Goal: Use online tool/utility: Utilize a website feature to perform a specific function

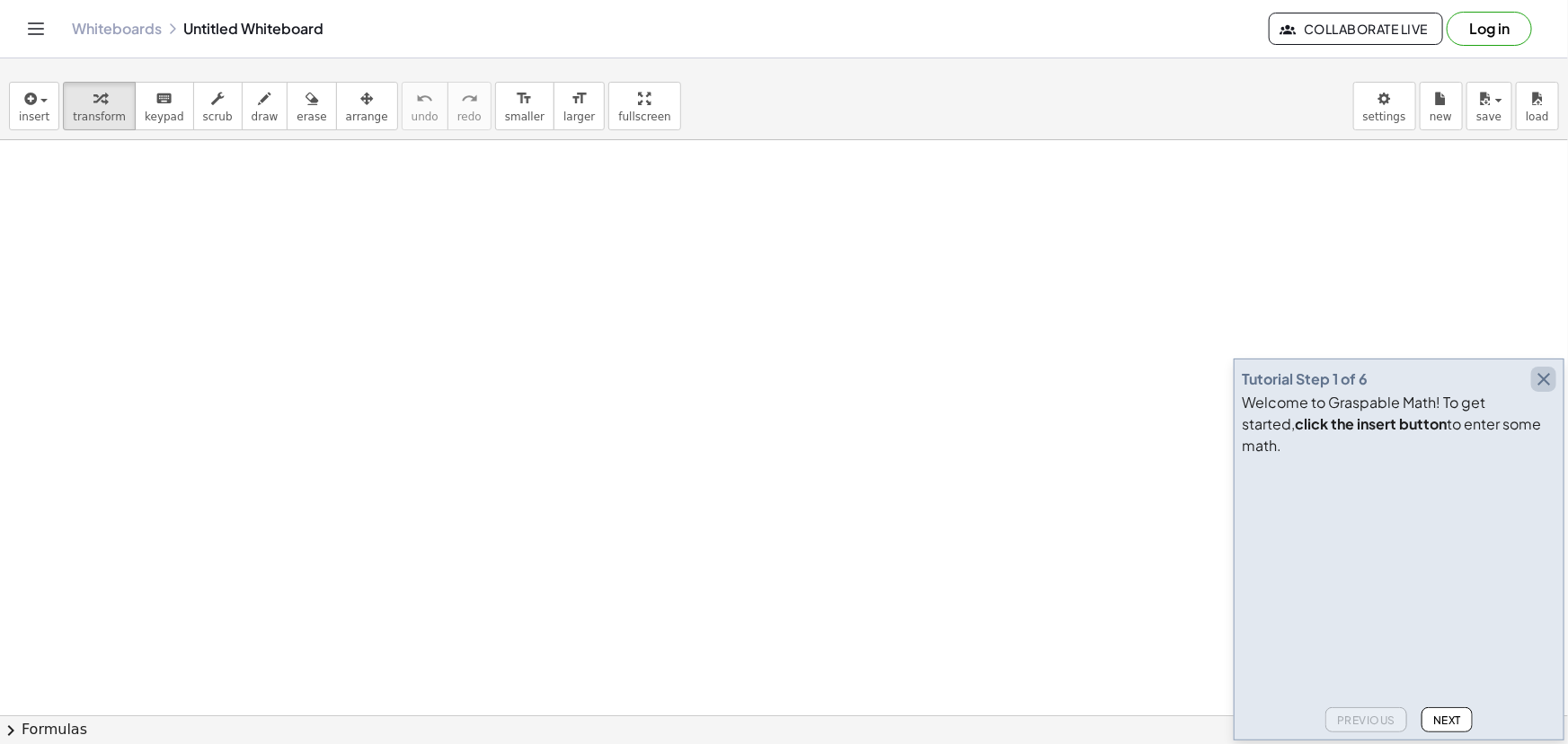
click at [1536, 368] on icon "button" at bounding box center [1544, 379] width 22 height 22
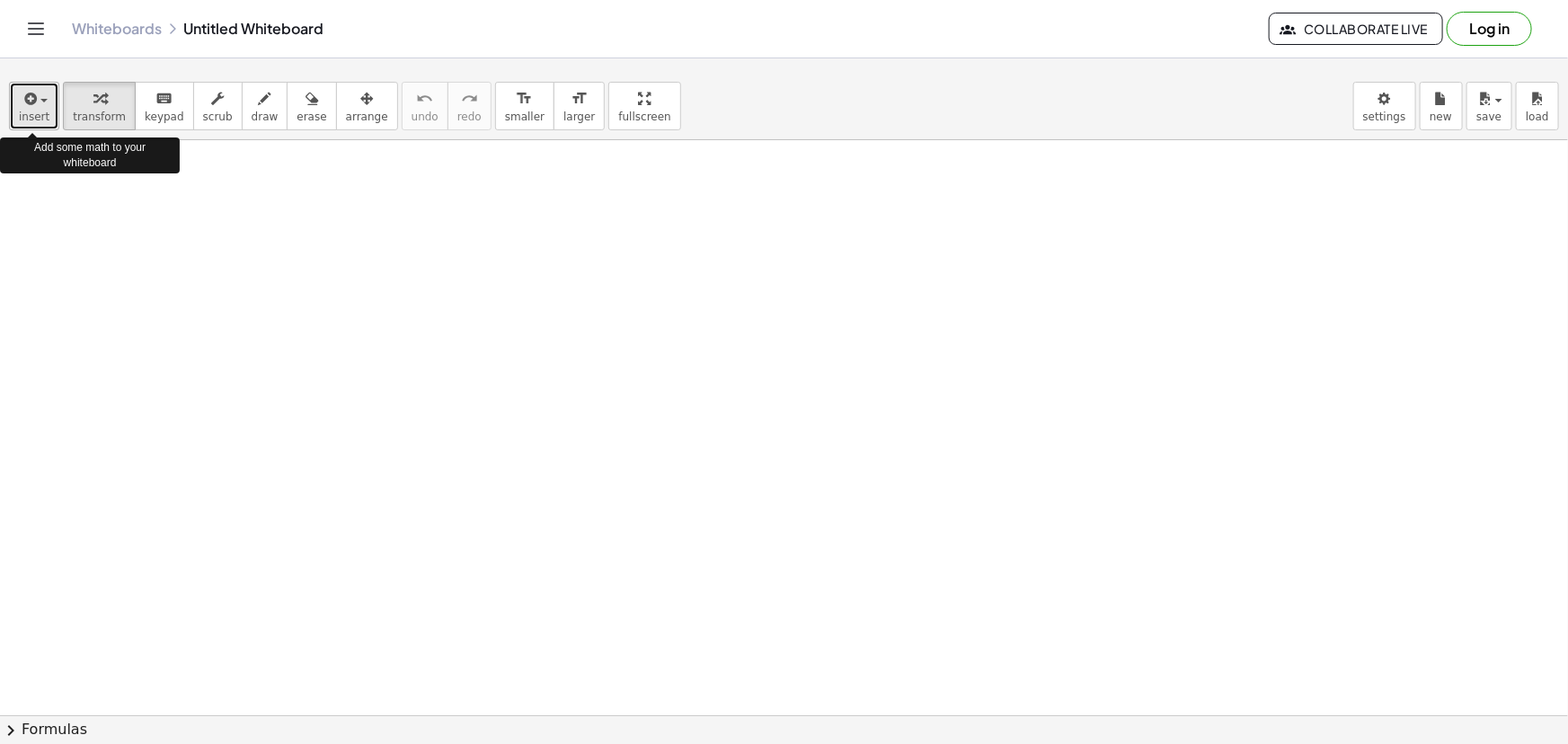
click at [25, 107] on icon "button" at bounding box center [28, 99] width 16 height 22
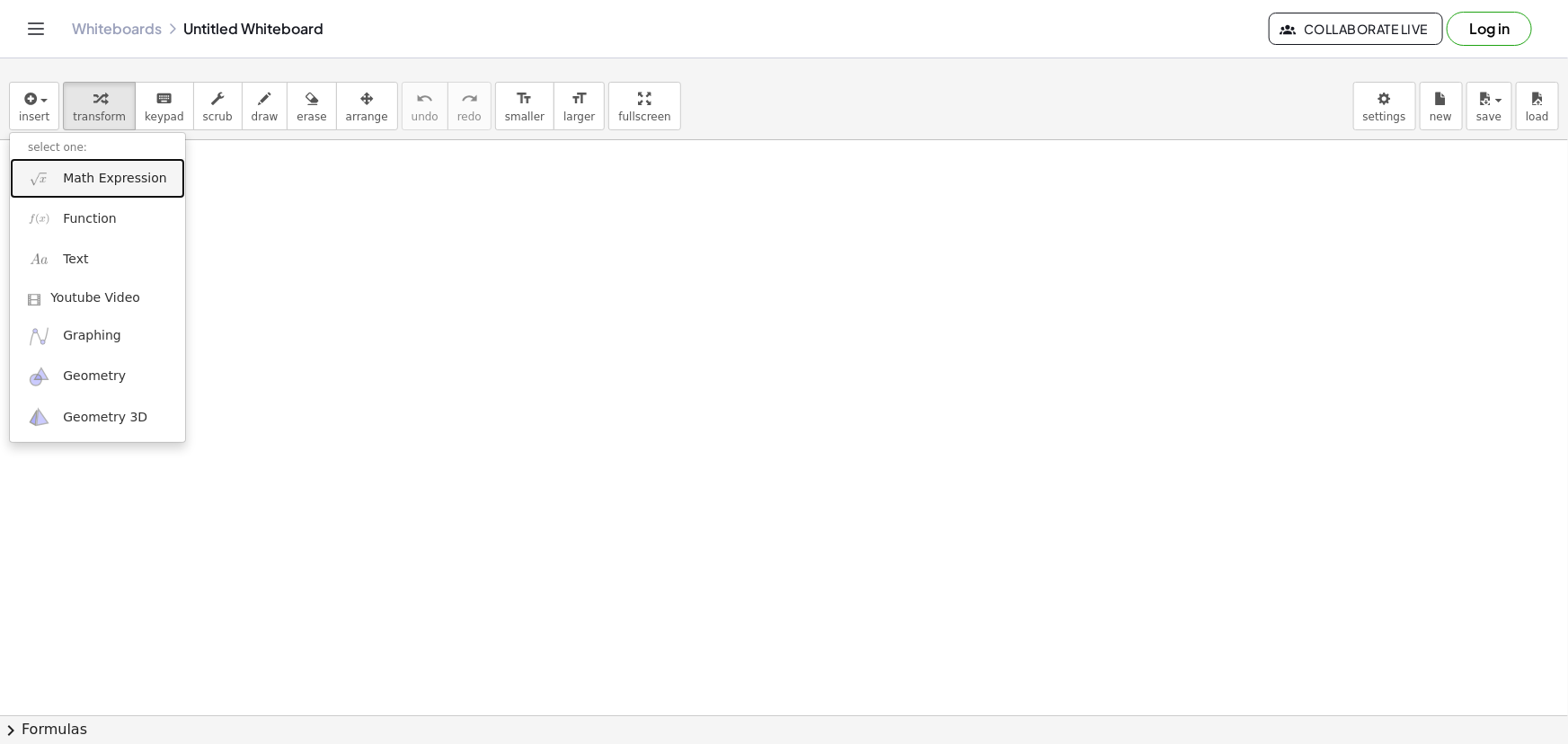
click at [122, 179] on span "Math Expression" at bounding box center [115, 178] width 103 height 18
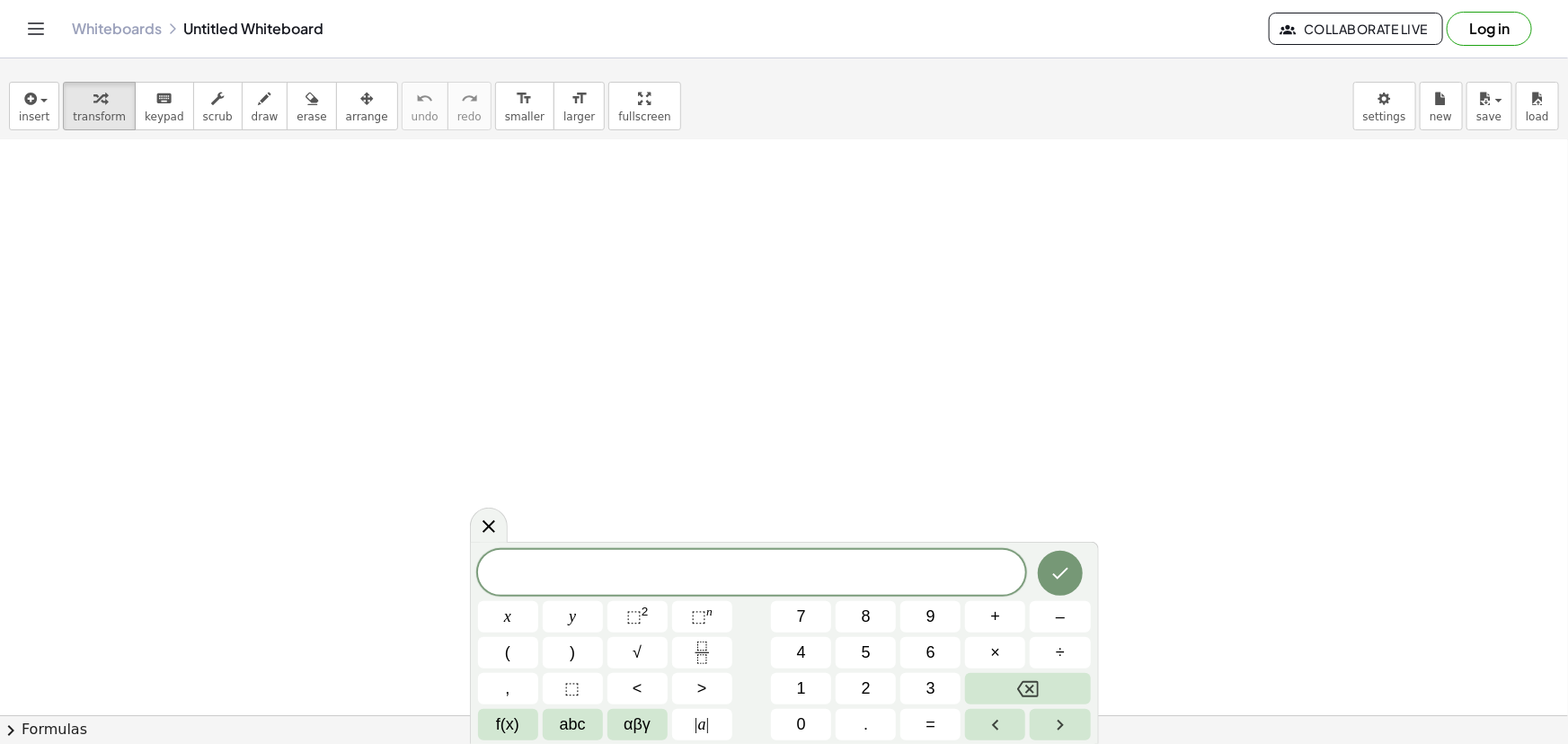
scroll to position [244, 0]
click at [516, 713] on span "f(x)" at bounding box center [507, 725] width 23 height 24
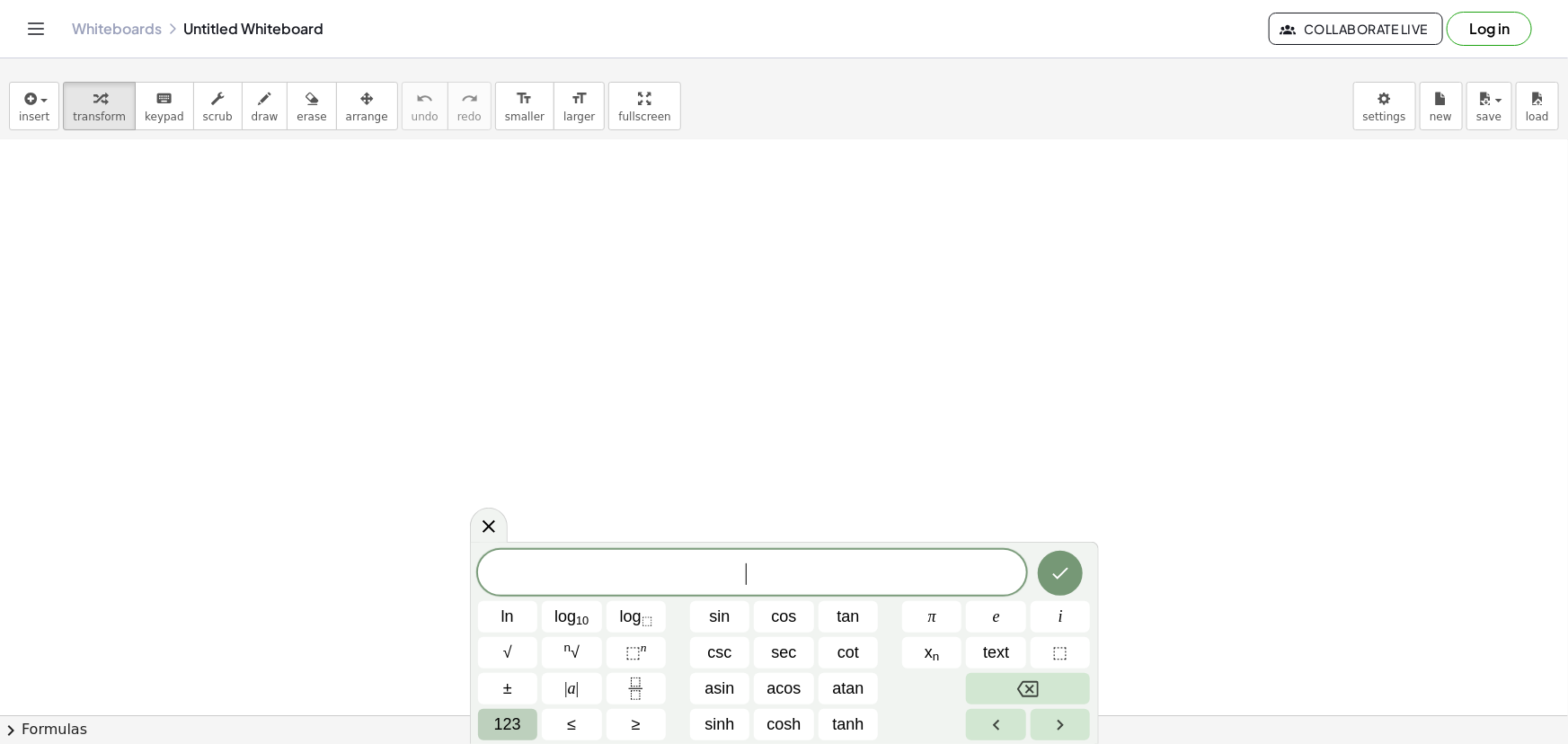
click at [519, 716] on span "123" at bounding box center [507, 725] width 27 height 24
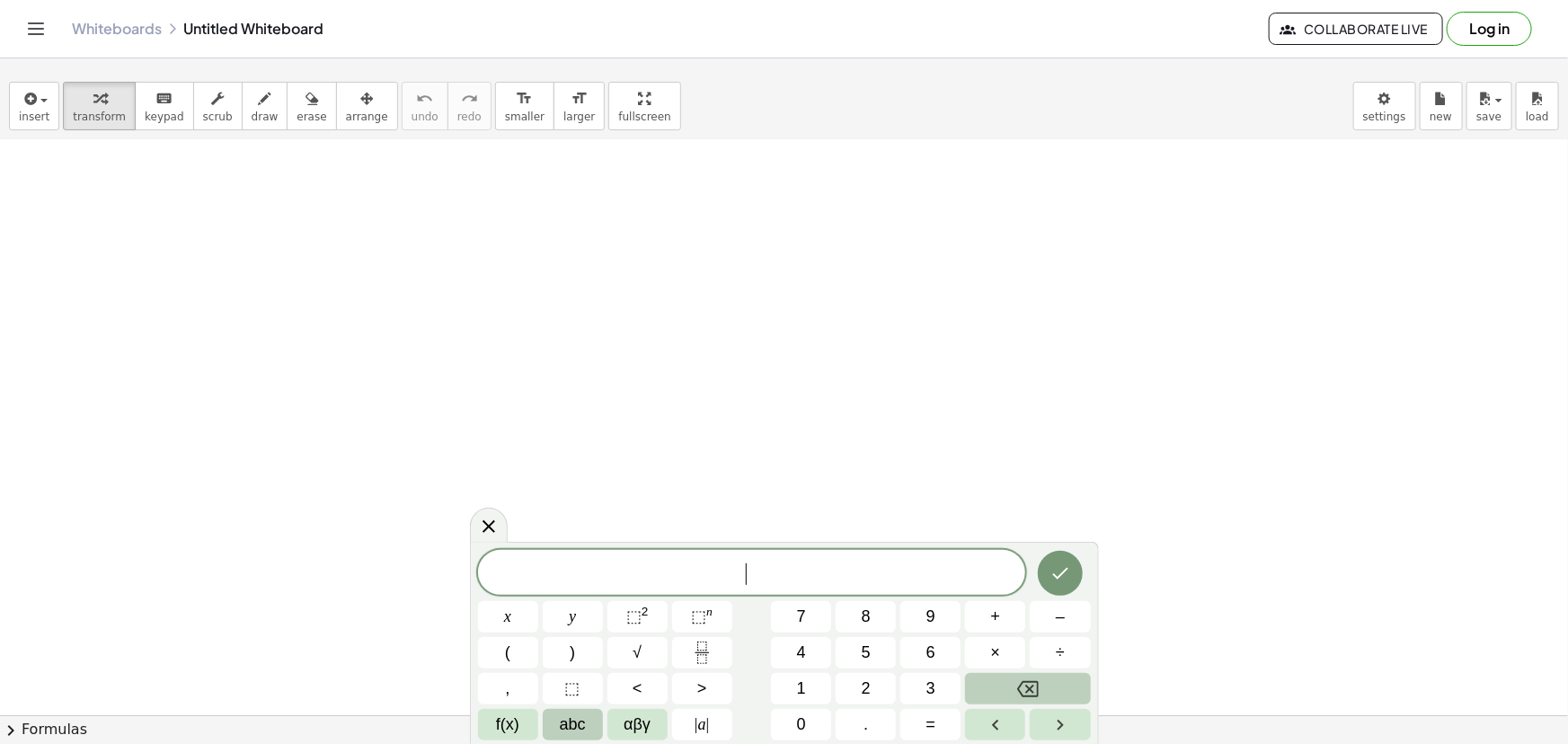
click at [589, 710] on button "abc" at bounding box center [573, 724] width 60 height 31
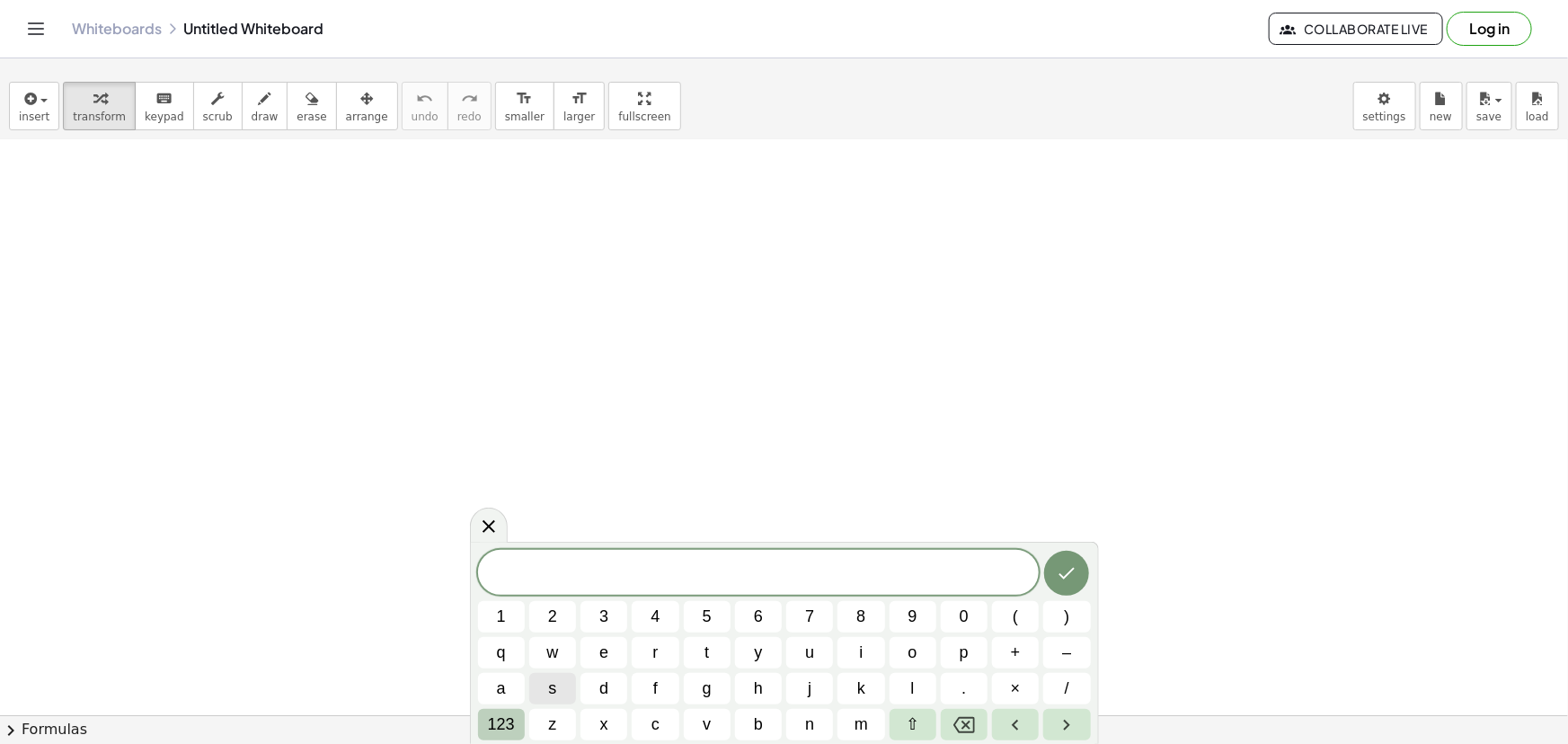
click at [491, 718] on span "123" at bounding box center [501, 725] width 27 height 24
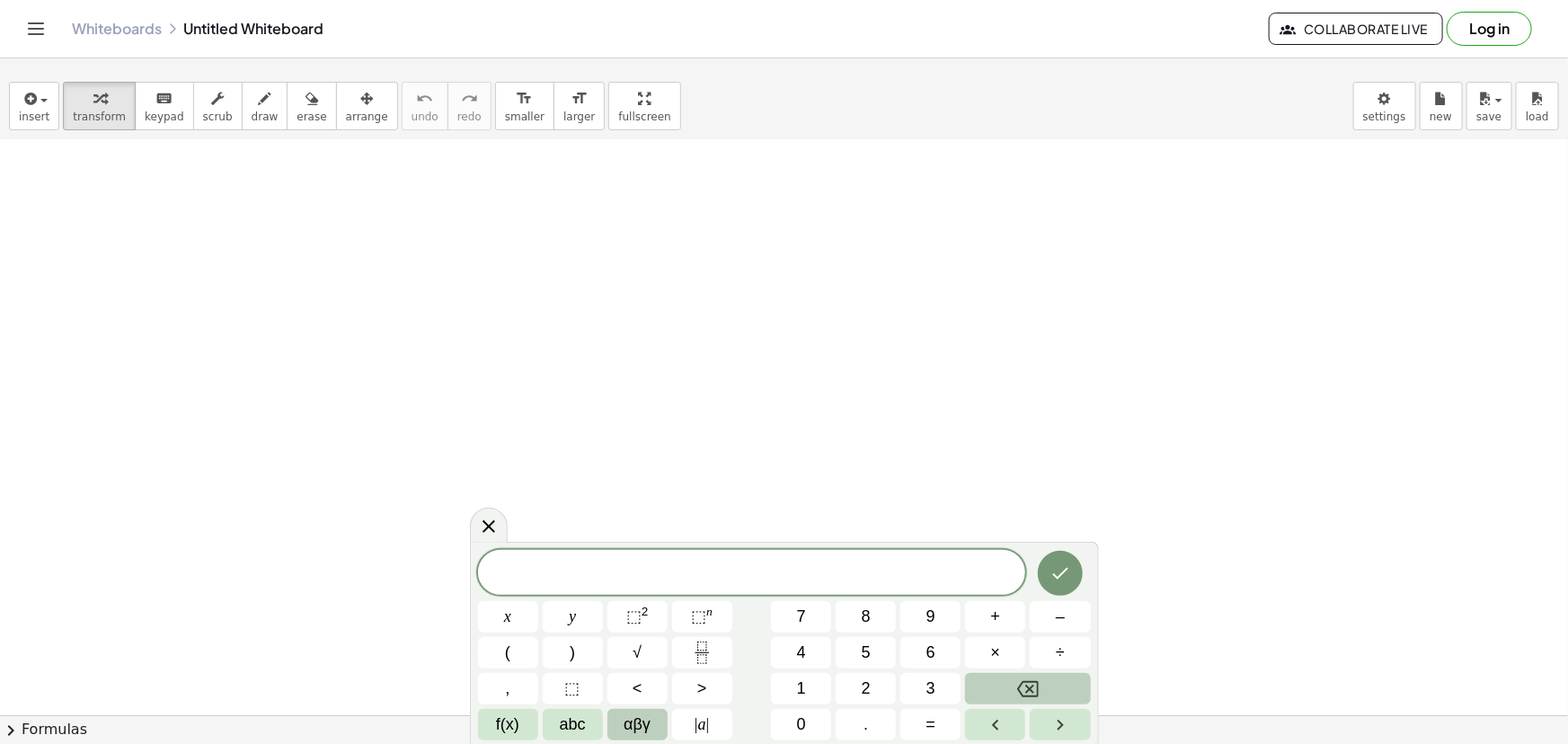
click at [623, 711] on button "αβγ" at bounding box center [638, 724] width 60 height 31
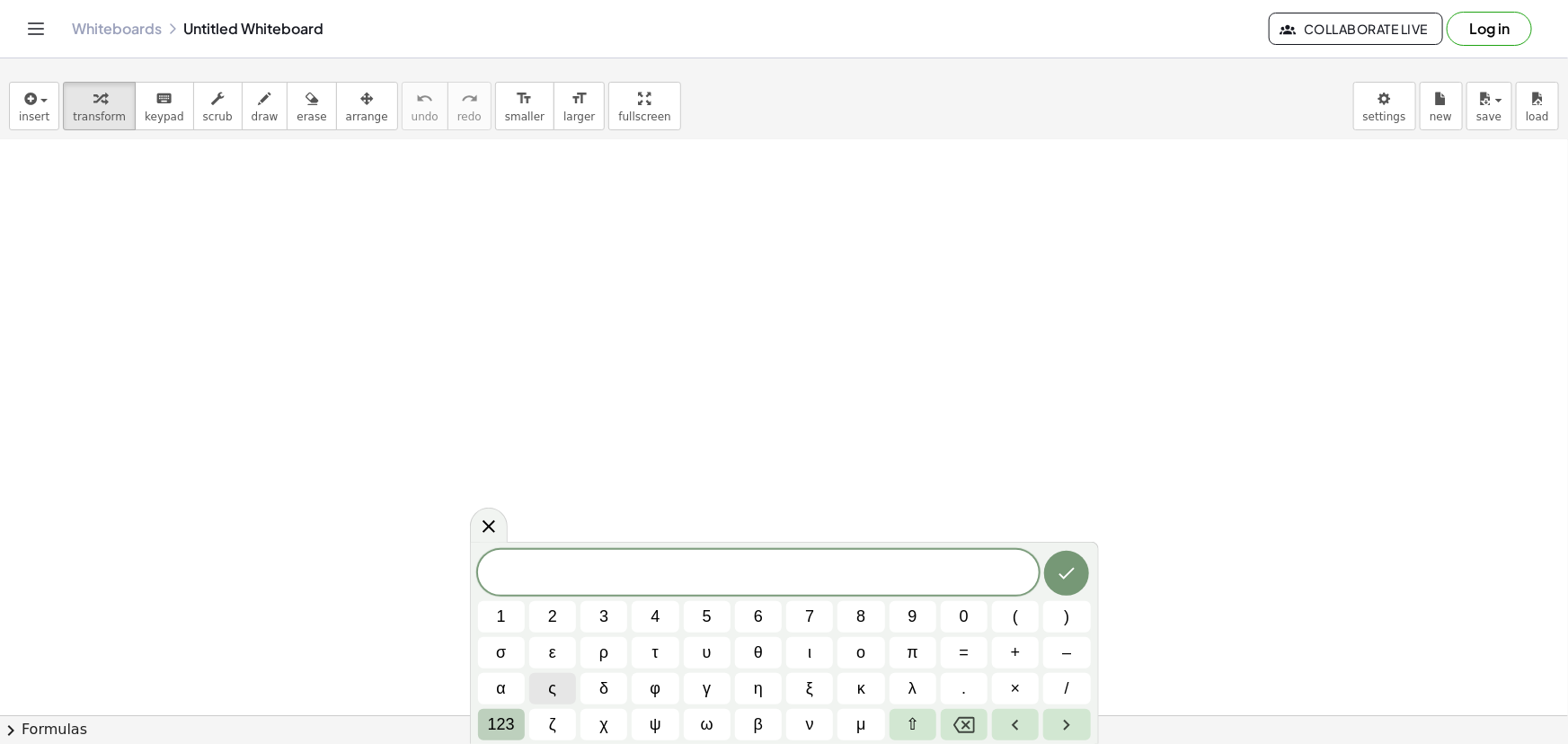
click at [514, 715] on span "123" at bounding box center [501, 725] width 27 height 24
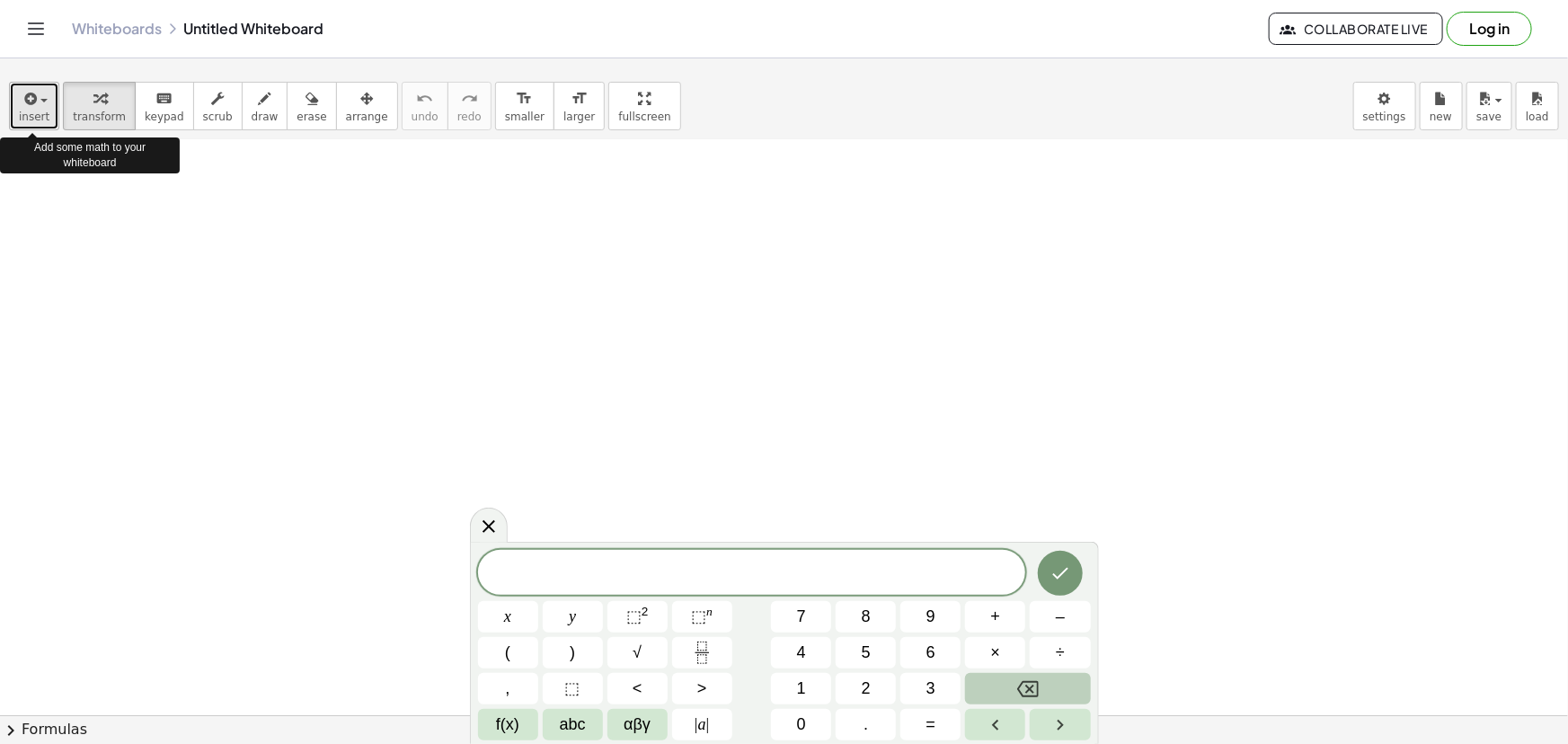
click at [31, 90] on icon "button" at bounding box center [28, 99] width 16 height 22
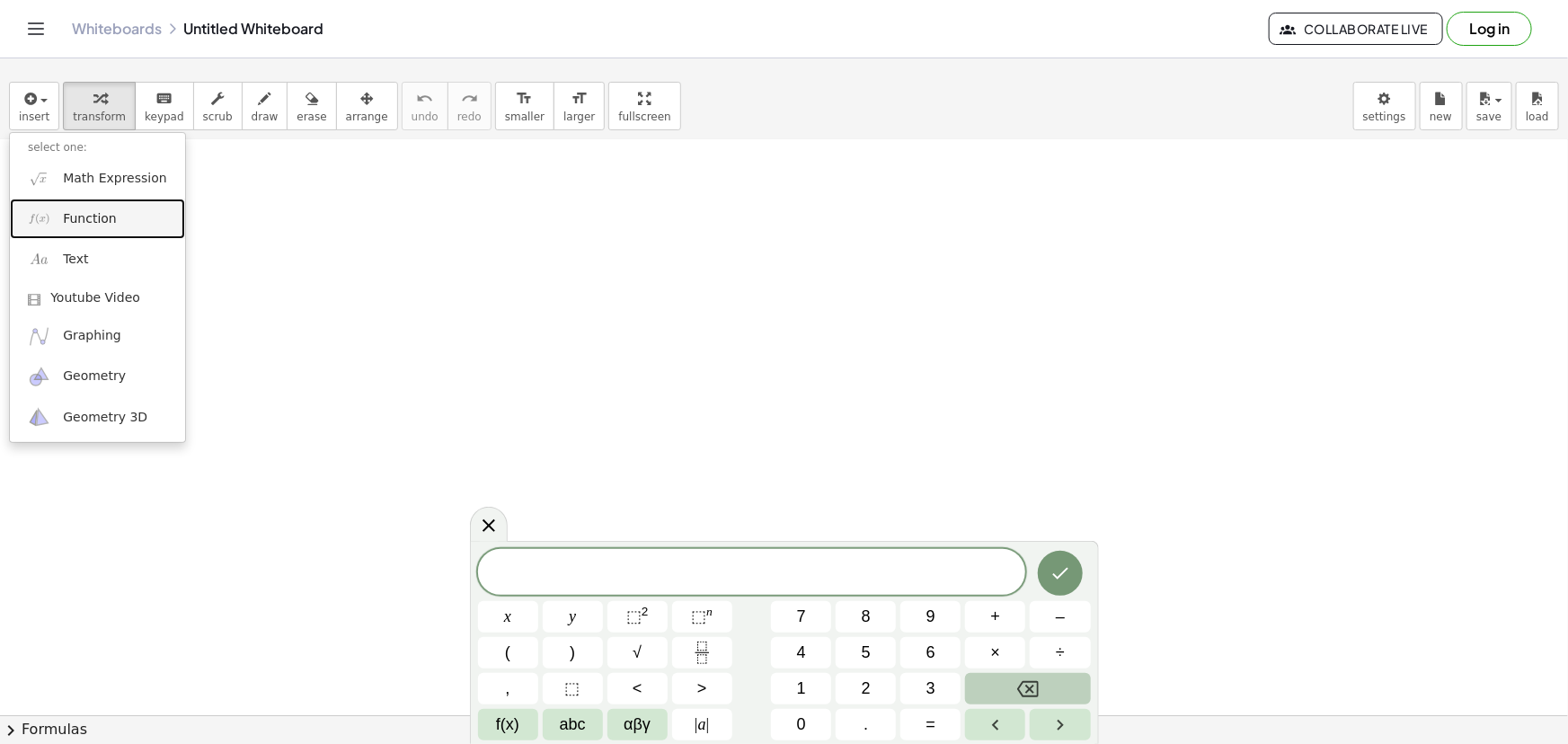
click at [61, 215] on link "Function" at bounding box center [98, 219] width 176 height 40
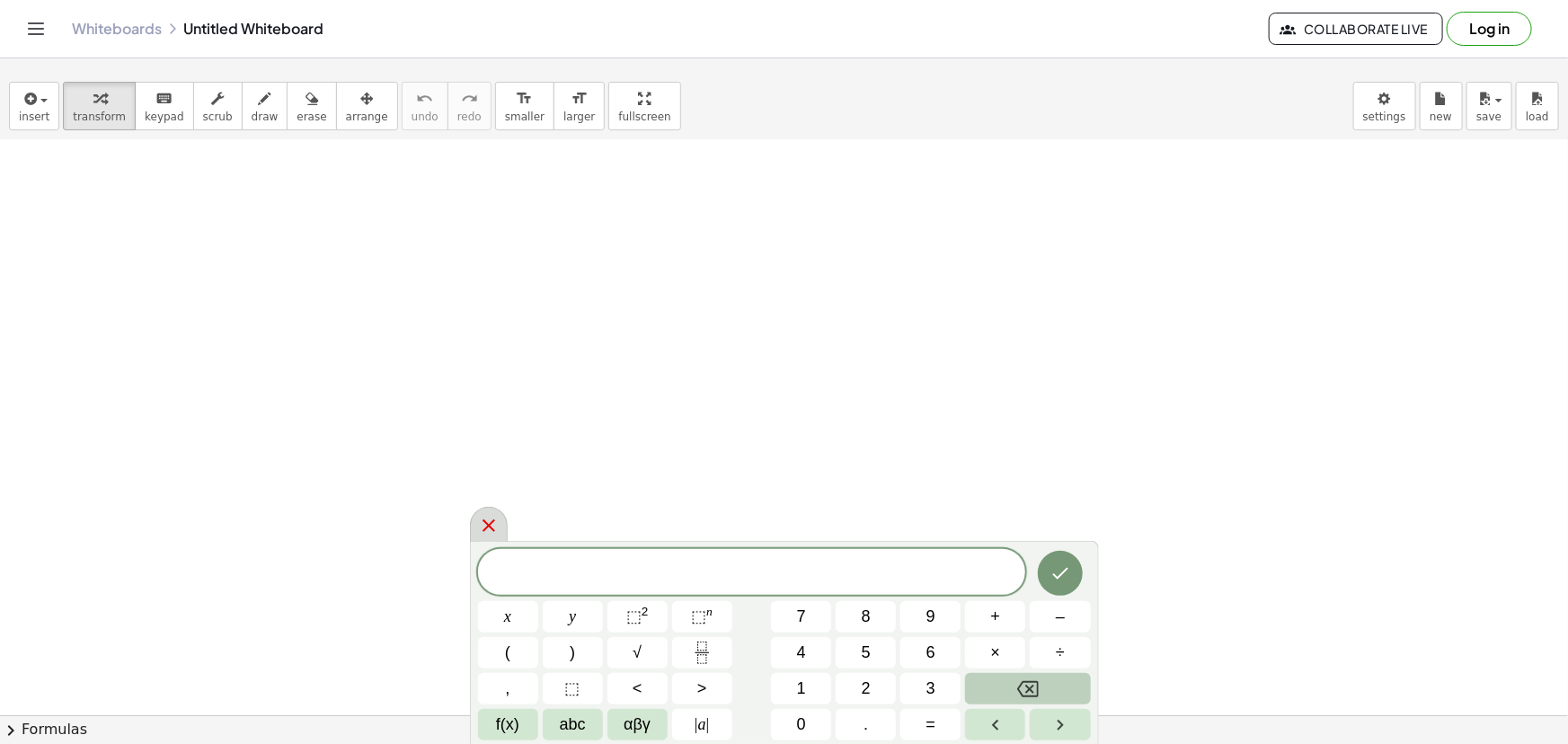
click at [494, 518] on icon at bounding box center [488, 525] width 22 height 22
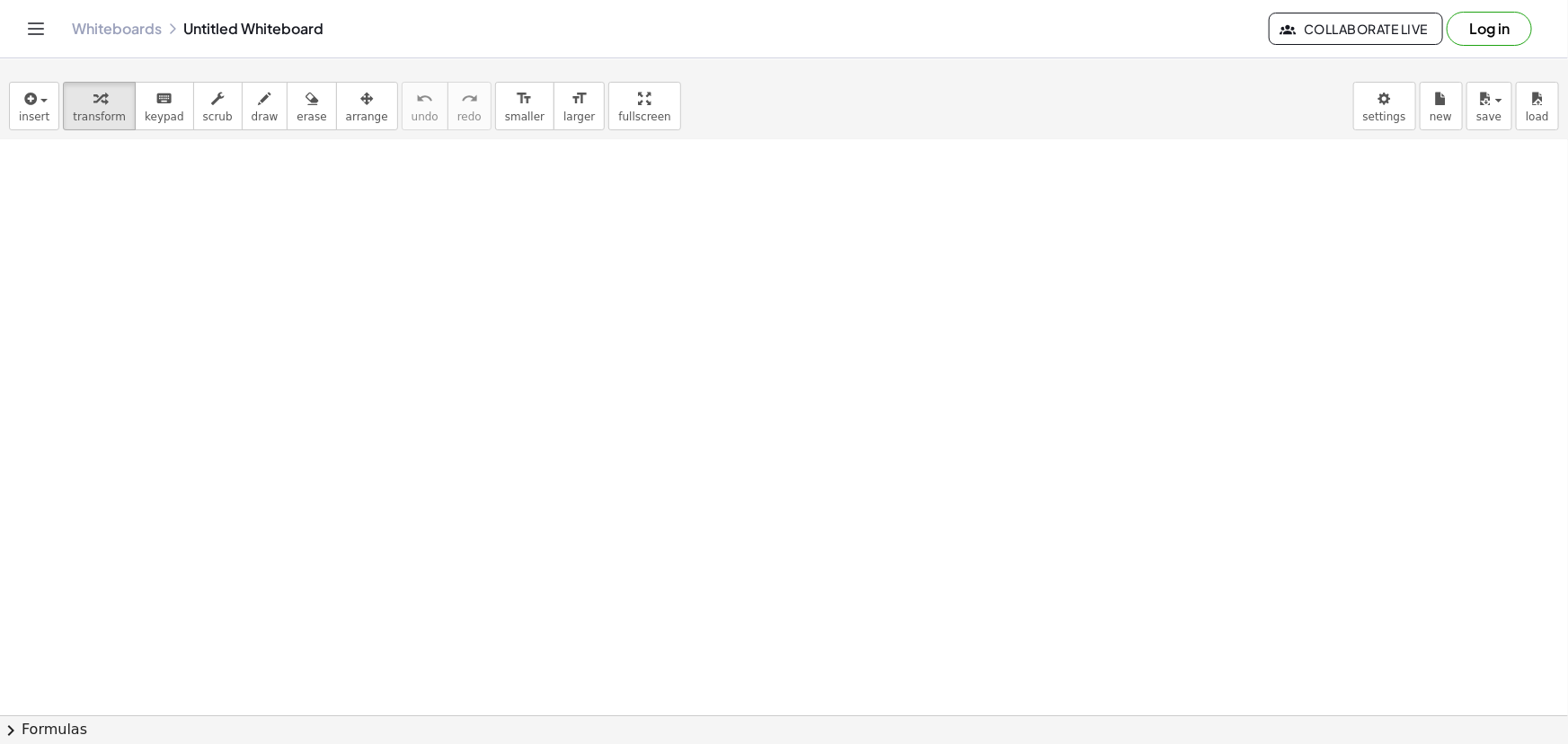
click at [56, 728] on button "chevron_right Formulas" at bounding box center [784, 730] width 1568 height 29
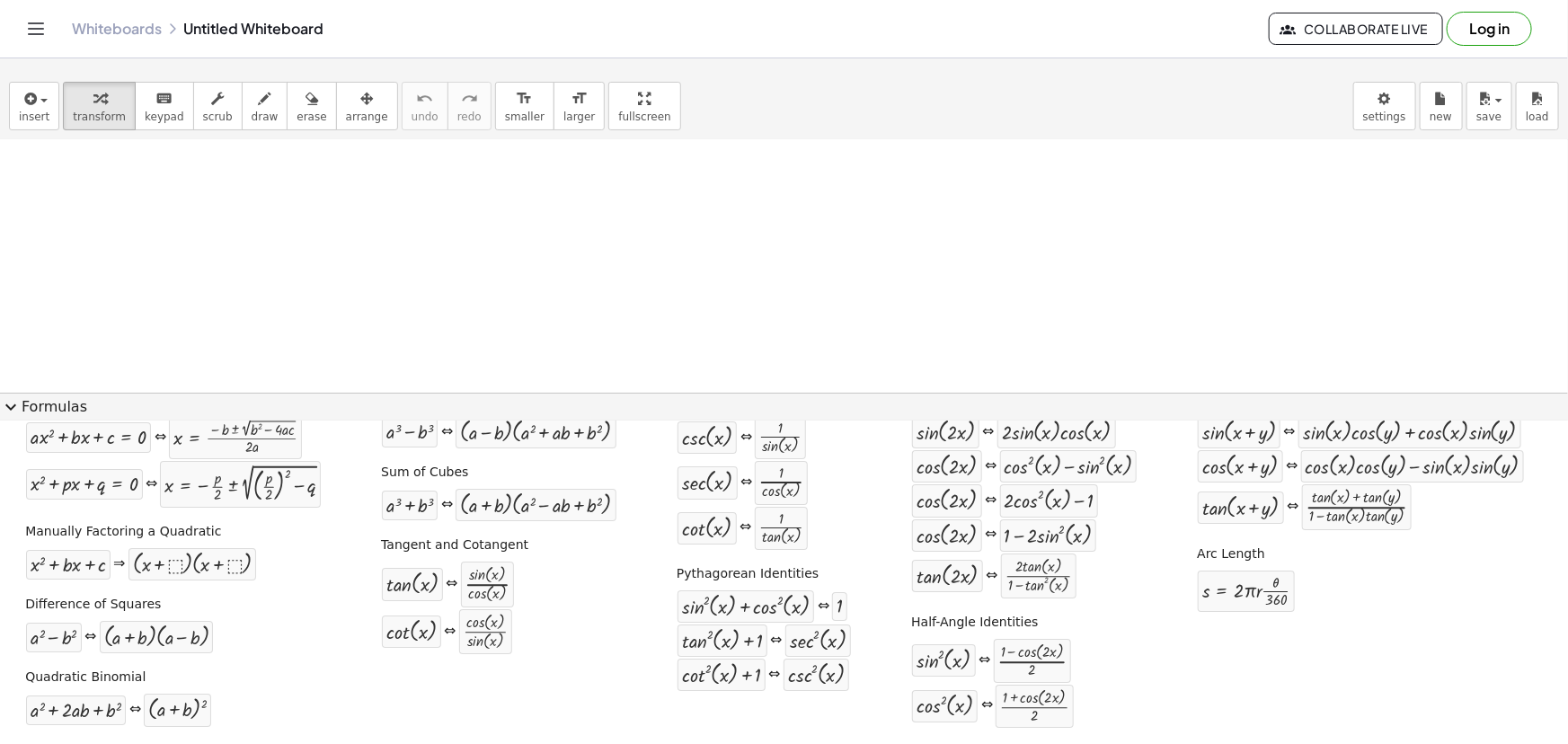
scroll to position [0, 0]
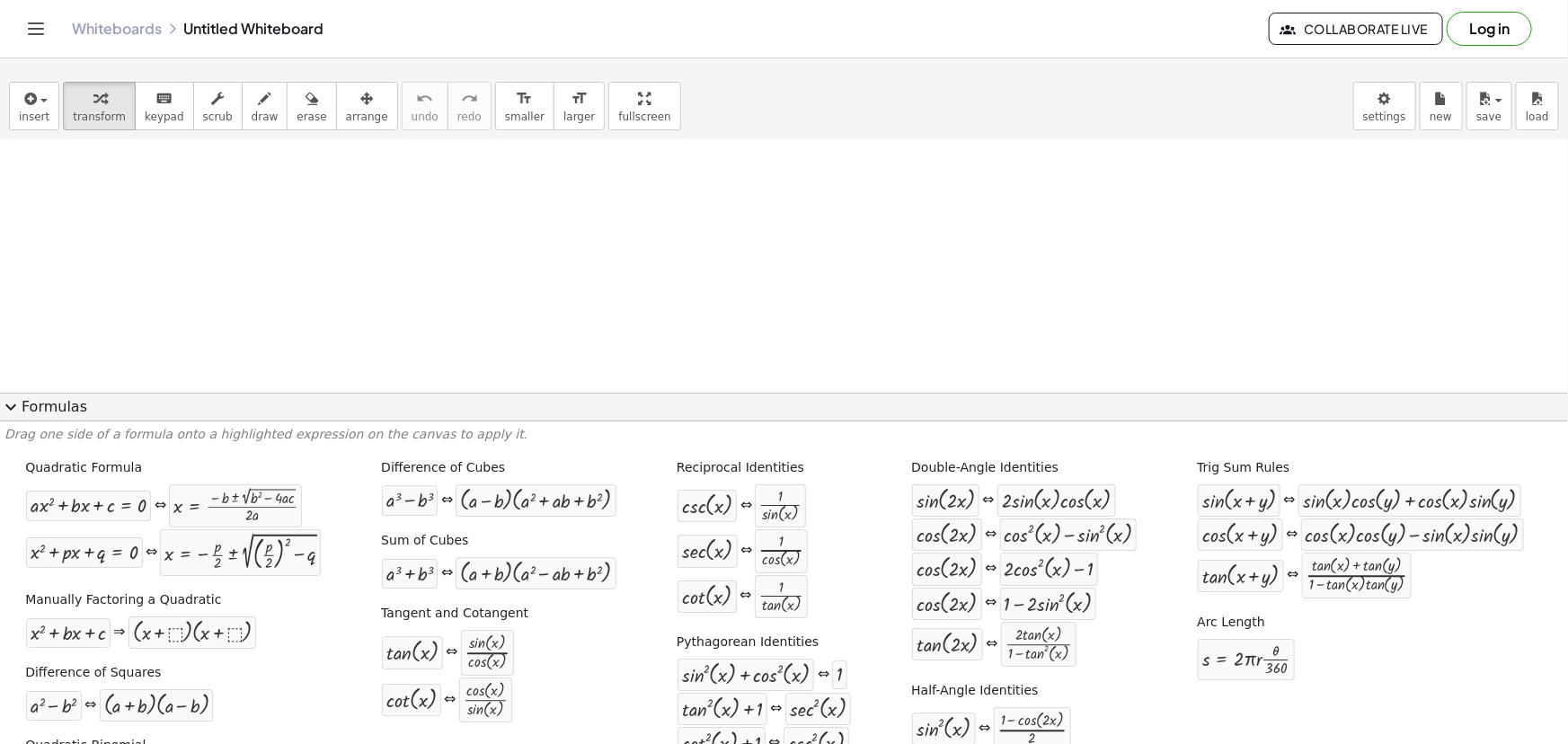
click at [36, 412] on button "expand_more Formulas" at bounding box center [784, 407] width 1568 height 29
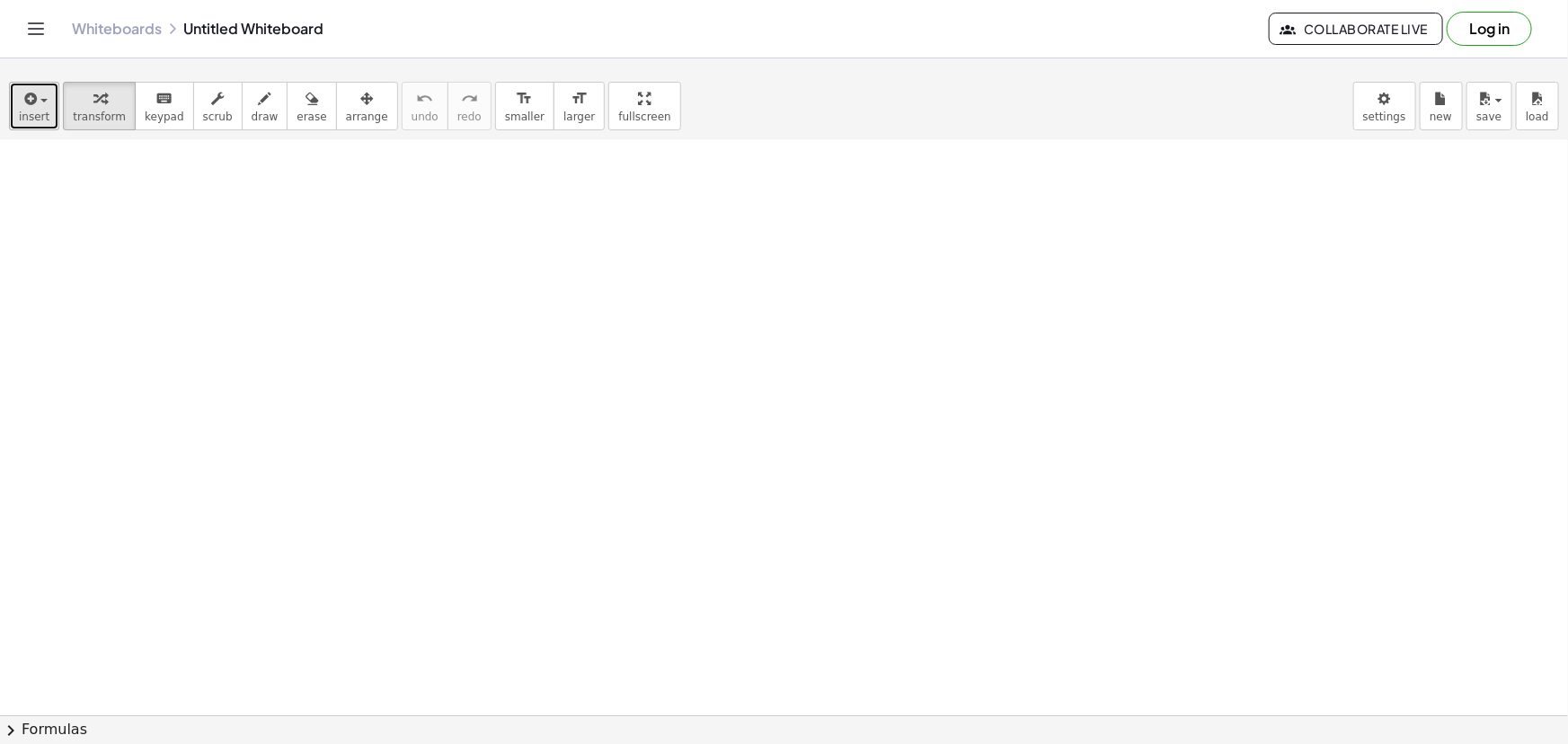
click at [48, 101] on button "insert" at bounding box center [35, 106] width 51 height 49
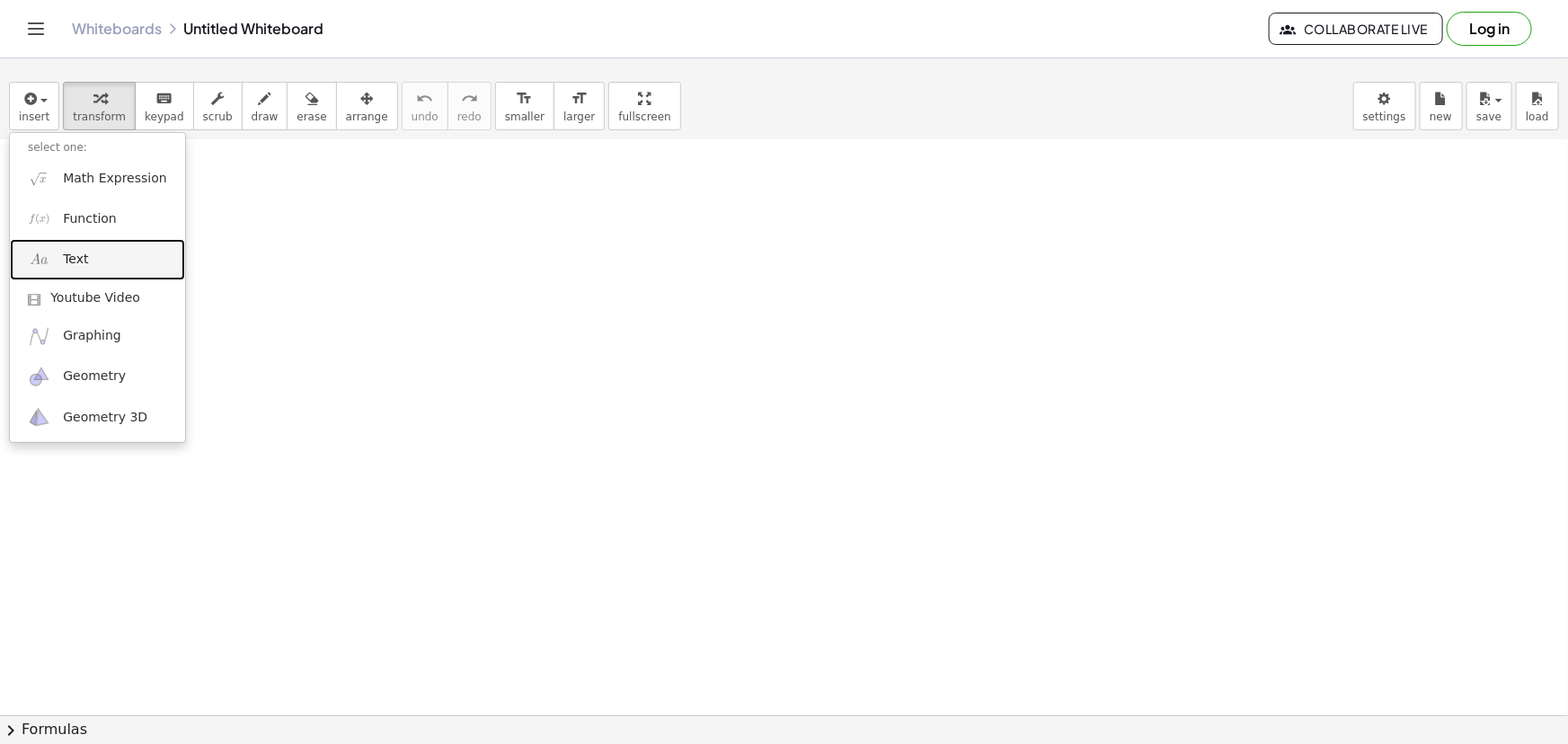
click at [79, 261] on span "Text" at bounding box center [75, 259] width 25 height 18
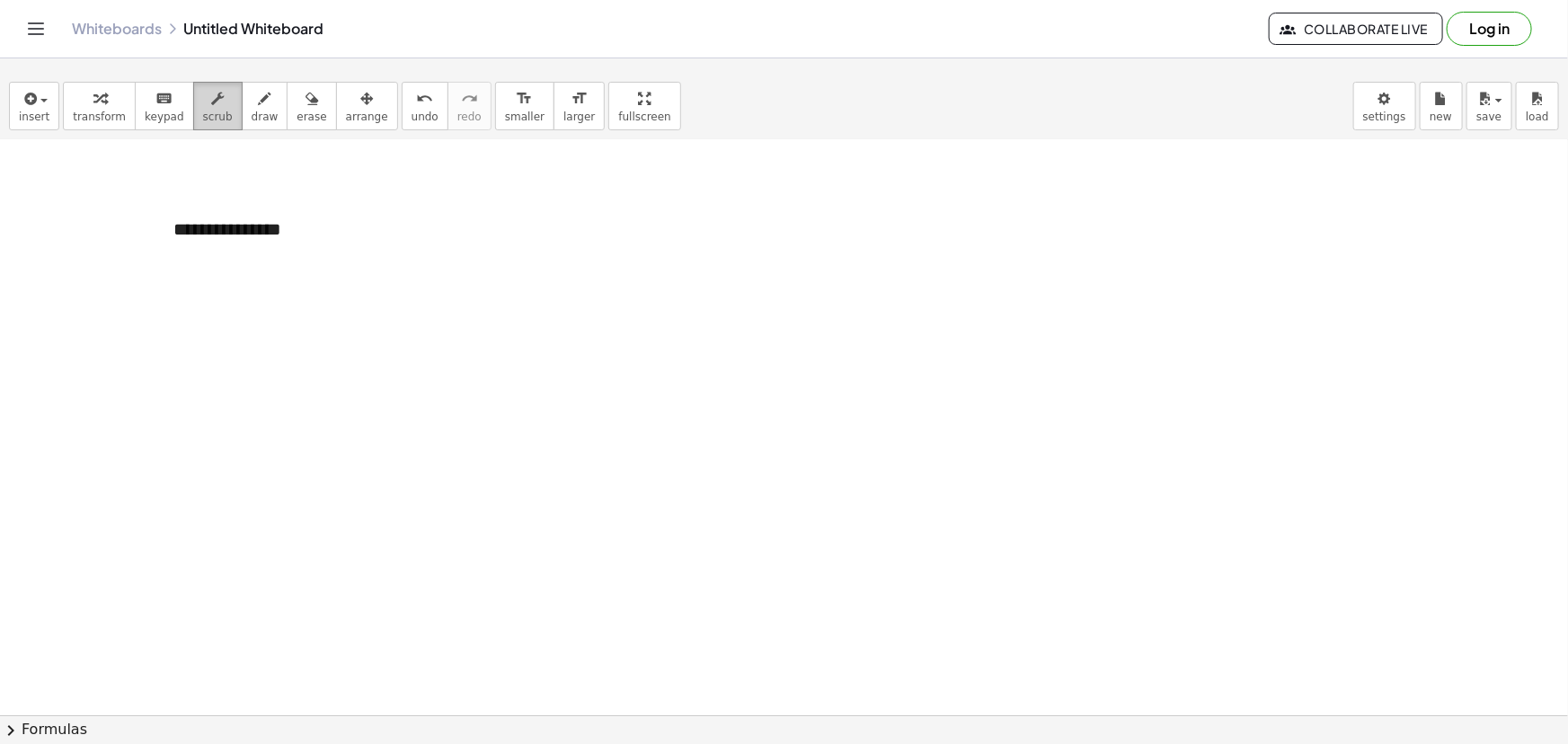
click at [208, 107] on div "button" at bounding box center [218, 98] width 30 height 22
click at [203, 116] on span "scrub" at bounding box center [218, 116] width 30 height 12
click at [305, 108] on icon "button" at bounding box center [311, 99] width 12 height 22
drag, startPoint x: 253, startPoint y: 209, endPoint x: 246, endPoint y: 251, distance: 42.6
click at [246, 251] on div at bounding box center [784, 544] width 1568 height 1297
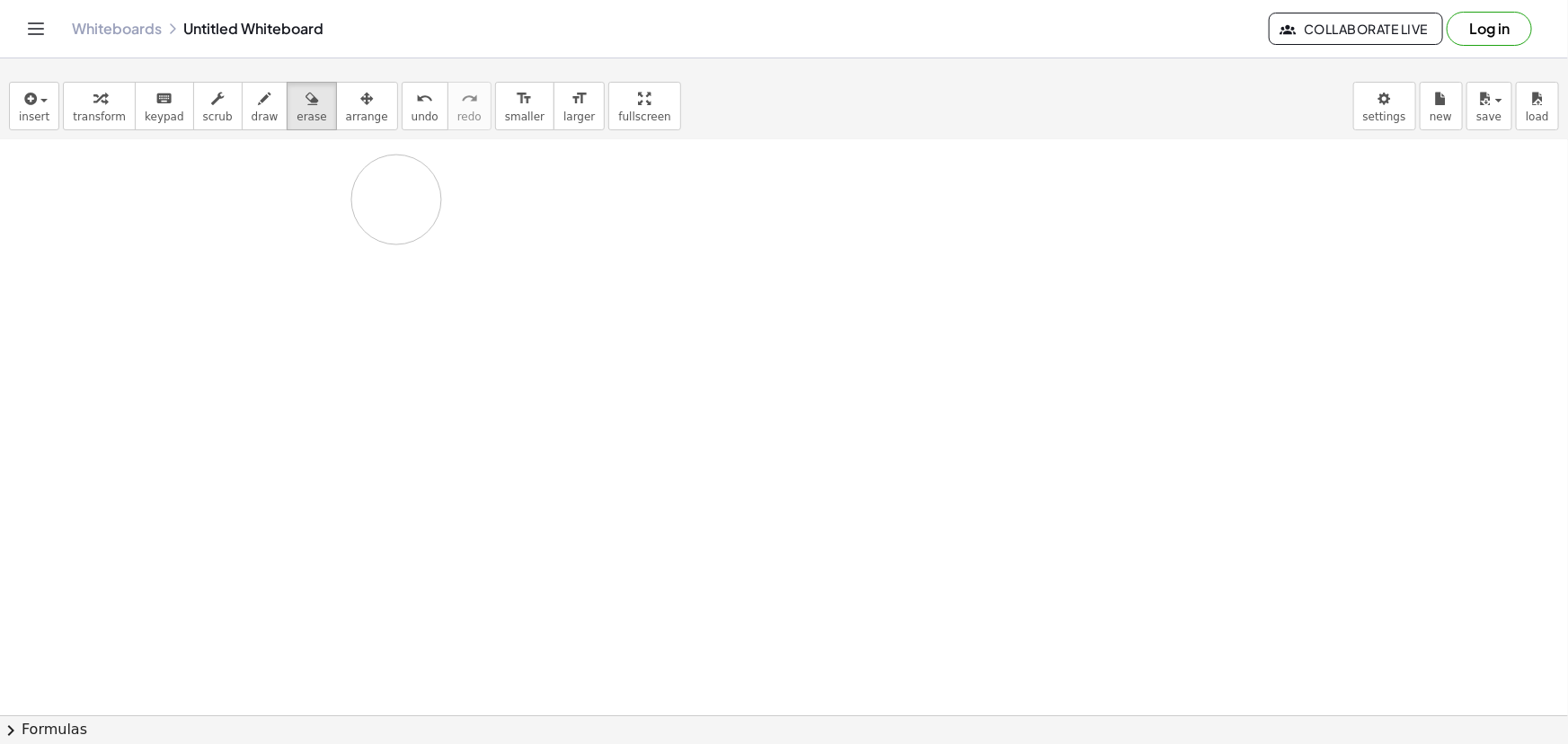
drag, startPoint x: 247, startPoint y: 227, endPoint x: 177, endPoint y: 236, distance: 70.6
click at [180, 236] on div at bounding box center [784, 544] width 1568 height 1297
click at [411, 116] on span "undo" at bounding box center [424, 116] width 27 height 12
click at [259, 101] on icon "button" at bounding box center [265, 99] width 12 height 22
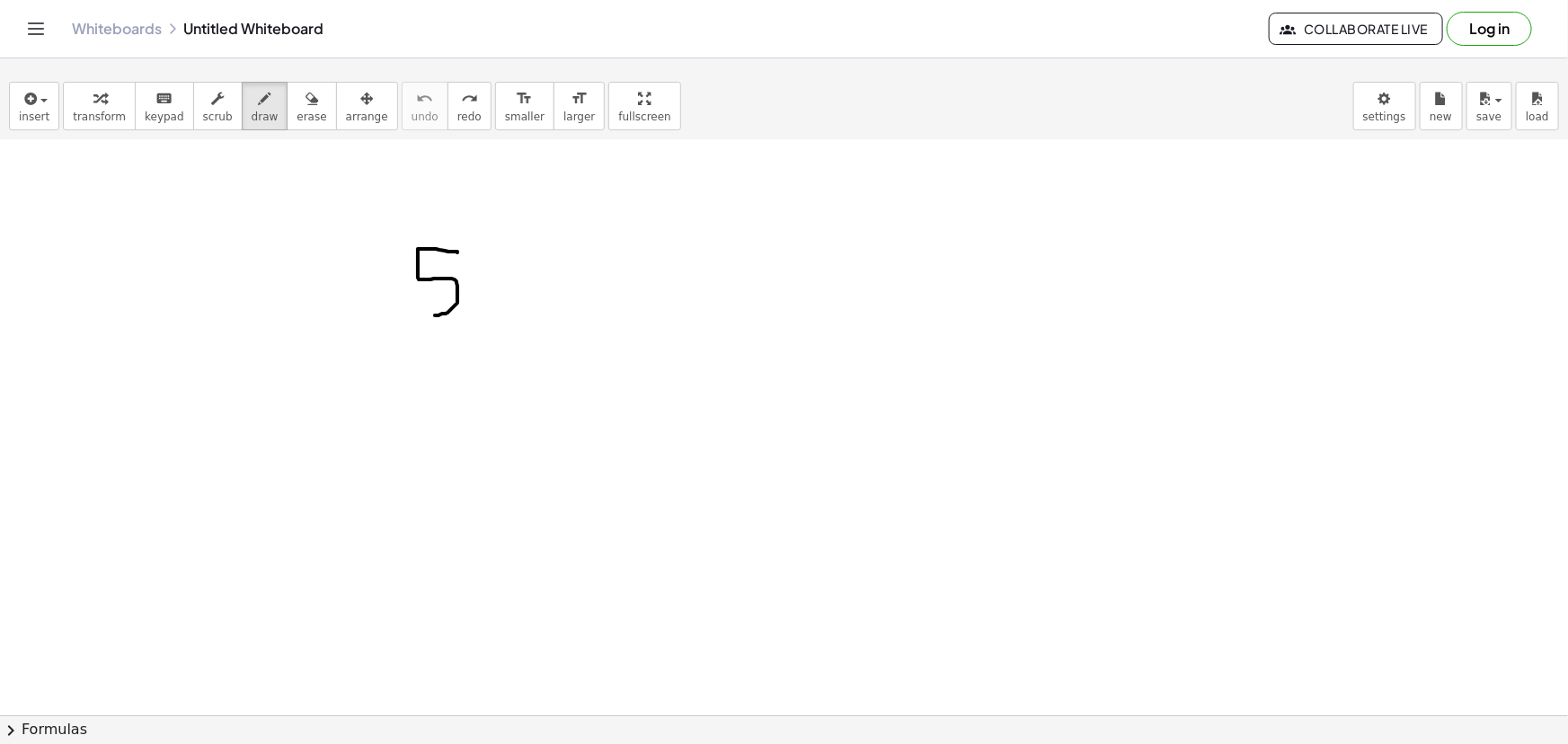
drag, startPoint x: 457, startPoint y: 252, endPoint x: 425, endPoint y: 317, distance: 72.4
click at [425, 317] on div at bounding box center [784, 544] width 1568 height 1297
drag, startPoint x: 517, startPoint y: 256, endPoint x: 478, endPoint y: 298, distance: 57.3
click at [478, 298] on div at bounding box center [784, 544] width 1568 height 1297
drag, startPoint x: 536, startPoint y: 318, endPoint x: 555, endPoint y: 301, distance: 25.5
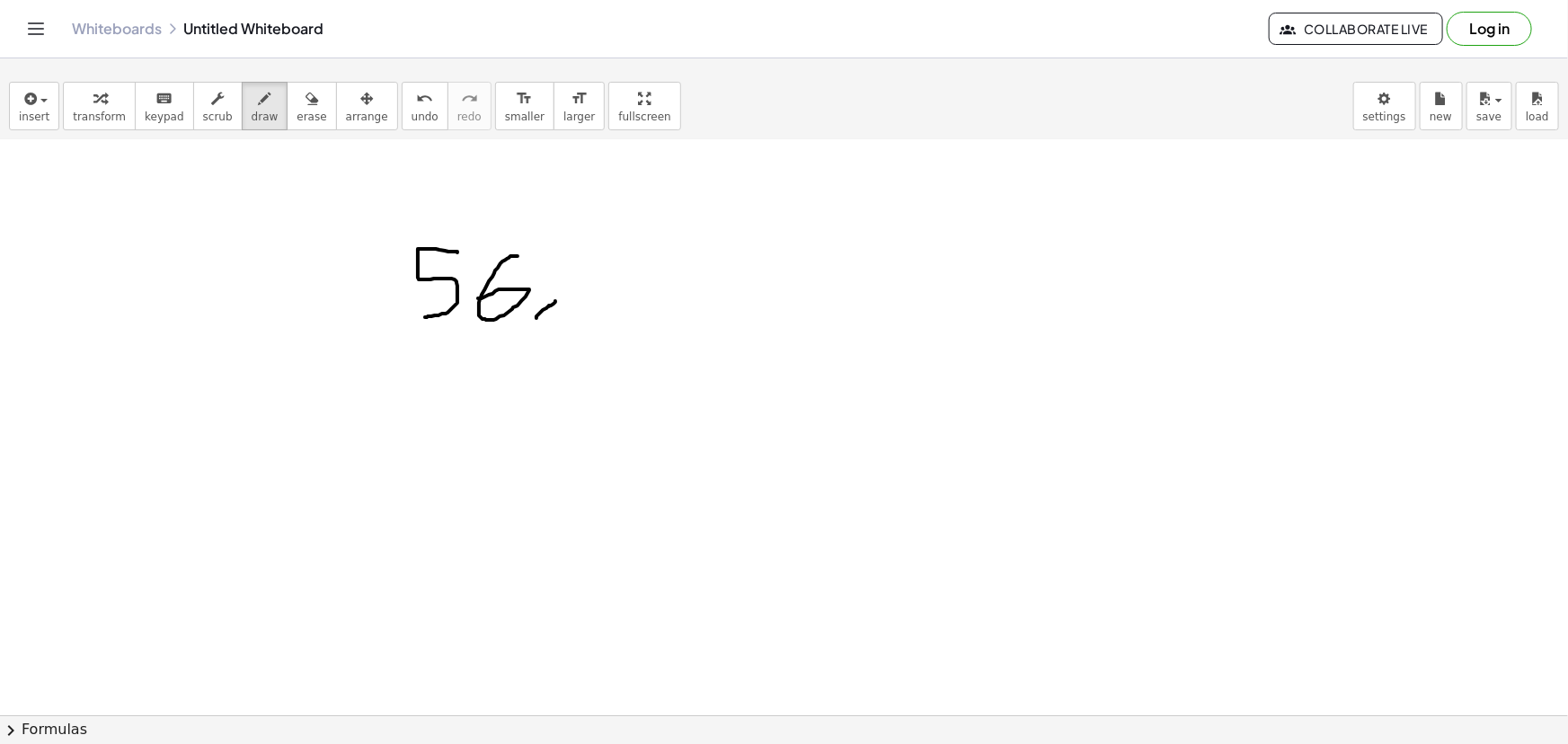
click at [555, 301] on div at bounding box center [784, 544] width 1568 height 1297
drag, startPoint x: 592, startPoint y: 303, endPoint x: 584, endPoint y: 241, distance: 62.5
click at [584, 241] on div at bounding box center [784, 544] width 1568 height 1297
drag, startPoint x: 594, startPoint y: 240, endPoint x: 642, endPoint y: 293, distance: 71.5
click at [642, 293] on div at bounding box center [784, 544] width 1568 height 1297
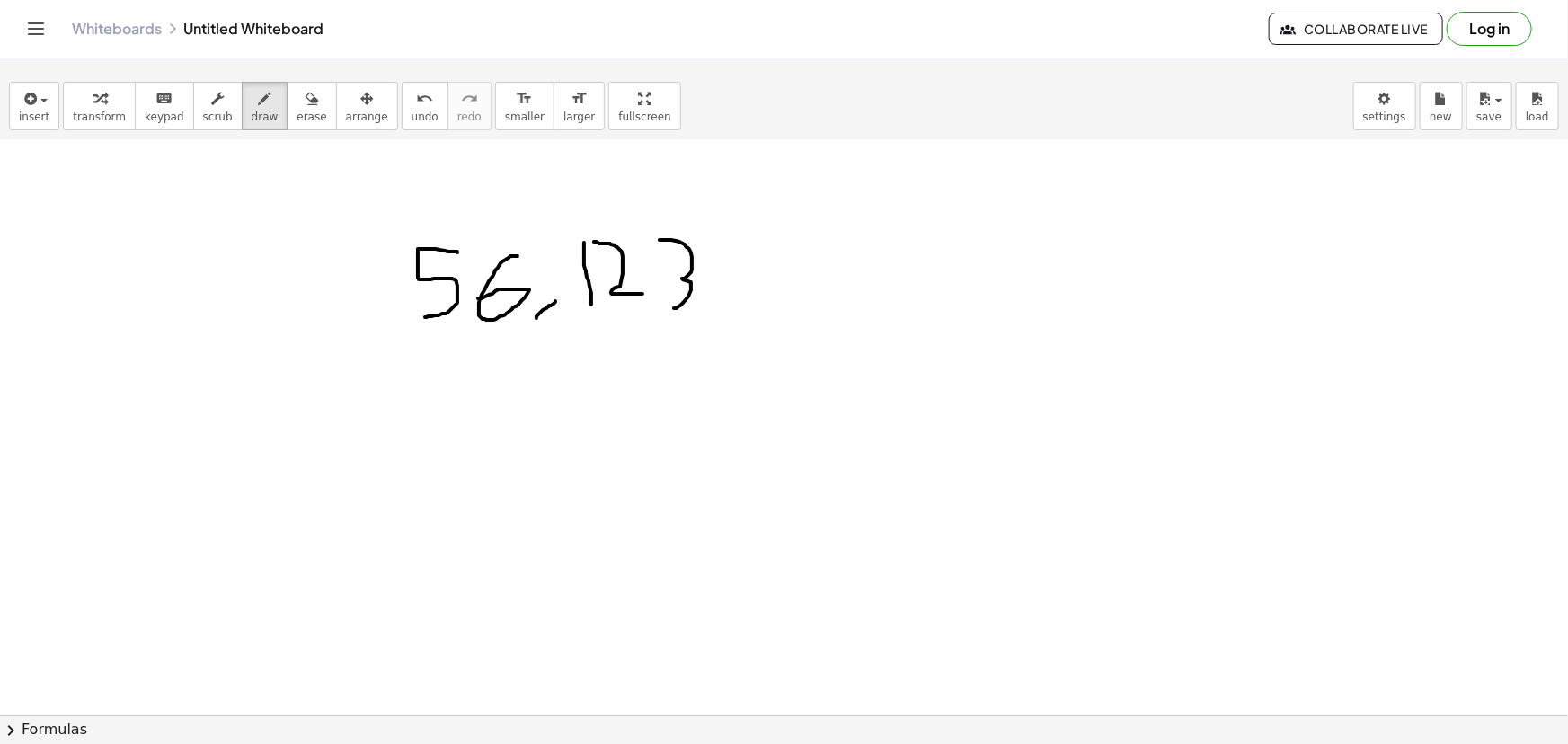
drag, startPoint x: 659, startPoint y: 240, endPoint x: 671, endPoint y: 307, distance: 68.1
click at [671, 307] on div at bounding box center [784, 544] width 1568 height 1297
drag, startPoint x: 701, startPoint y: 306, endPoint x: 709, endPoint y: 283, distance: 24.4
click at [709, 283] on div at bounding box center [784, 544] width 1568 height 1297
drag, startPoint x: 756, startPoint y: 304, endPoint x: 763, endPoint y: 256, distance: 48.5
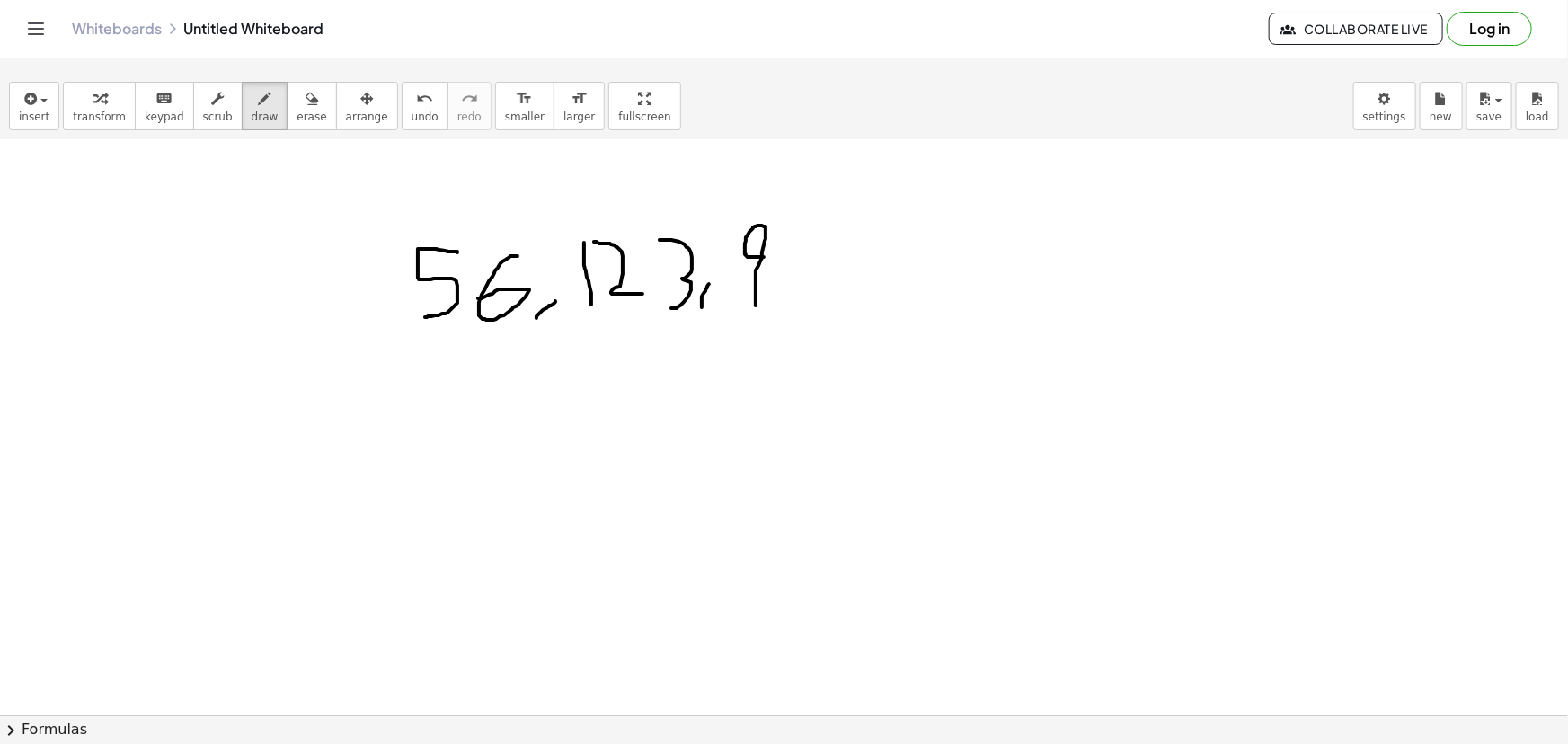
click at [763, 256] on div at bounding box center [784, 544] width 1568 height 1297
drag, startPoint x: 817, startPoint y: 236, endPoint x: 807, endPoint y: 239, distance: 10.4
click at [807, 239] on div at bounding box center [784, 544] width 1568 height 1297
drag, startPoint x: 843, startPoint y: 240, endPoint x: 838, endPoint y: 287, distance: 47.3
click at [838, 287] on div at bounding box center [784, 544] width 1568 height 1297
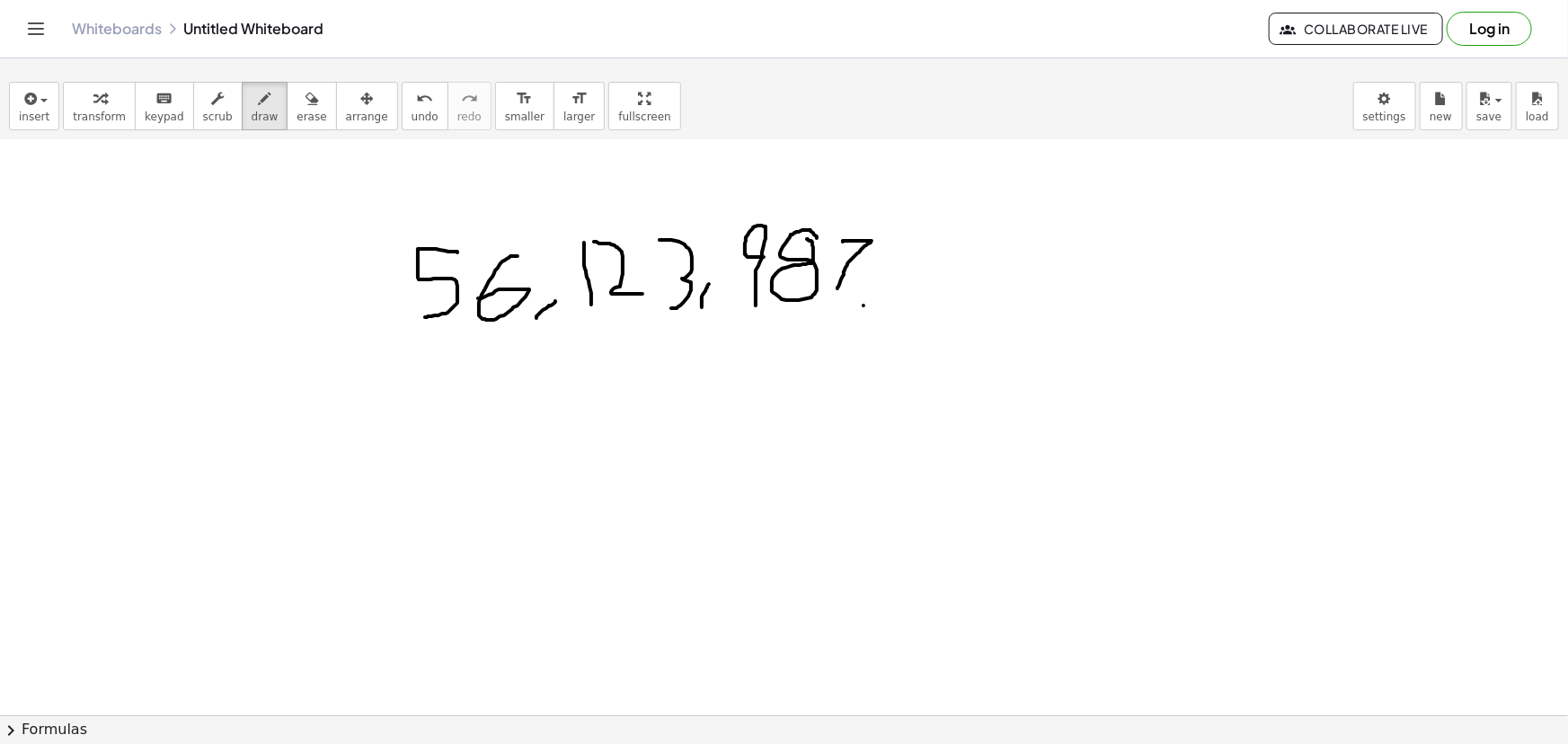
drag, startPoint x: 864, startPoint y: 304, endPoint x: 873, endPoint y: 282, distance: 23.8
click at [873, 282] on div at bounding box center [784, 544] width 1568 height 1297
drag, startPoint x: 924, startPoint y: 307, endPoint x: 905, endPoint y: 229, distance: 80.3
click at [901, 229] on div at bounding box center [784, 544] width 1568 height 1297
drag, startPoint x: 926, startPoint y: 263, endPoint x: 931, endPoint y: 235, distance: 28.4
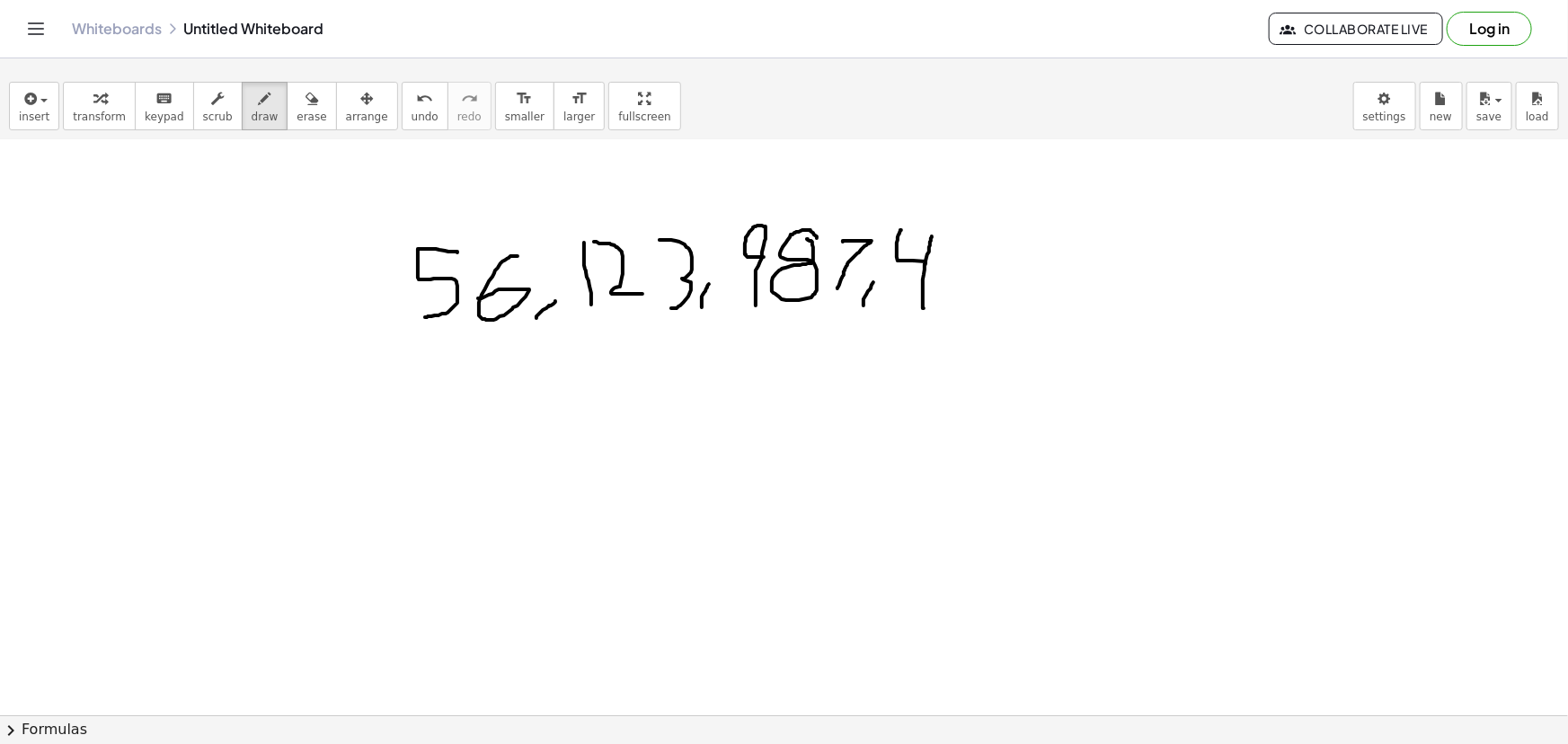
click at [931, 235] on div at bounding box center [784, 544] width 1568 height 1297
drag, startPoint x: 976, startPoint y: 236, endPoint x: 947, endPoint y: 301, distance: 71.2
click at [947, 301] on div at bounding box center [784, 544] width 1568 height 1297
drag, startPoint x: 1011, startPoint y: 236, endPoint x: 980, endPoint y: 269, distance: 45.3
click at [980, 269] on div at bounding box center [784, 544] width 1568 height 1297
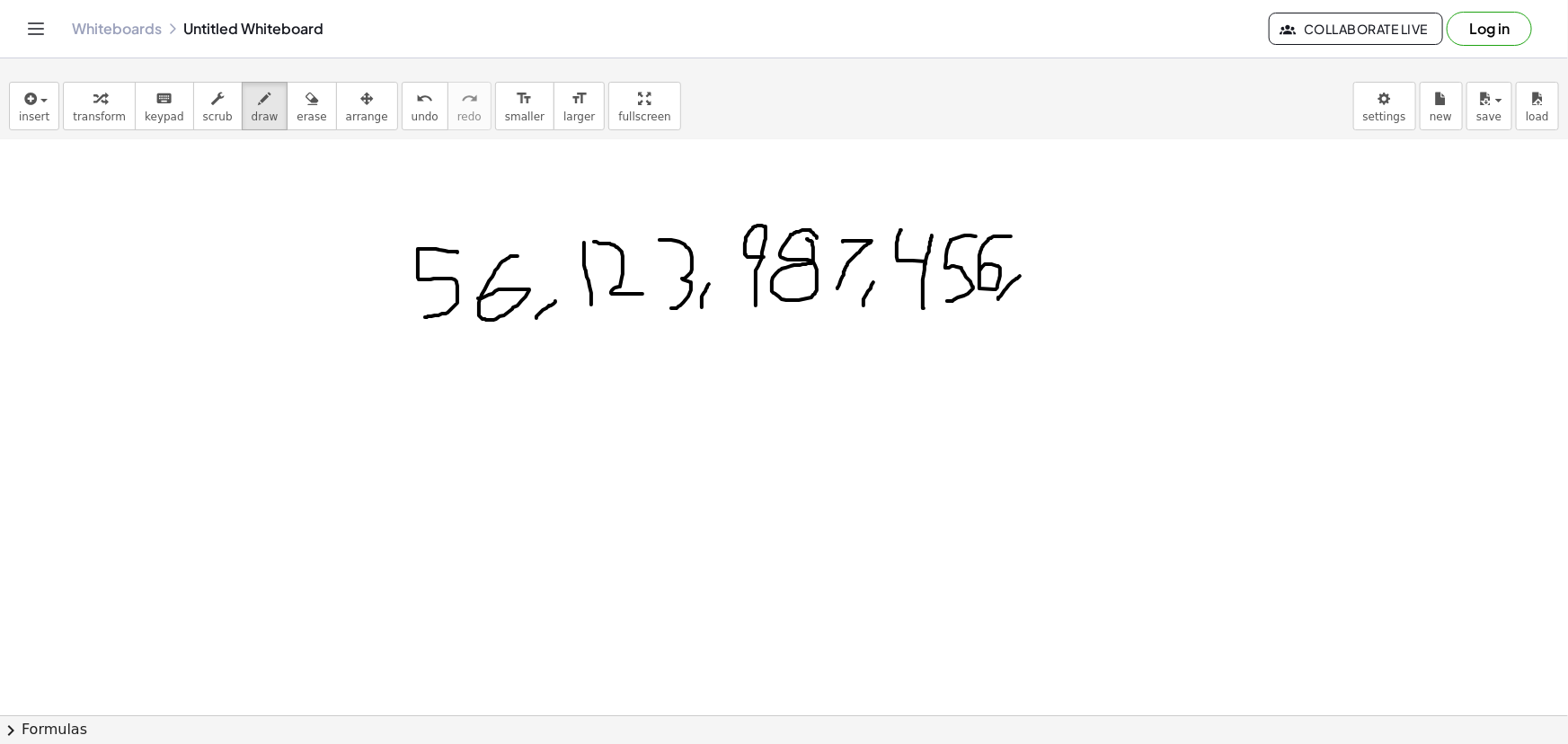
drag, startPoint x: 998, startPoint y: 299, endPoint x: 1020, endPoint y: 275, distance: 32.6
click at [1020, 275] on div at bounding box center [784, 544] width 1568 height 1297
drag, startPoint x: 1052, startPoint y: 279, endPoint x: 1056, endPoint y: 270, distance: 9.8
click at [1051, 276] on div at bounding box center [784, 544] width 1568 height 1297
drag, startPoint x: 1098, startPoint y: 248, endPoint x: 1119, endPoint y: 303, distance: 58.9
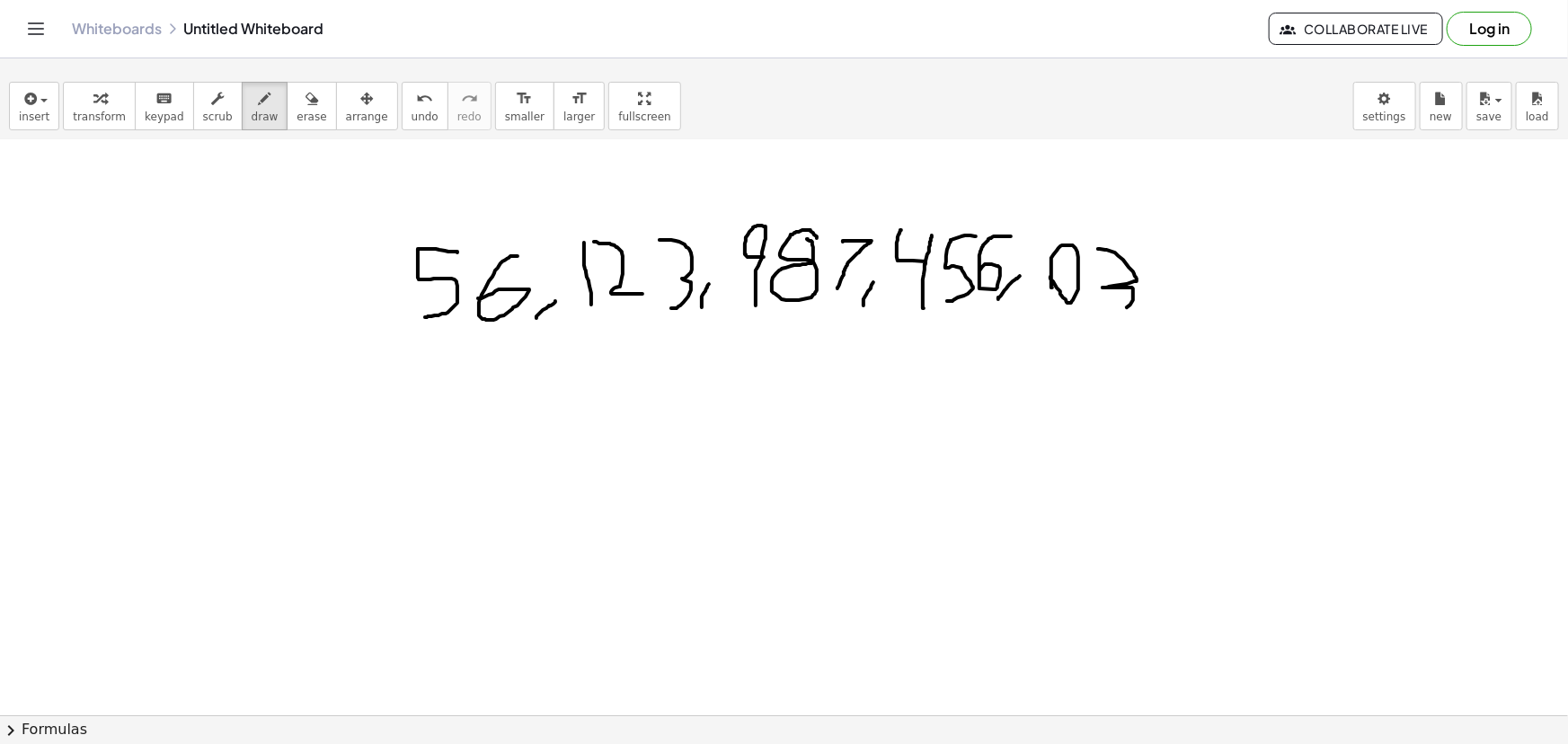
click at [1111, 308] on div at bounding box center [784, 544] width 1568 height 1297
drag, startPoint x: 1163, startPoint y: 301, endPoint x: 1147, endPoint y: 246, distance: 57.3
click at [1147, 246] on div at bounding box center [784, 544] width 1568 height 1297
drag, startPoint x: 1159, startPoint y: 266, endPoint x: 1161, endPoint y: 242, distance: 24.1
click at [1161, 242] on div at bounding box center [784, 544] width 1568 height 1297
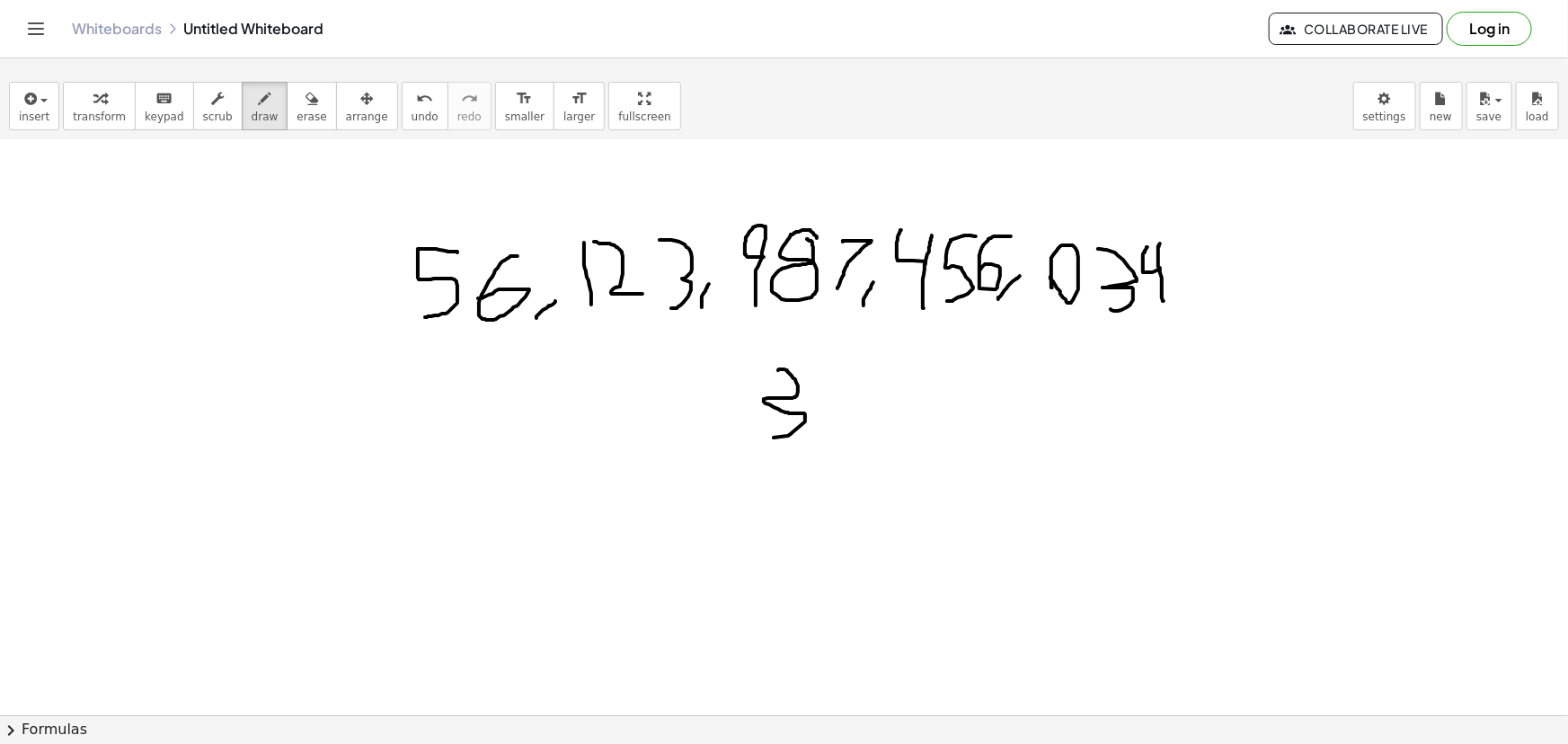
drag, startPoint x: 778, startPoint y: 369, endPoint x: 768, endPoint y: 437, distance: 68.7
click at [768, 437] on div at bounding box center [784, 544] width 1568 height 1297
drag, startPoint x: 831, startPoint y: 425, endPoint x: 807, endPoint y: 366, distance: 63.7
click at [807, 366] on div at bounding box center [784, 544] width 1568 height 1297
drag, startPoint x: 822, startPoint y: 389, endPoint x: 826, endPoint y: 370, distance: 19.4
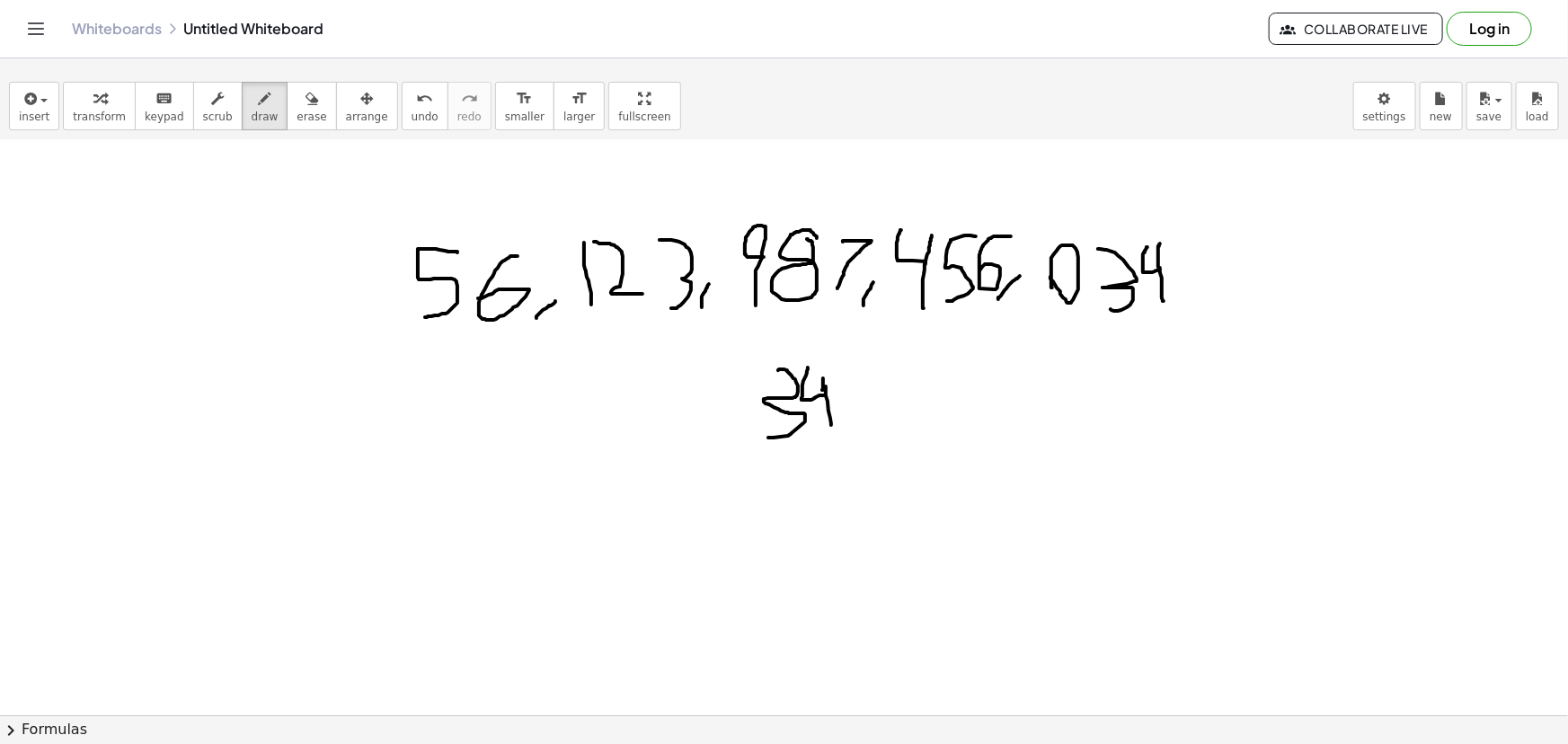
click at [826, 370] on div at bounding box center [784, 544] width 1568 height 1297
drag, startPoint x: 844, startPoint y: 431, endPoint x: 857, endPoint y: 411, distance: 23.9
click at [857, 411] on div at bounding box center [784, 544] width 1568 height 1297
click at [885, 409] on div at bounding box center [784, 544] width 1568 height 1297
click at [926, 411] on div at bounding box center [784, 544] width 1568 height 1297
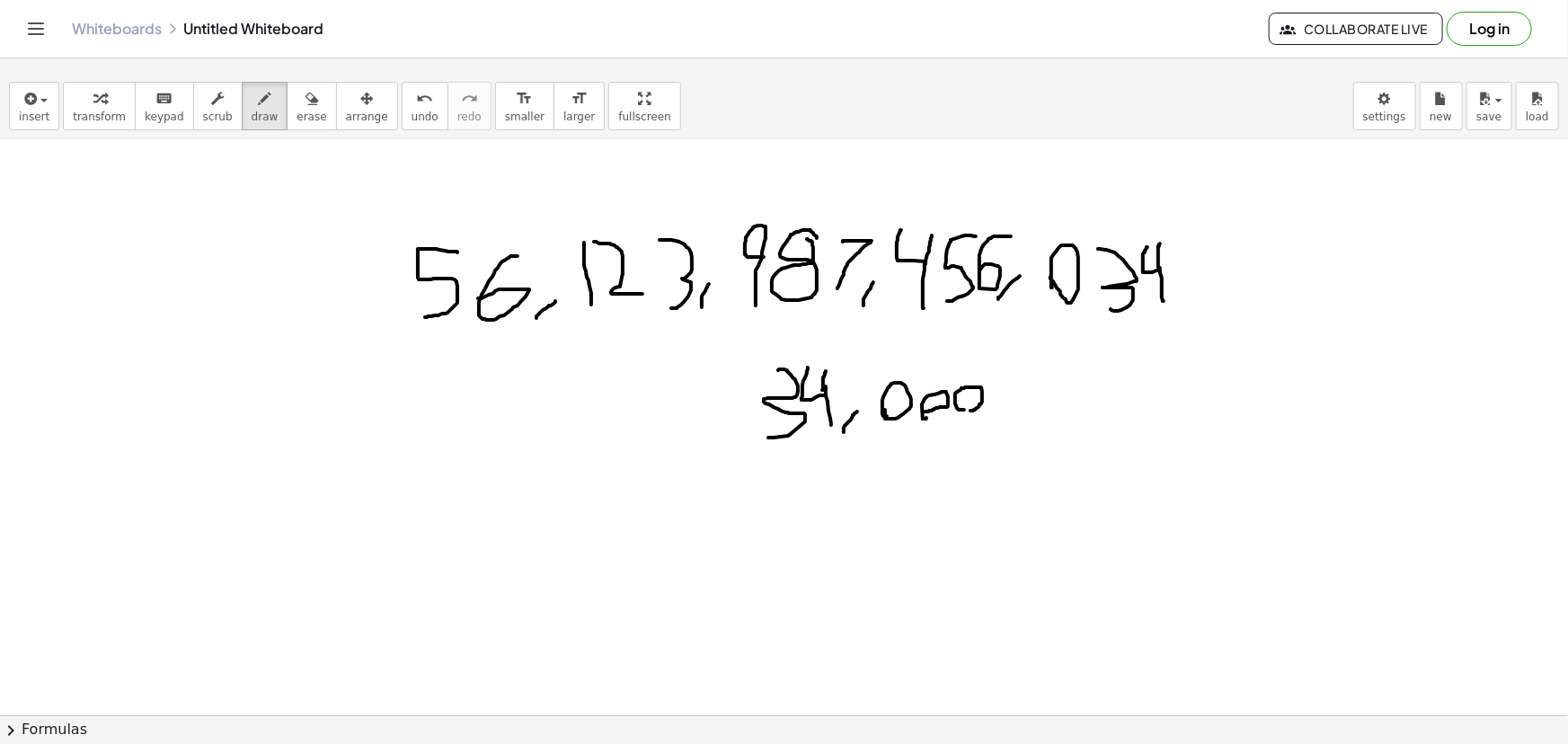
click at [965, 410] on div at bounding box center [784, 544] width 1568 height 1297
click at [997, 416] on div at bounding box center [784, 544] width 1568 height 1297
drag, startPoint x: 1052, startPoint y: 414, endPoint x: 1063, endPoint y: 379, distance: 36.7
click at [1063, 379] on div at bounding box center [784, 544] width 1568 height 1297
drag, startPoint x: 1077, startPoint y: 408, endPoint x: 1095, endPoint y: 391, distance: 24.8
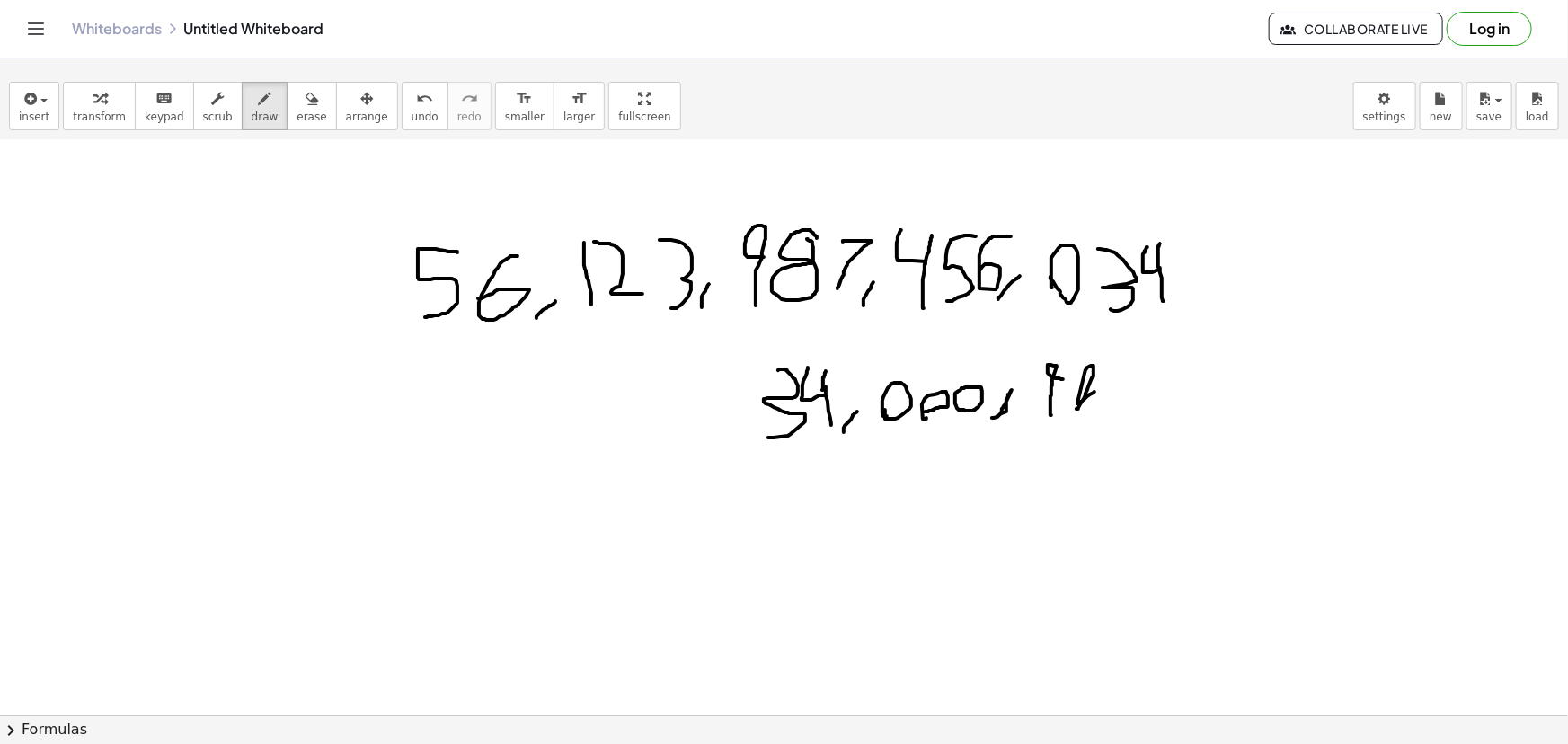
click at [1095, 391] on div at bounding box center [784, 544] width 1568 height 1297
click at [411, 118] on span "undo" at bounding box center [424, 116] width 27 height 12
drag, startPoint x: 1096, startPoint y: 414, endPoint x: 1111, endPoint y: 382, distance: 35.3
click at [1111, 382] on div at bounding box center [784, 544] width 1568 height 1297
drag, startPoint x: 1130, startPoint y: 420, endPoint x: 1133, endPoint y: 373, distance: 47.1
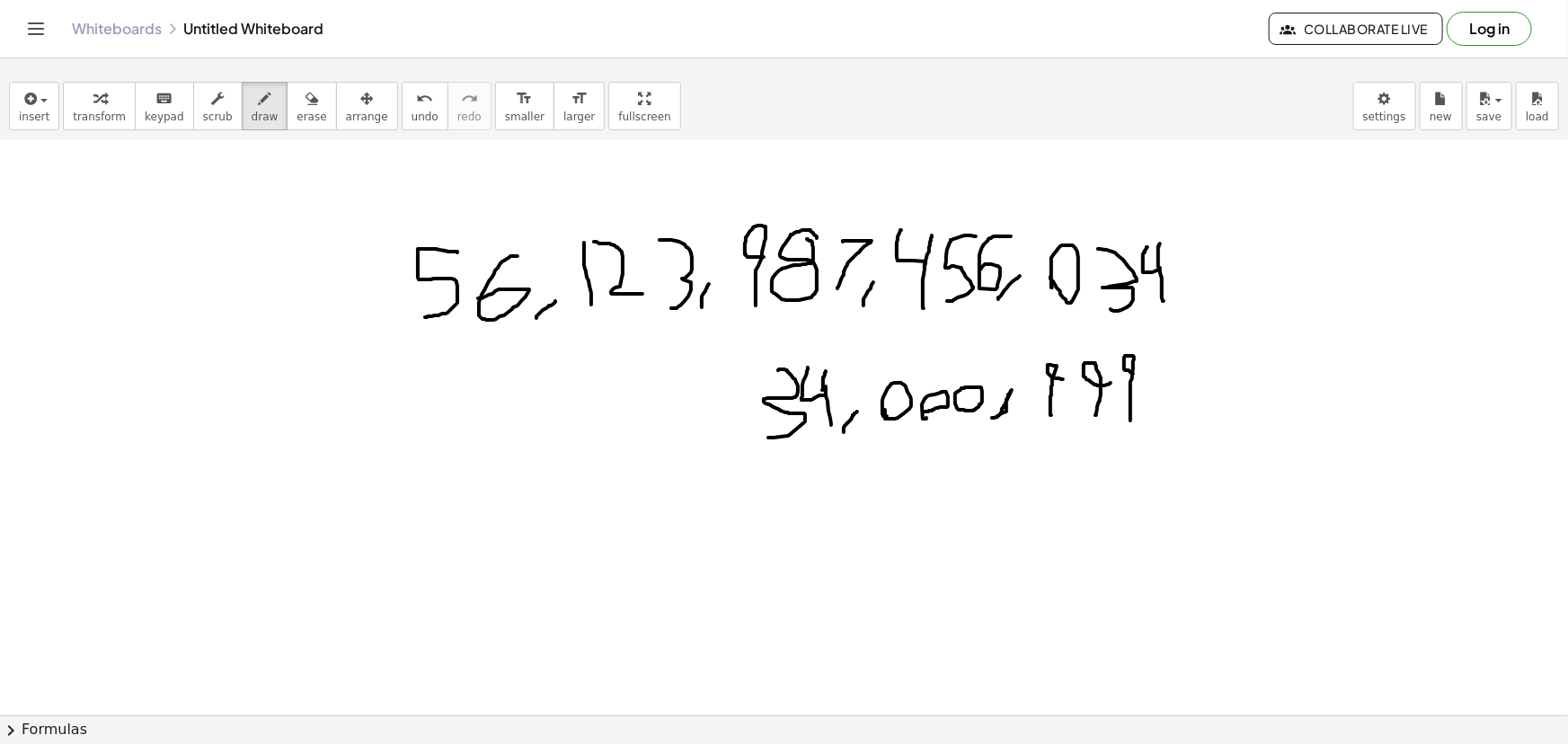
click at [1133, 373] on div at bounding box center [784, 544] width 1568 height 1297
click at [411, 116] on span "undo" at bounding box center [424, 116] width 27 height 12
drag, startPoint x: 1120, startPoint y: 414, endPoint x: 1120, endPoint y: 383, distance: 31.0
click at [1120, 383] on div at bounding box center [784, 544] width 1568 height 1297
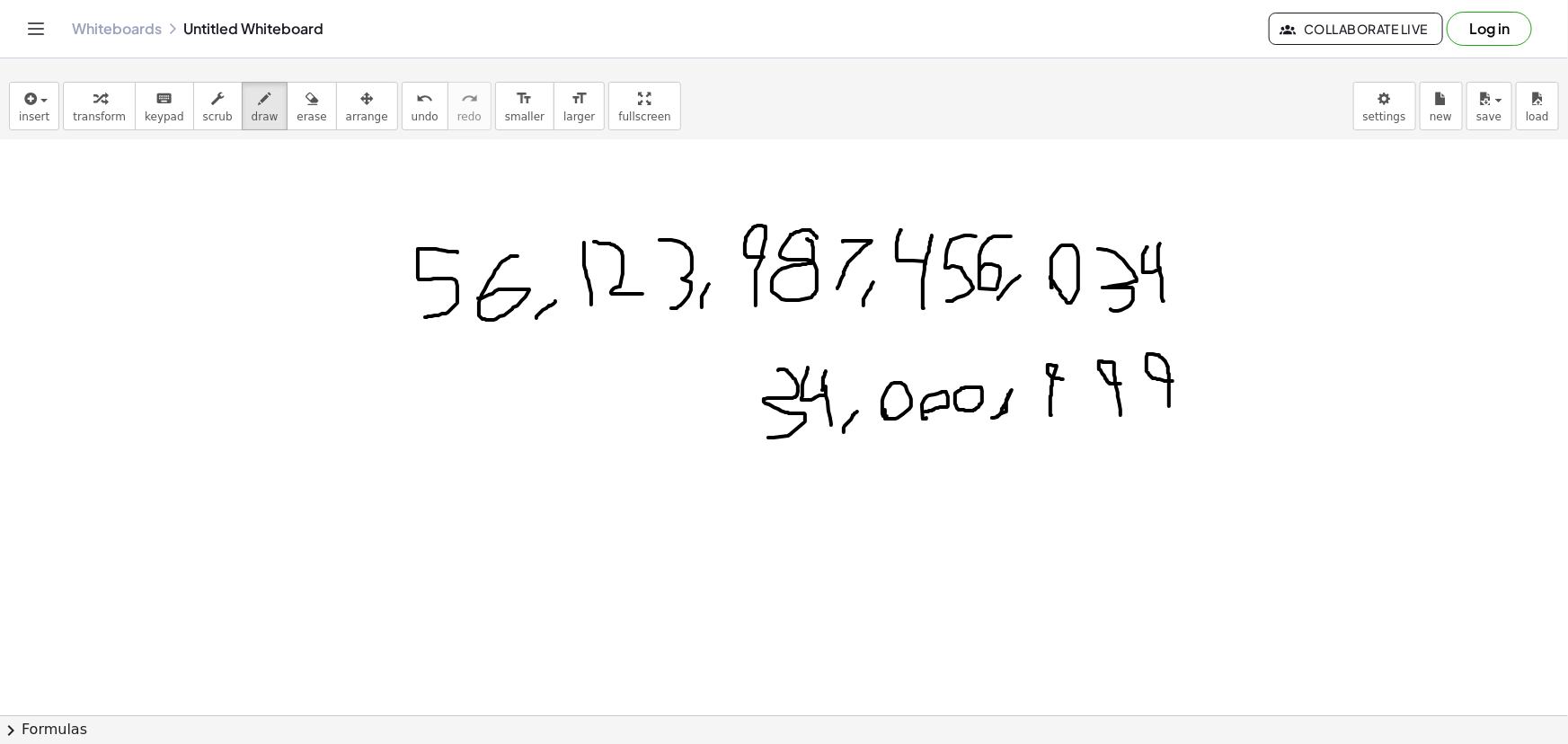
drag, startPoint x: 1169, startPoint y: 406, endPoint x: 1175, endPoint y: 380, distance: 26.7
click at [1175, 380] on div at bounding box center [784, 544] width 1568 height 1297
drag, startPoint x: 273, startPoint y: 415, endPoint x: 302, endPoint y: 413, distance: 29.1
click at [302, 413] on div at bounding box center [784, 544] width 1568 height 1297
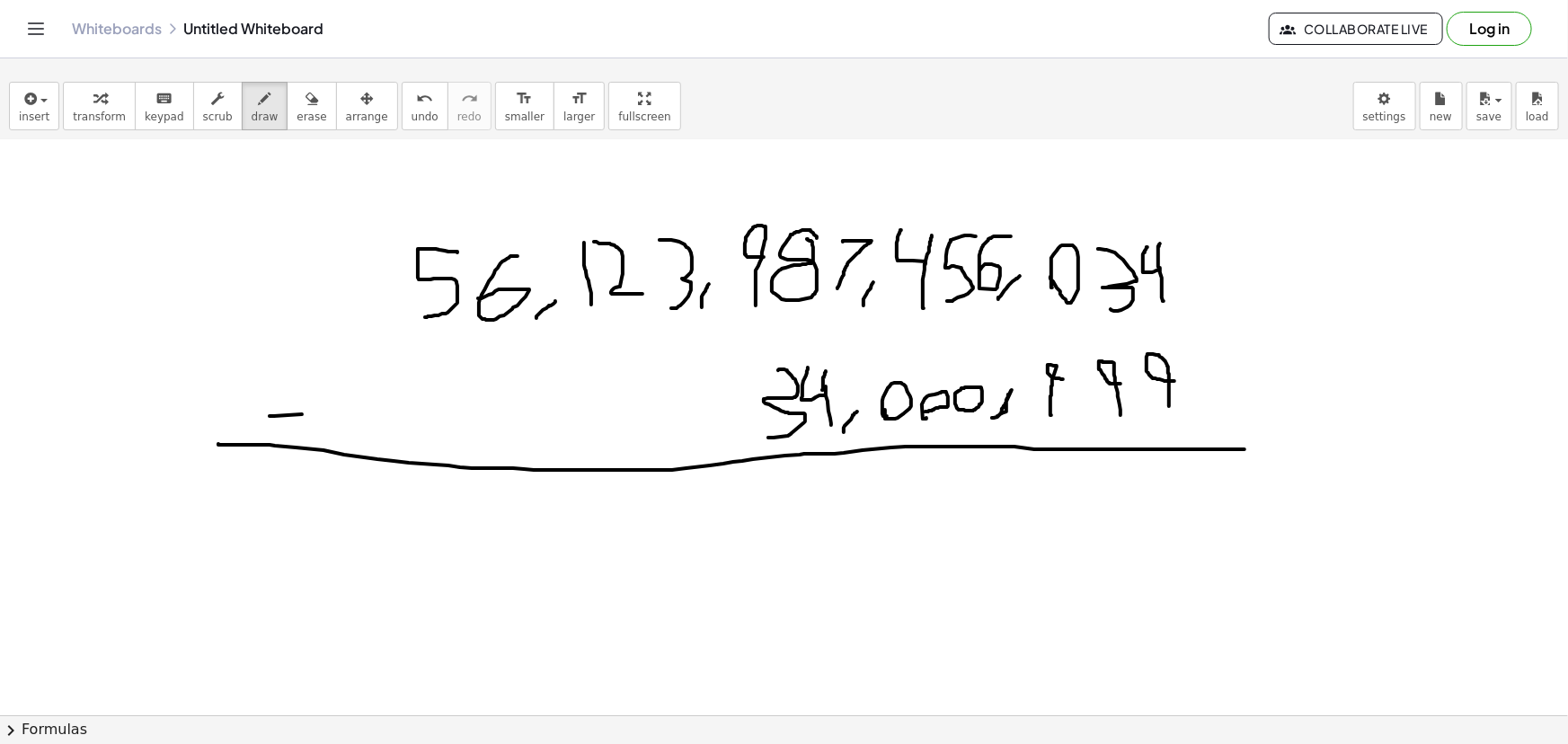
drag, startPoint x: 219, startPoint y: 443, endPoint x: 1267, endPoint y: 444, distance: 1048.0
click at [1267, 444] on div at bounding box center [784, 544] width 1568 height 1297
drag, startPoint x: 1139, startPoint y: 237, endPoint x: 1205, endPoint y: 287, distance: 82.8
click at [1205, 287] on div at bounding box center [784, 544] width 1568 height 1297
drag, startPoint x: 1097, startPoint y: 221, endPoint x: 1141, endPoint y: 314, distance: 102.9
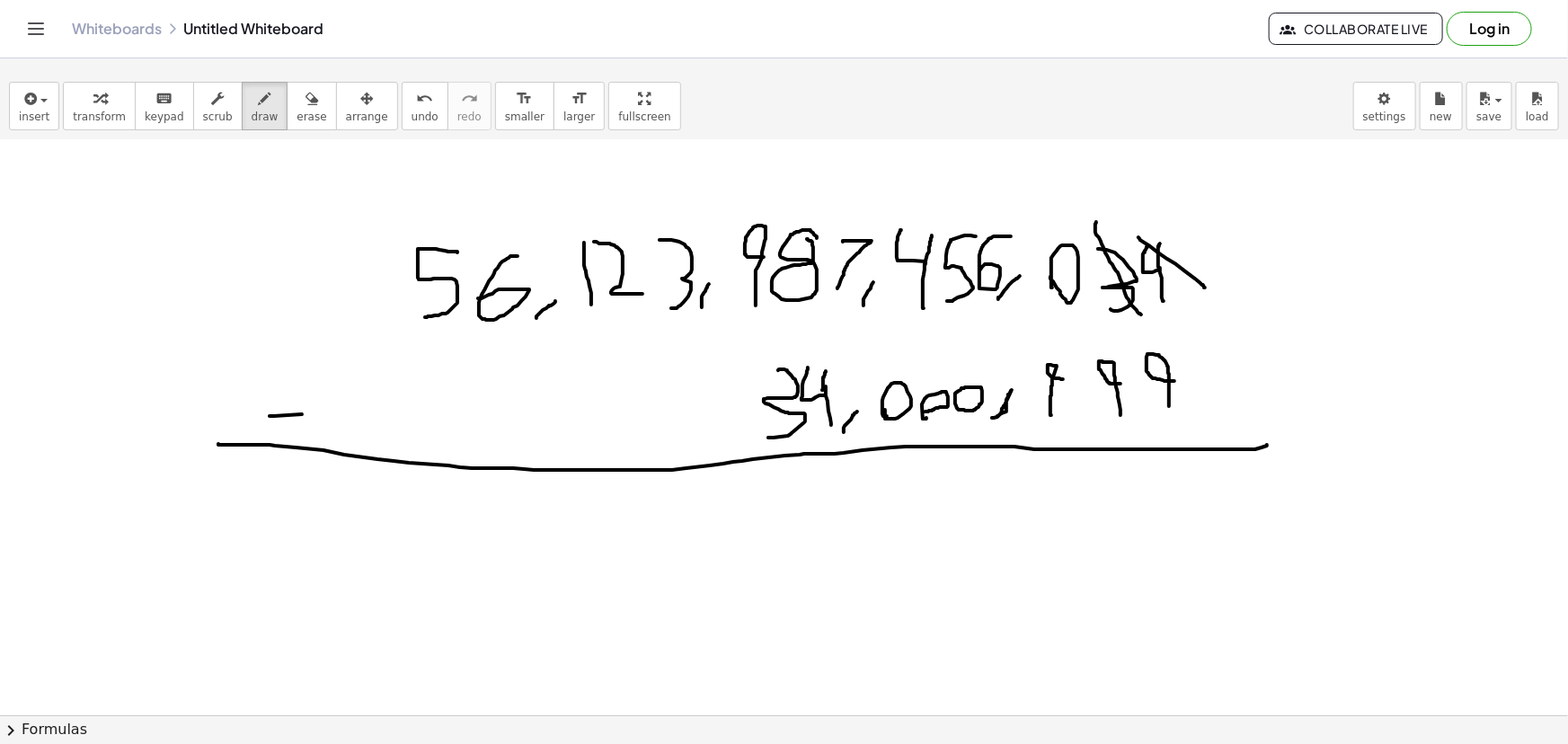
click at [1141, 314] on div at bounding box center [784, 544] width 1568 height 1297
drag, startPoint x: 1087, startPoint y: 171, endPoint x: 1121, endPoint y: 206, distance: 48.8
click at [1121, 206] on div at bounding box center [784, 544] width 1568 height 1297
drag, startPoint x: 1146, startPoint y: 200, endPoint x: 1146, endPoint y: 168, distance: 32.0
click at [1146, 168] on div at bounding box center [784, 544] width 1568 height 1297
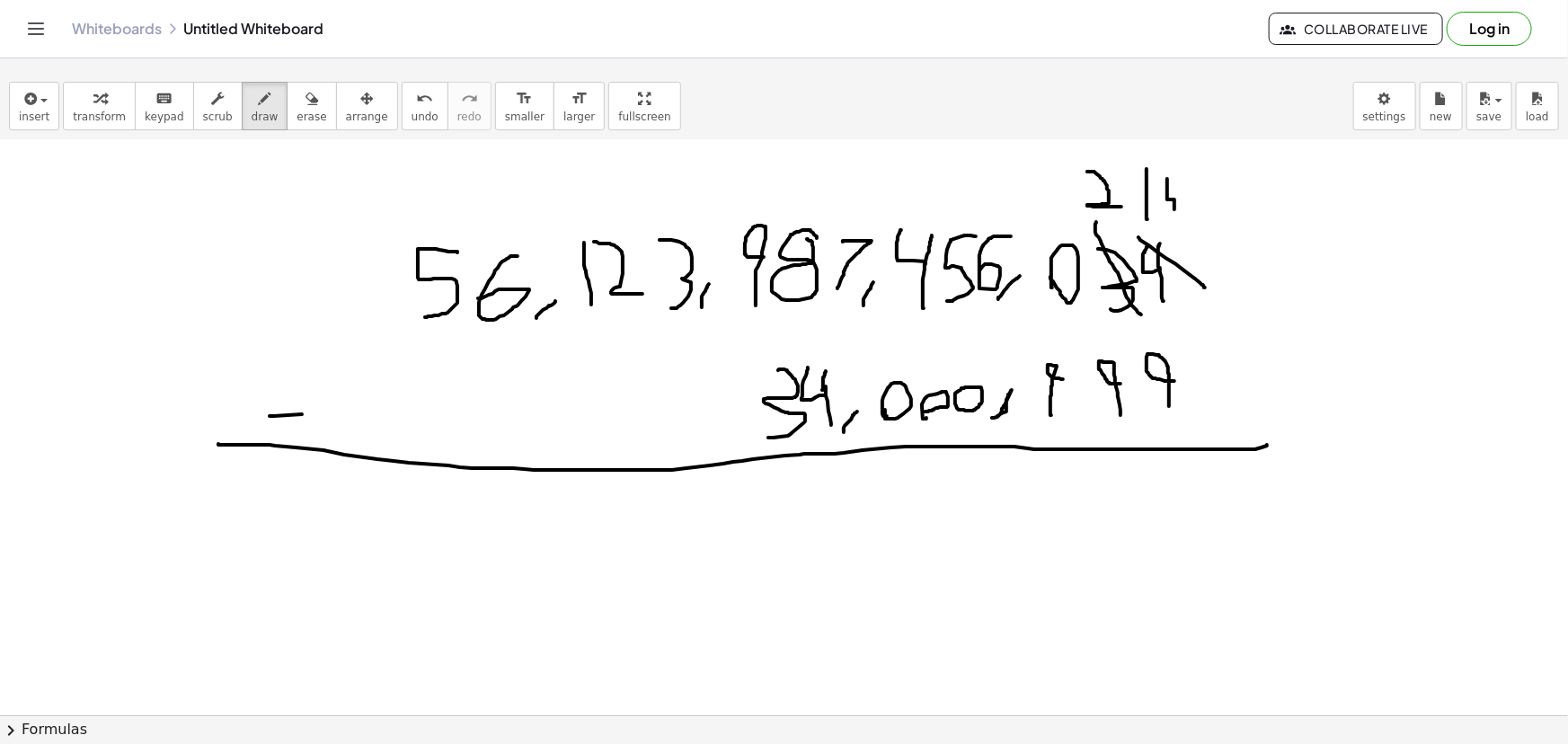
drag, startPoint x: 1175, startPoint y: 209, endPoint x: 1169, endPoint y: 157, distance: 52.3
click at [1169, 157] on div at bounding box center [784, 544] width 1568 height 1297
drag, startPoint x: 1174, startPoint y: 200, endPoint x: 1177, endPoint y: 165, distance: 35.1
click at [1177, 165] on div at bounding box center [784, 544] width 1568 height 1297
click at [1177, 200] on div at bounding box center [784, 544] width 1568 height 1297
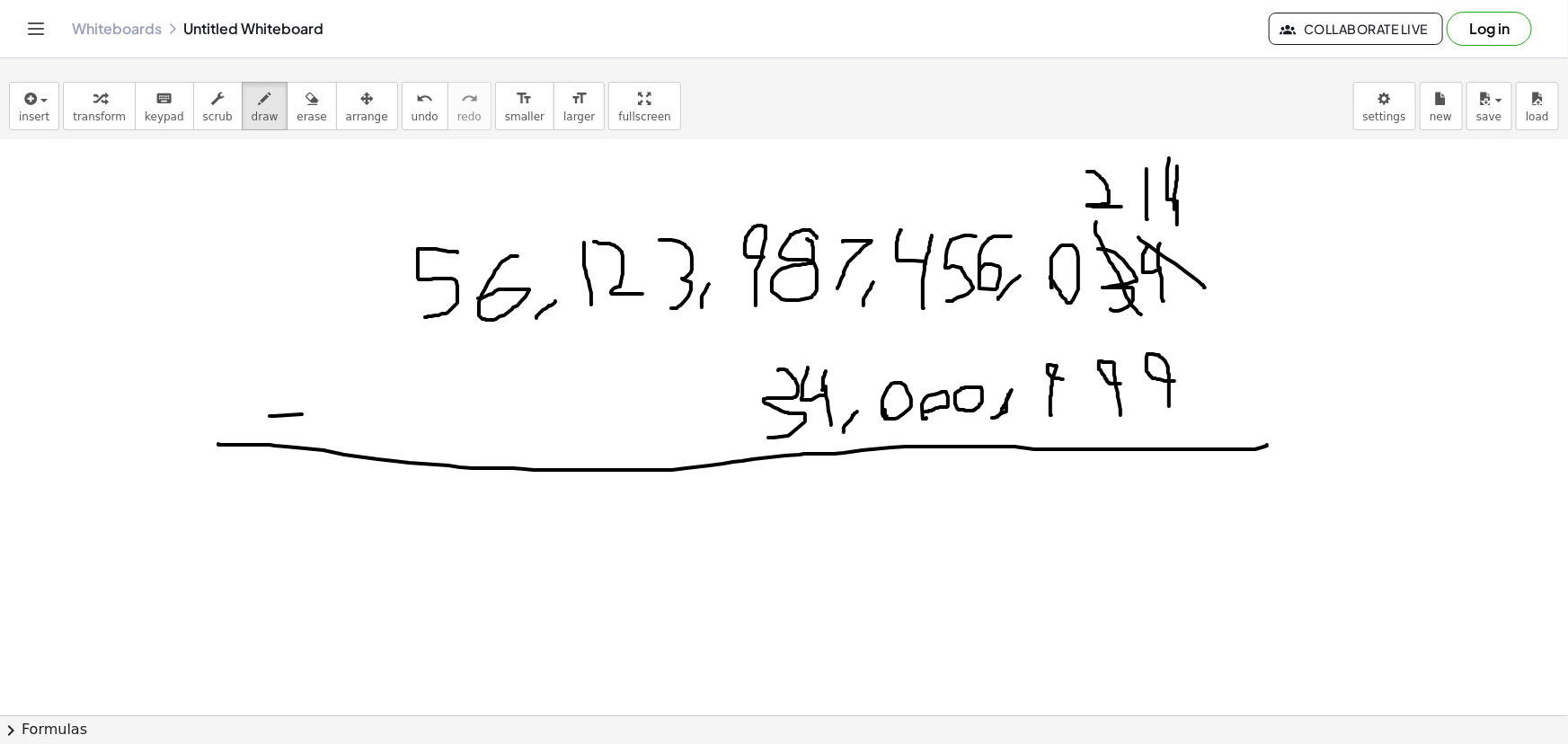
drag, startPoint x: 1177, startPoint y: 200, endPoint x: 1177, endPoint y: 225, distance: 25.0
click at [1177, 225] on div at bounding box center [784, 544] width 1568 height 1297
drag, startPoint x: 1180, startPoint y: 475, endPoint x: 1155, endPoint y: 564, distance: 92.4
click at [1155, 564] on div at bounding box center [784, 544] width 1568 height 1297
drag, startPoint x: 987, startPoint y: 225, endPoint x: 1001, endPoint y: 292, distance: 68.4
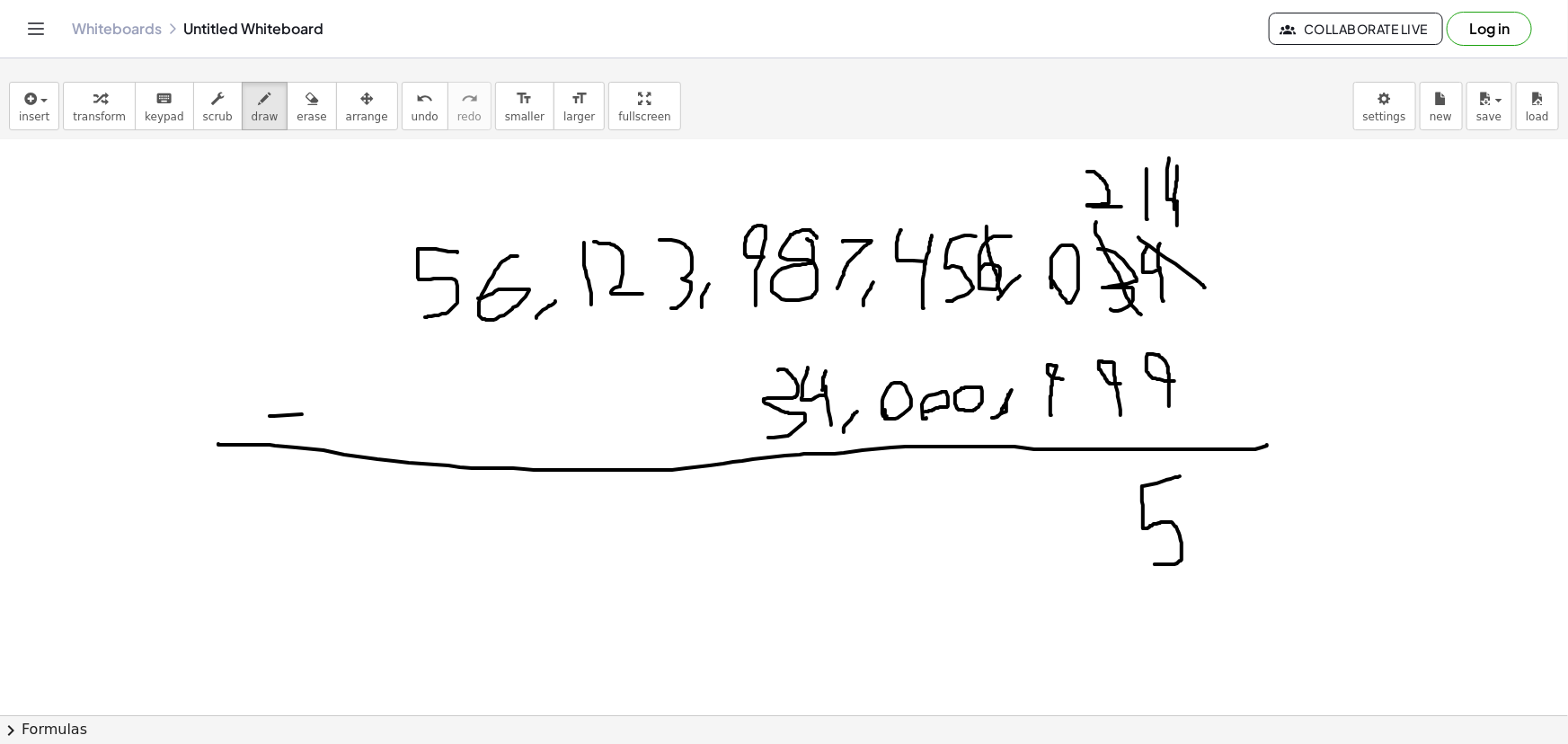
click at [1001, 292] on div at bounding box center [784, 544] width 1568 height 1297
drag, startPoint x: 1020, startPoint y: 180, endPoint x: 993, endPoint y: 217, distance: 45.8
click at [993, 217] on div at bounding box center [784, 544] width 1568 height 1297
drag, startPoint x: 1033, startPoint y: 218, endPoint x: 1084, endPoint y: 299, distance: 95.7
click at [1084, 299] on div at bounding box center [784, 544] width 1568 height 1297
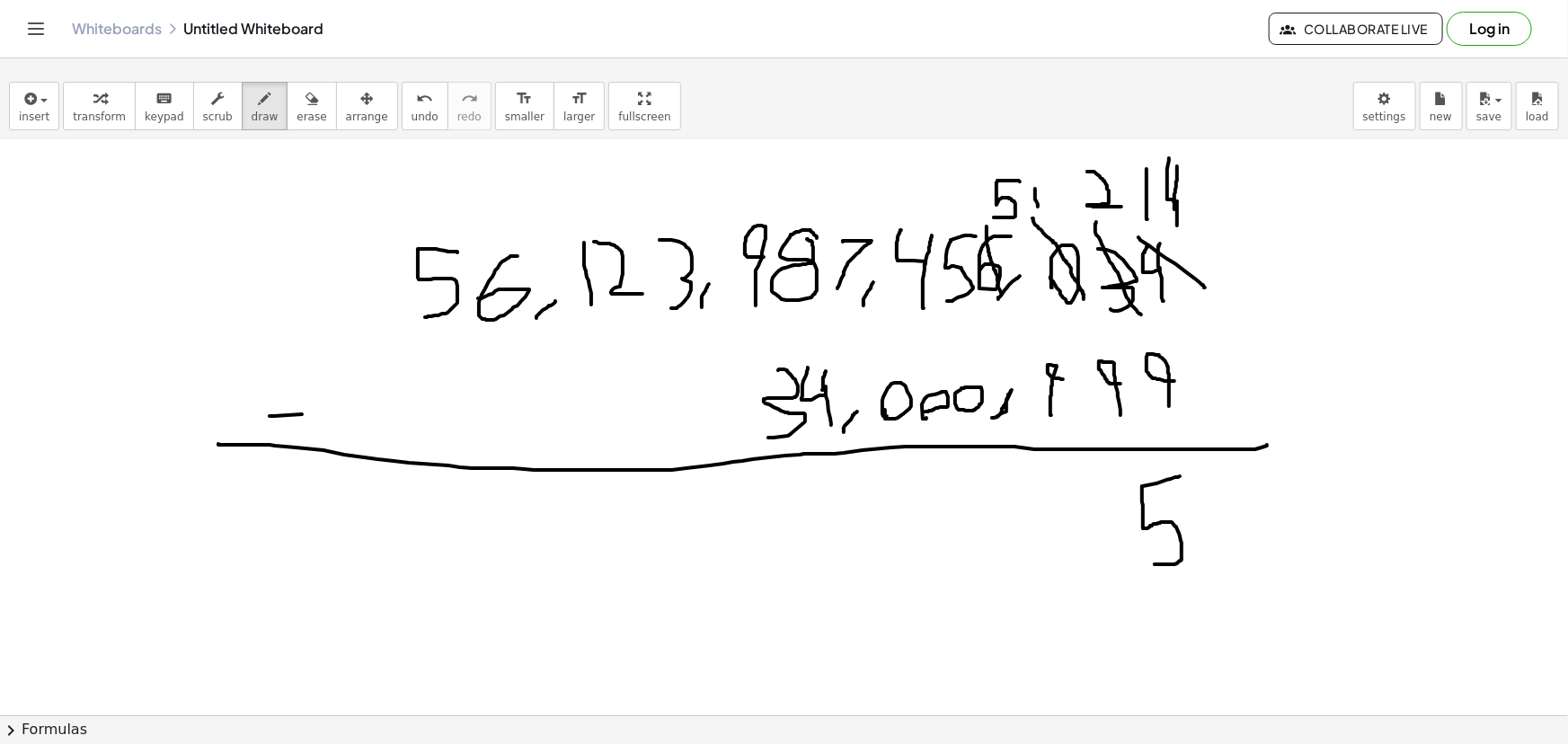
drag, startPoint x: 1038, startPoint y: 206, endPoint x: 1036, endPoint y: 183, distance: 23.1
click at [1036, 183] on div at bounding box center [784, 544] width 1568 height 1297
click at [1055, 210] on div at bounding box center [784, 544] width 1568 height 1297
drag, startPoint x: 1032, startPoint y: 184, endPoint x: 1068, endPoint y: 212, distance: 45.6
click at [1068, 212] on div at bounding box center [784, 544] width 1568 height 1297
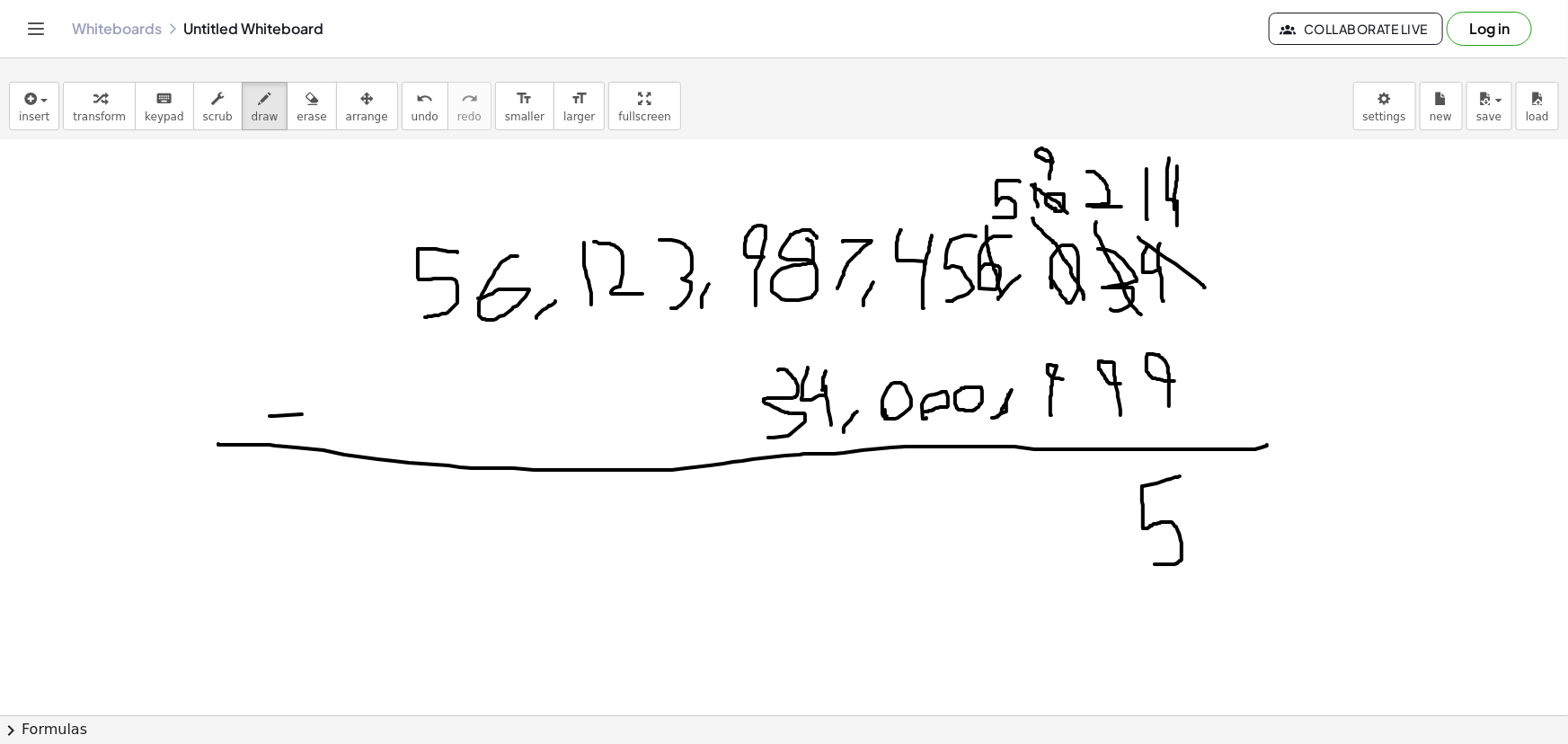
drag, startPoint x: 1050, startPoint y: 178, endPoint x: 1053, endPoint y: 161, distance: 17.3
click at [1053, 161] on div at bounding box center [784, 544] width 1568 height 1297
drag, startPoint x: 1084, startPoint y: 167, endPoint x: 1115, endPoint y: 212, distance: 54.6
click at [1115, 212] on div at bounding box center [784, 544] width 1568 height 1297
drag, startPoint x: 1086, startPoint y: 158, endPoint x: 1086, endPoint y: 142, distance: 16.0
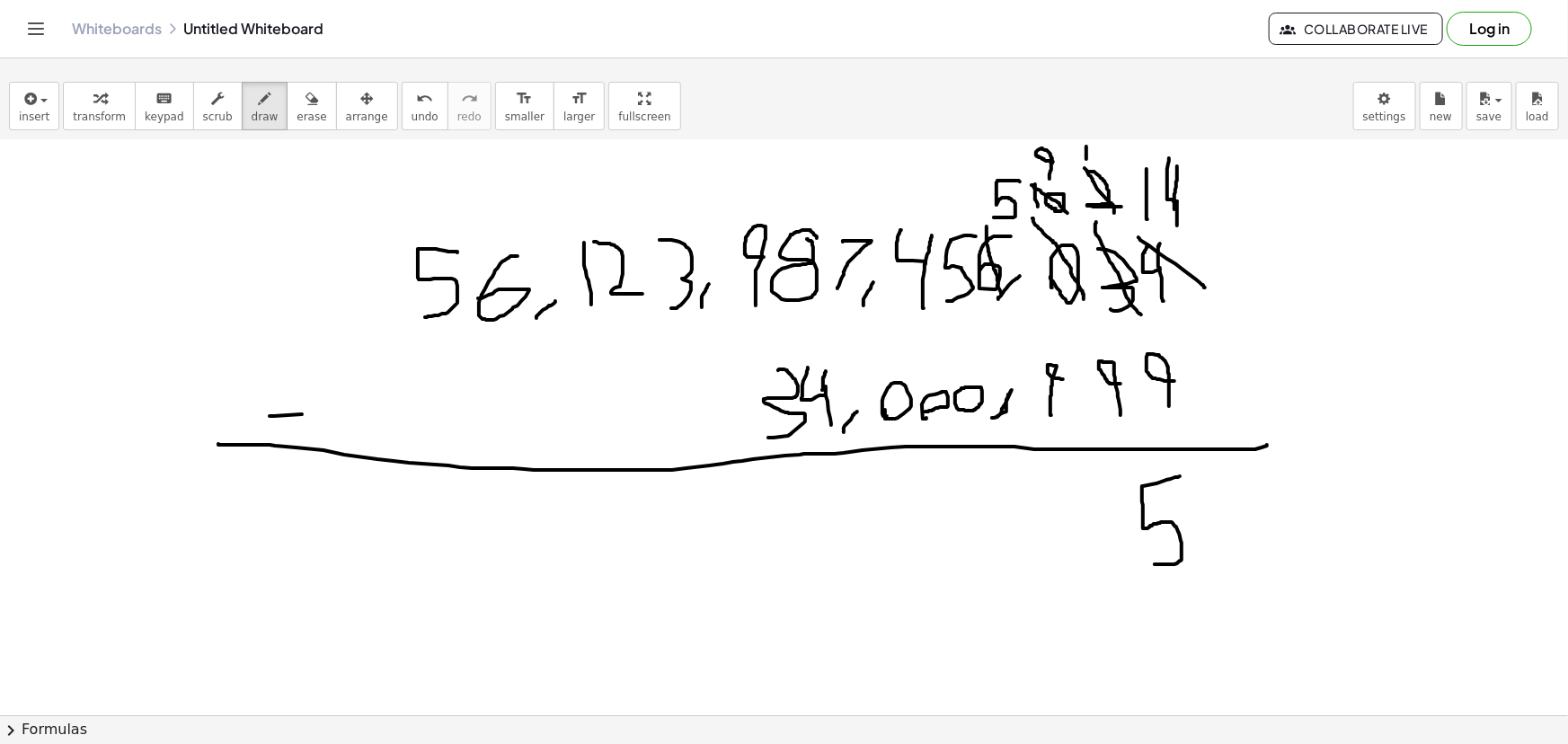
click at [1086, 142] on div at bounding box center [784, 544] width 1568 height 1297
drag, startPoint x: 1100, startPoint y: 140, endPoint x: 1118, endPoint y: 158, distance: 25.5
click at [1118, 158] on div at bounding box center [784, 544] width 1568 height 1297
drag, startPoint x: 1098, startPoint y: 479, endPoint x: 1105, endPoint y: 557, distance: 78.3
click at [1105, 557] on div at bounding box center [784, 544] width 1568 height 1297
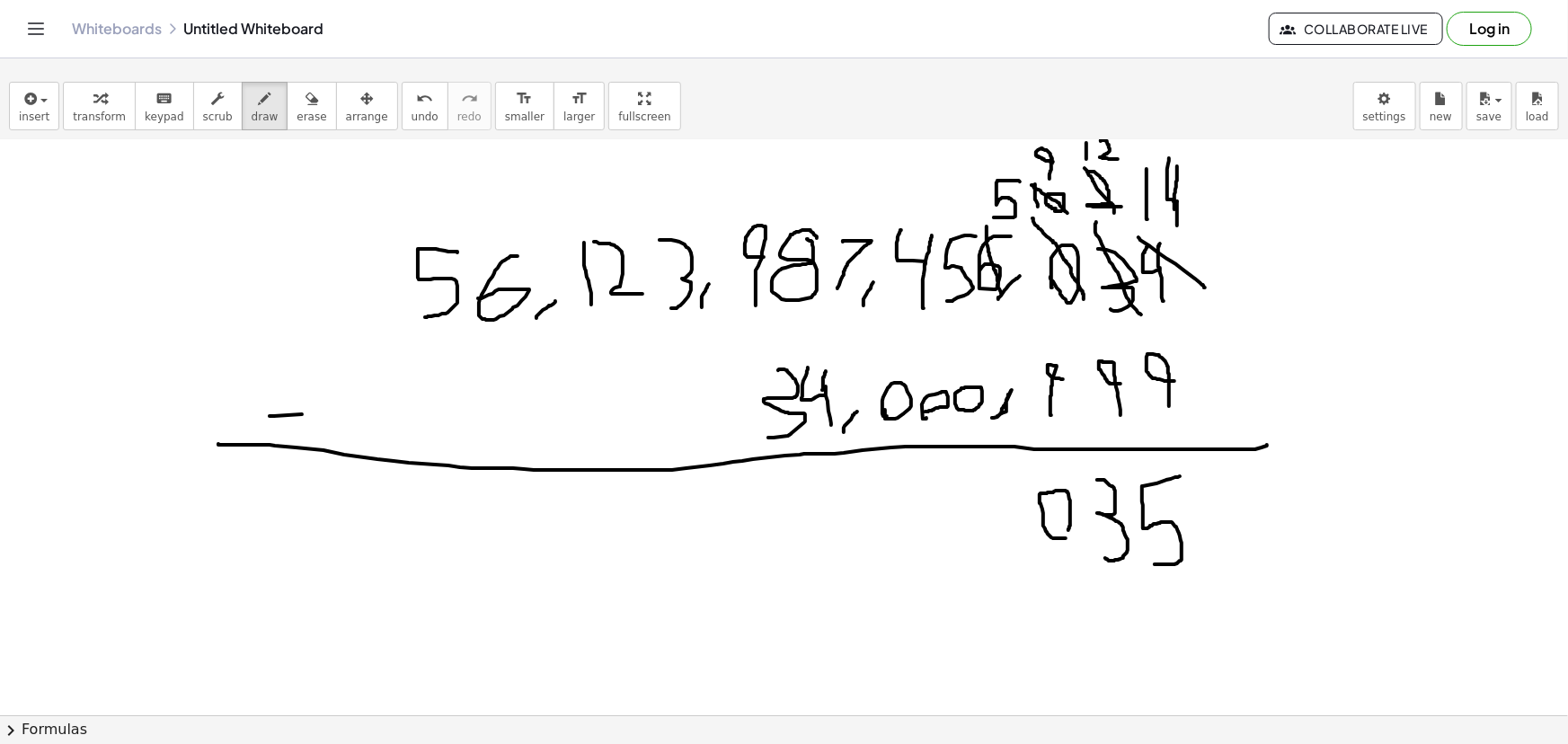
click at [1057, 535] on div at bounding box center [784, 544] width 1568 height 1297
drag, startPoint x: 996, startPoint y: 547, endPoint x: 1016, endPoint y: 527, distance: 28.3
click at [1016, 527] on div at bounding box center [784, 544] width 1568 height 1297
drag, startPoint x: 992, startPoint y: 491, endPoint x: 982, endPoint y: 535, distance: 45.1
click at [982, 535] on div at bounding box center [784, 544] width 1568 height 1297
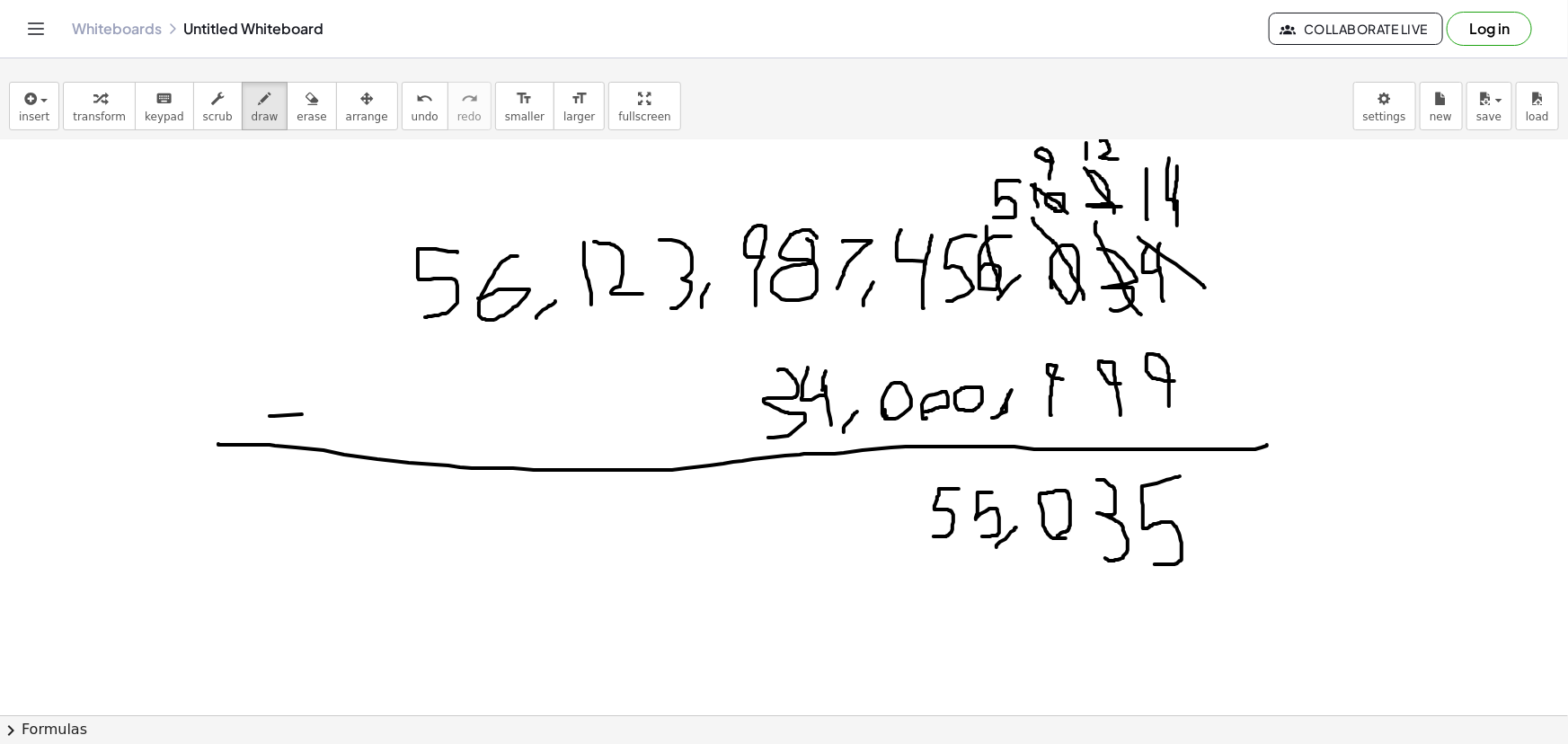
drag, startPoint x: 959, startPoint y: 488, endPoint x: 933, endPoint y: 535, distance: 53.7
click at [933, 535] on div at bounding box center [784, 544] width 1568 height 1297
drag, startPoint x: 908, startPoint y: 535, endPoint x: 898, endPoint y: 476, distance: 59.8
click at [898, 476] on div at bounding box center [784, 544] width 1568 height 1297
drag, startPoint x: 913, startPoint y: 496, endPoint x: 915, endPoint y: 475, distance: 21.1
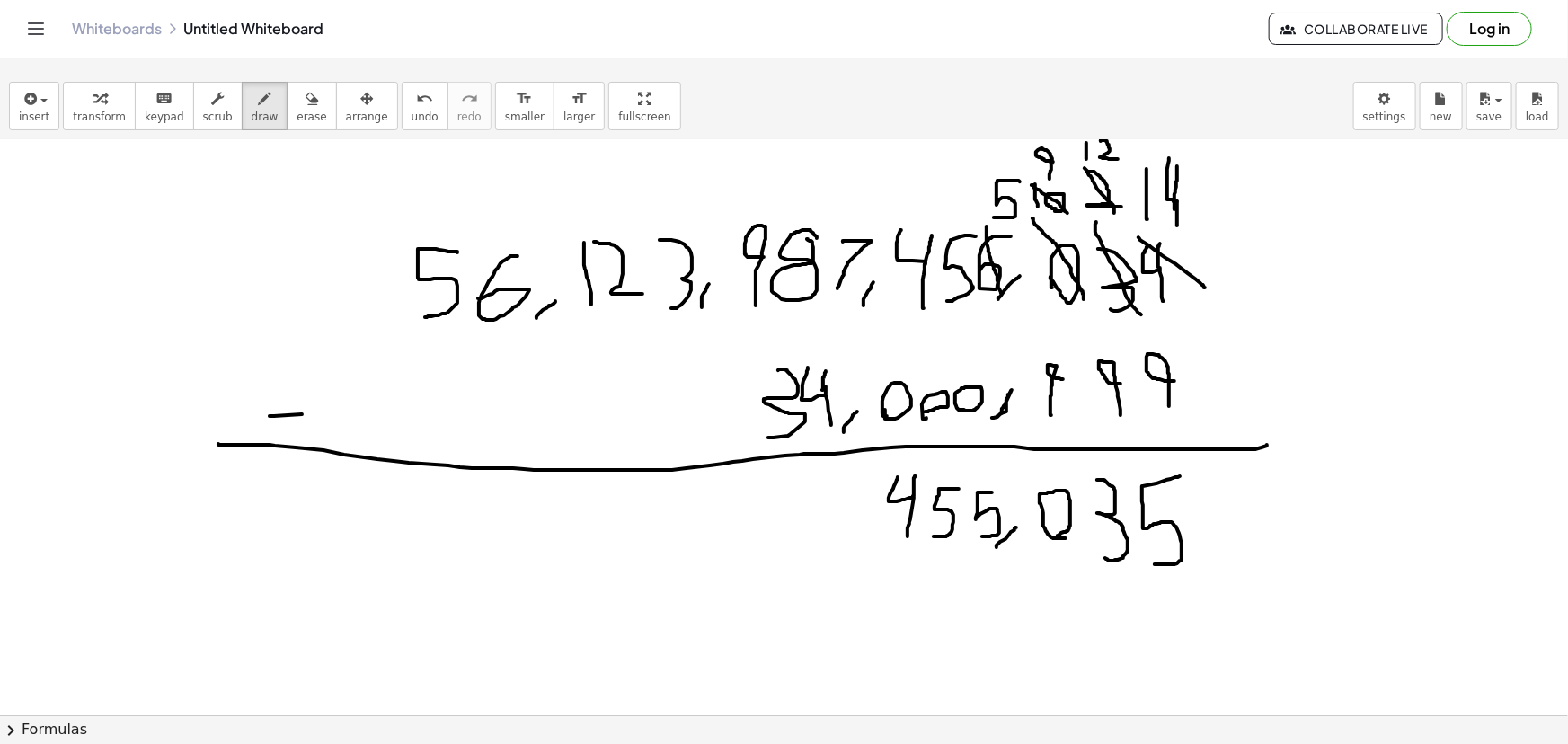
click at [915, 475] on div at bounding box center [784, 544] width 1568 height 1297
drag, startPoint x: 849, startPoint y: 544, endPoint x: 869, endPoint y: 520, distance: 31.2
click at [869, 520] on div at bounding box center [784, 544] width 1568 height 1297
drag, startPoint x: 813, startPoint y: 491, endPoint x: 799, endPoint y: 550, distance: 60.6
click at [799, 550] on div at bounding box center [784, 544] width 1568 height 1297
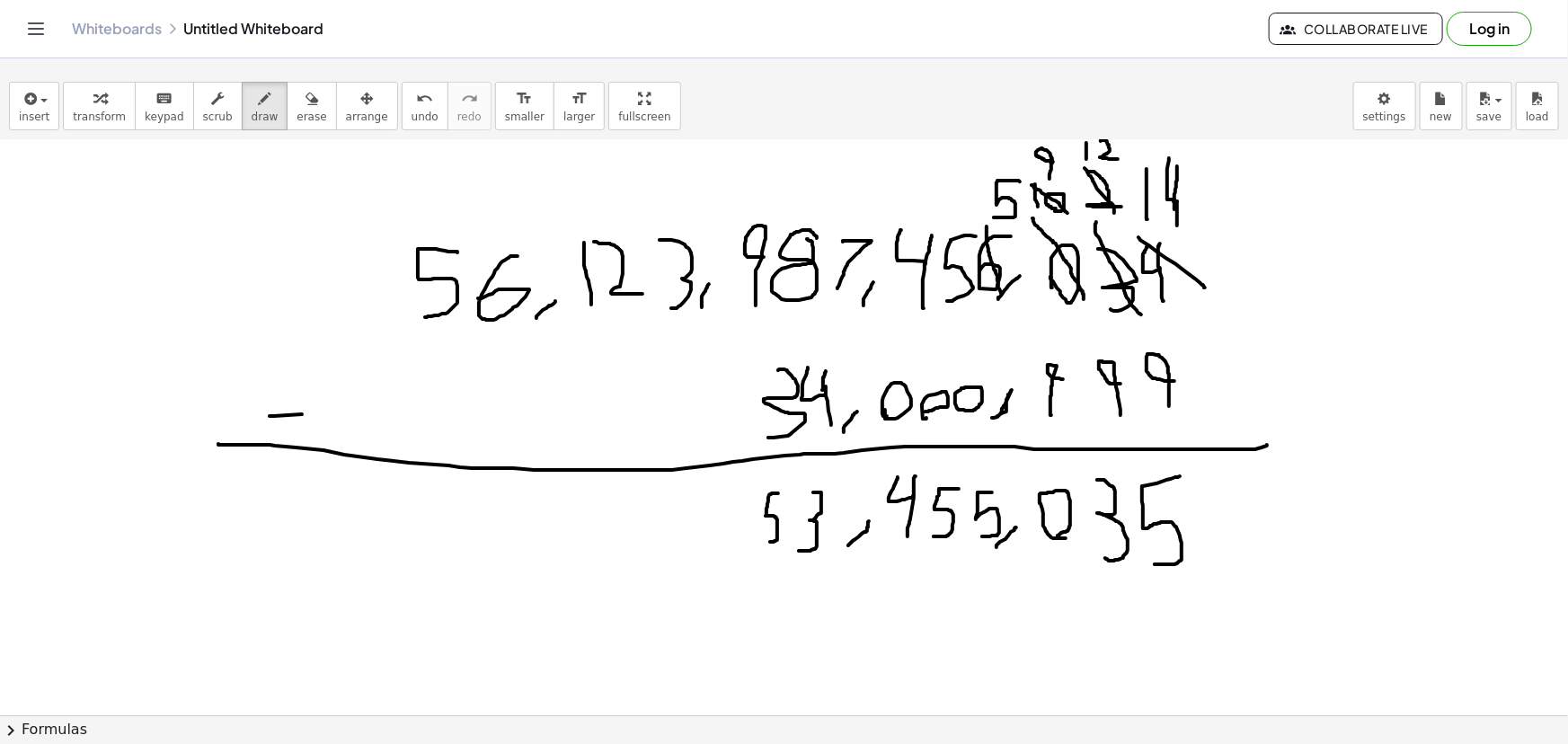
drag, startPoint x: 778, startPoint y: 492, endPoint x: 761, endPoint y: 542, distance: 52.8
click at [761, 542] on div at bounding box center [784, 544] width 1568 height 1297
drag, startPoint x: 745, startPoint y: 540, endPoint x: 752, endPoint y: 509, distance: 31.8
click at [752, 509] on div at bounding box center [784, 544] width 1568 height 1297
drag, startPoint x: 703, startPoint y: 550, endPoint x: 719, endPoint y: 534, distance: 22.6
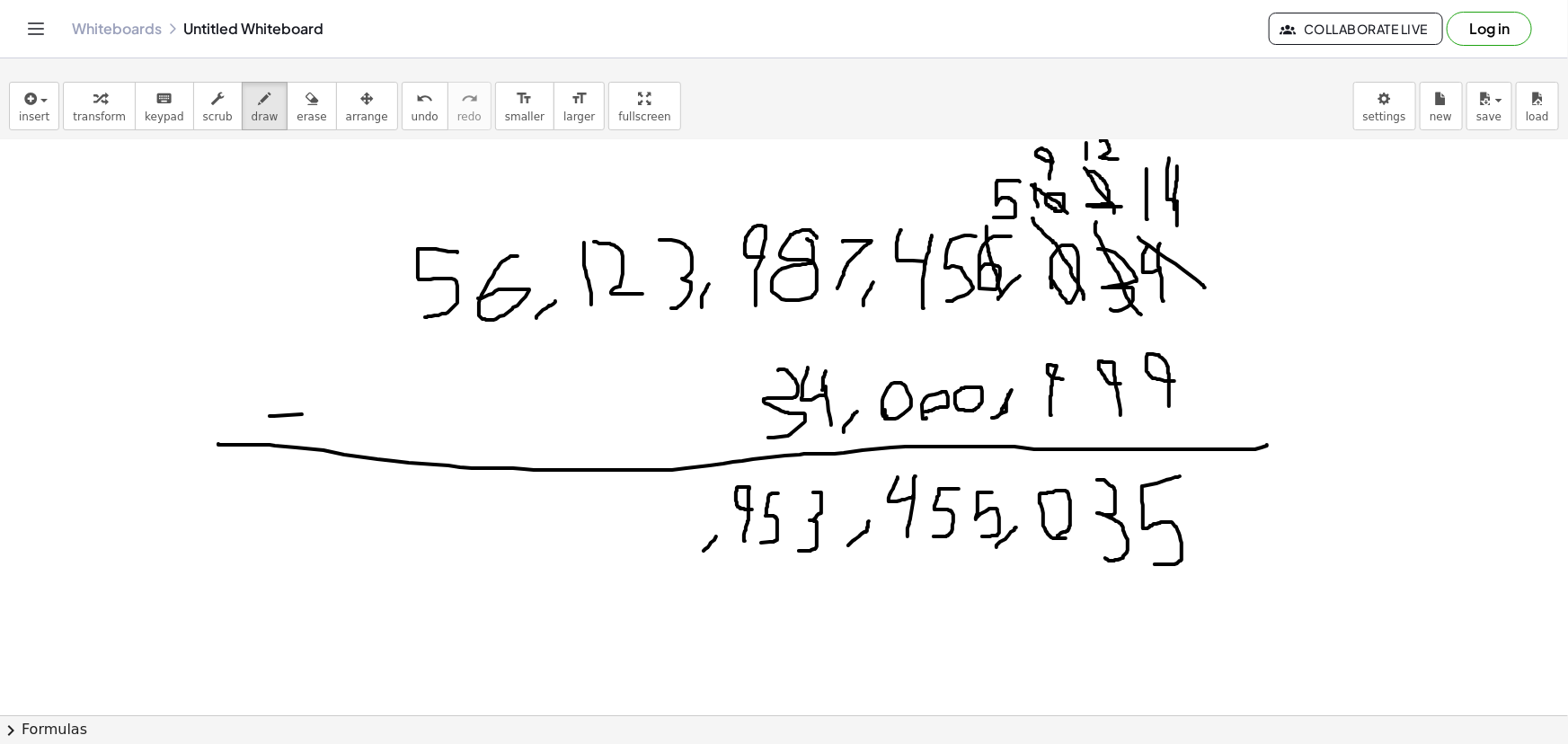
click at [719, 534] on div at bounding box center [784, 544] width 1568 height 1297
drag, startPoint x: 668, startPoint y: 495, endPoint x: 670, endPoint y: 547, distance: 52.0
click at [670, 547] on div at bounding box center [784, 544] width 1568 height 1297
drag, startPoint x: 620, startPoint y: 489, endPoint x: 652, endPoint y: 539, distance: 59.4
click at [652, 539] on div at bounding box center [784, 544] width 1568 height 1297
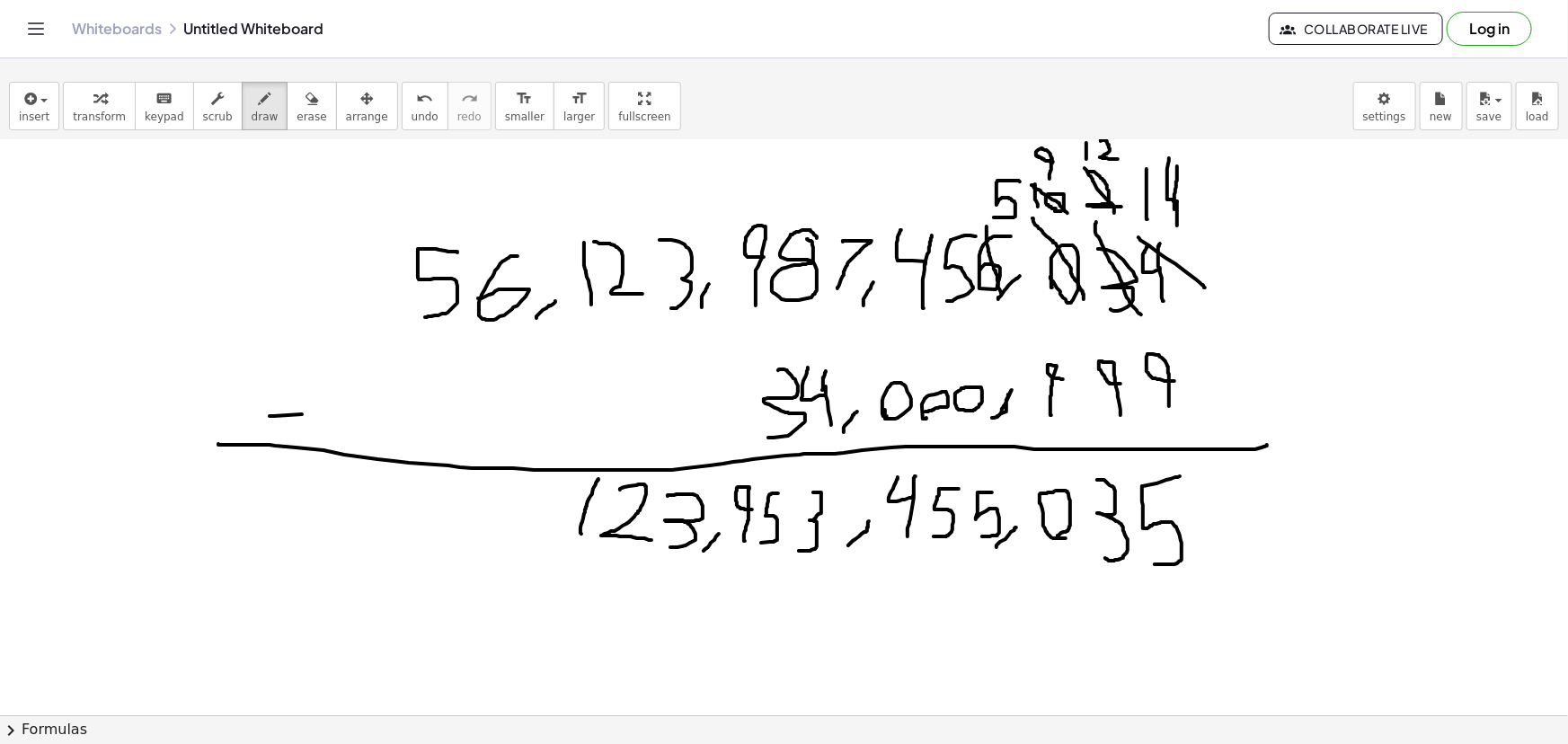
drag, startPoint x: 581, startPoint y: 534, endPoint x: 598, endPoint y: 478, distance: 58.5
click at [598, 478] on div at bounding box center [784, 544] width 1568 height 1297
drag, startPoint x: 543, startPoint y: 549, endPoint x: 559, endPoint y: 531, distance: 24.1
click at [559, 531] on div at bounding box center [784, 544] width 1568 height 1297
drag, startPoint x: 533, startPoint y: 490, endPoint x: 510, endPoint y: 522, distance: 39.4
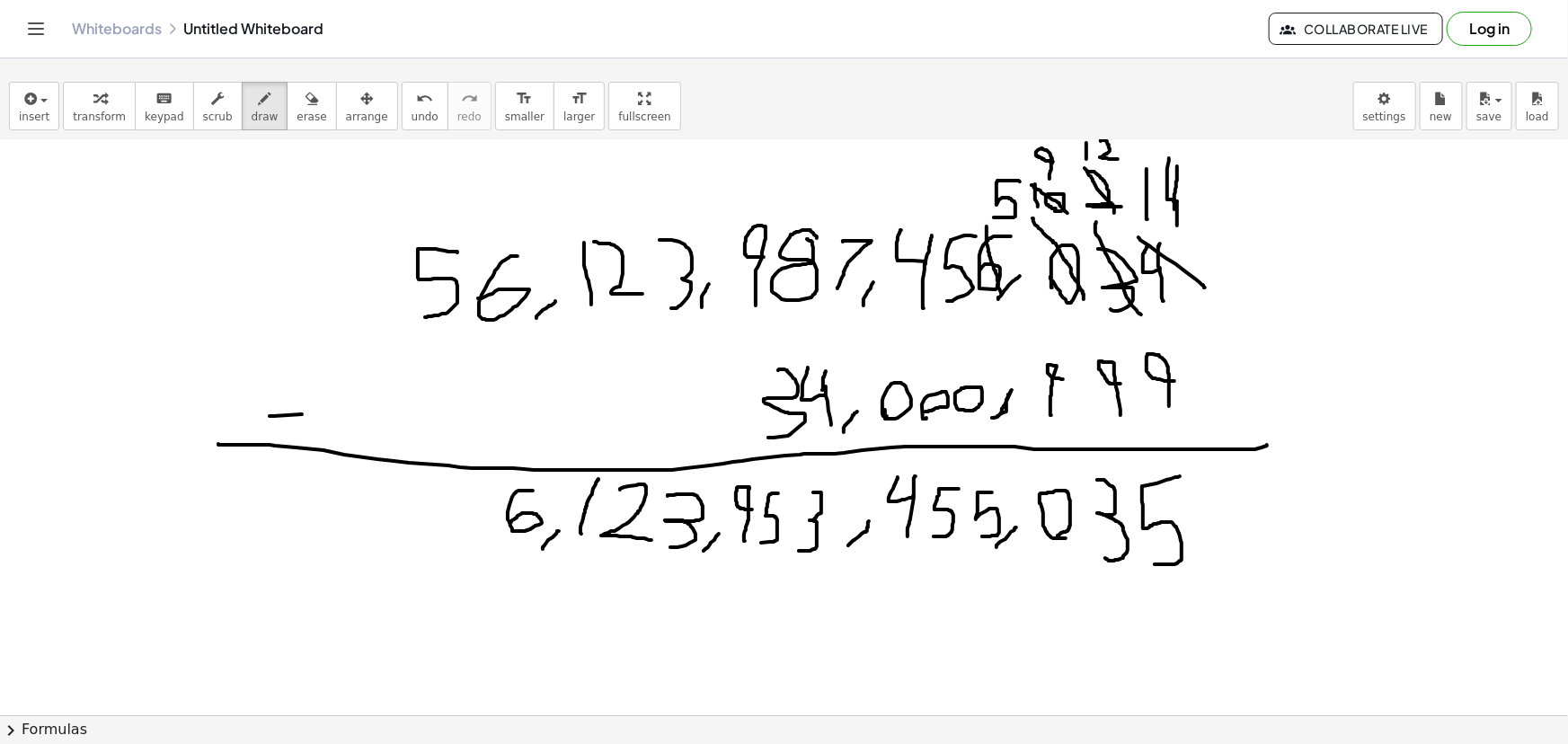
click at [510, 522] on div at bounding box center [784, 544] width 1568 height 1297
drag, startPoint x: 476, startPoint y: 494, endPoint x: 444, endPoint y: 535, distance: 52.0
click at [444, 535] on div at bounding box center [784, 544] width 1568 height 1297
click at [297, 94] on div "button" at bounding box center [312, 98] width 30 height 22
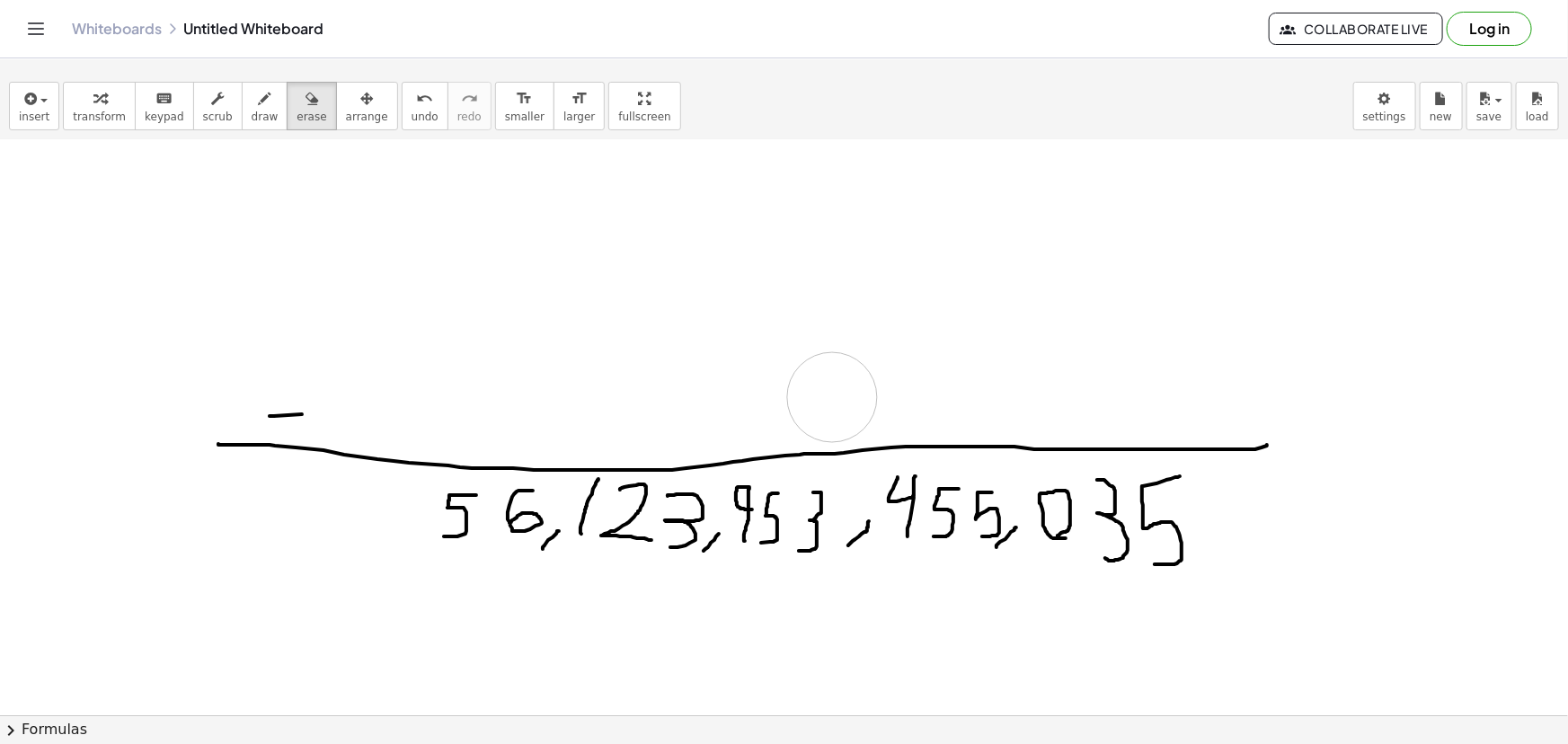
drag, startPoint x: 387, startPoint y: 290, endPoint x: 835, endPoint y: 396, distance: 460.4
click at [835, 396] on div at bounding box center [784, 544] width 1568 height 1297
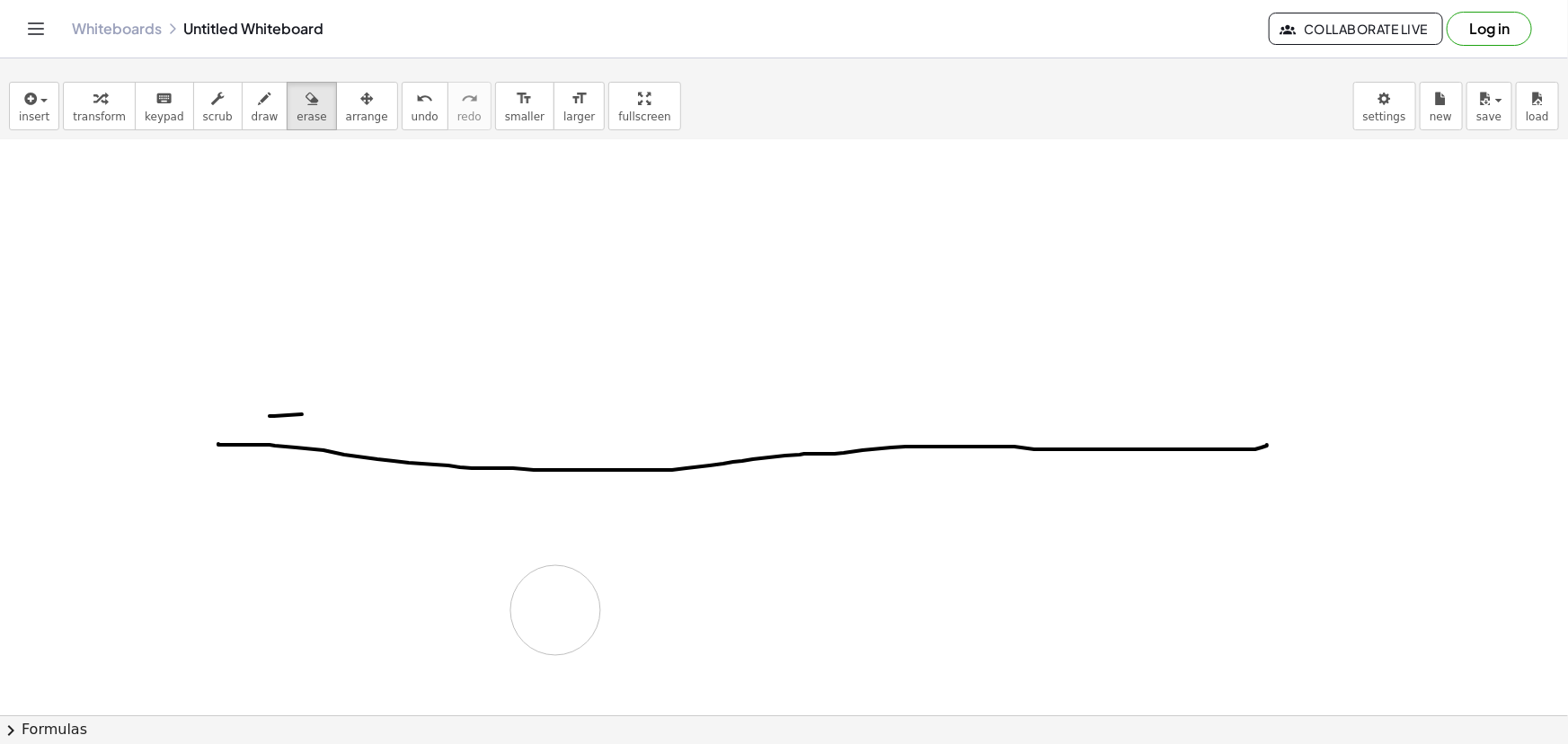
drag, startPoint x: 389, startPoint y: 550, endPoint x: 546, endPoint y: 602, distance: 165.4
click at [546, 603] on div at bounding box center [784, 544] width 1568 height 1297
click at [241, 116] on button "draw" at bounding box center [265, 106] width 47 height 49
drag, startPoint x: 418, startPoint y: 318, endPoint x: 423, endPoint y: 281, distance: 37.3
click at [423, 281] on div at bounding box center [784, 544] width 1568 height 1297
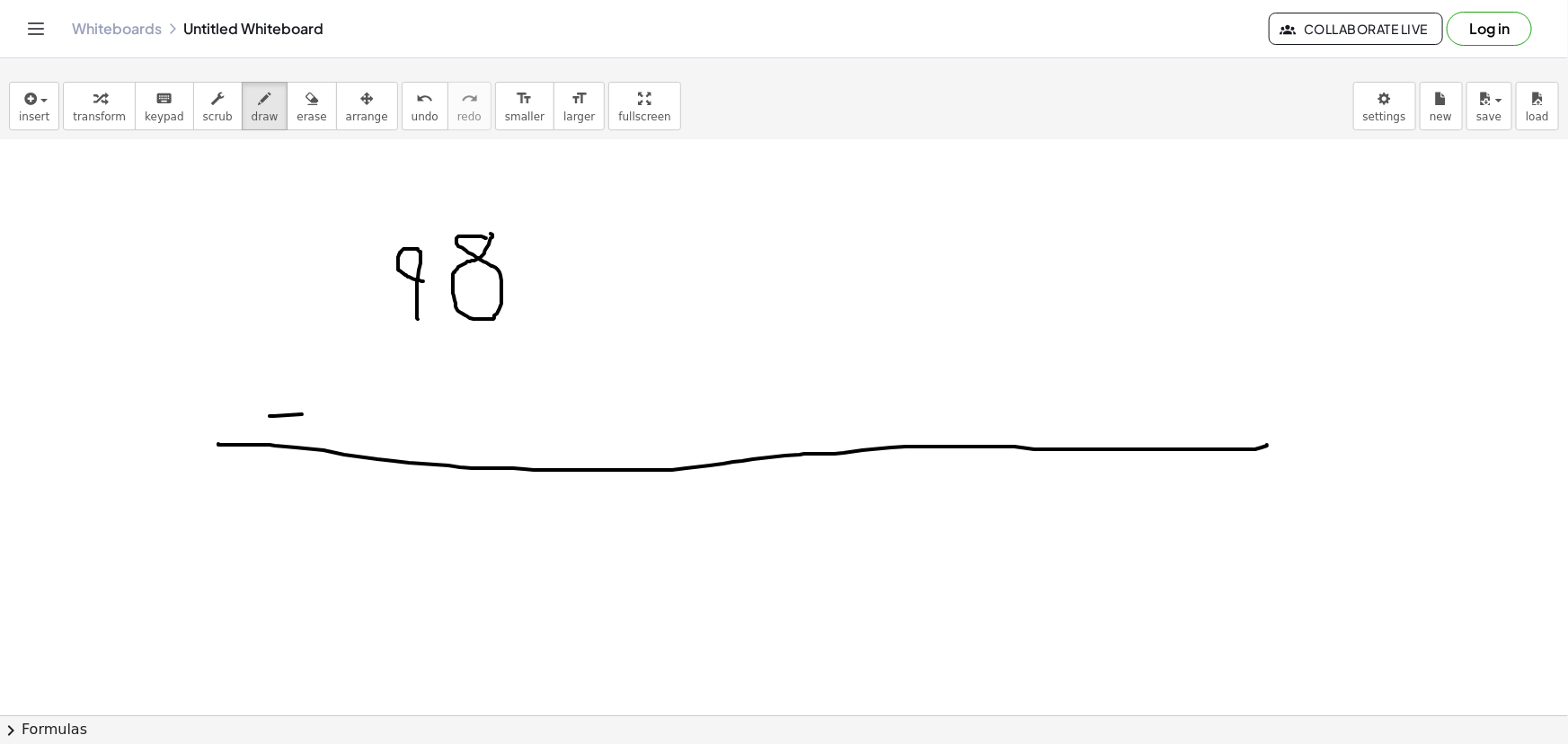
click at [483, 232] on div at bounding box center [784, 544] width 1568 height 1297
drag, startPoint x: 514, startPoint y: 330, endPoint x: 531, endPoint y: 301, distance: 33.6
click at [531, 301] on div at bounding box center [784, 544] width 1568 height 1297
drag, startPoint x: 513, startPoint y: 307, endPoint x: 539, endPoint y: 252, distance: 60.8
click at [539, 252] on div at bounding box center [784, 544] width 1568 height 1297
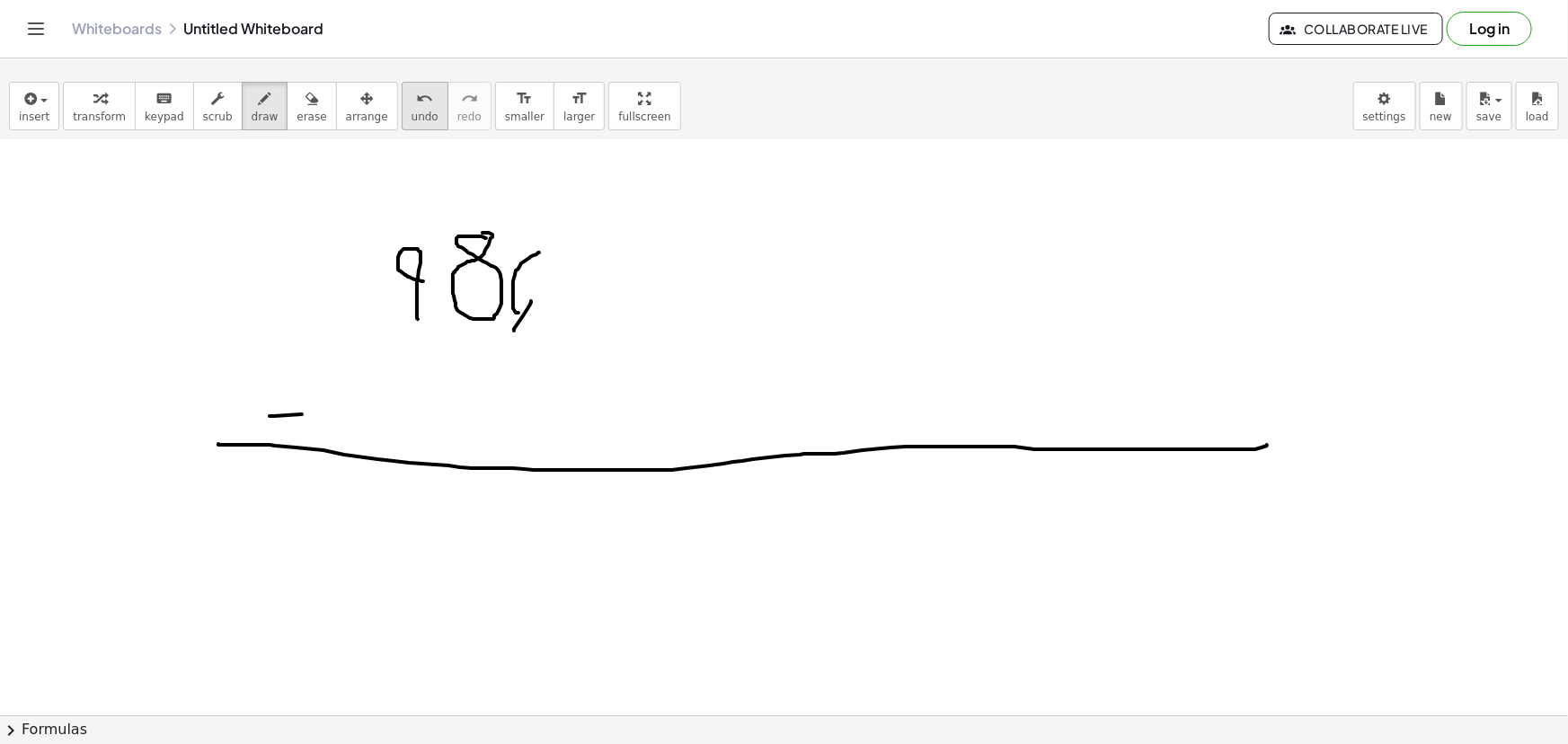
click at [416, 107] on icon "undo" at bounding box center [424, 99] width 17 height 22
click at [568, 302] on div at bounding box center [784, 544] width 1568 height 1297
drag, startPoint x: 641, startPoint y: 253, endPoint x: 634, endPoint y: 243, distance: 12.2
click at [634, 243] on div at bounding box center [784, 544] width 1568 height 1297
drag, startPoint x: 673, startPoint y: 249, endPoint x: 700, endPoint y: 298, distance: 55.9
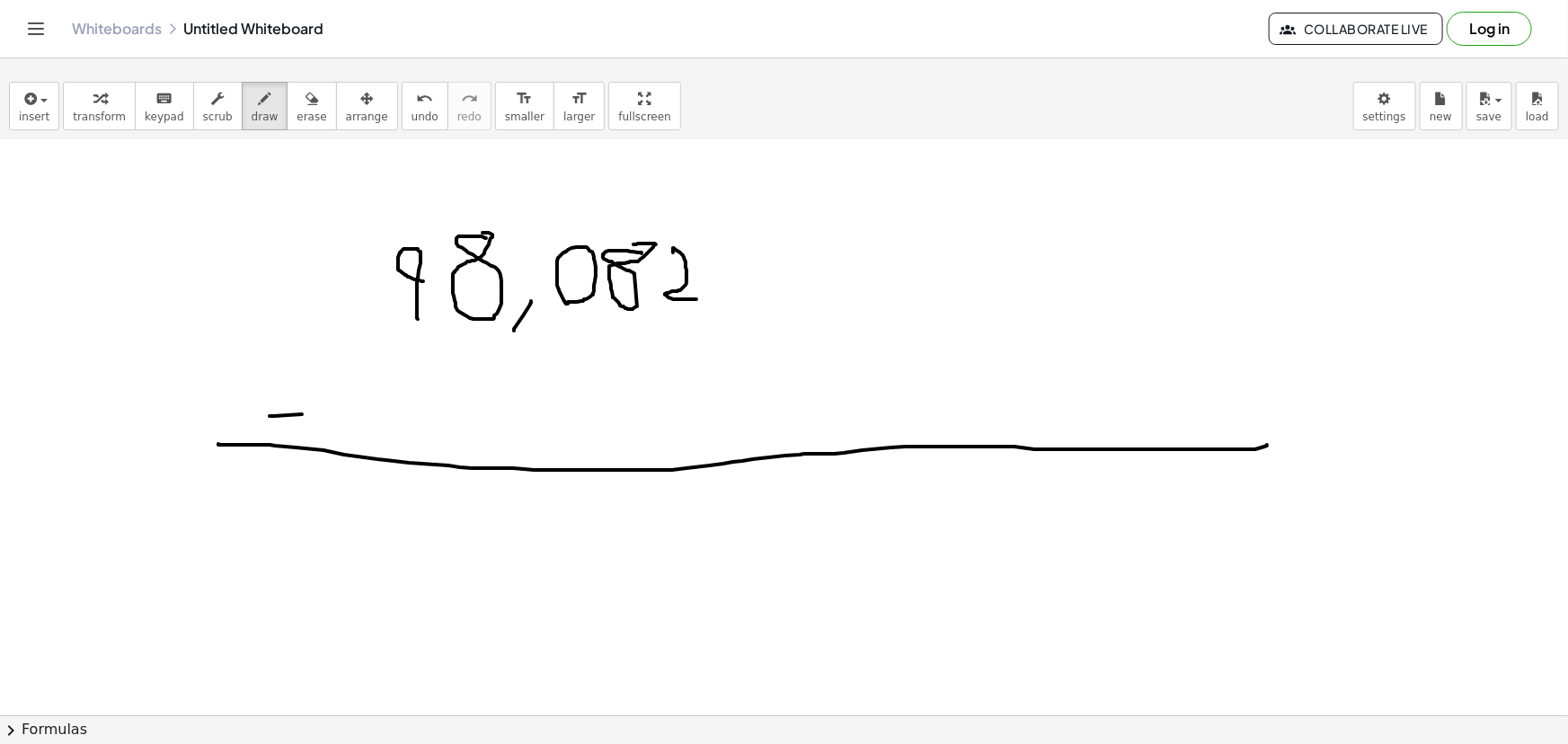
click at [700, 298] on div at bounding box center [784, 544] width 1568 height 1297
drag, startPoint x: 699, startPoint y: 319, endPoint x: 729, endPoint y: 271, distance: 56.6
click at [729, 271] on div at bounding box center [784, 544] width 1568 height 1297
drag, startPoint x: 767, startPoint y: 291, endPoint x: 769, endPoint y: 241, distance: 50.0
click at [769, 241] on div at bounding box center [784, 544] width 1568 height 1297
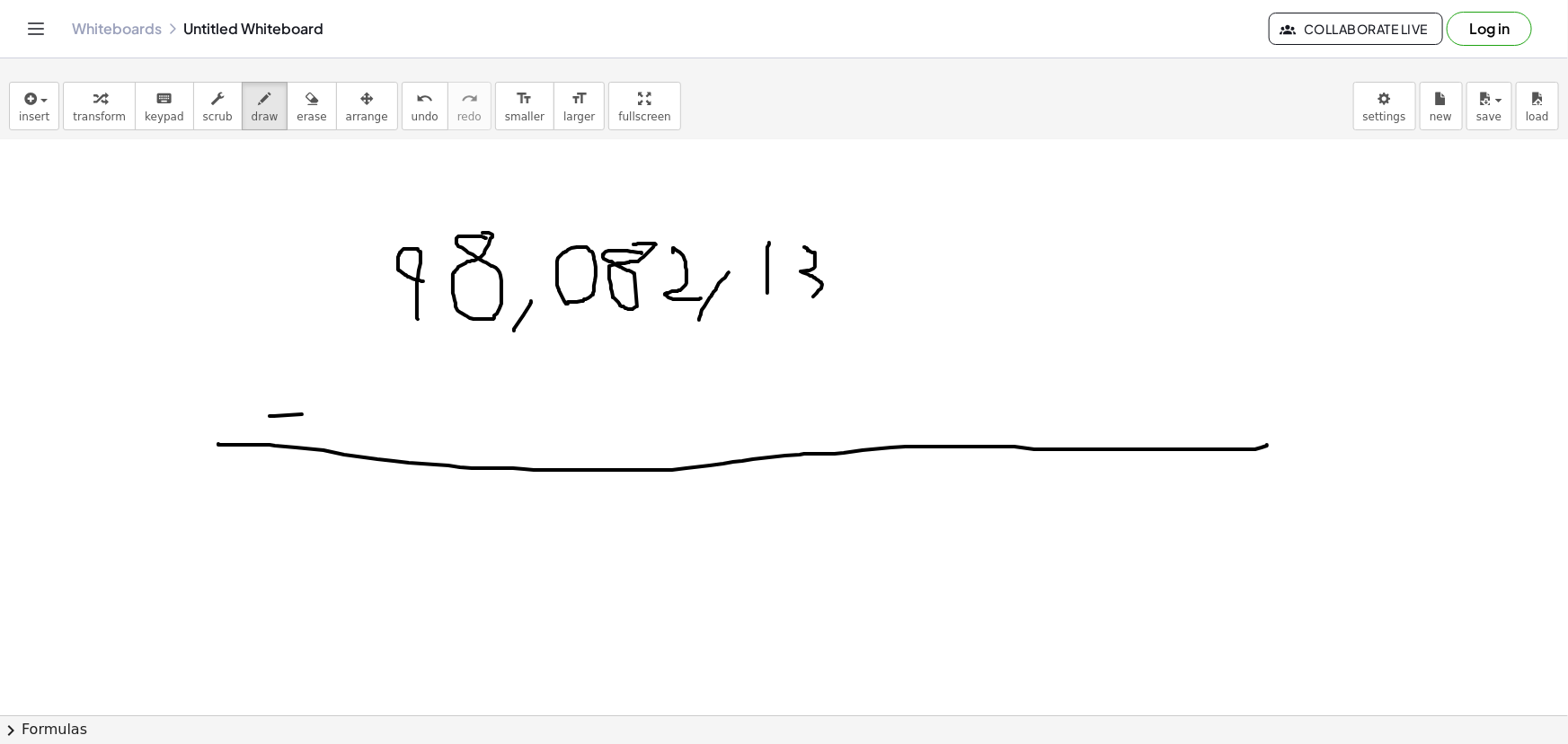
drag, startPoint x: 805, startPoint y: 246, endPoint x: 807, endPoint y: 296, distance: 50.0
click at [807, 296] on div at bounding box center [784, 544] width 1568 height 1297
drag, startPoint x: 833, startPoint y: 245, endPoint x: 834, endPoint y: 291, distance: 46.0
click at [834, 291] on div at bounding box center [784, 544] width 1568 height 1297
drag, startPoint x: 846, startPoint y: 301, endPoint x: 868, endPoint y: 266, distance: 41.3
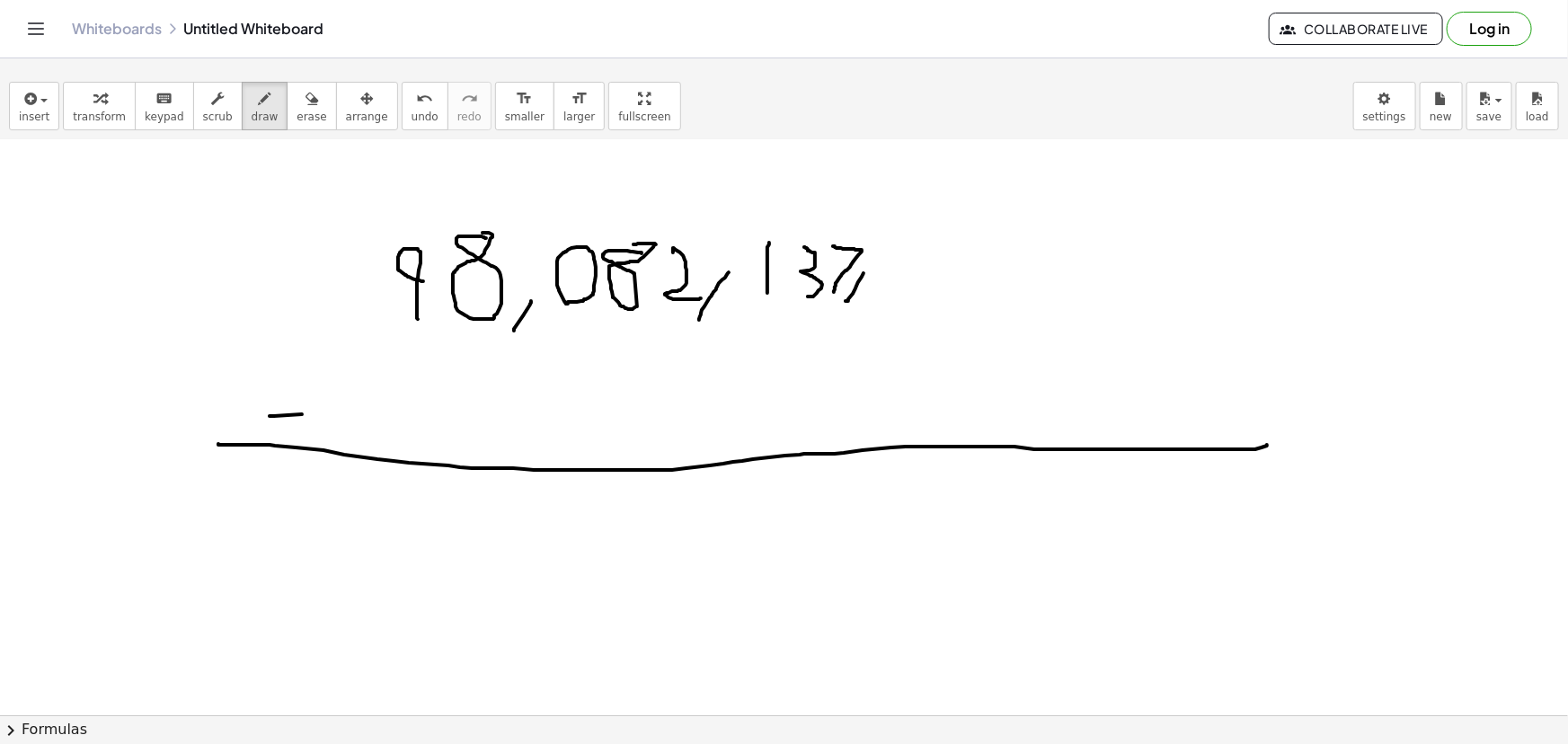
click at [868, 266] on div at bounding box center [784, 544] width 1568 height 1297
drag, startPoint x: 899, startPoint y: 295, endPoint x: 885, endPoint y: 241, distance: 55.8
click at [884, 241] on div at bounding box center [784, 544] width 1568 height 1297
drag, startPoint x: 899, startPoint y: 254, endPoint x: 907, endPoint y: 237, distance: 18.8
click at [899, 238] on div at bounding box center [784, 544] width 1568 height 1297
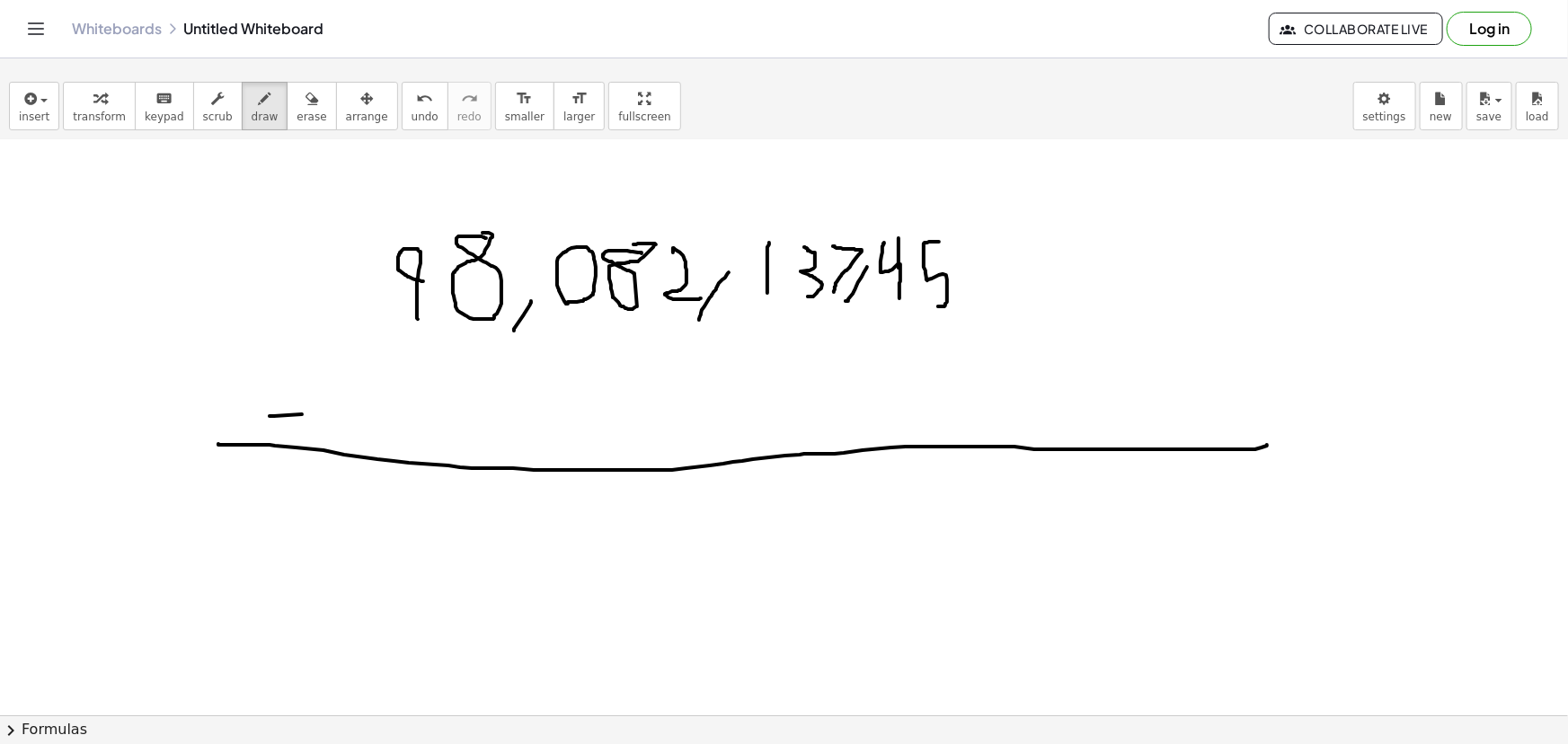
drag, startPoint x: 939, startPoint y: 240, endPoint x: 937, endPoint y: 305, distance: 65.0
click at [937, 305] on div at bounding box center [784, 544] width 1568 height 1297
drag, startPoint x: 1035, startPoint y: 221, endPoint x: 1022, endPoint y: 219, distance: 13.2
click at [1022, 219] on div at bounding box center [784, 544] width 1568 height 1297
click at [1012, 396] on div at bounding box center [784, 544] width 1568 height 1297
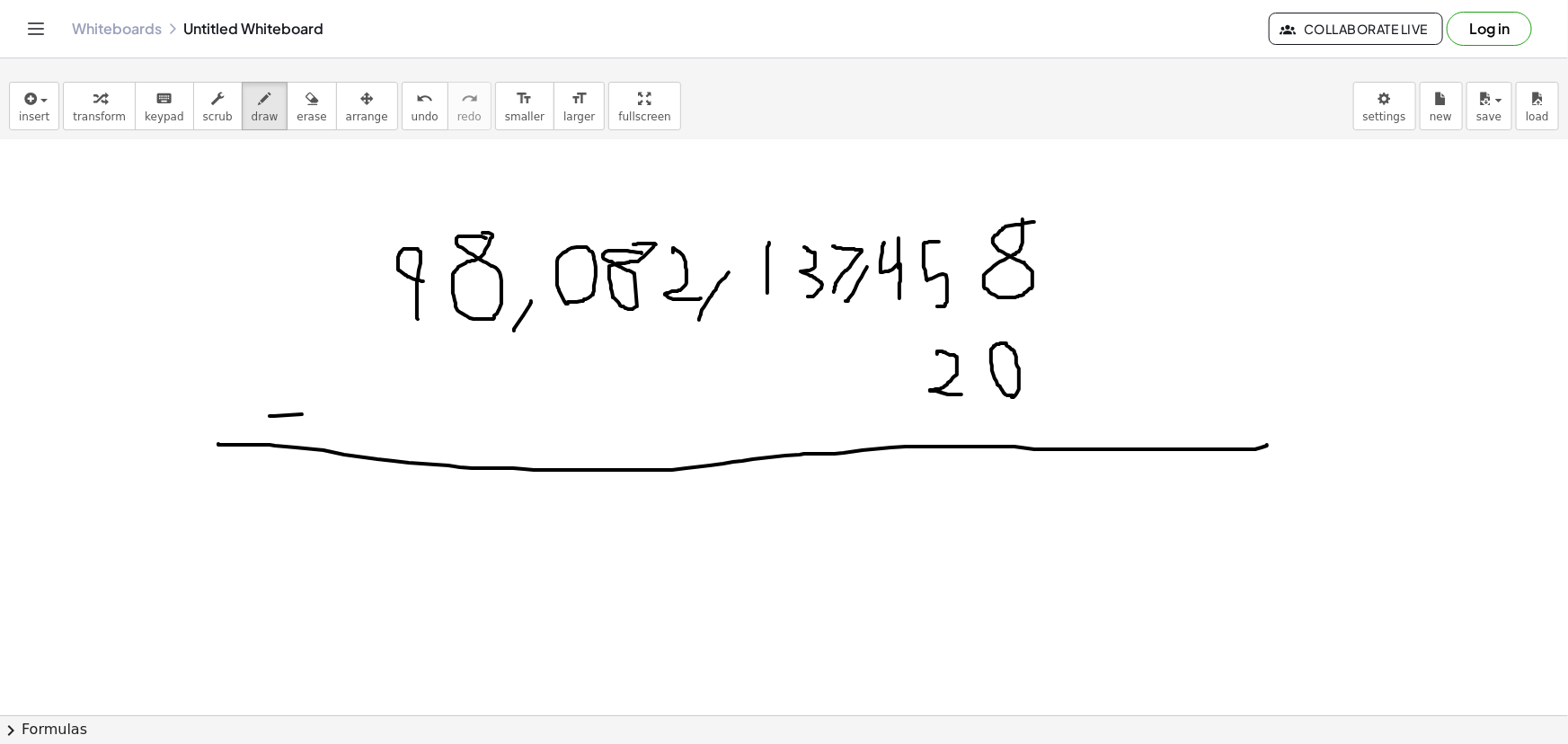
drag, startPoint x: 937, startPoint y: 353, endPoint x: 972, endPoint y: 394, distance: 53.9
click at [972, 394] on div at bounding box center [784, 544] width 1568 height 1297
drag, startPoint x: 899, startPoint y: 397, endPoint x: 907, endPoint y: 348, distance: 49.6
click at [907, 348] on div at bounding box center [784, 544] width 1568 height 1297
drag, startPoint x: 853, startPoint y: 419, endPoint x: 878, endPoint y: 343, distance: 80.0
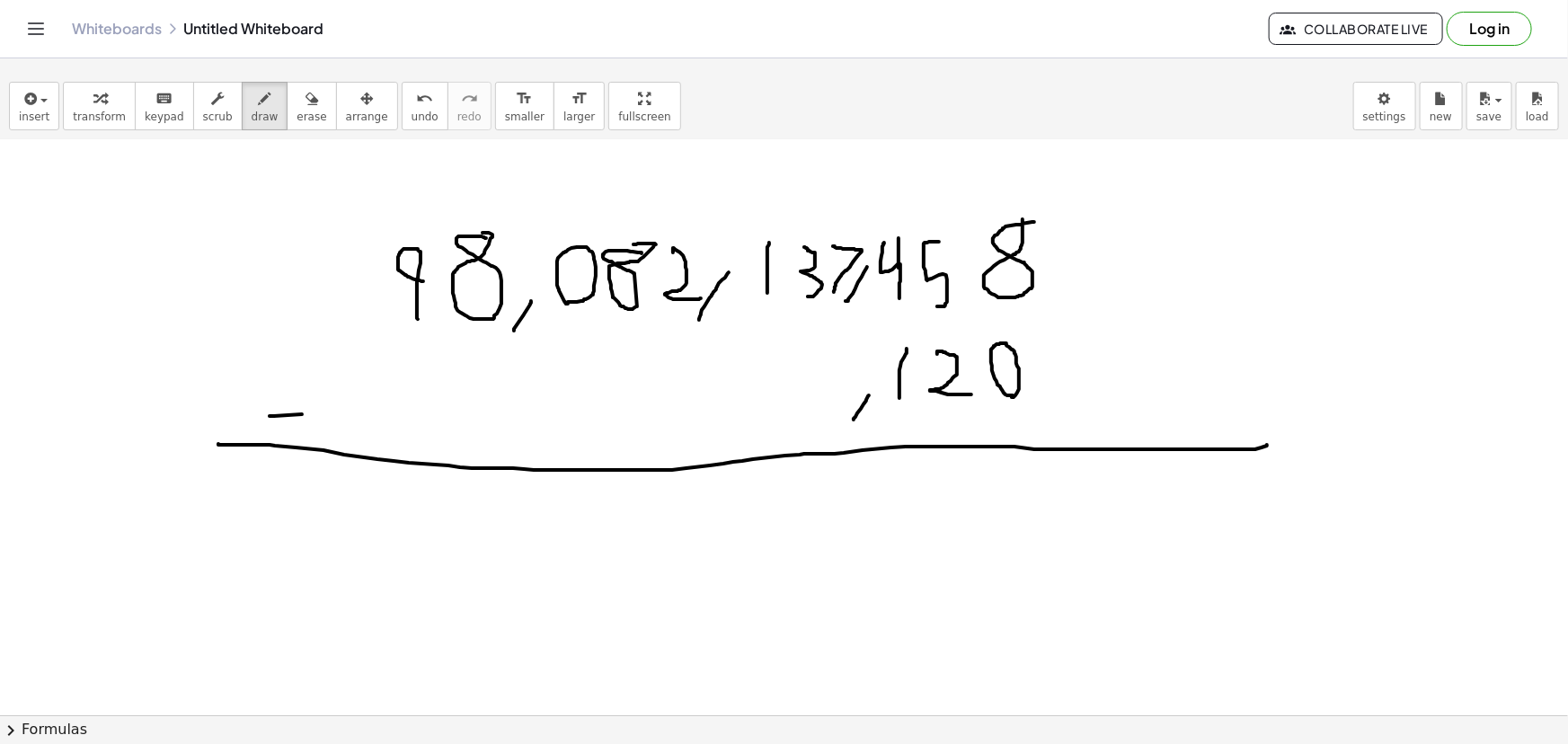
click at [869, 395] on div at bounding box center [784, 544] width 1568 height 1297
drag, startPoint x: 821, startPoint y: 368, endPoint x: 822, endPoint y: 427, distance: 59.0
click at [822, 427] on div at bounding box center [784, 544] width 1568 height 1297
drag, startPoint x: 800, startPoint y: 418, endPoint x: 799, endPoint y: 360, distance: 58.0
click at [799, 360] on div at bounding box center [784, 544] width 1568 height 1297
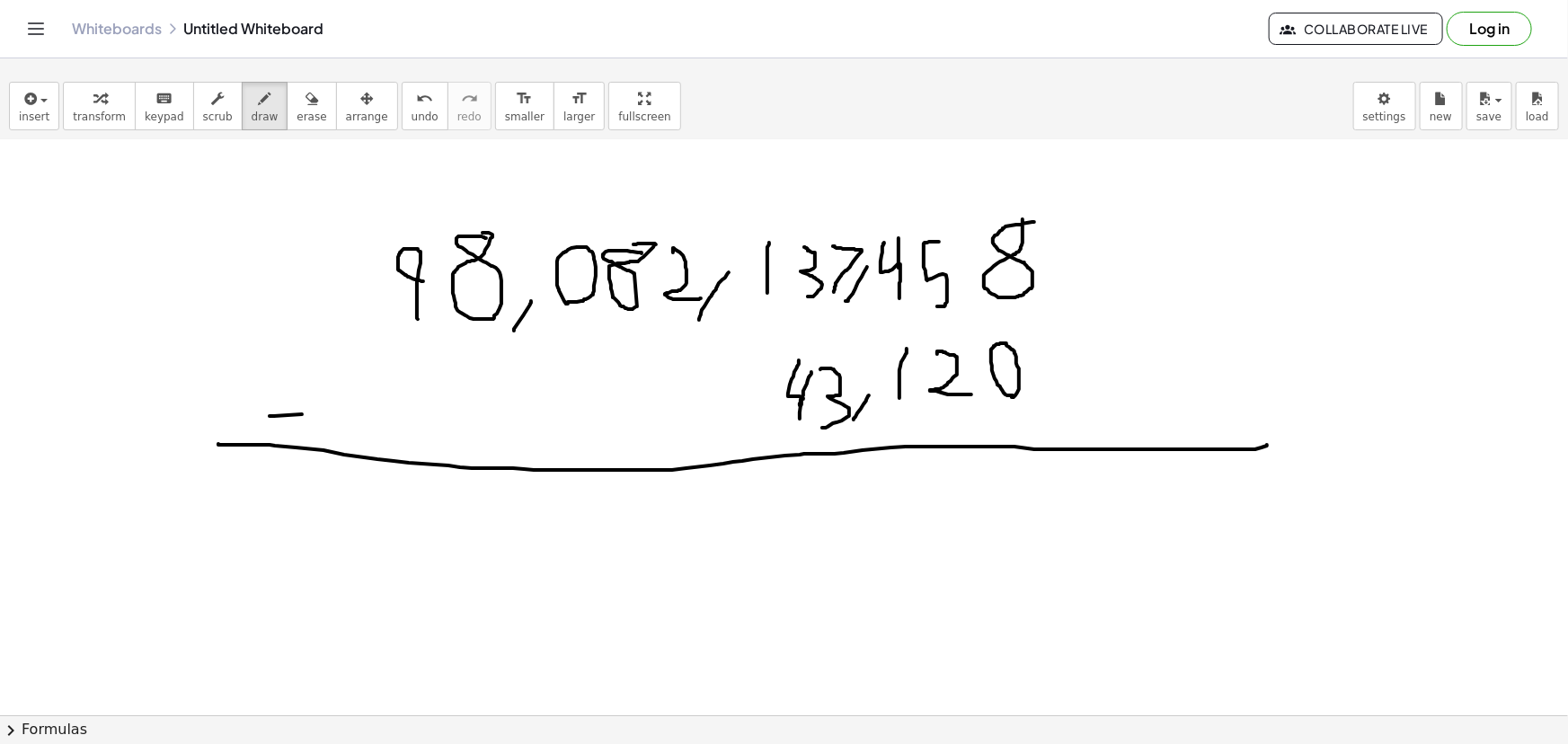
drag, startPoint x: 801, startPoint y: 402, endPoint x: 813, endPoint y: 367, distance: 37.0
click at [813, 367] on div at bounding box center [784, 544] width 1568 height 1297
drag, startPoint x: 776, startPoint y: 361, endPoint x: 757, endPoint y: 421, distance: 62.9
click at [757, 421] on div at bounding box center [784, 544] width 1568 height 1297
drag, startPoint x: 719, startPoint y: 432, endPoint x: 737, endPoint y: 417, distance: 23.4
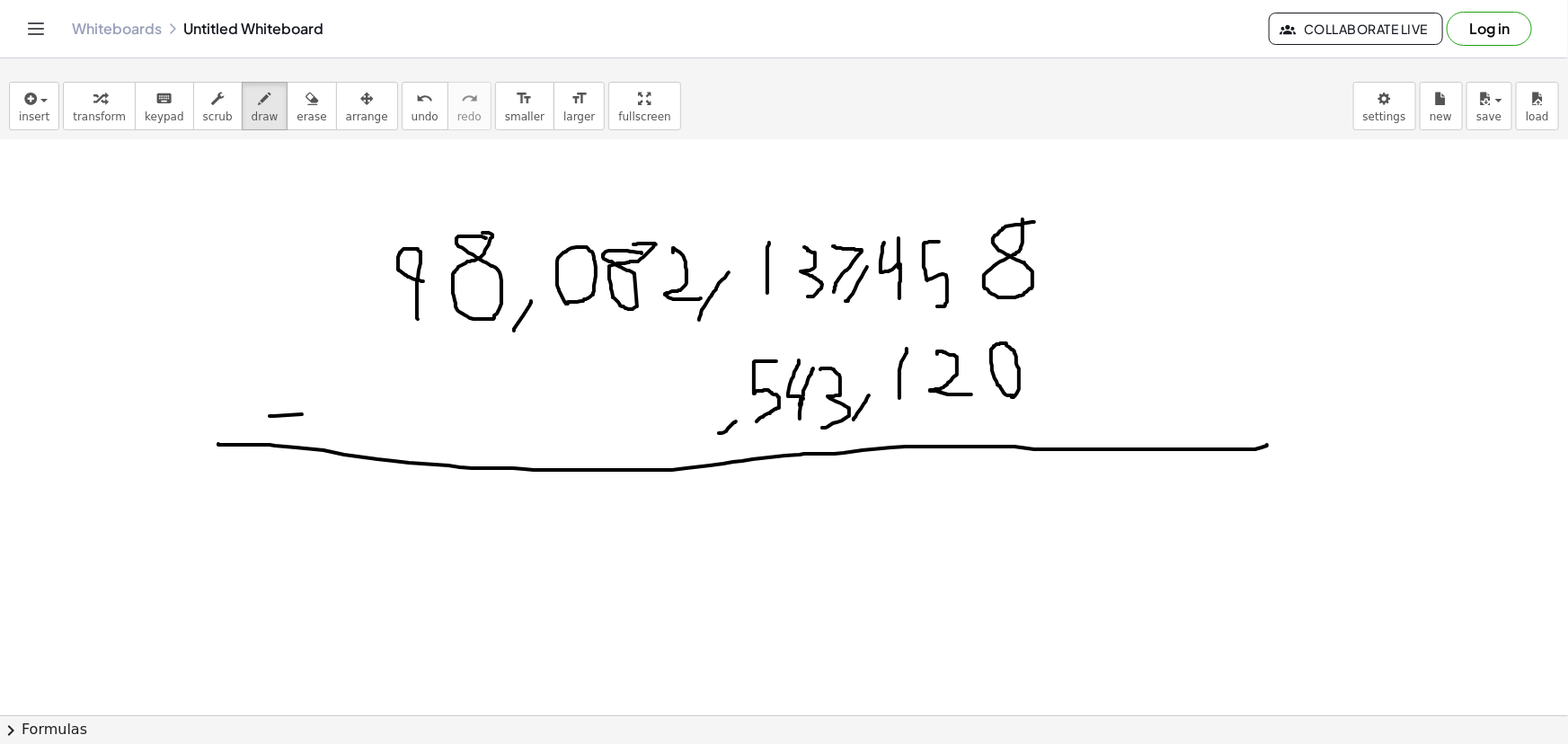
click at [737, 417] on div at bounding box center [784, 544] width 1568 height 1297
drag, startPoint x: 692, startPoint y: 379, endPoint x: 665, endPoint y: 408, distance: 39.6
click at [665, 408] on div at bounding box center [784, 544] width 1568 height 1297
drag, startPoint x: 621, startPoint y: 381, endPoint x: 615, endPoint y: 430, distance: 49.4
click at [615, 430] on div at bounding box center [784, 544] width 1568 height 1297
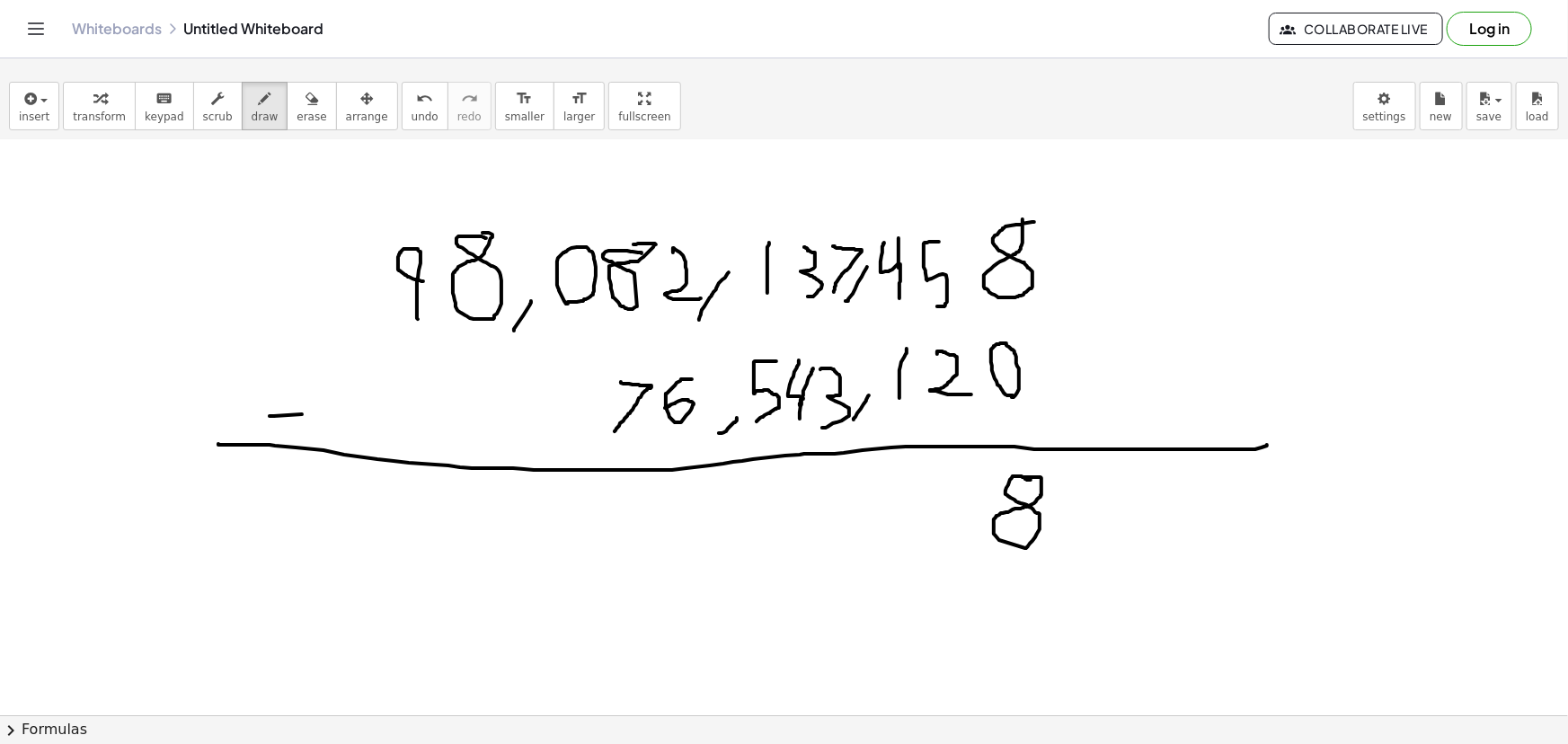
click at [1022, 476] on div at bounding box center [784, 544] width 1568 height 1297
click at [947, 485] on div at bounding box center [784, 544] width 1568 height 1297
click at [402, 116] on button "undo undo" at bounding box center [425, 106] width 47 height 49
drag, startPoint x: 956, startPoint y: 468, endPoint x: 952, endPoint y: 536, distance: 68.1
click at [952, 536] on div at bounding box center [784, 544] width 1568 height 1297
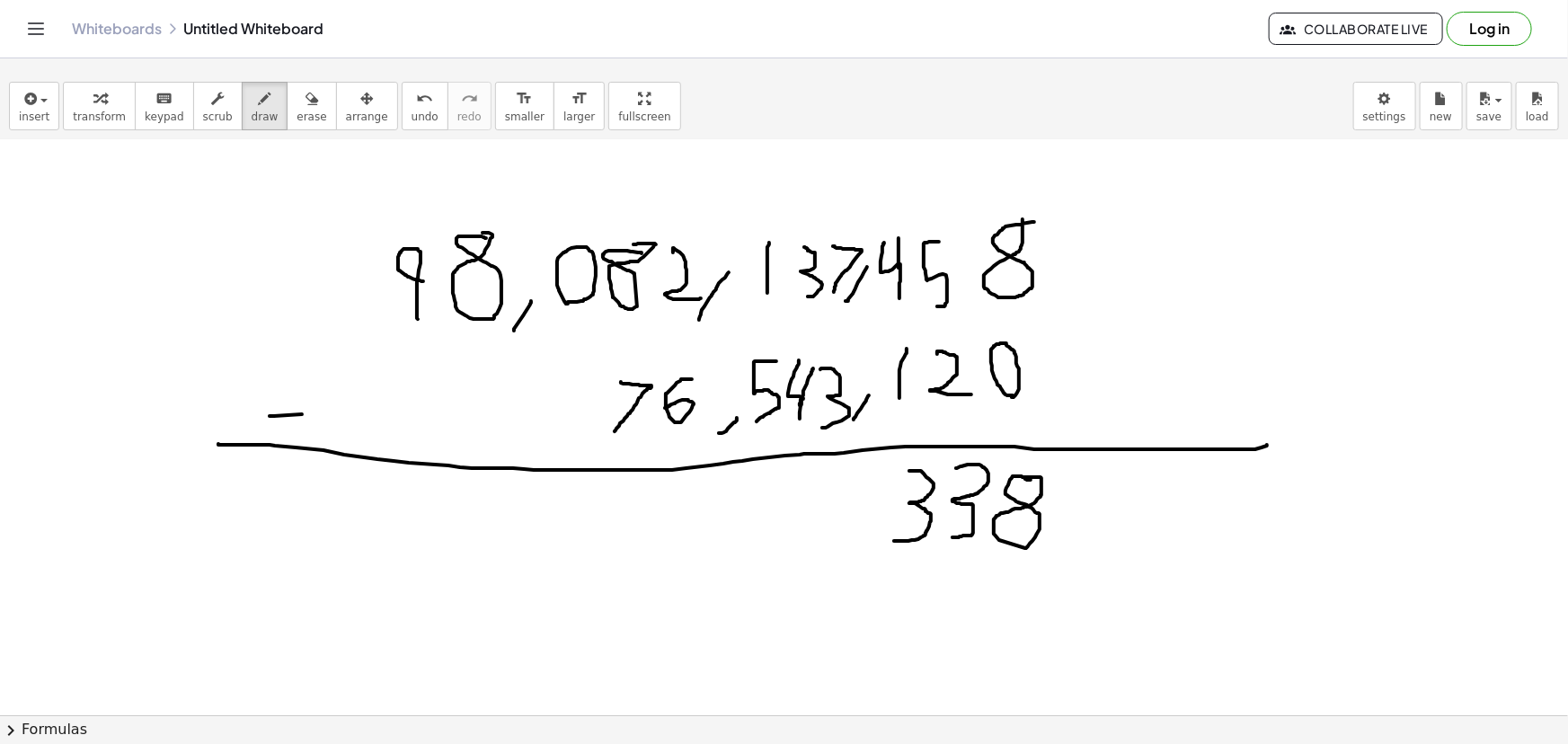
drag, startPoint x: 910, startPoint y: 471, endPoint x: 894, endPoint y: 540, distance: 70.8
click at [894, 540] on div at bounding box center [784, 544] width 1568 height 1297
drag, startPoint x: 851, startPoint y: 551, endPoint x: 878, endPoint y: 522, distance: 39.6
click at [878, 522] on div at bounding box center [784, 544] width 1568 height 1297
drag, startPoint x: 835, startPoint y: 534, endPoint x: 827, endPoint y: 494, distance: 40.8
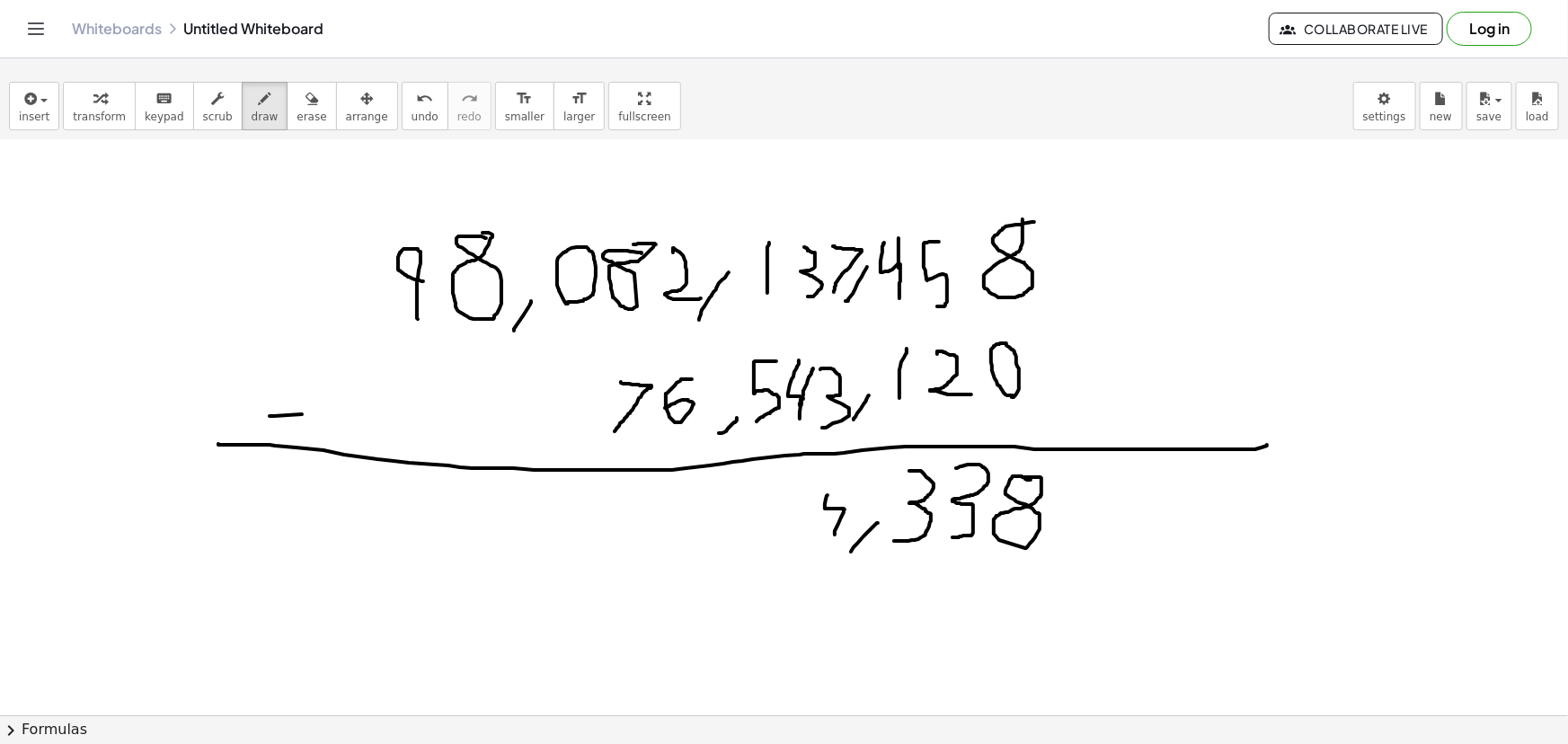
click at [827, 494] on div at bounding box center [784, 544] width 1568 height 1297
drag, startPoint x: 842, startPoint y: 511, endPoint x: 842, endPoint y: 491, distance: 20.0
click at [842, 492] on div at bounding box center [784, 544] width 1568 height 1297
drag, startPoint x: 748, startPoint y: 240, endPoint x: 775, endPoint y: 280, distance: 48.3
click at [775, 280] on div at bounding box center [784, 544] width 1568 height 1297
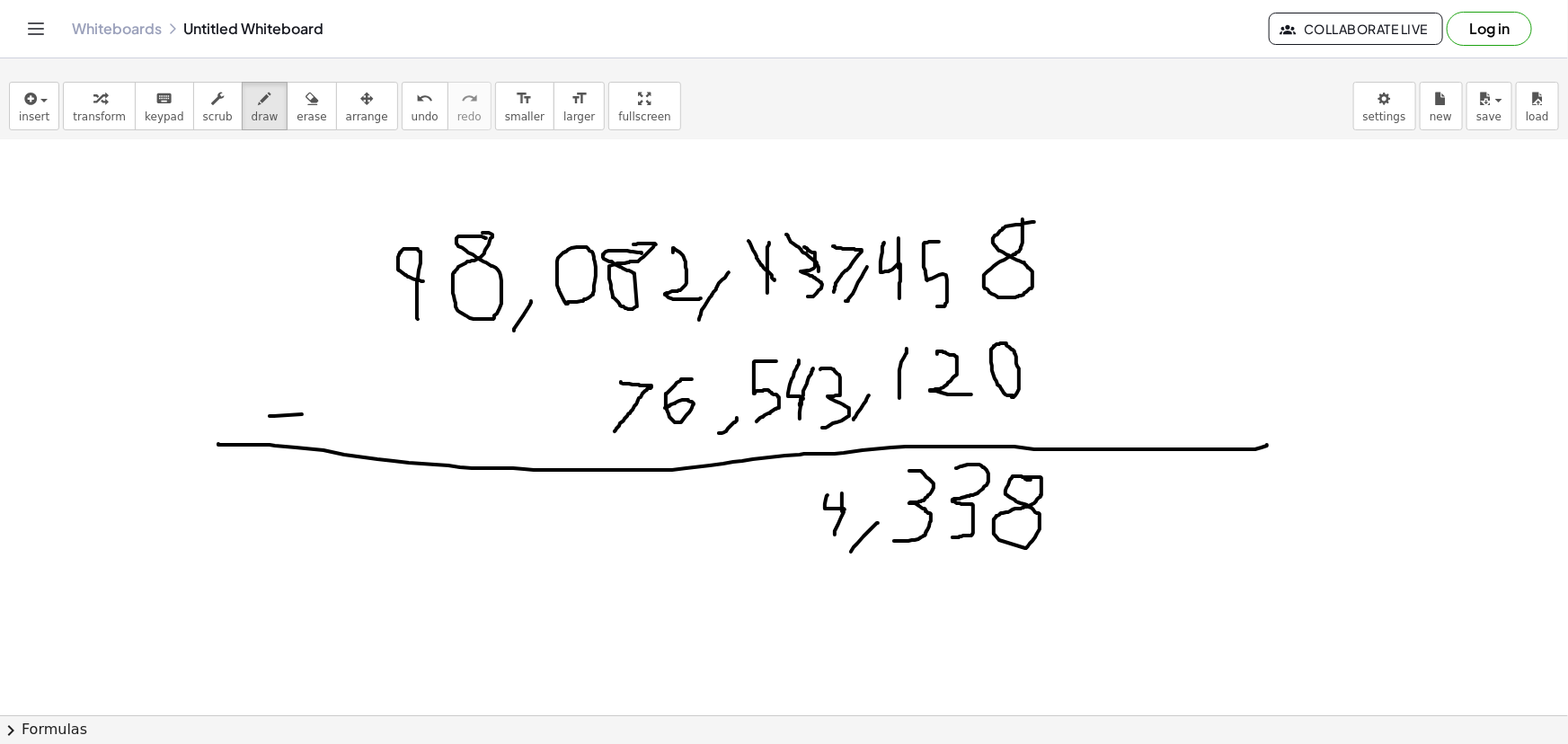
drag, startPoint x: 786, startPoint y: 234, endPoint x: 820, endPoint y: 274, distance: 52.5
click at [820, 274] on div at bounding box center [784, 544] width 1568 height 1297
drag, startPoint x: 799, startPoint y: 222, endPoint x: 800, endPoint y: 198, distance: 24.0
click at [800, 198] on div at bounding box center [784, 544] width 1568 height 1297
drag, startPoint x: 814, startPoint y: 194, endPoint x: 810, endPoint y: 228, distance: 34.2
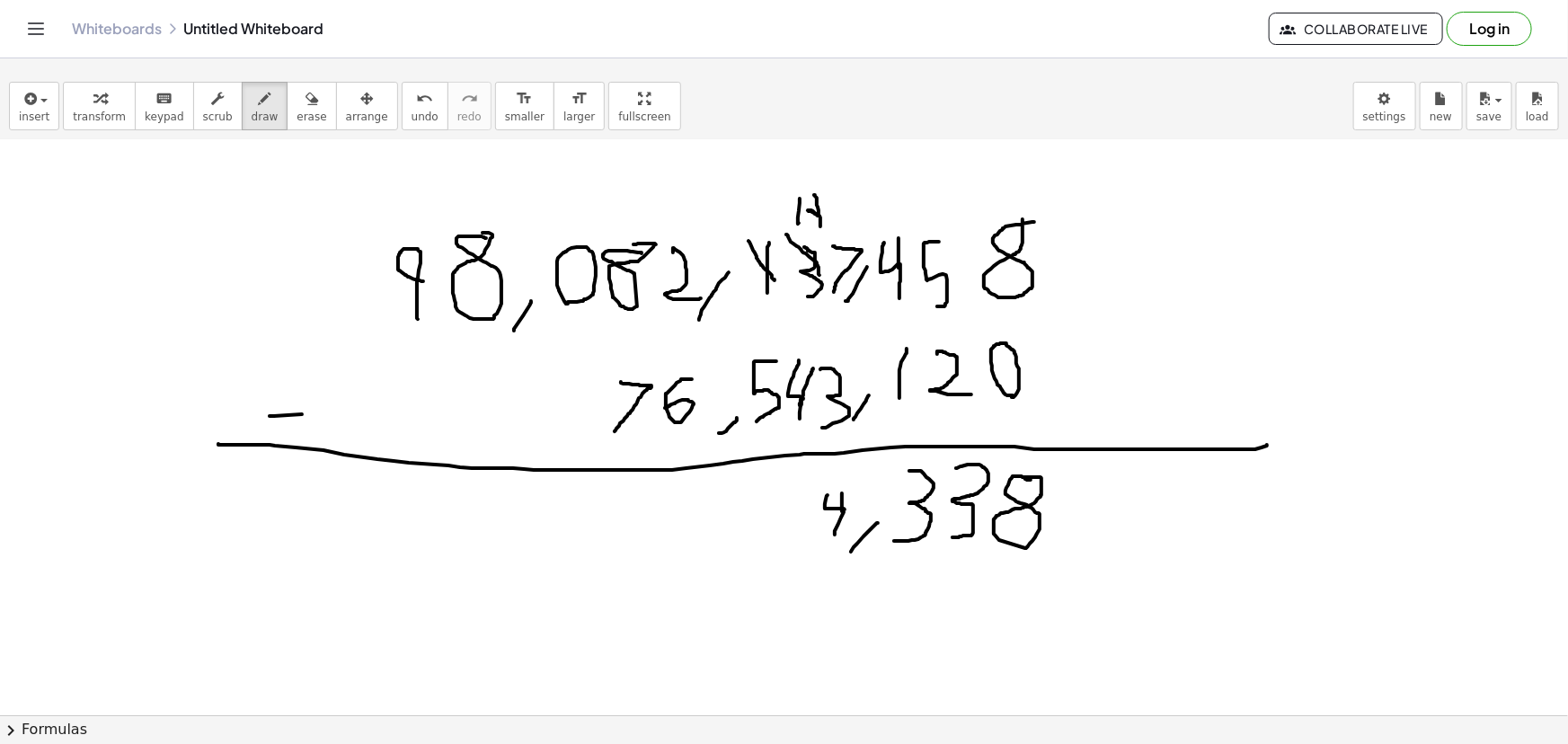
click at [810, 228] on div at bounding box center [784, 544] width 1568 height 1297
click at [749, 218] on div at bounding box center [784, 544] width 1568 height 1297
drag, startPoint x: 808, startPoint y: 529, endPoint x: 808, endPoint y: 481, distance: 48.0
click at [808, 481] on div at bounding box center [784, 544] width 1568 height 1297
click at [402, 101] on button "undo undo" at bounding box center [425, 106] width 47 height 49
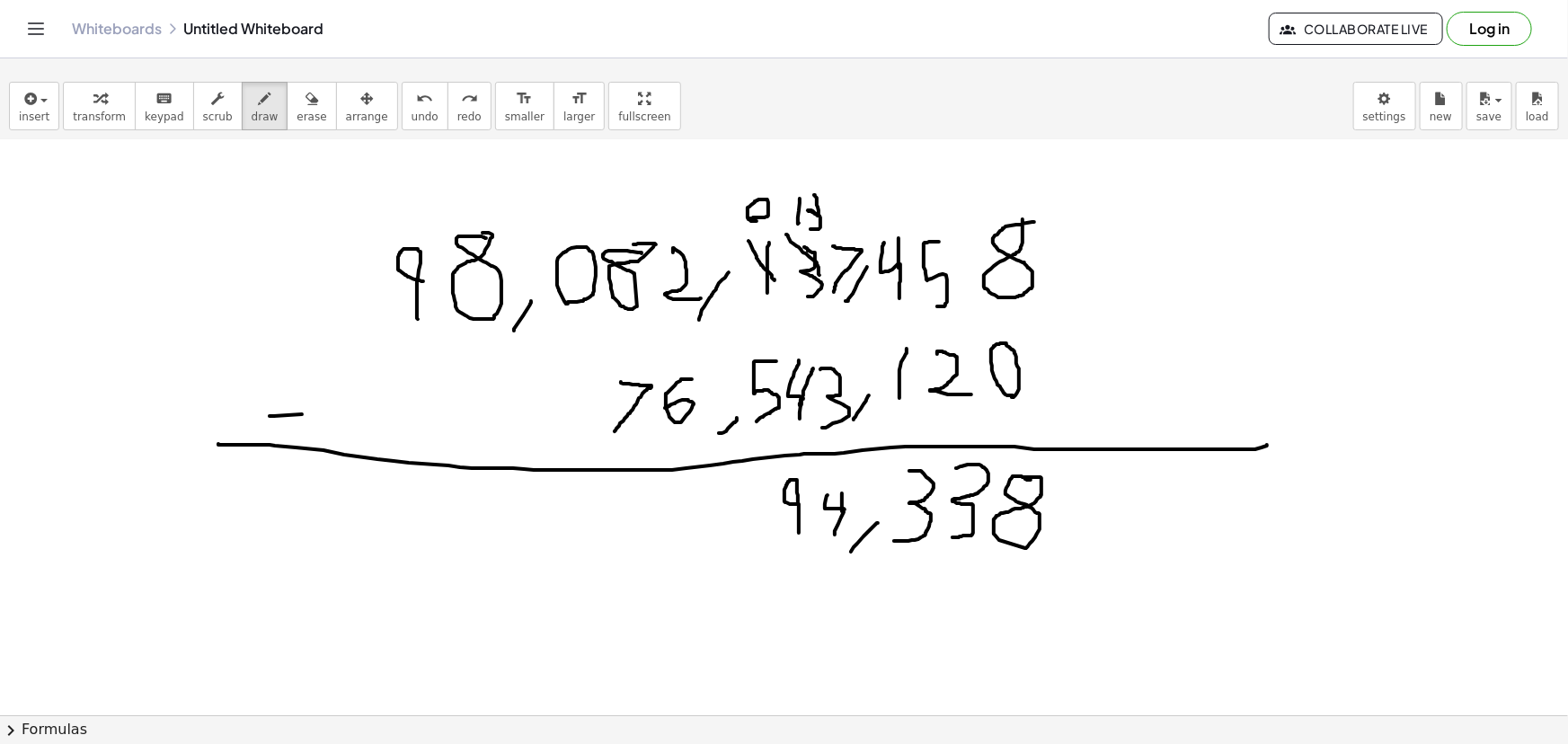
drag, startPoint x: 799, startPoint y: 533, endPoint x: 799, endPoint y: 504, distance: 29.0
click at [799, 504] on div at bounding box center [784, 544] width 1568 height 1297
drag, startPoint x: 665, startPoint y: 243, endPoint x: 689, endPoint y: 292, distance: 54.6
click at [689, 292] on div at bounding box center [784, 544] width 1568 height 1297
drag, startPoint x: 681, startPoint y: 236, endPoint x: 685, endPoint y: 199, distance: 37.2
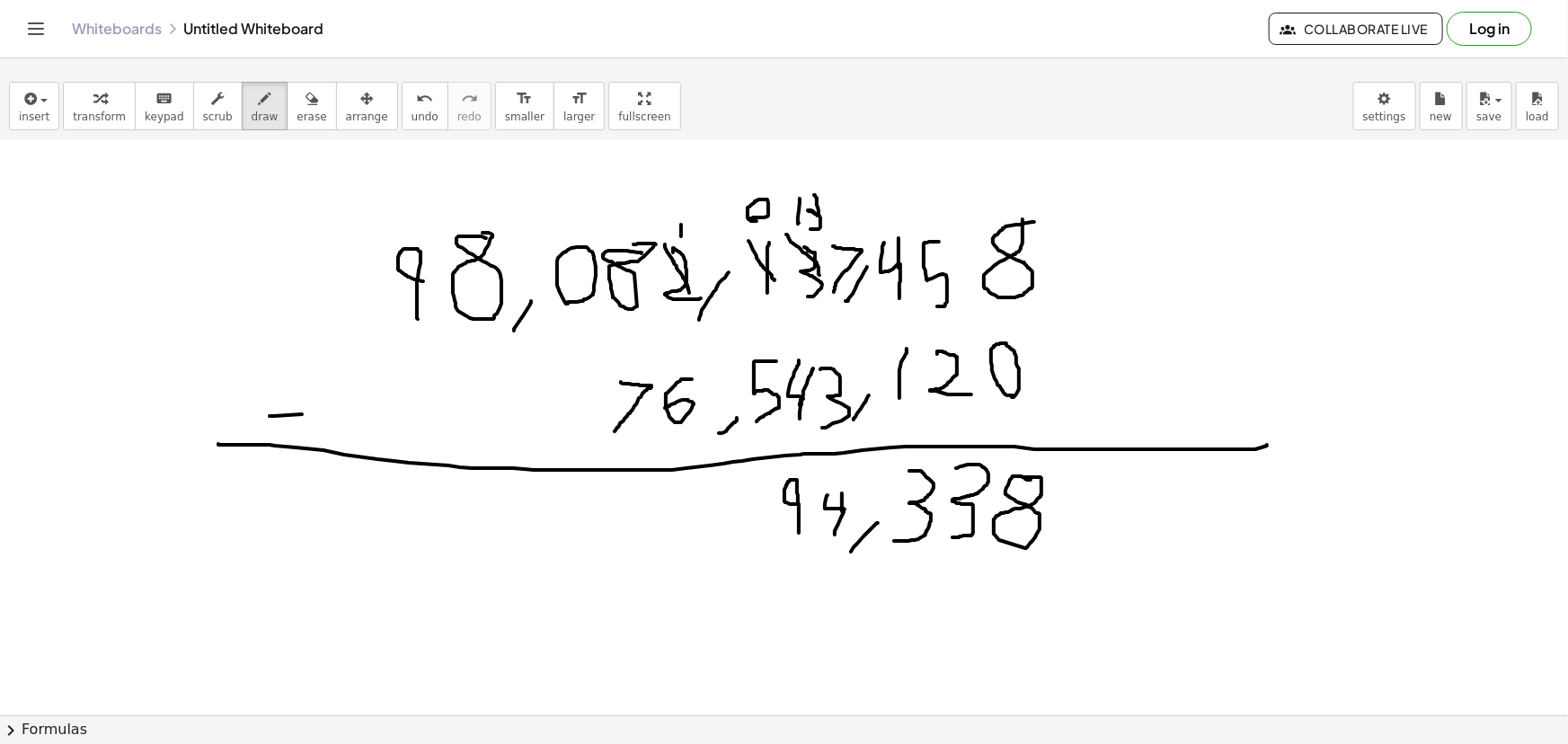
click at [685, 199] on div at bounding box center [784, 544] width 1568 height 1297
drag, startPoint x: 748, startPoint y: 180, endPoint x: 771, endPoint y: 227, distance: 52.3
click at [771, 227] on div at bounding box center [784, 544] width 1568 height 1297
drag, startPoint x: 743, startPoint y: 167, endPoint x: 743, endPoint y: 153, distance: 14.0
click at [743, 153] on div at bounding box center [784, 544] width 1568 height 1297
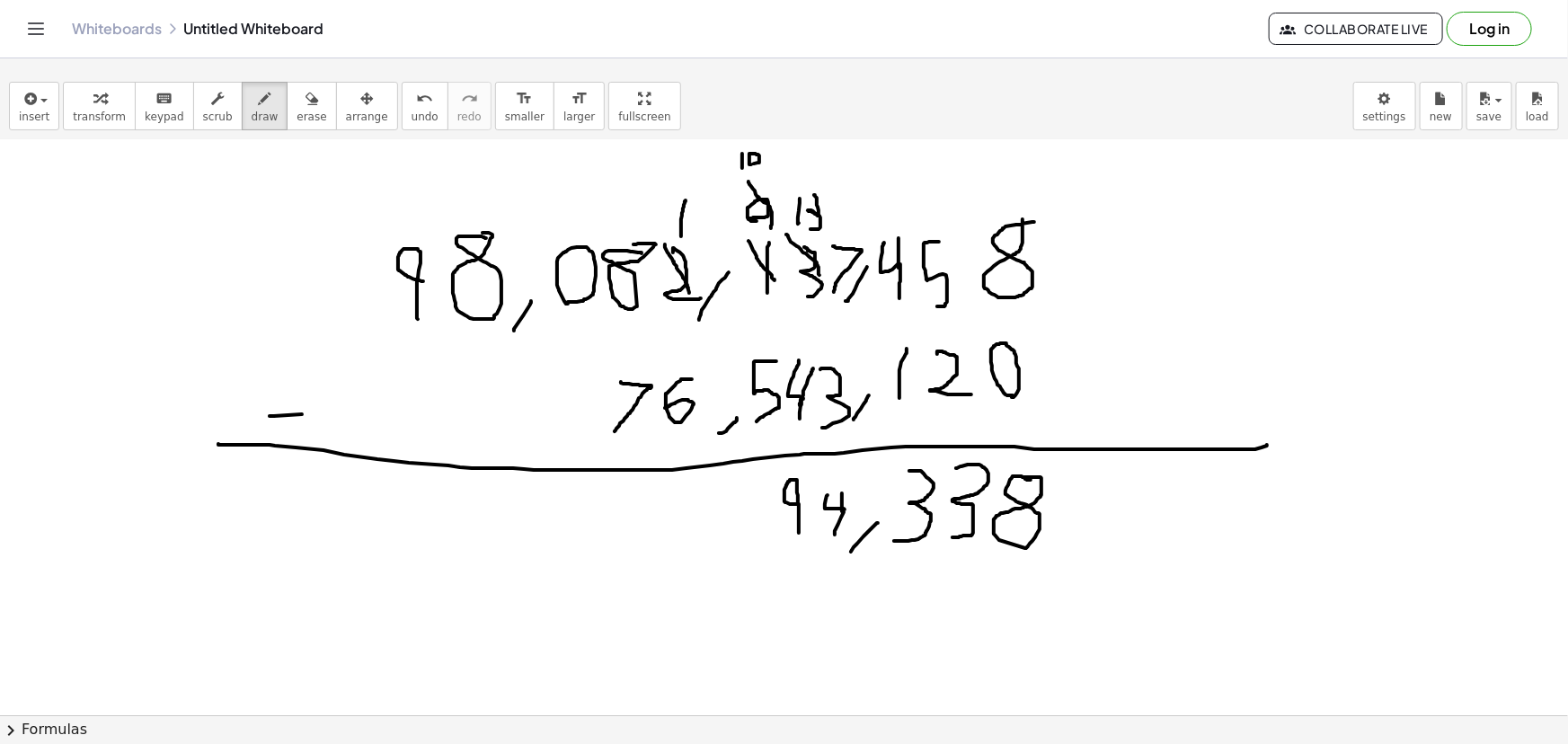
drag, startPoint x: 751, startPoint y: 163, endPoint x: 730, endPoint y: 160, distance: 21.2
click at [748, 163] on div at bounding box center [784, 544] width 1568 height 1297
drag, startPoint x: 767, startPoint y: 484, endPoint x: 749, endPoint y: 513, distance: 34.1
click at [749, 513] on div at bounding box center [784, 544] width 1568 height 1297
drag, startPoint x: 607, startPoint y: 231, endPoint x: 634, endPoint y: 293, distance: 67.6
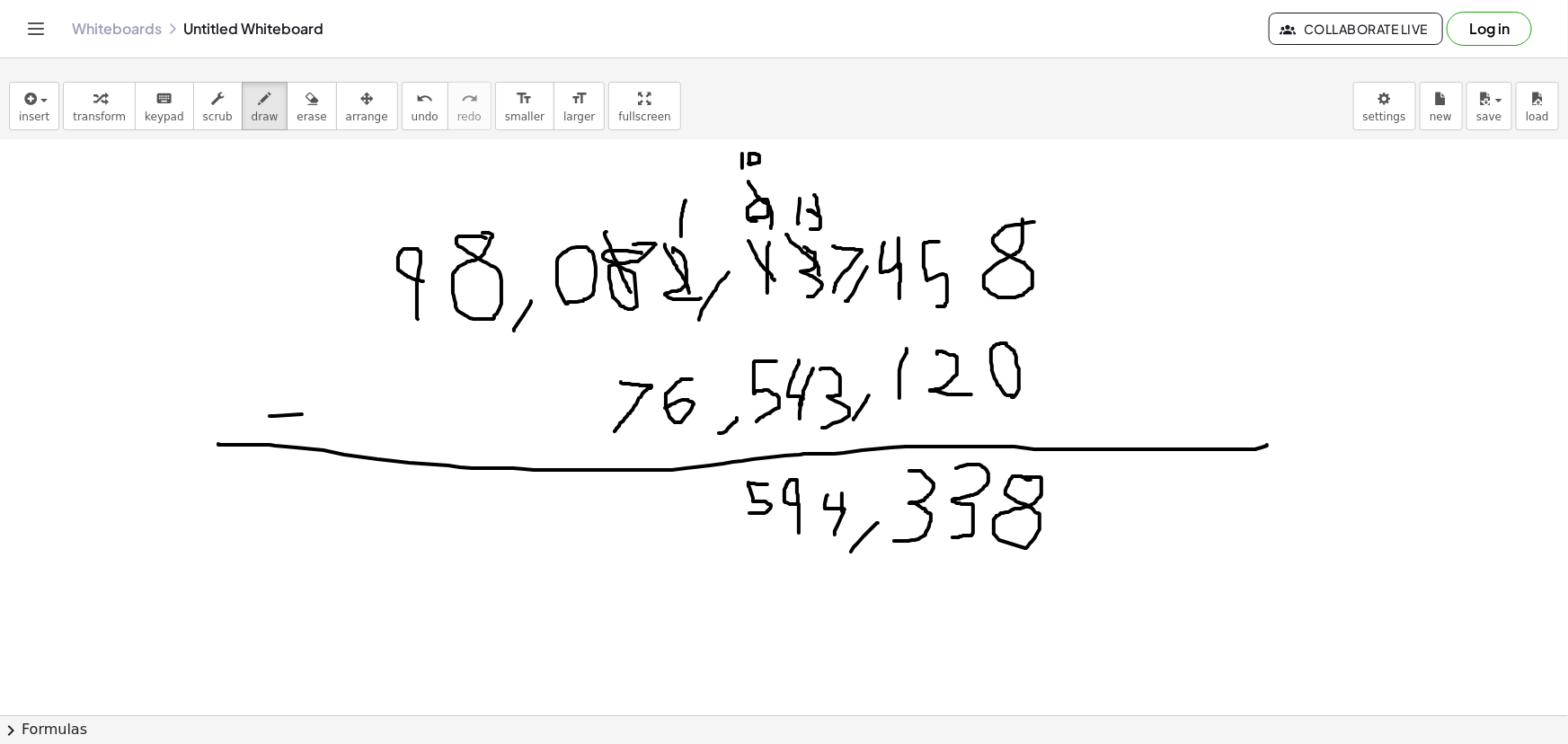
click at [634, 293] on div at bounding box center [784, 544] width 1568 height 1297
drag, startPoint x: 605, startPoint y: 194, endPoint x: 607, endPoint y: 215, distance: 21.1
click at [607, 215] on div at bounding box center [784, 544] width 1568 height 1297
drag, startPoint x: 677, startPoint y: 197, endPoint x: 699, endPoint y: 225, distance: 35.6
click at [699, 225] on div at bounding box center [784, 544] width 1568 height 1297
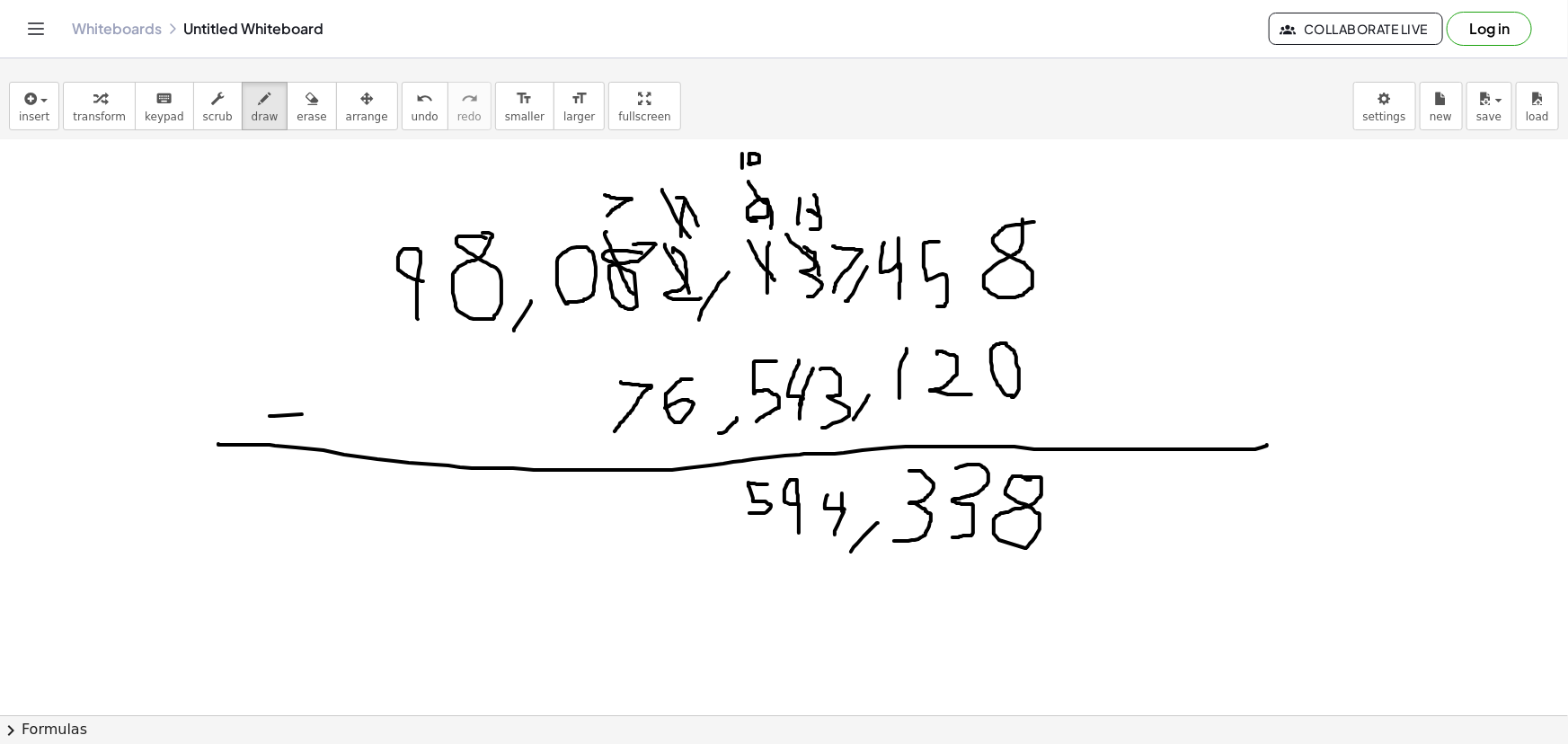
drag, startPoint x: 662, startPoint y: 189, endPoint x: 690, endPoint y: 237, distance: 55.6
click at [690, 237] on div at bounding box center [784, 544] width 1568 height 1297
drag, startPoint x: 668, startPoint y: 175, endPoint x: 670, endPoint y: 155, distance: 20.1
click at [670, 155] on div at bounding box center [784, 544] width 1568 height 1297
drag, startPoint x: 687, startPoint y: 176, endPoint x: 690, endPoint y: 157, distance: 19.2
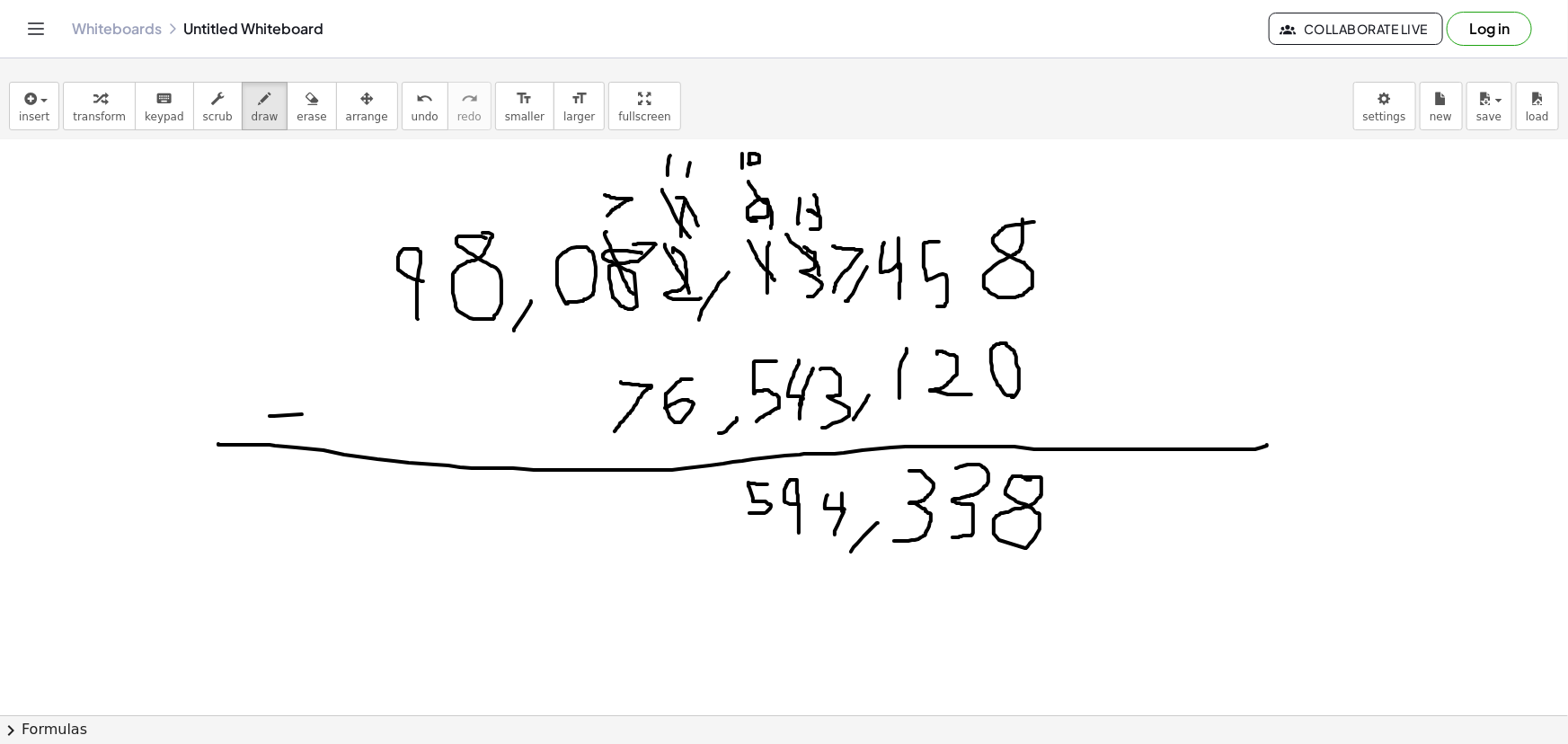
click at [690, 157] on div at bounding box center [784, 544] width 1568 height 1297
drag, startPoint x: 721, startPoint y: 533, endPoint x: 736, endPoint y: 500, distance: 36.2
click at [736, 500] on div at bounding box center [784, 544] width 1568 height 1297
drag, startPoint x: 700, startPoint y: 486, endPoint x: 678, endPoint y: 531, distance: 50.1
click at [679, 531] on div at bounding box center [784, 544] width 1568 height 1297
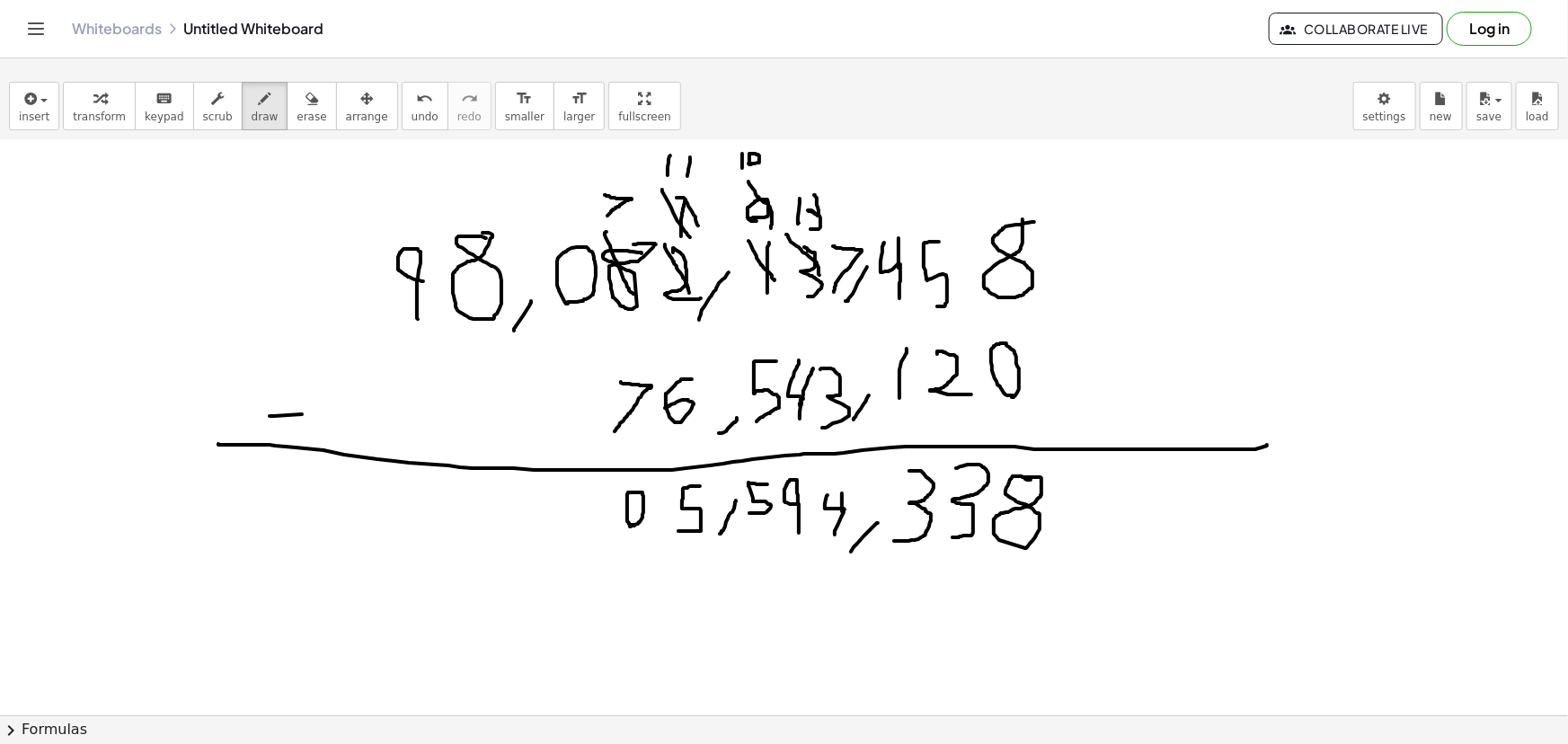
click at [629, 526] on div at bounding box center [784, 544] width 1568 height 1297
drag, startPoint x: 598, startPoint y: 519, endPoint x: 594, endPoint y: 533, distance: 14.6
click at [594, 533] on div at bounding box center [784, 544] width 1568 height 1297
drag, startPoint x: 535, startPoint y: 539, endPoint x: 560, endPoint y: 504, distance: 43.0
click at [560, 504] on div at bounding box center [784, 544] width 1568 height 1297
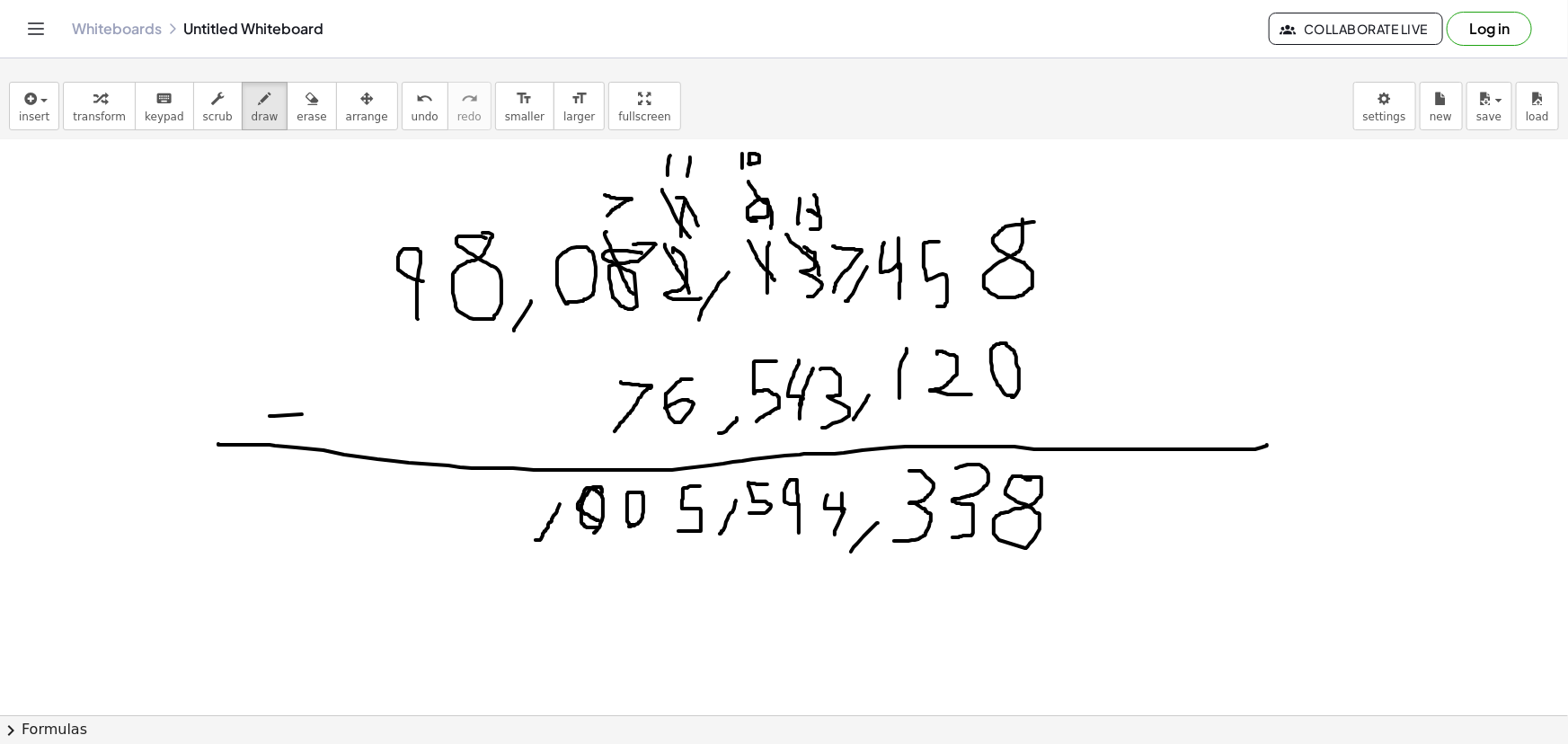
click at [599, 519] on div at bounding box center [784, 544] width 1568 height 1297
click at [516, 494] on div at bounding box center [784, 544] width 1568 height 1297
drag, startPoint x: 494, startPoint y: 533, endPoint x: 494, endPoint y: 503, distance: 30.0
click at [494, 503] on div at bounding box center [784, 544] width 1568 height 1297
click at [297, 111] on span "erase" at bounding box center [312, 116] width 30 height 12
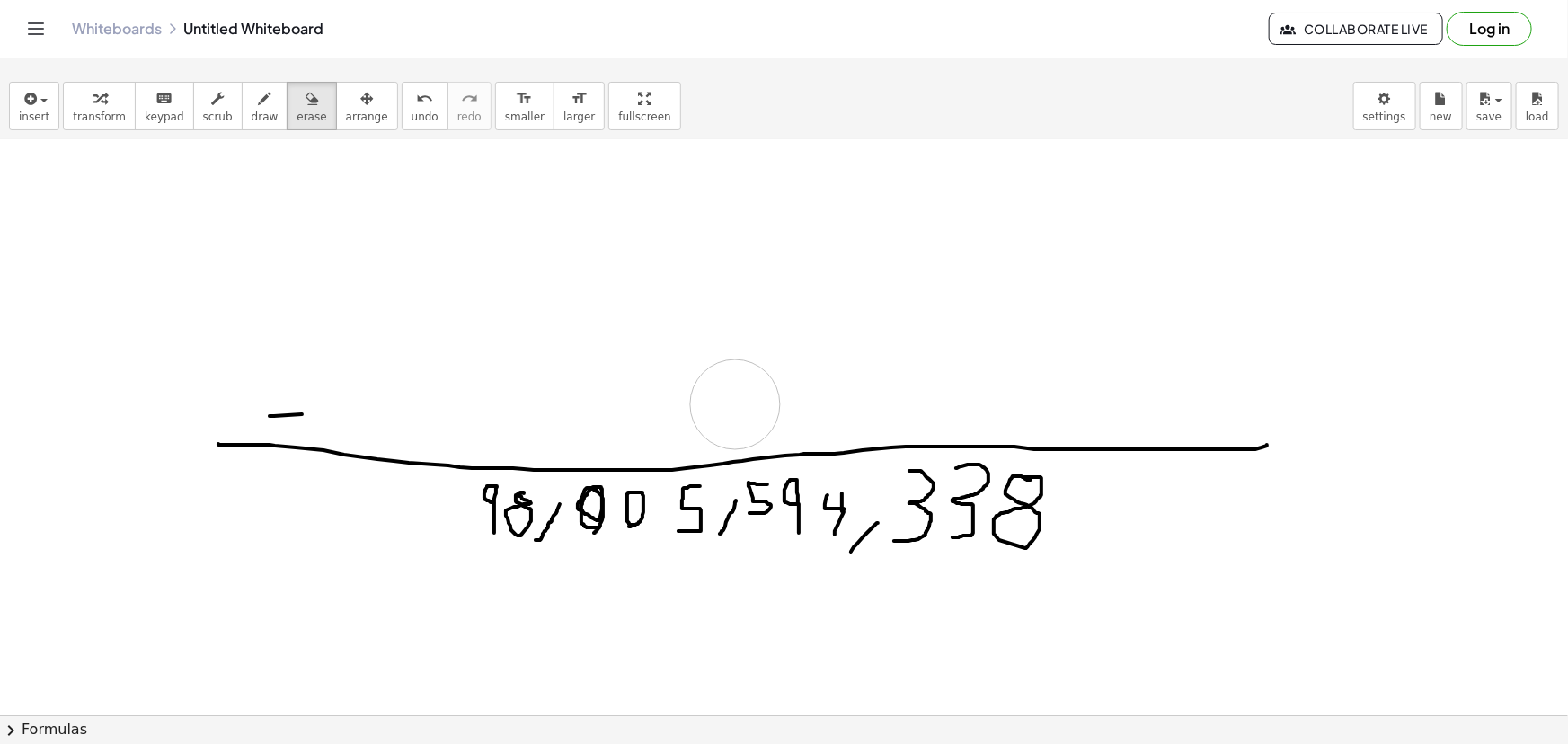
drag, startPoint x: 340, startPoint y: 271, endPoint x: 314, endPoint y: 531, distance: 261.3
click at [727, 402] on div at bounding box center [784, 544] width 1568 height 1297
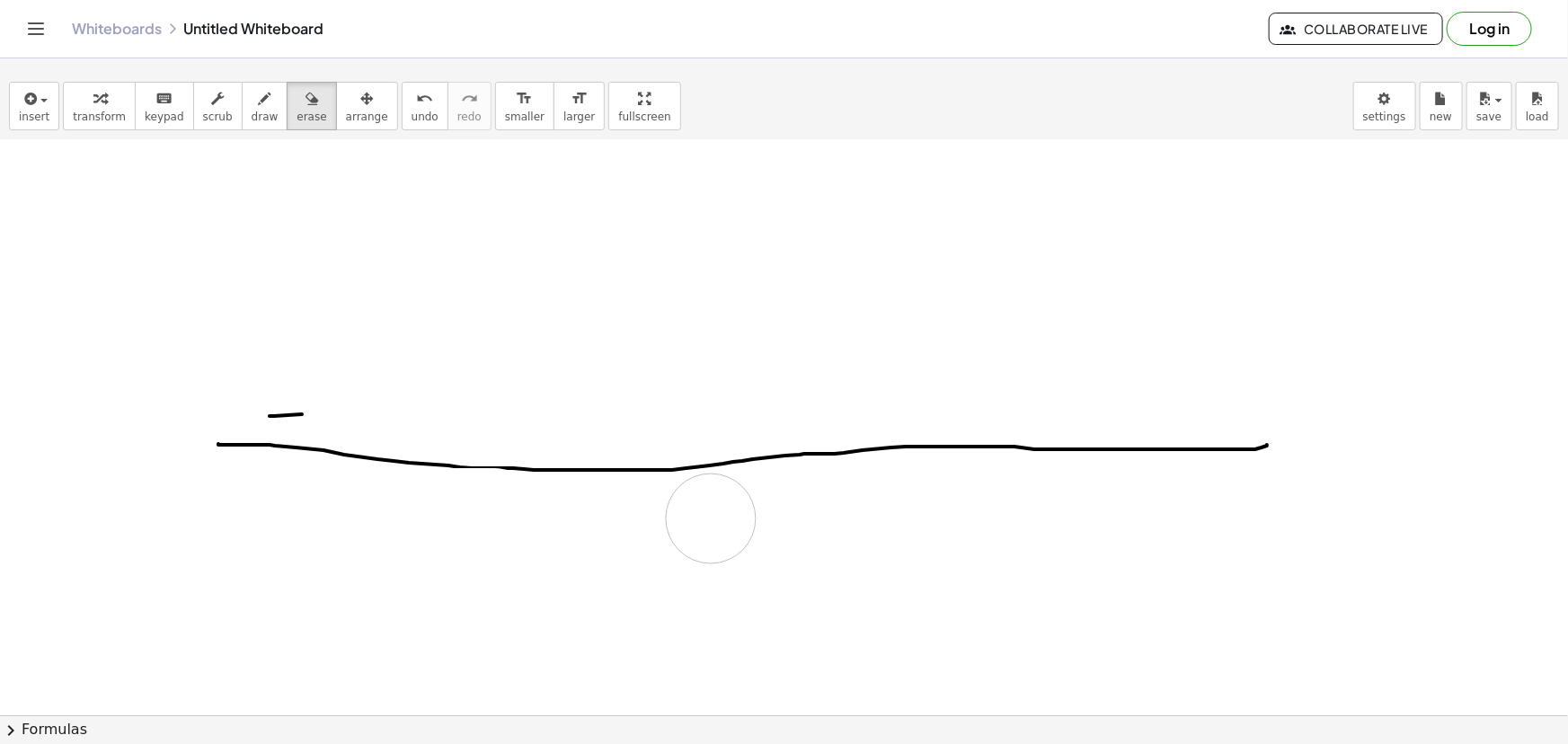
drag, startPoint x: 450, startPoint y: 513, endPoint x: 711, endPoint y: 518, distance: 261.0
click at [711, 518] on div at bounding box center [784, 544] width 1568 height 1297
click at [411, 115] on span "undo" at bounding box center [424, 116] width 27 height 12
drag, startPoint x: 421, startPoint y: 617, endPoint x: 979, endPoint y: 506, distance: 568.9
click at [979, 506] on div at bounding box center [784, 544] width 1568 height 1297
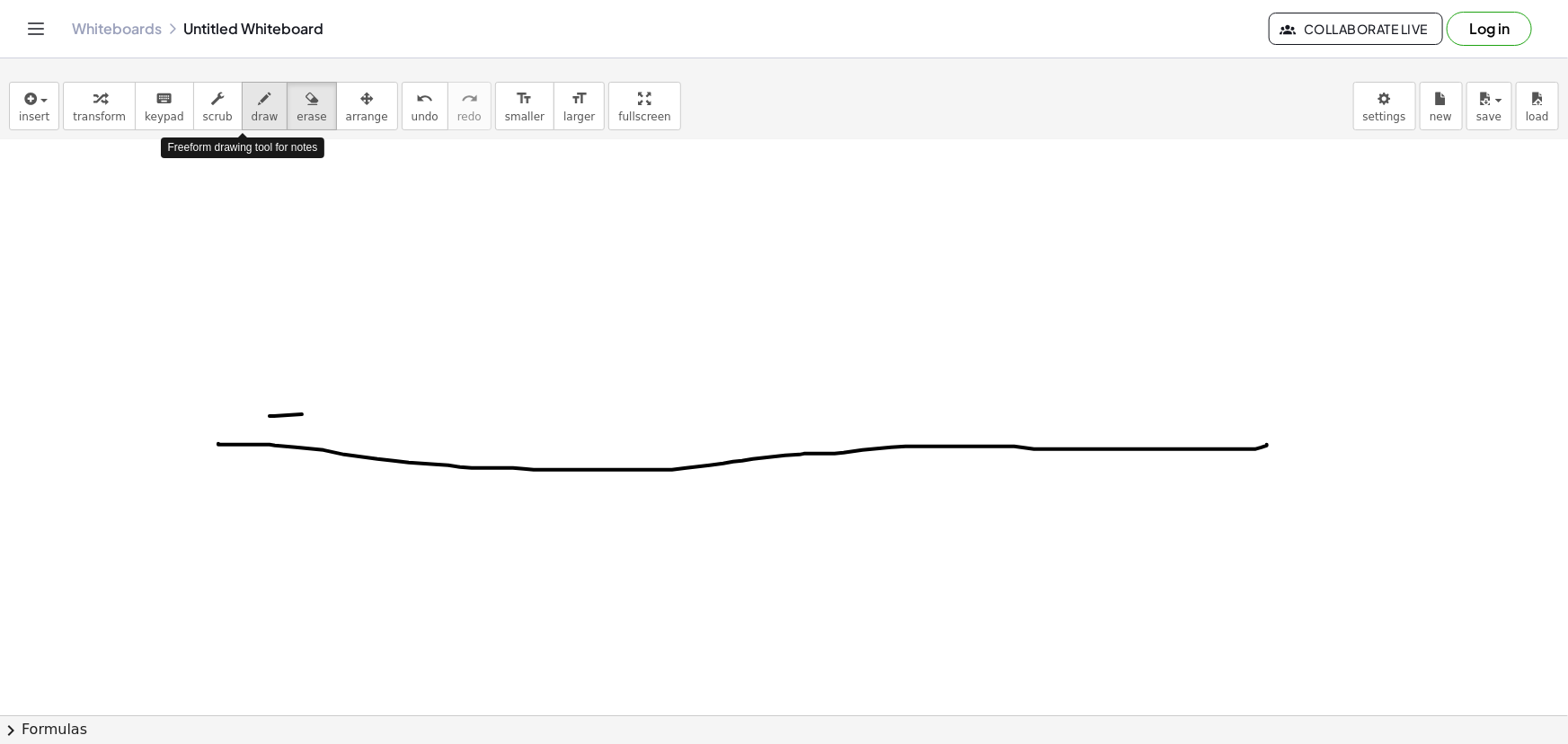
click at [252, 99] on div "button" at bounding box center [265, 98] width 27 height 22
drag, startPoint x: 845, startPoint y: 309, endPoint x: 845, endPoint y: 256, distance: 53.0
click at [845, 256] on div at bounding box center [784, 544] width 1568 height 1297
drag, startPoint x: 858, startPoint y: 320, endPoint x: 870, endPoint y: 287, distance: 35.1
click at [869, 296] on div at bounding box center [784, 544] width 1568 height 1297
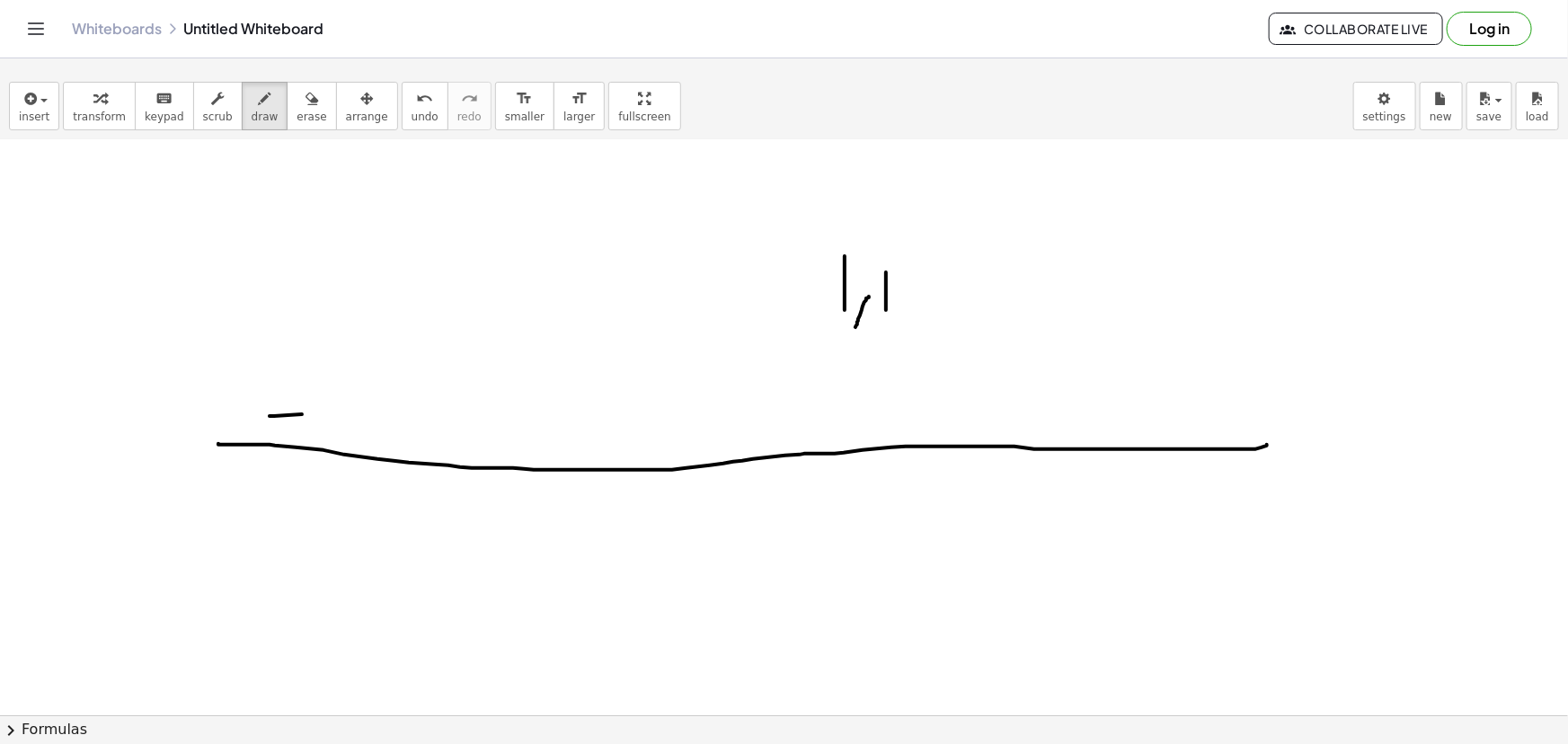
drag, startPoint x: 886, startPoint y: 308, endPoint x: 887, endPoint y: 248, distance: 60.0
click at [887, 248] on div at bounding box center [784, 544] width 1568 height 1297
drag, startPoint x: 913, startPoint y: 256, endPoint x: 963, endPoint y: 301, distance: 67.3
click at [963, 301] on div at bounding box center [784, 544] width 1568 height 1297
drag, startPoint x: 1001, startPoint y: 244, endPoint x: 979, endPoint y: 297, distance: 57.4
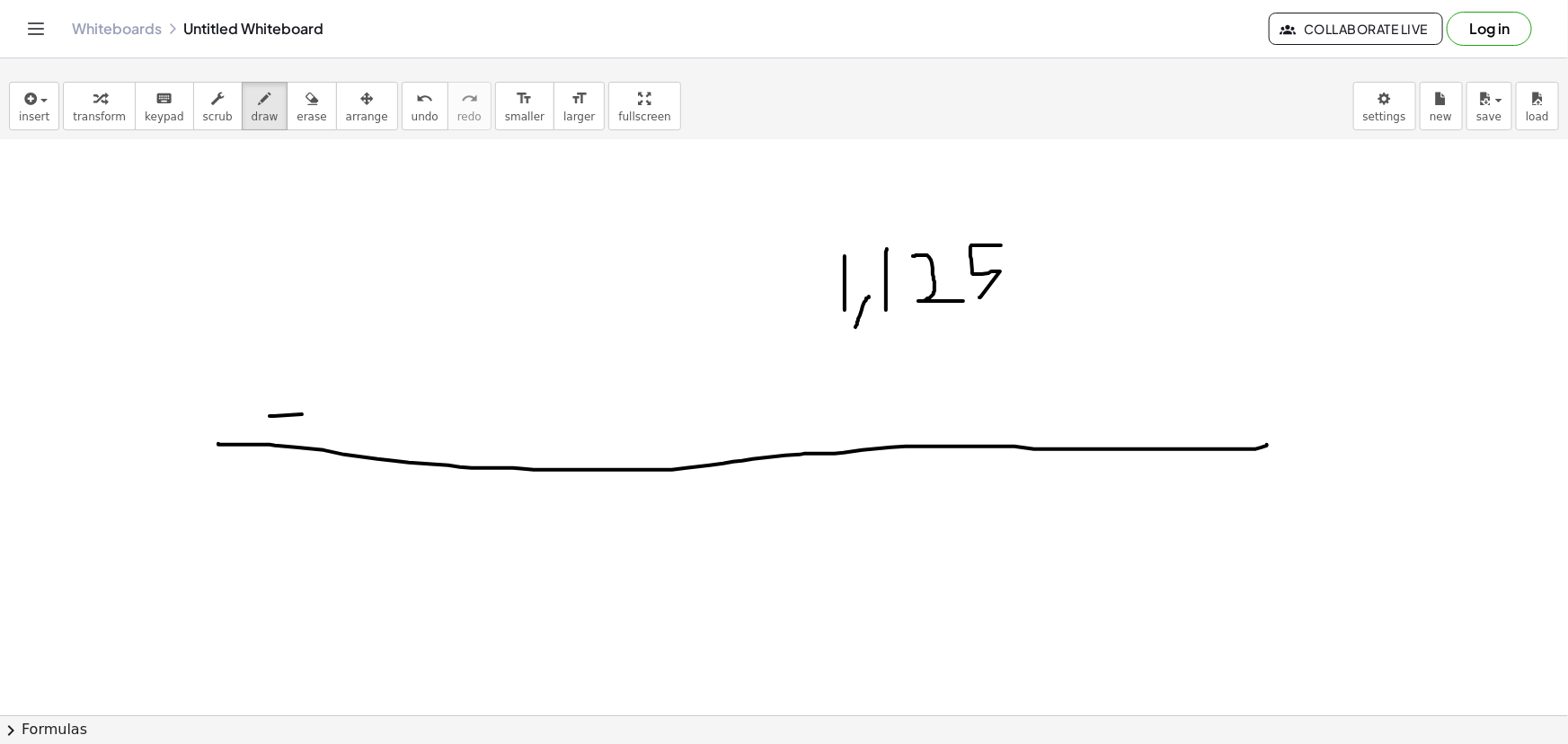
click at [979, 297] on div at bounding box center [784, 544] width 1568 height 1297
drag, startPoint x: 978, startPoint y: 349, endPoint x: 1022, endPoint y: 392, distance: 61.5
click at [1022, 392] on div at bounding box center [784, 544] width 1568 height 1297
drag, startPoint x: 933, startPoint y: 400, endPoint x: 940, endPoint y: 371, distance: 29.8
click at [940, 371] on div at bounding box center [784, 544] width 1568 height 1297
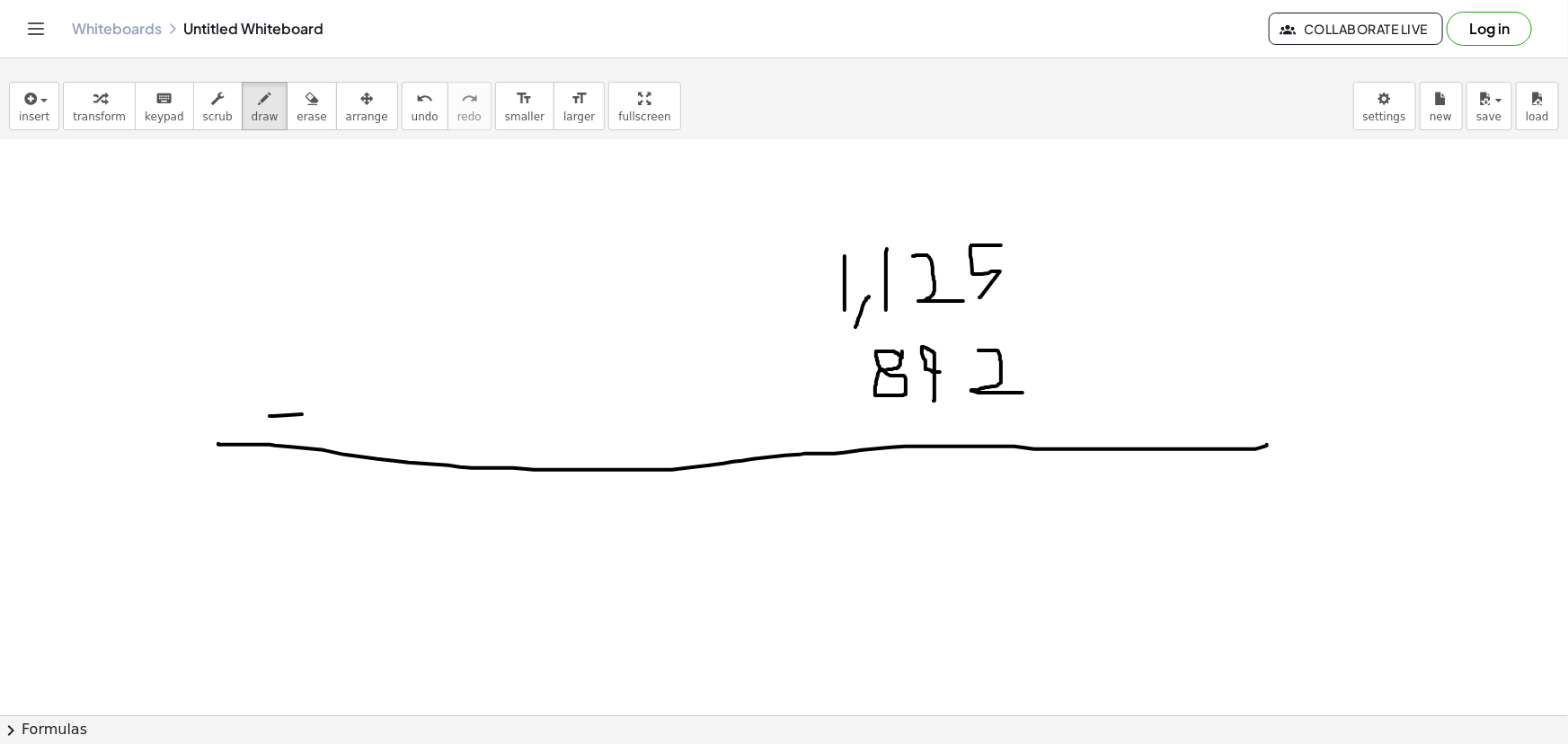
click at [902, 350] on div at bounding box center [784, 544] width 1568 height 1297
click at [305, 98] on icon "button" at bounding box center [311, 99] width 12 height 22
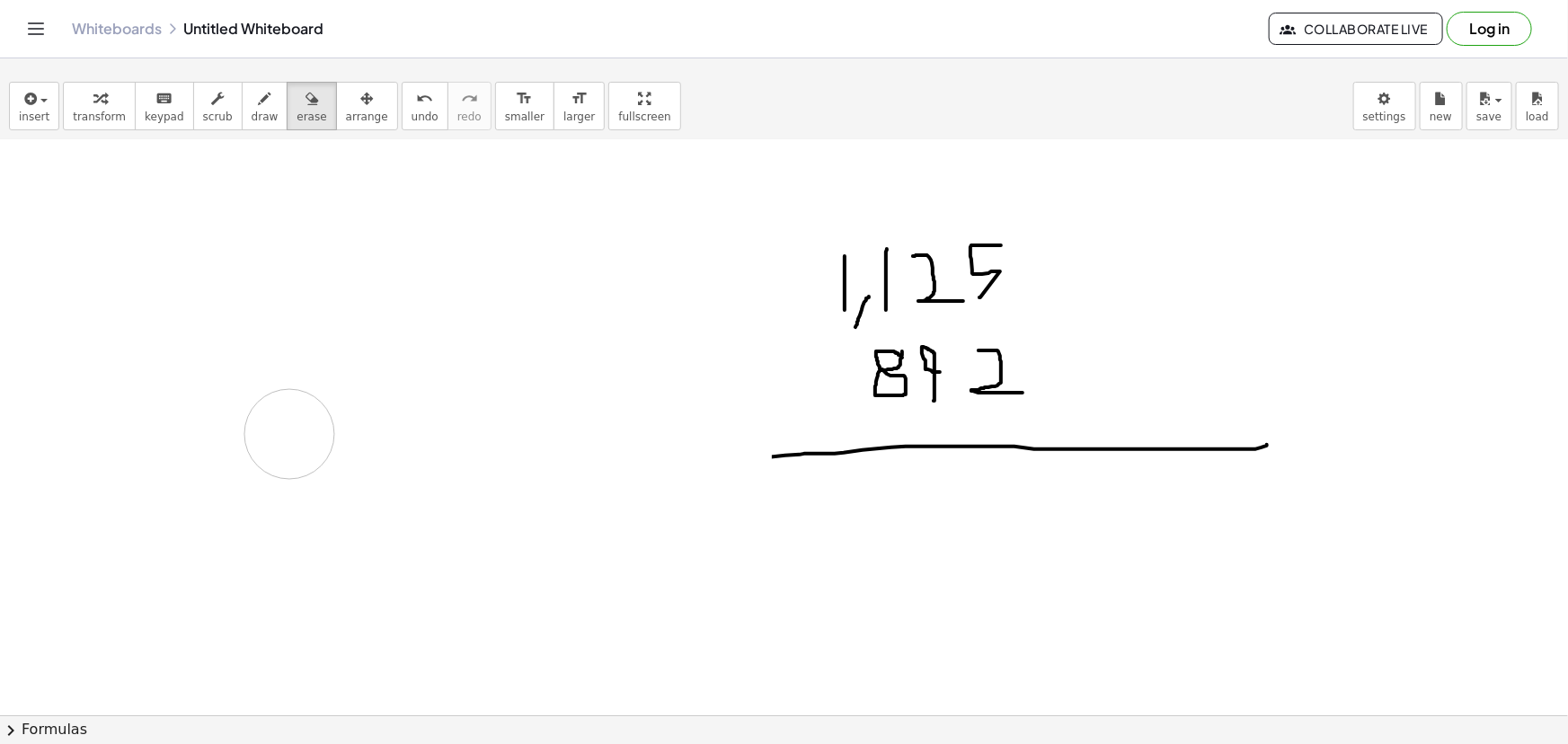
drag, startPoint x: 731, startPoint y: 235, endPoint x: 289, endPoint y: 433, distance: 484.3
click at [289, 433] on div at bounding box center [784, 544] width 1568 height 1297
click at [252, 114] on span "draw" at bounding box center [265, 116] width 27 height 12
drag, startPoint x: 747, startPoint y: 369, endPoint x: 788, endPoint y: 369, distance: 41.0
click at [788, 369] on div at bounding box center [784, 544] width 1568 height 1297
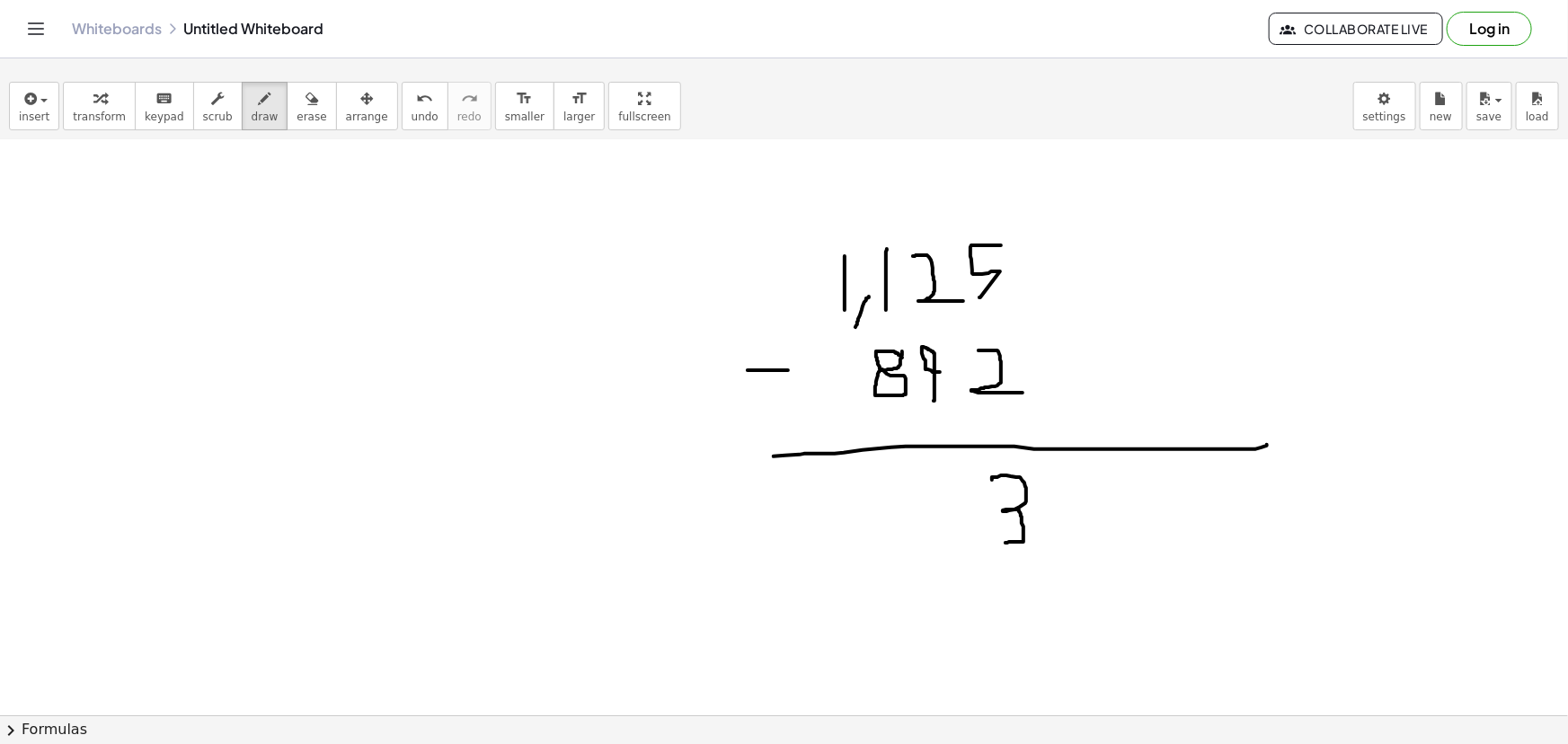
drag, startPoint x: 992, startPoint y: 479, endPoint x: 1006, endPoint y: 542, distance: 64.5
click at [1006, 542] on div at bounding box center [784, 544] width 1568 height 1297
drag, startPoint x: 876, startPoint y: 250, endPoint x: 898, endPoint y: 276, distance: 34.1
click at [898, 279] on div at bounding box center [784, 544] width 1568 height 1297
drag, startPoint x: 876, startPoint y: 243, endPoint x: 899, endPoint y: 308, distance: 68.9
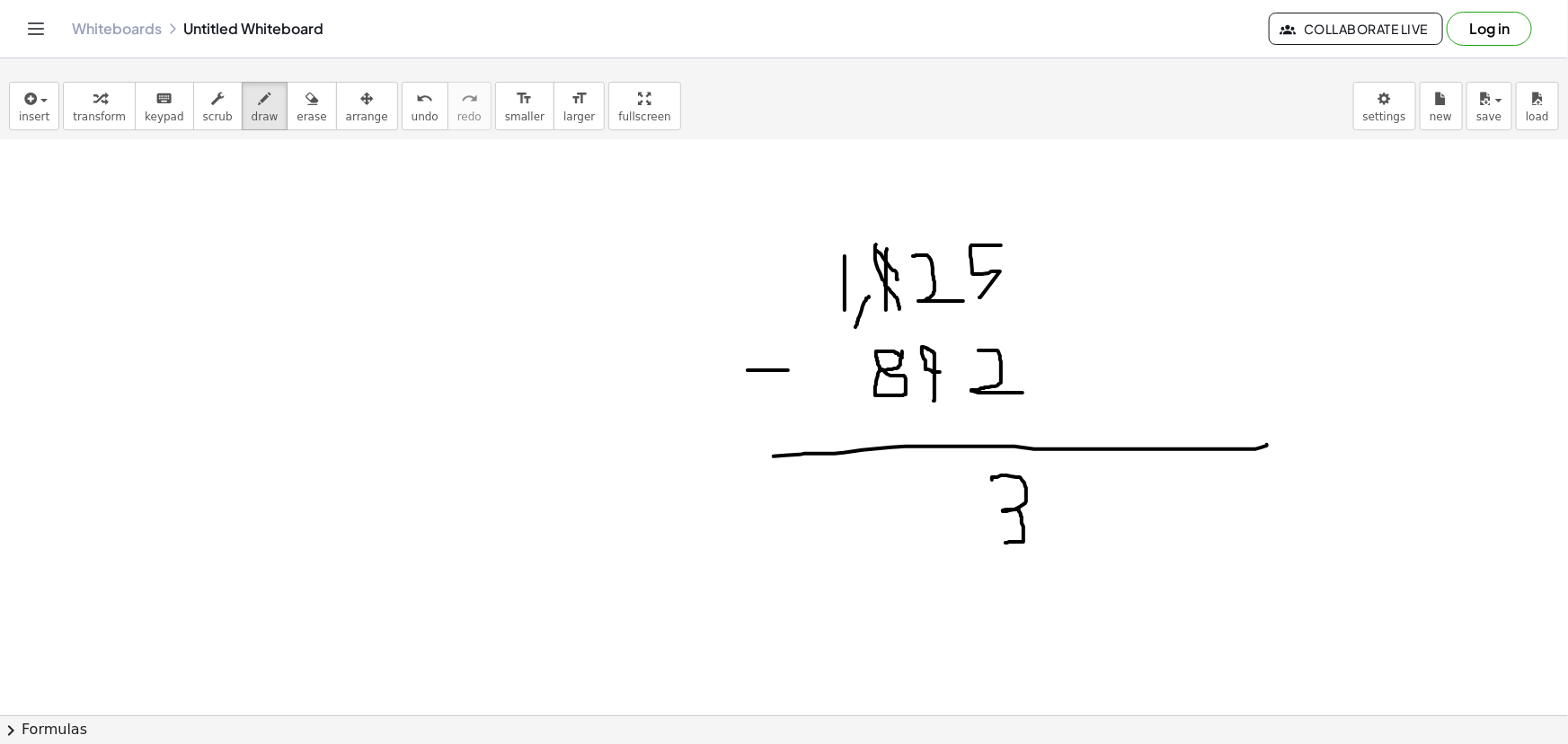
click at [899, 308] on div at bounding box center [784, 544] width 1568 height 1297
click at [881, 224] on div at bounding box center [784, 544] width 1568 height 1297
drag, startPoint x: 905, startPoint y: 249, endPoint x: 944, endPoint y: 303, distance: 66.6
click at [944, 303] on div at bounding box center [784, 544] width 1568 height 1297
drag, startPoint x: 911, startPoint y: 224, endPoint x: 915, endPoint y: 189, distance: 35.2
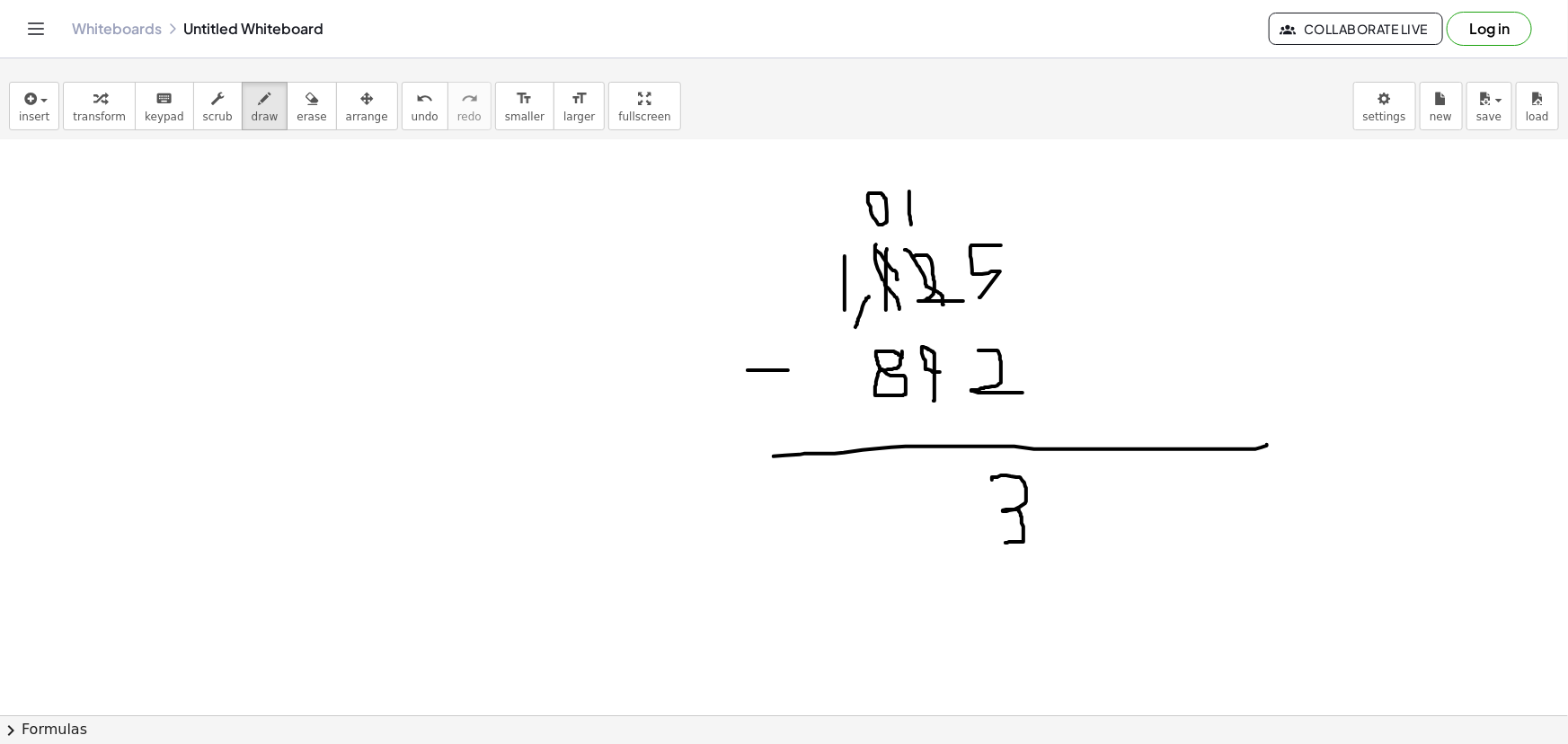
click at [910, 190] on div at bounding box center [784, 544] width 1568 height 1297
drag, startPoint x: 923, startPoint y: 194, endPoint x: 944, endPoint y: 225, distance: 37.4
click at [944, 225] on div at bounding box center [784, 544] width 1568 height 1297
drag, startPoint x: 939, startPoint y: 480, endPoint x: 934, endPoint y: 549, distance: 69.2
click at [934, 549] on div at bounding box center [784, 544] width 1568 height 1297
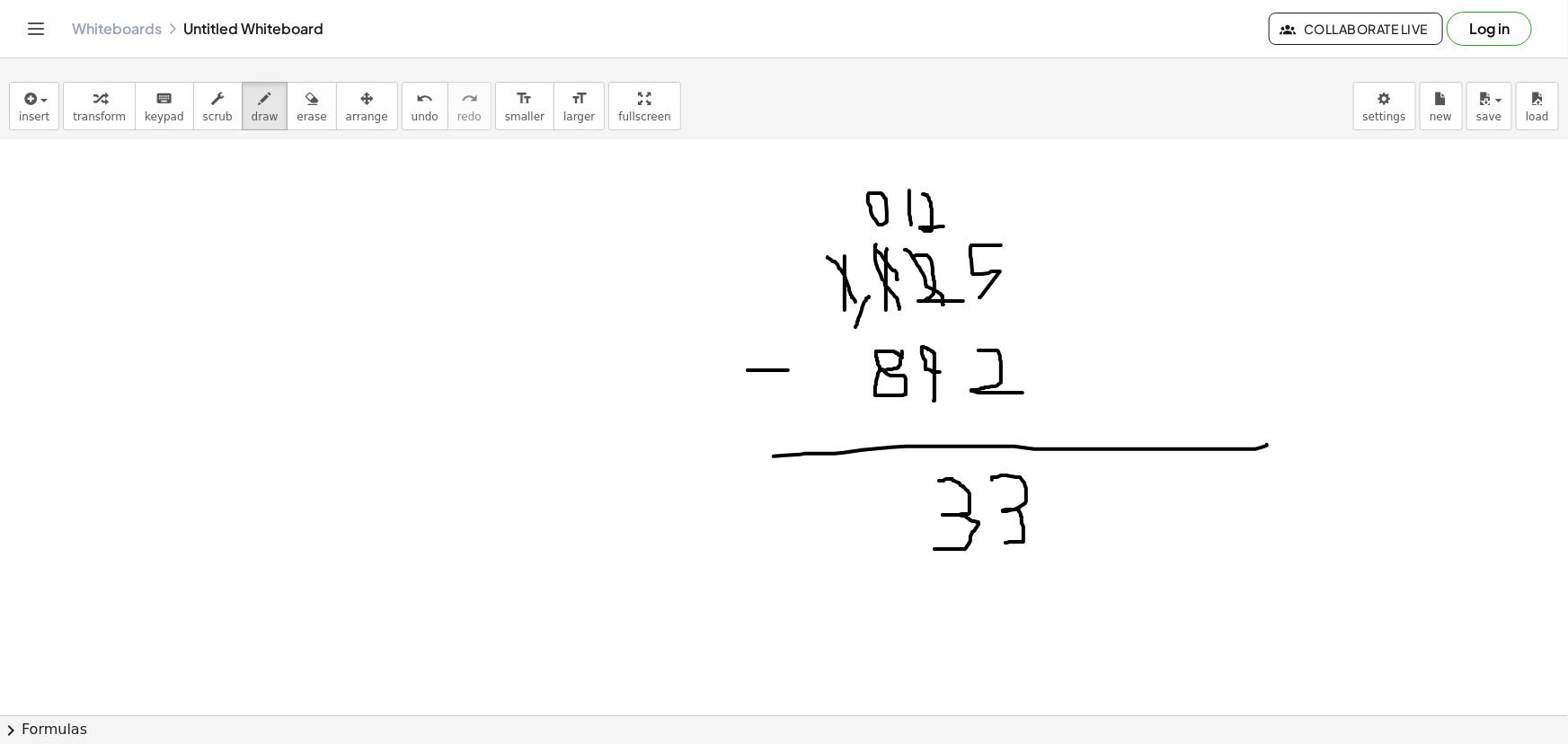
drag, startPoint x: 827, startPoint y: 256, endPoint x: 855, endPoint y: 302, distance: 53.9
click at [855, 302] on div at bounding box center [784, 544] width 1568 height 1297
click at [828, 219] on div at bounding box center [784, 544] width 1568 height 1297
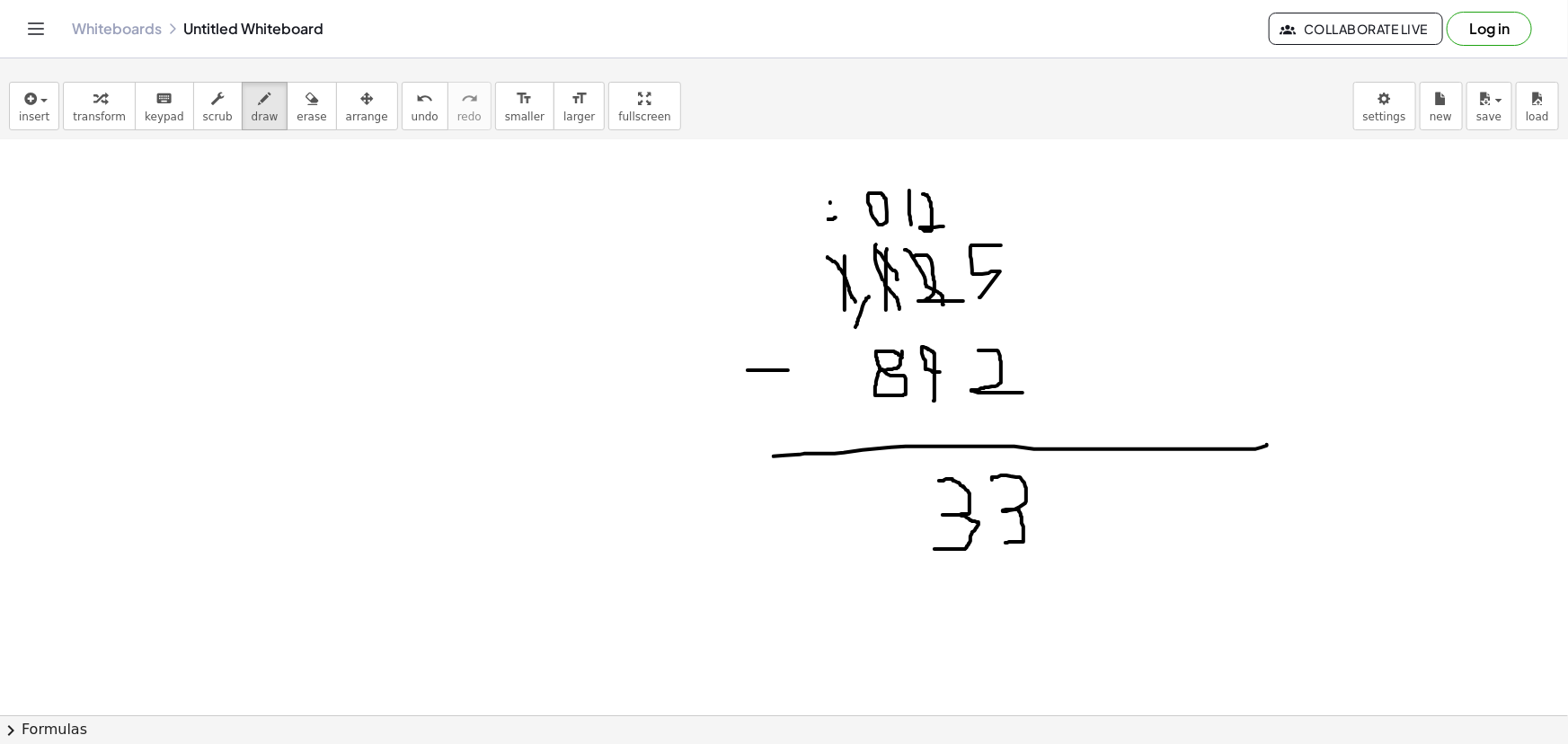
click at [830, 201] on div at bounding box center [784, 544] width 1568 height 1297
drag, startPoint x: 840, startPoint y: 219, endPoint x: 827, endPoint y: 220, distance: 13.0
click at [827, 220] on div at bounding box center [784, 544] width 1568 height 1297
drag, startPoint x: 861, startPoint y: 186, endPoint x: 892, endPoint y: 234, distance: 57.1
click at [892, 234] on div at bounding box center [784, 544] width 1568 height 1297
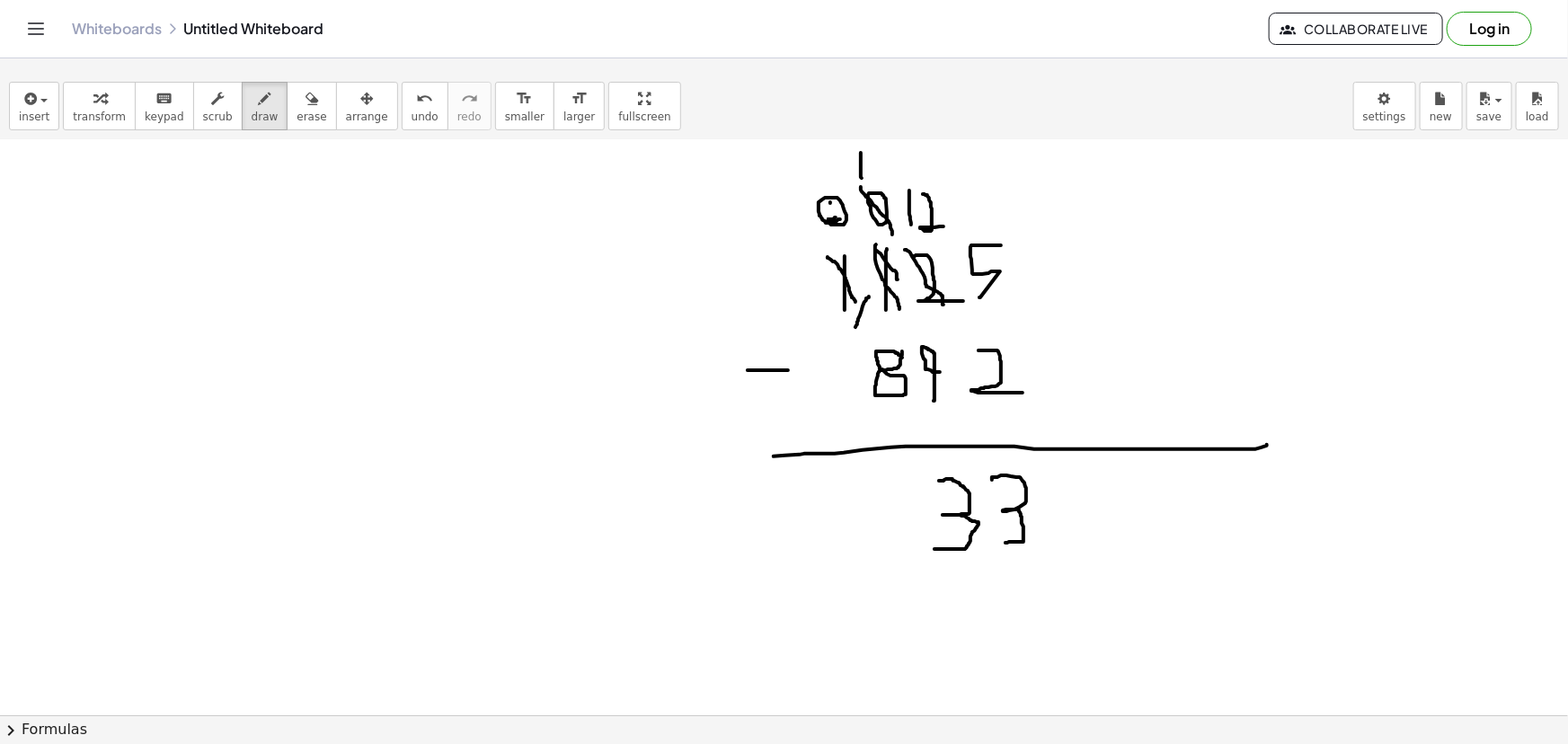
drag, startPoint x: 862, startPoint y: 178, endPoint x: 861, endPoint y: 151, distance: 27.0
click at [861, 151] on div at bounding box center [784, 544] width 1568 height 1297
click at [869, 157] on div at bounding box center [784, 544] width 1568 height 1297
drag, startPoint x: 881, startPoint y: 476, endPoint x: 922, endPoint y: 541, distance: 76.9
click at [922, 541] on div at bounding box center [784, 544] width 1568 height 1297
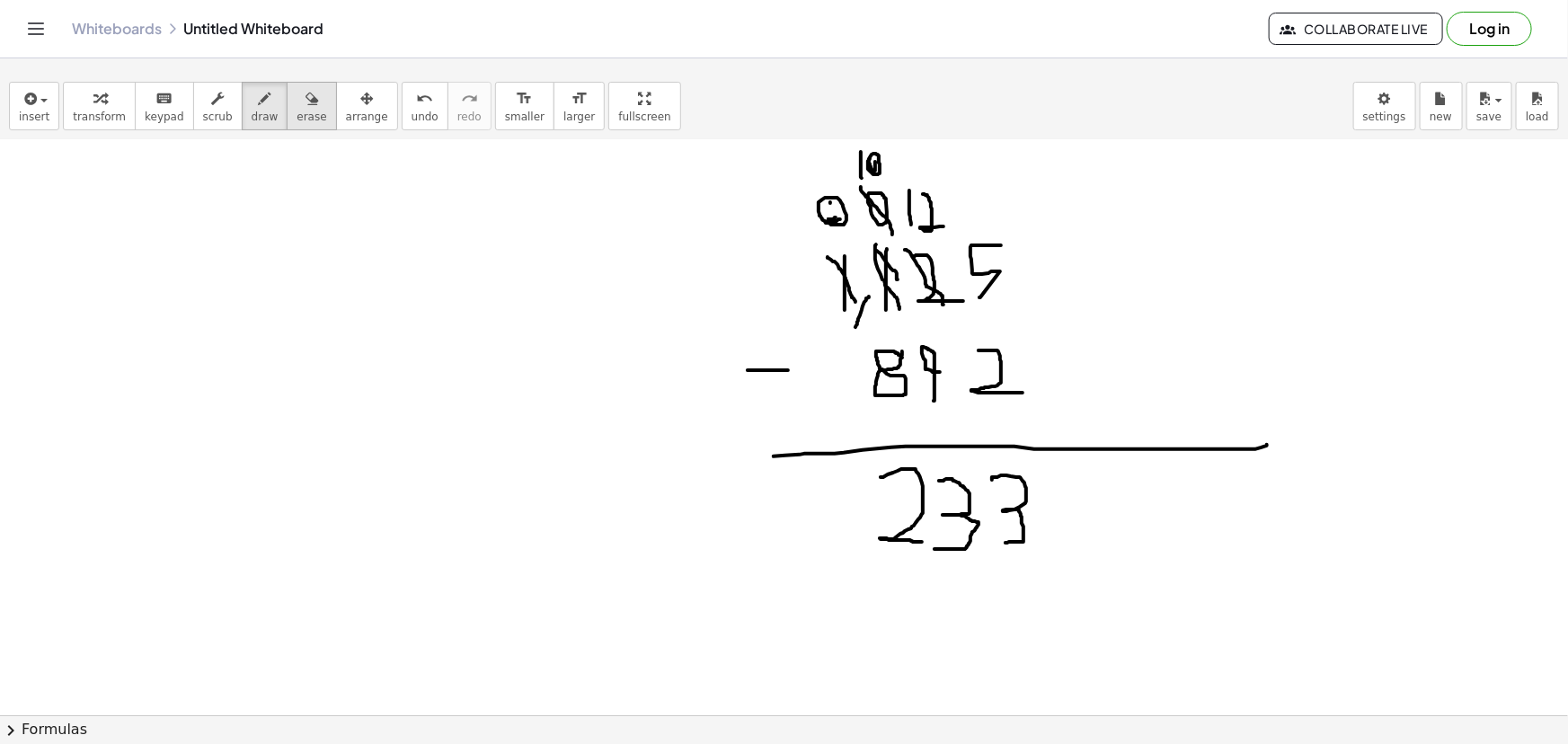
click at [297, 116] on span "erase" at bounding box center [312, 116] width 30 height 12
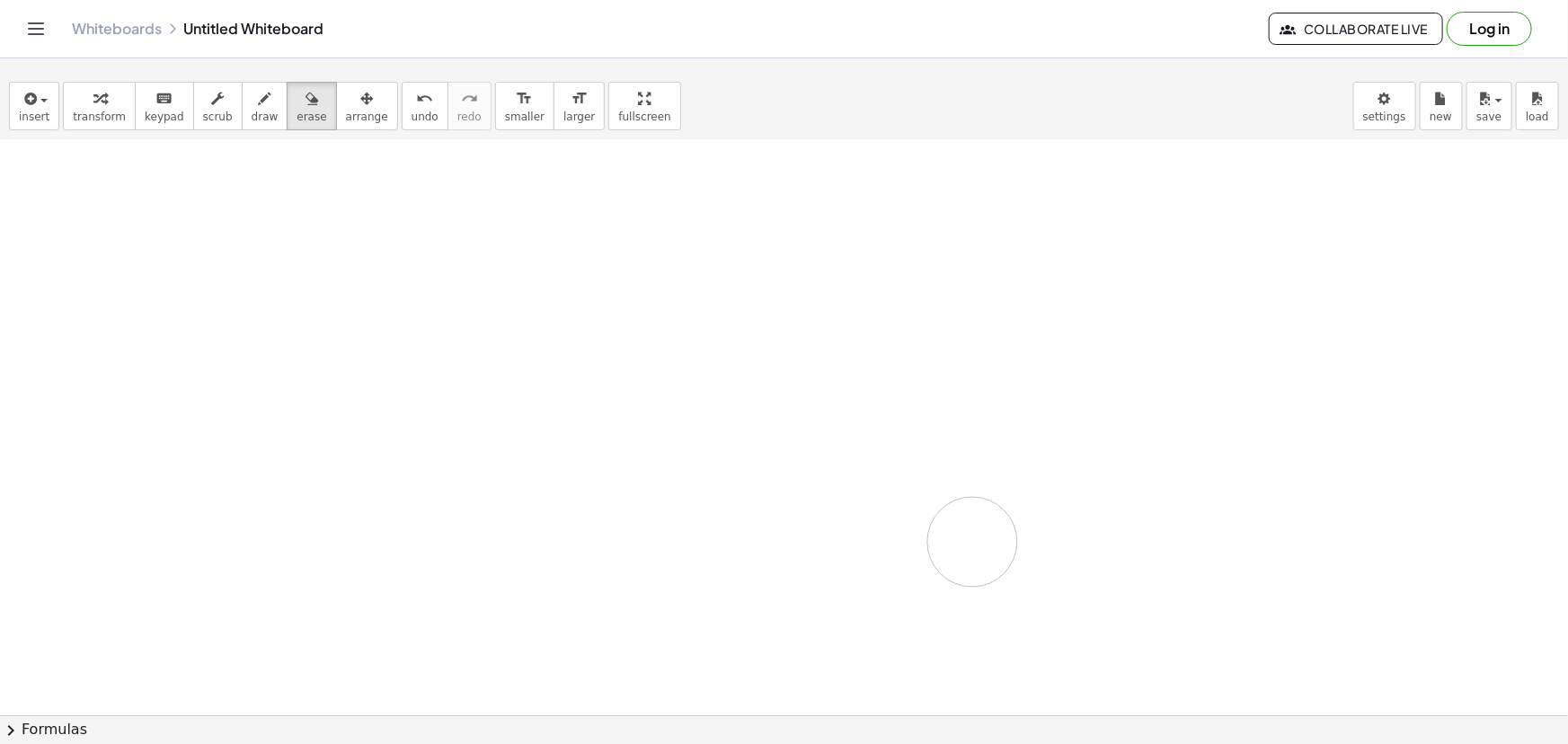
drag, startPoint x: 691, startPoint y: 371, endPoint x: 973, endPoint y: 541, distance: 329.3
click at [973, 541] on div at bounding box center [784, 544] width 1568 height 1297
click at [252, 118] on span "draw" at bounding box center [265, 116] width 27 height 12
drag, startPoint x: 669, startPoint y: 306, endPoint x: 680, endPoint y: 389, distance: 83.7
click at [680, 389] on div at bounding box center [784, 544] width 1568 height 1297
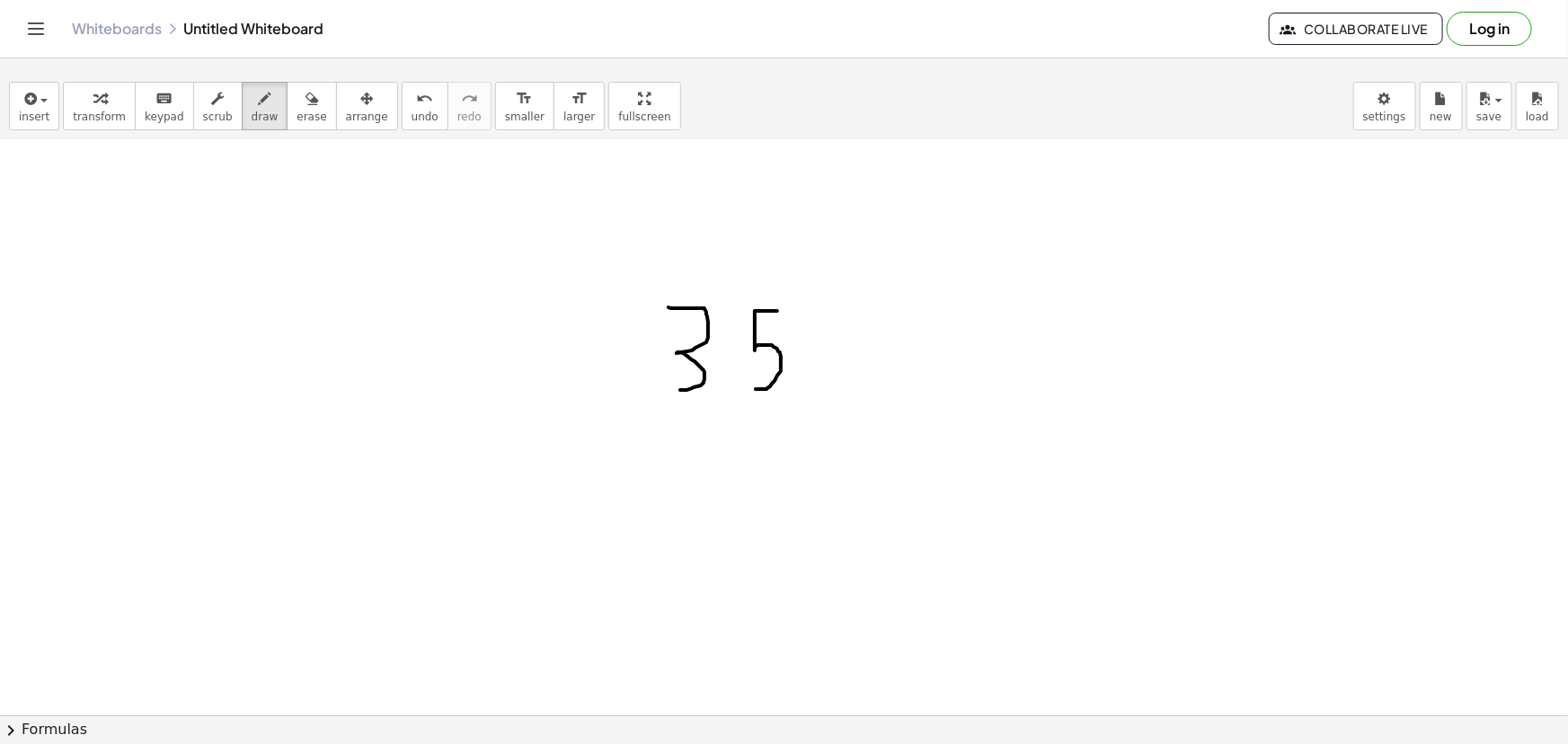
drag, startPoint x: 777, startPoint y: 310, endPoint x: 756, endPoint y: 388, distance: 80.8
click at [756, 388] on div at bounding box center [784, 544] width 1568 height 1297
click at [815, 382] on div at bounding box center [784, 544] width 1568 height 1297
drag, startPoint x: 752, startPoint y: 430, endPoint x: 748, endPoint y: 491, distance: 61.1
click at [748, 491] on div at bounding box center [784, 544] width 1568 height 1297
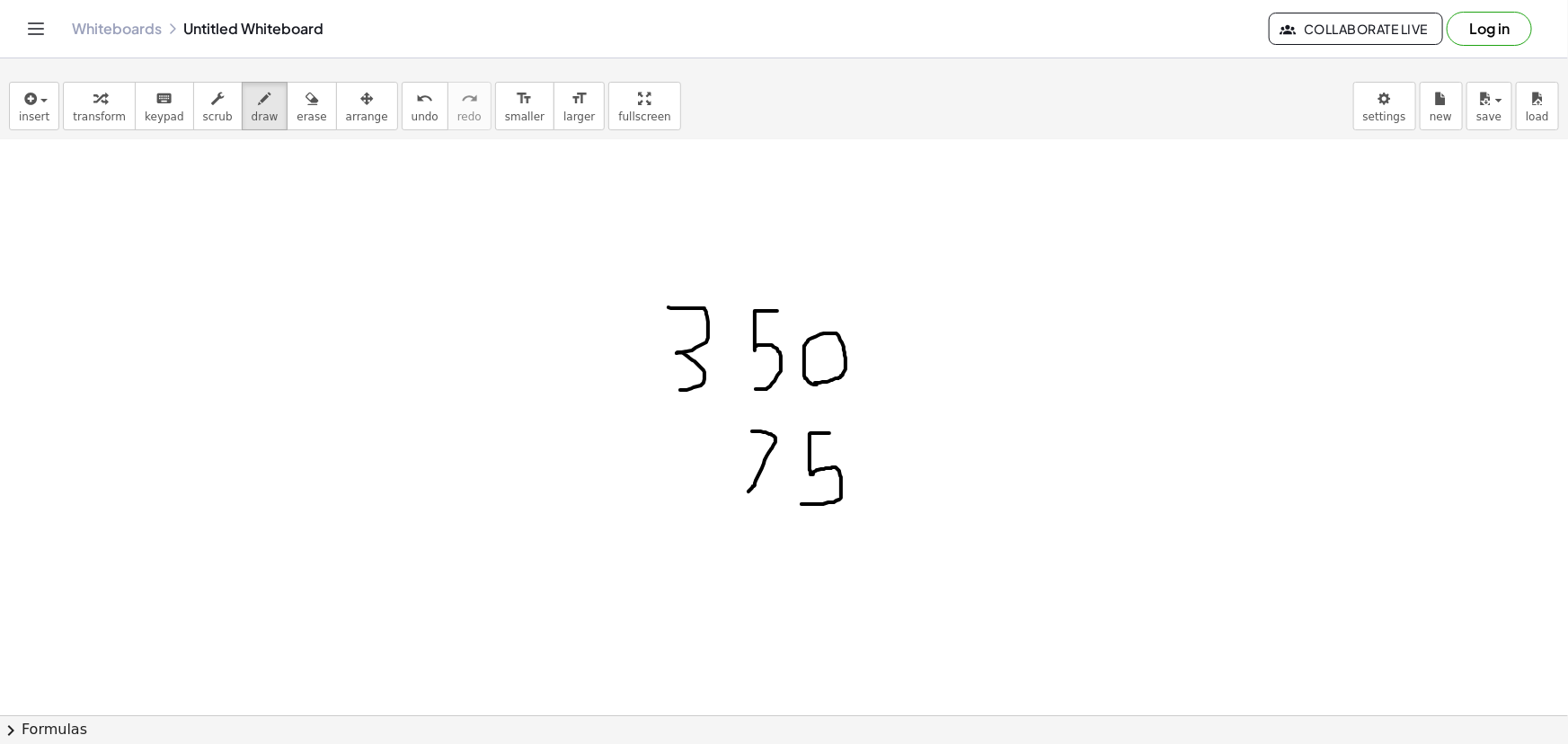
drag, startPoint x: 824, startPoint y: 432, endPoint x: 802, endPoint y: 504, distance: 75.3
click at [802, 504] on div at bounding box center [784, 544] width 1568 height 1297
click at [297, 124] on button "erase" at bounding box center [311, 106] width 50 height 49
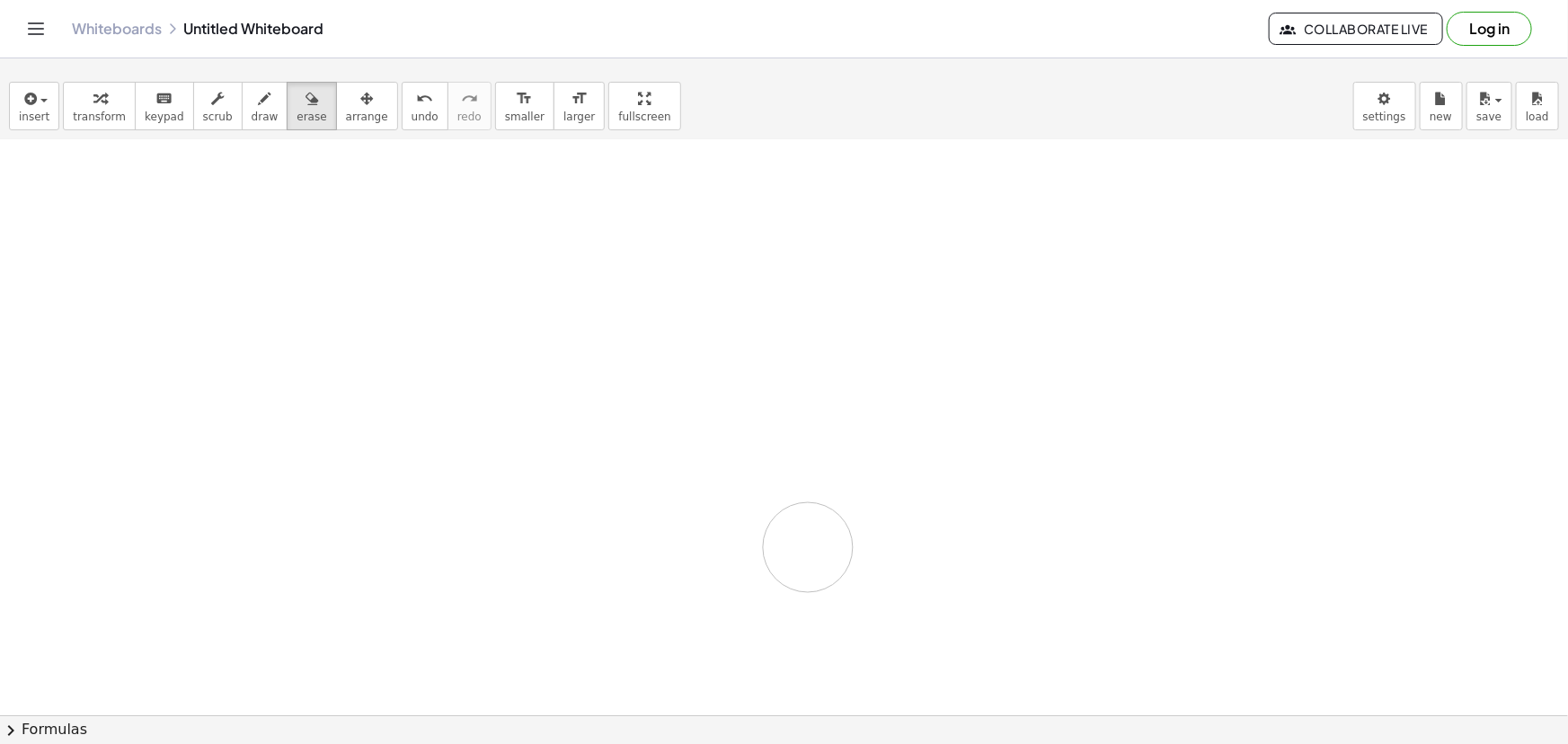
drag, startPoint x: 368, startPoint y: 242, endPoint x: 803, endPoint y: 363, distance: 451.5
click at [829, 492] on div at bounding box center [784, 544] width 1568 height 1297
click at [260, 112] on button "draw" at bounding box center [265, 106] width 47 height 49
click at [505, 113] on span "smaller" at bounding box center [525, 116] width 39 height 12
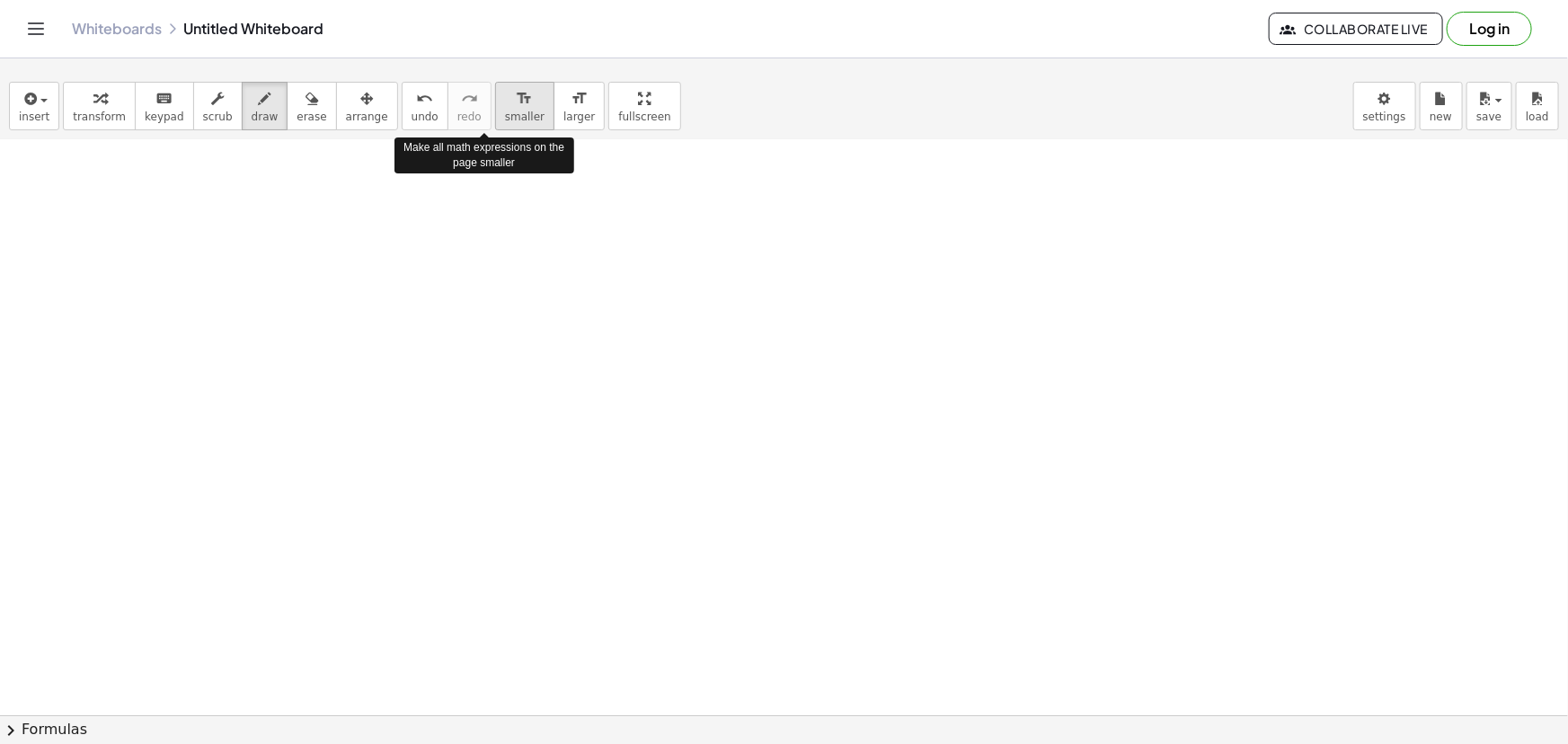
click at [505, 113] on span "smaller" at bounding box center [525, 116] width 39 height 12
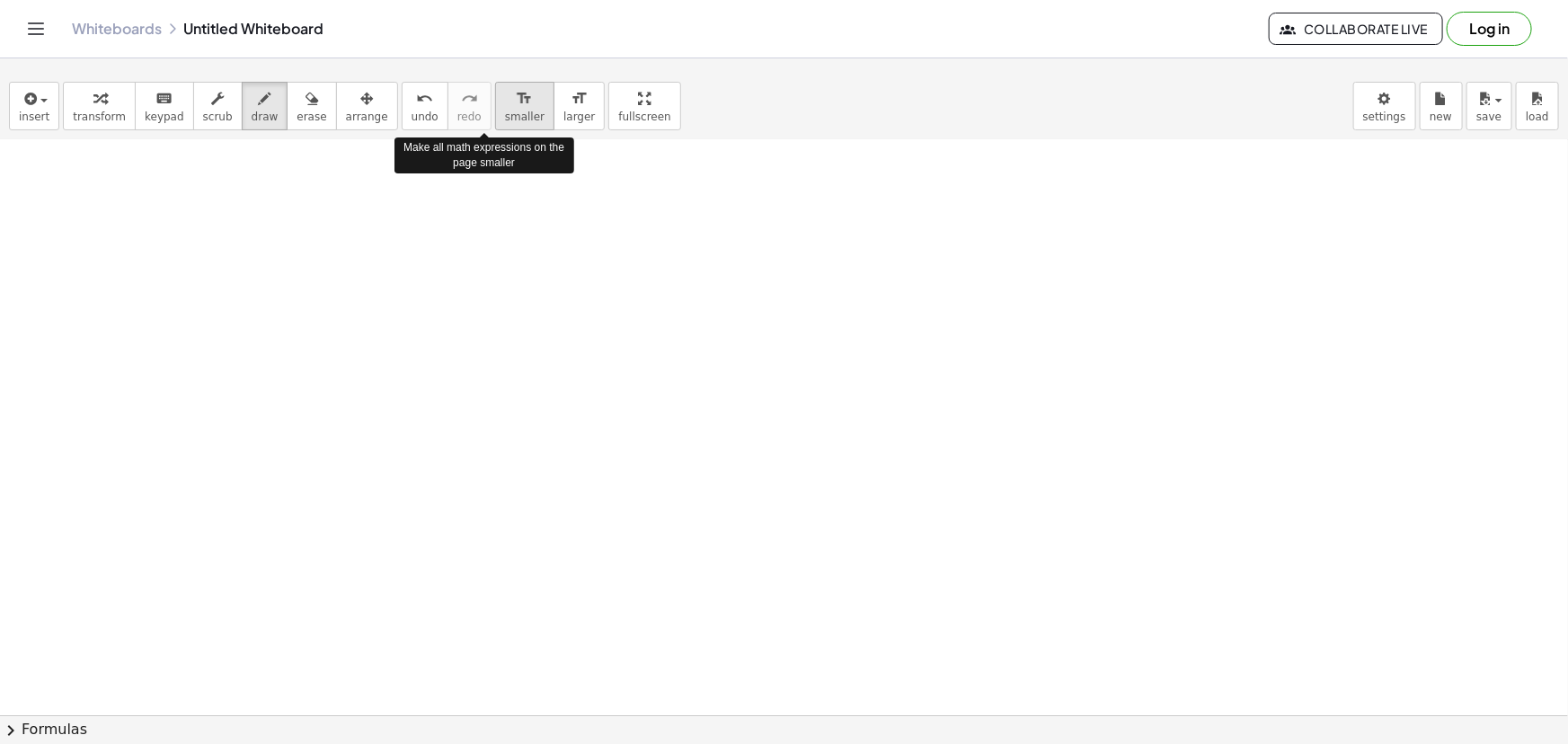
click at [505, 113] on span "smaller" at bounding box center [525, 116] width 39 height 12
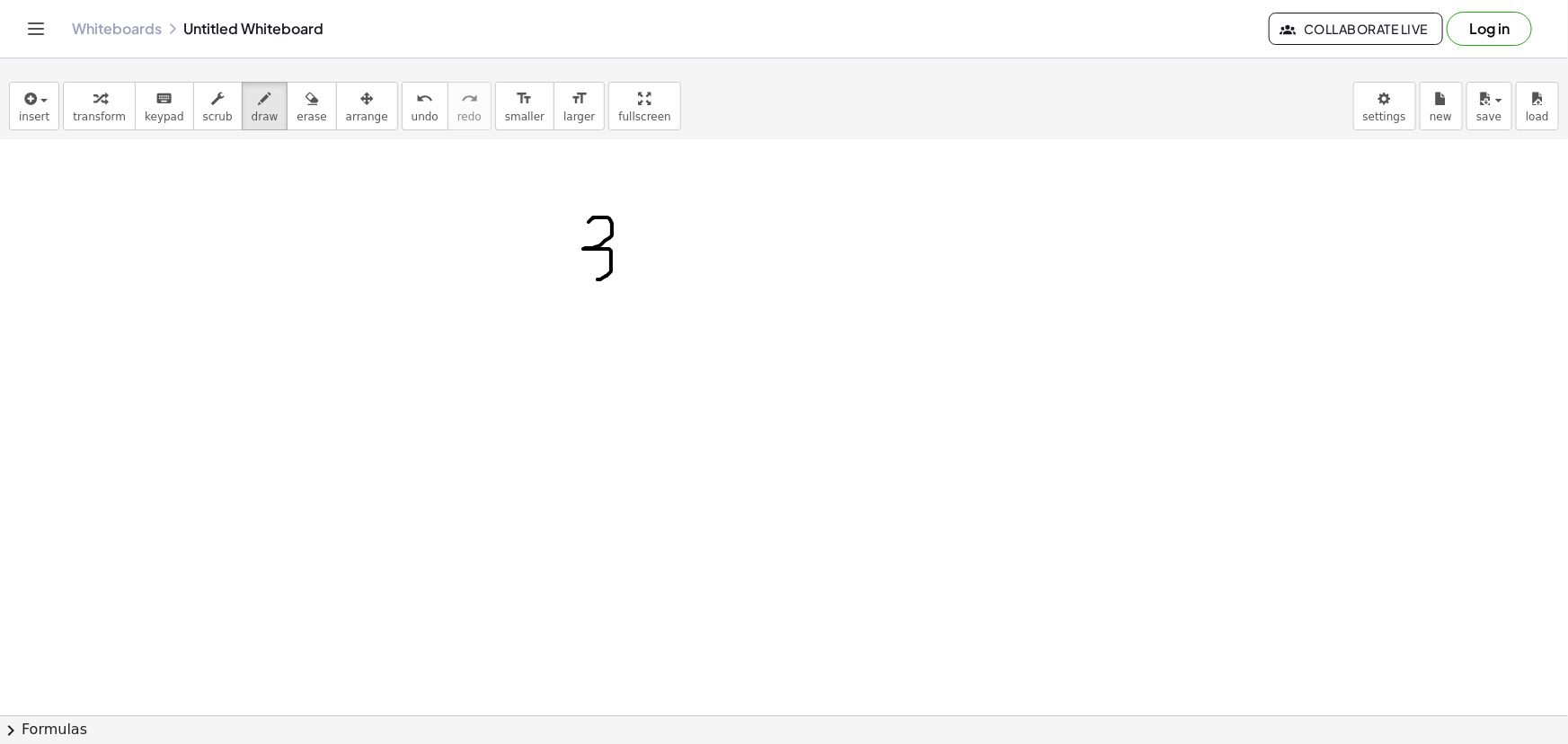
drag, startPoint x: 592, startPoint y: 218, endPoint x: 592, endPoint y: 279, distance: 61.0
click at [592, 279] on div at bounding box center [784, 544] width 1568 height 1297
drag, startPoint x: 647, startPoint y: 218, endPoint x: 632, endPoint y: 279, distance: 62.8
click at [632, 279] on div at bounding box center [784, 544] width 1568 height 1297
drag, startPoint x: 684, startPoint y: 269, endPoint x: 696, endPoint y: 272, distance: 12.4
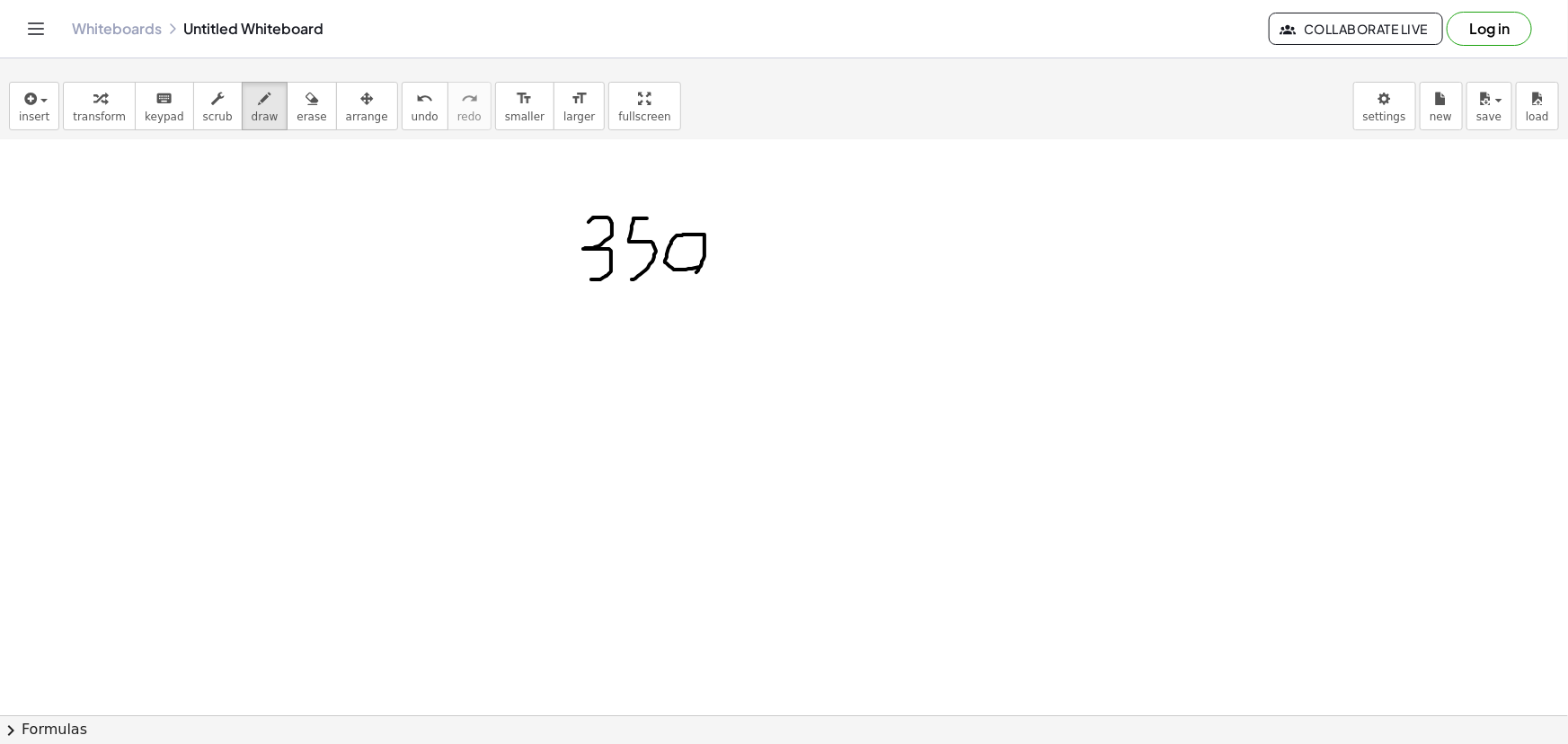
click at [696, 272] on div at bounding box center [784, 544] width 1568 height 1297
drag, startPoint x: 628, startPoint y: 305, endPoint x: 633, endPoint y: 352, distance: 47.3
click at [633, 352] on div at bounding box center [784, 544] width 1568 height 1297
drag, startPoint x: 695, startPoint y: 305, endPoint x: 699, endPoint y: 367, distance: 62.1
click at [699, 367] on div at bounding box center [784, 544] width 1568 height 1297
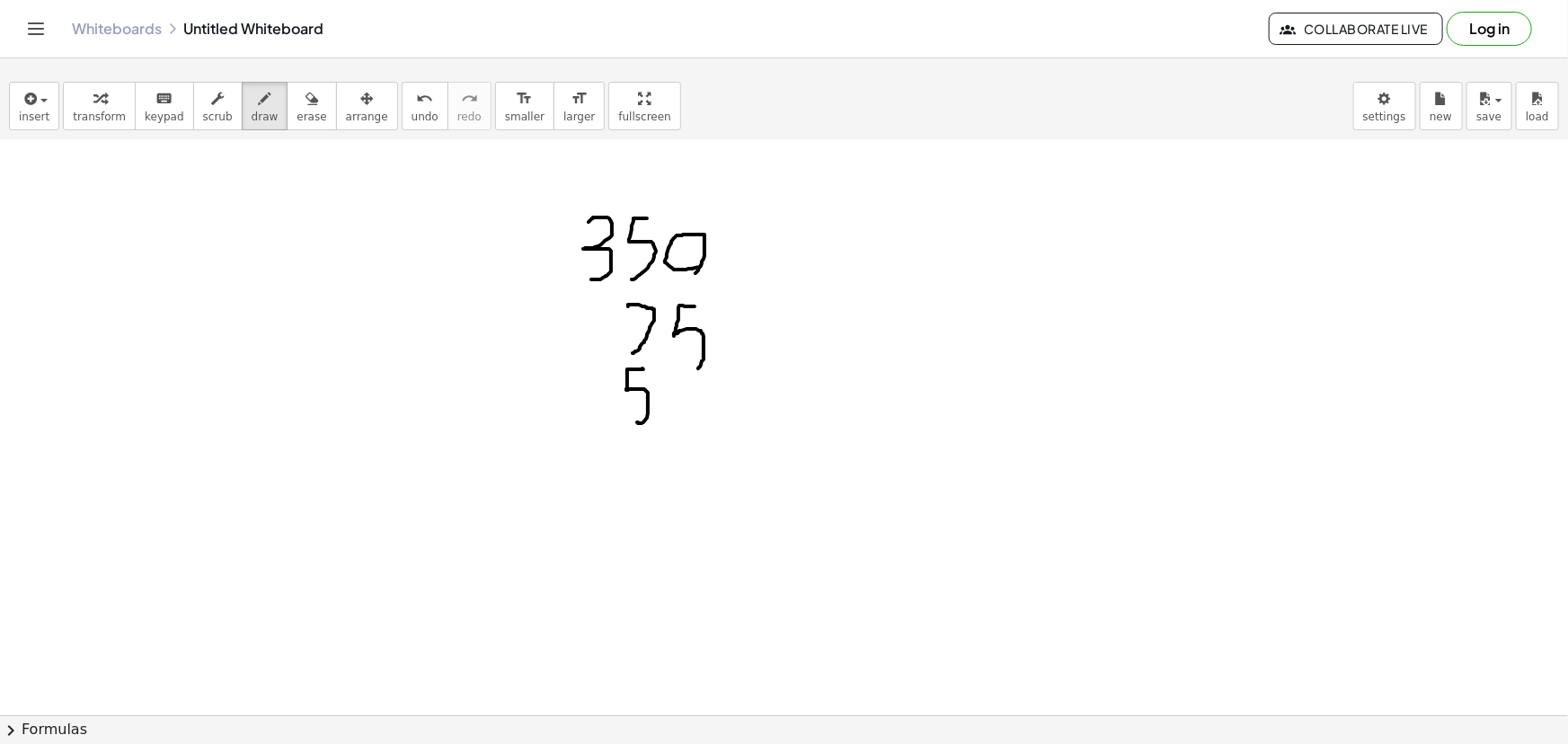
drag, startPoint x: 643, startPoint y: 368, endPoint x: 651, endPoint y: 399, distance: 32.0
click at [631, 419] on div at bounding box center [784, 544] width 1568 height 1297
click at [669, 412] on div at bounding box center [784, 544] width 1568 height 1297
drag, startPoint x: 633, startPoint y: 449, endPoint x: 629, endPoint y: 474, distance: 25.3
click at [629, 474] on div at bounding box center [784, 544] width 1568 height 1297
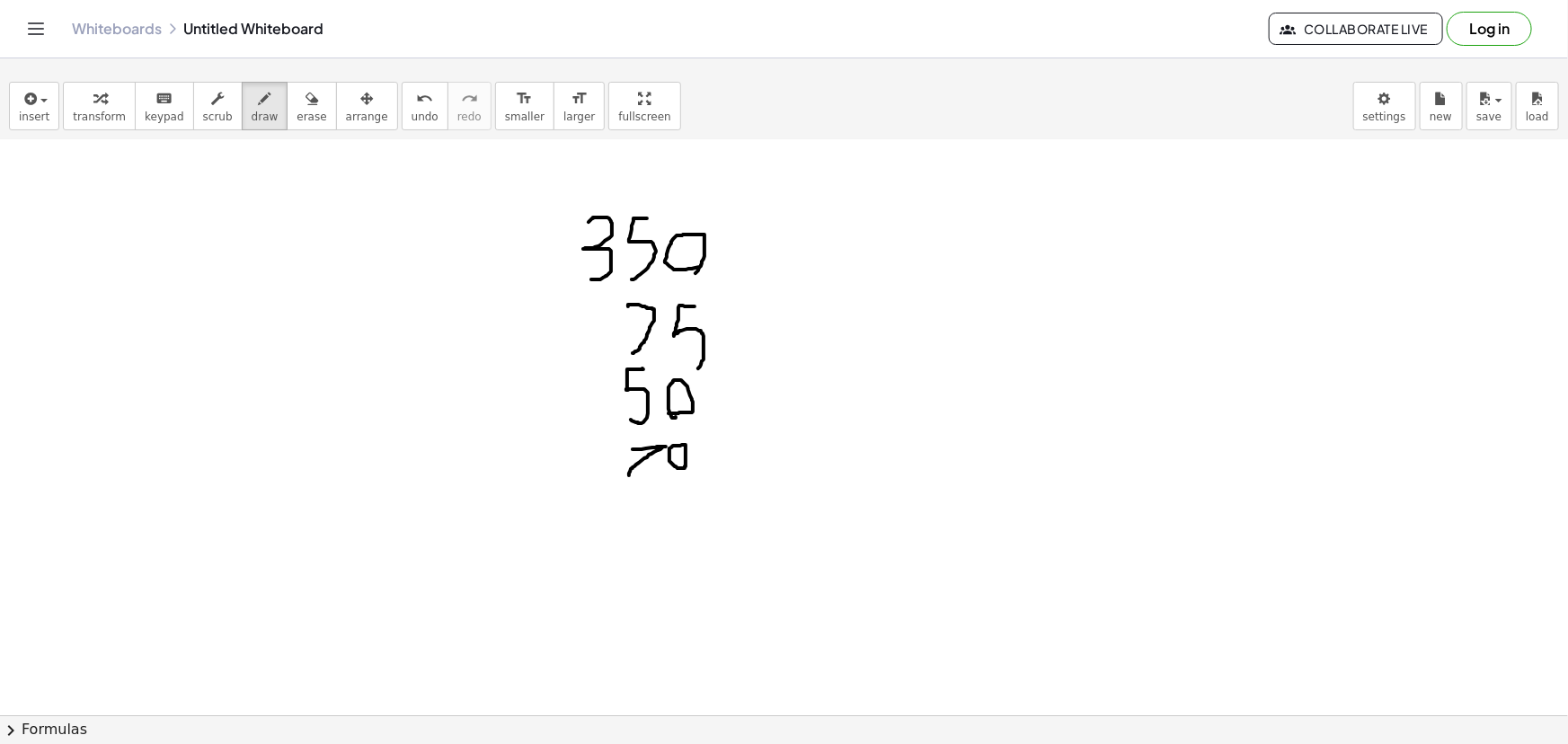
click at [683, 468] on div at bounding box center [784, 544] width 1568 height 1297
click at [639, 496] on div at bounding box center [784, 544] width 1568 height 1297
click at [686, 518] on div at bounding box center [784, 544] width 1568 height 1297
drag, startPoint x: 559, startPoint y: 501, endPoint x: 589, endPoint y: 500, distance: 30.0
click at [589, 500] on div at bounding box center [784, 544] width 1568 height 1297
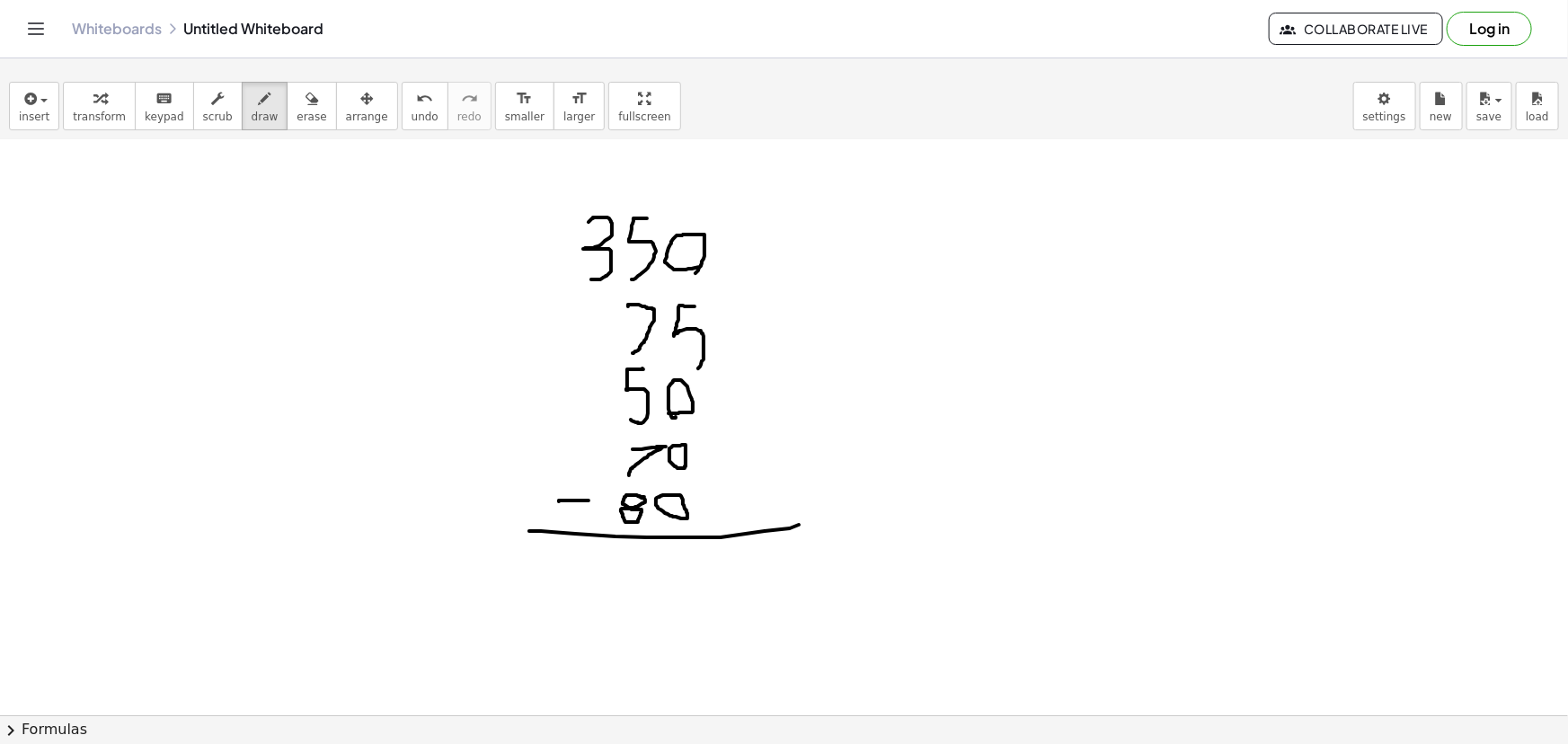
drag, startPoint x: 530, startPoint y: 531, endPoint x: 799, endPoint y: 524, distance: 269.1
click at [799, 524] on div at bounding box center [784, 544] width 1568 height 1297
drag, startPoint x: 625, startPoint y: 211, endPoint x: 651, endPoint y: 278, distance: 71.9
click at [651, 278] on div at bounding box center [784, 544] width 1568 height 1297
drag, startPoint x: 638, startPoint y: 197, endPoint x: 628, endPoint y: 159, distance: 39.3
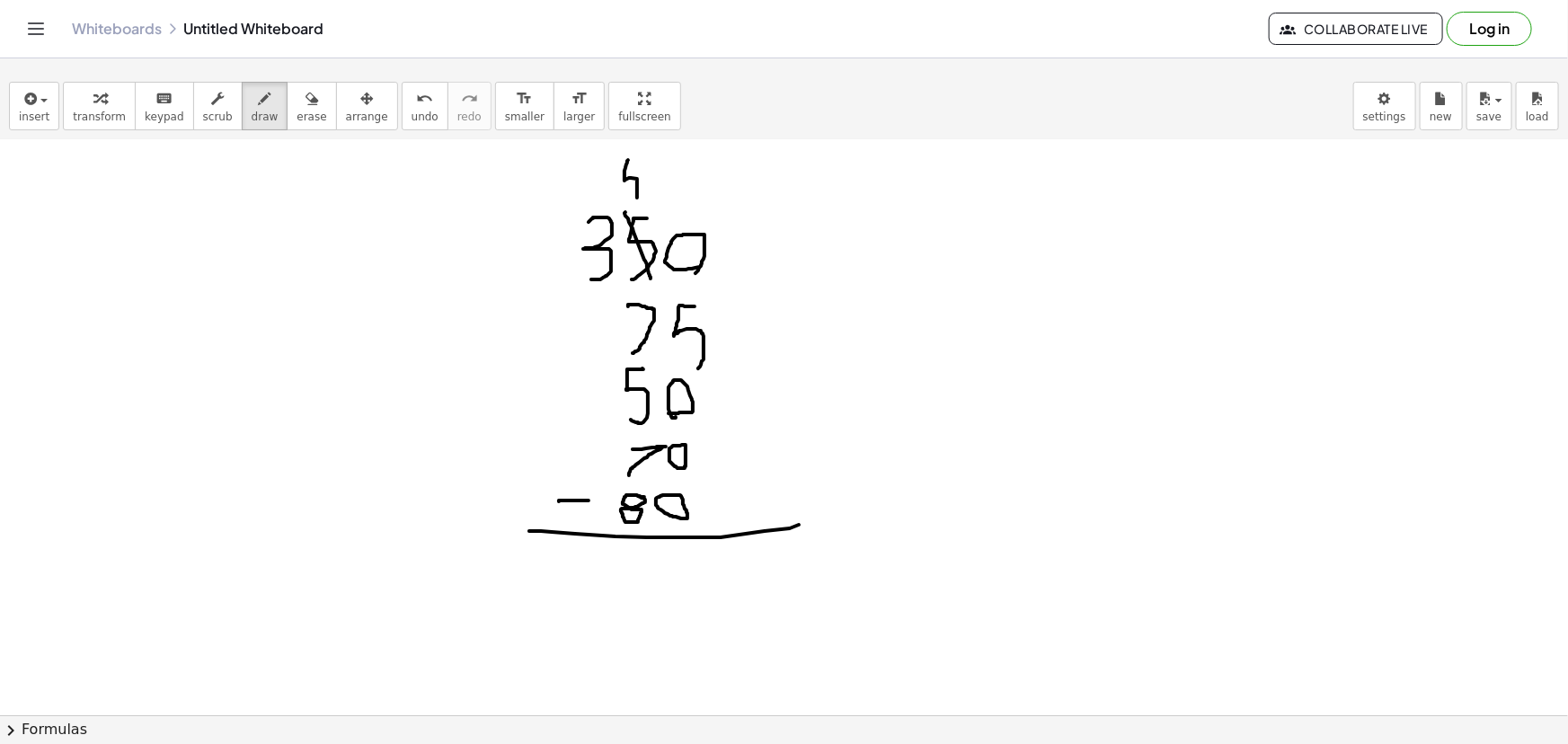
click at [628, 159] on div at bounding box center [784, 544] width 1568 height 1297
drag, startPoint x: 637, startPoint y: 179, endPoint x: 642, endPoint y: 144, distance: 35.4
click at [642, 144] on div at bounding box center [784, 544] width 1568 height 1297
drag, startPoint x: 666, startPoint y: 208, endPoint x: 700, endPoint y: 263, distance: 64.7
click at [700, 266] on div at bounding box center [784, 544] width 1568 height 1297
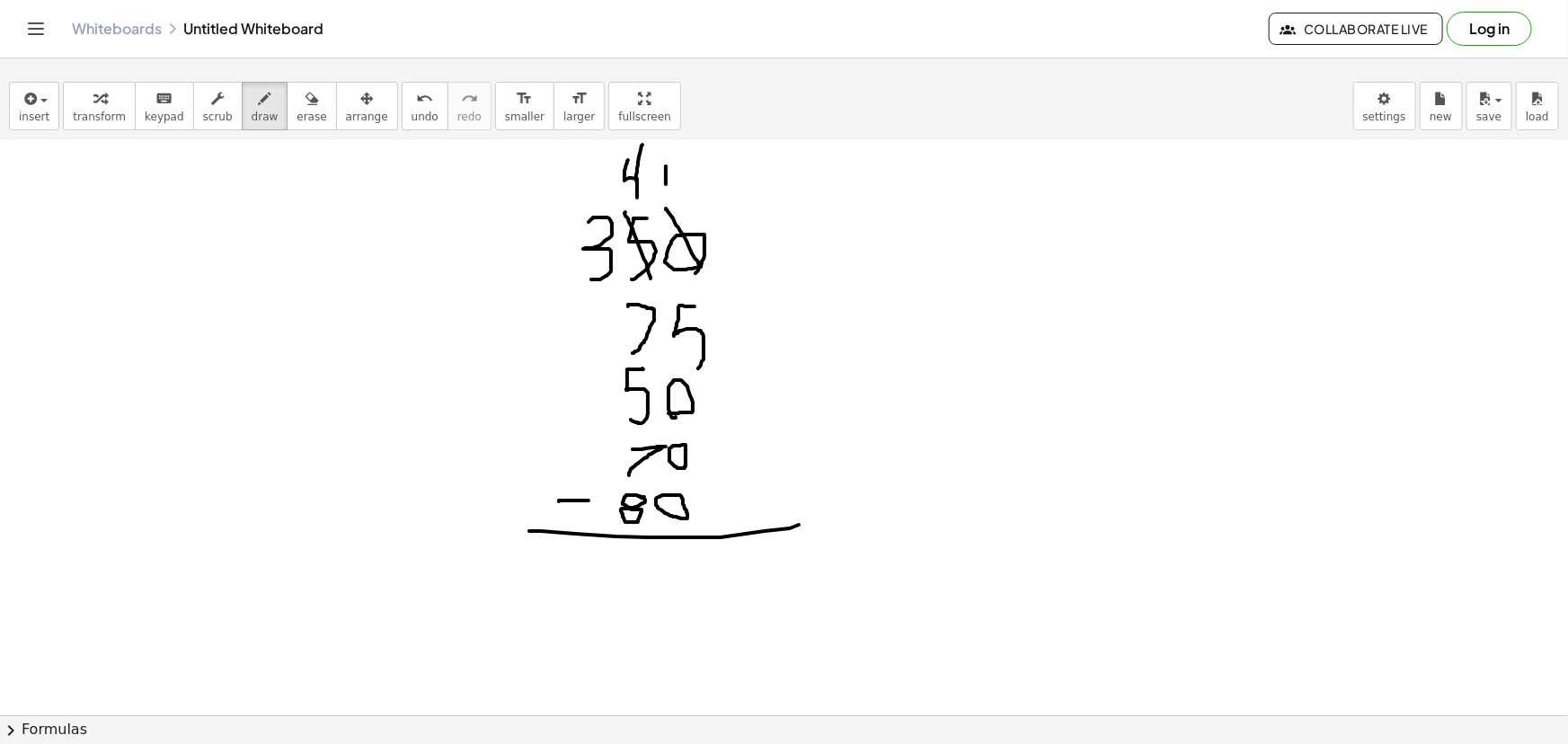
drag, startPoint x: 666, startPoint y: 183, endPoint x: 667, endPoint y: 154, distance: 29.0
click at [667, 154] on div at bounding box center [784, 544] width 1568 height 1297
click at [680, 171] on div at bounding box center [784, 544] width 1568 height 1297
drag, startPoint x: 675, startPoint y: 555, endPoint x: 671, endPoint y: 612, distance: 57.1
click at [671, 612] on div at bounding box center [784, 544] width 1568 height 1297
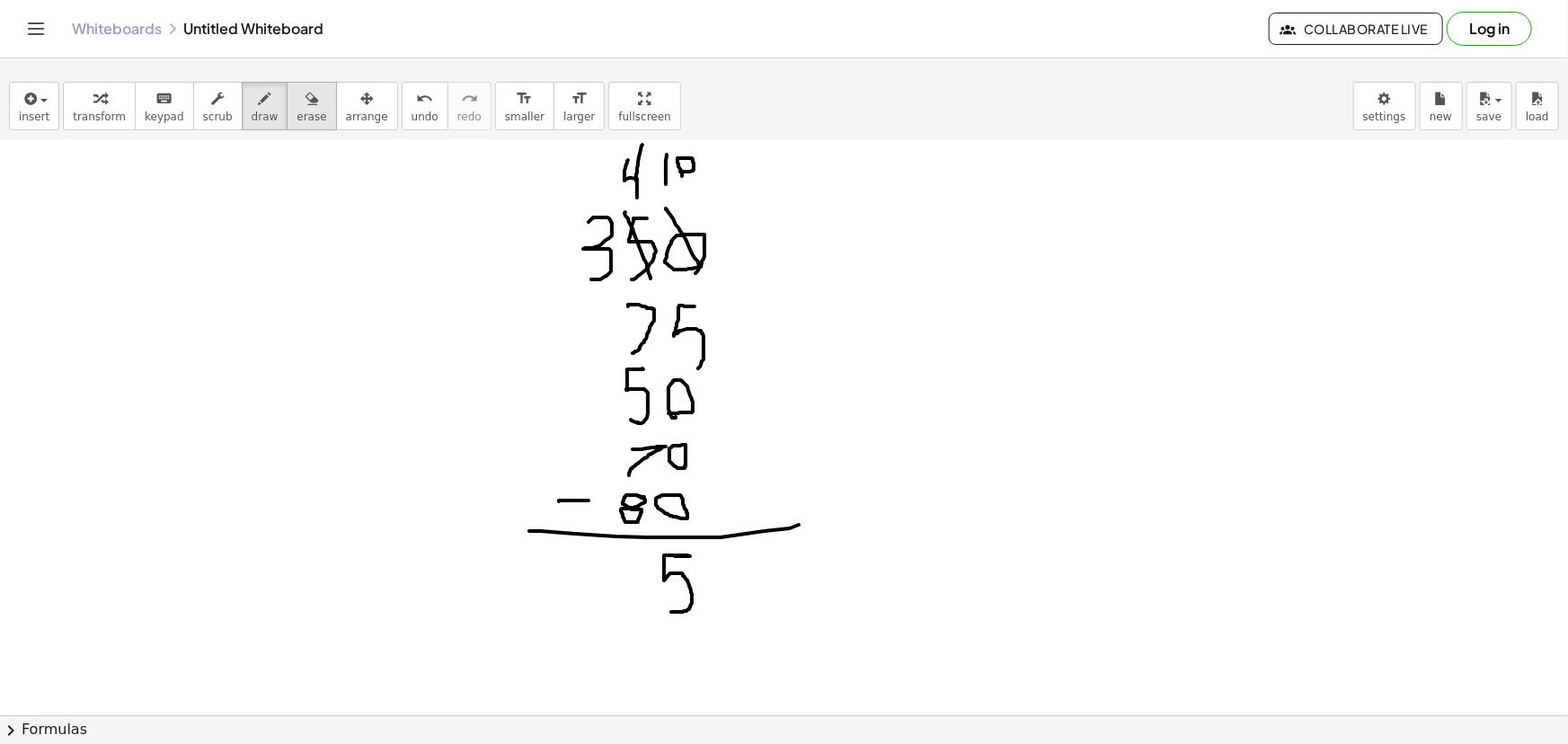
click at [297, 95] on div "button" at bounding box center [312, 98] width 30 height 22
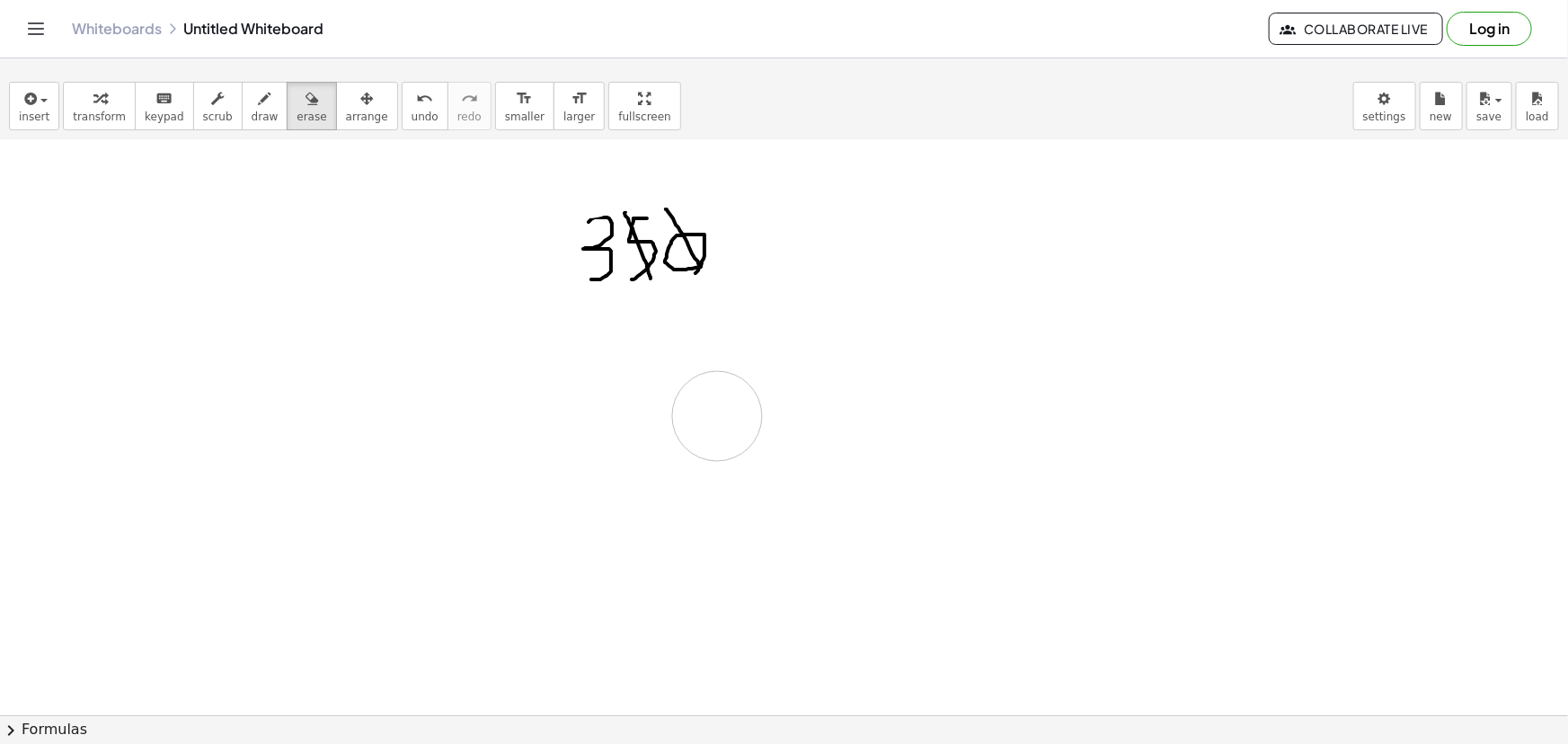
drag, startPoint x: 589, startPoint y: 173, endPoint x: 751, endPoint y: 430, distance: 303.8
click at [715, 412] on div at bounding box center [784, 544] width 1568 height 1297
drag, startPoint x: 554, startPoint y: 216, endPoint x: 677, endPoint y: 268, distance: 133.5
click at [677, 268] on div at bounding box center [784, 544] width 1568 height 1297
click at [252, 114] on span "draw" at bounding box center [265, 116] width 27 height 12
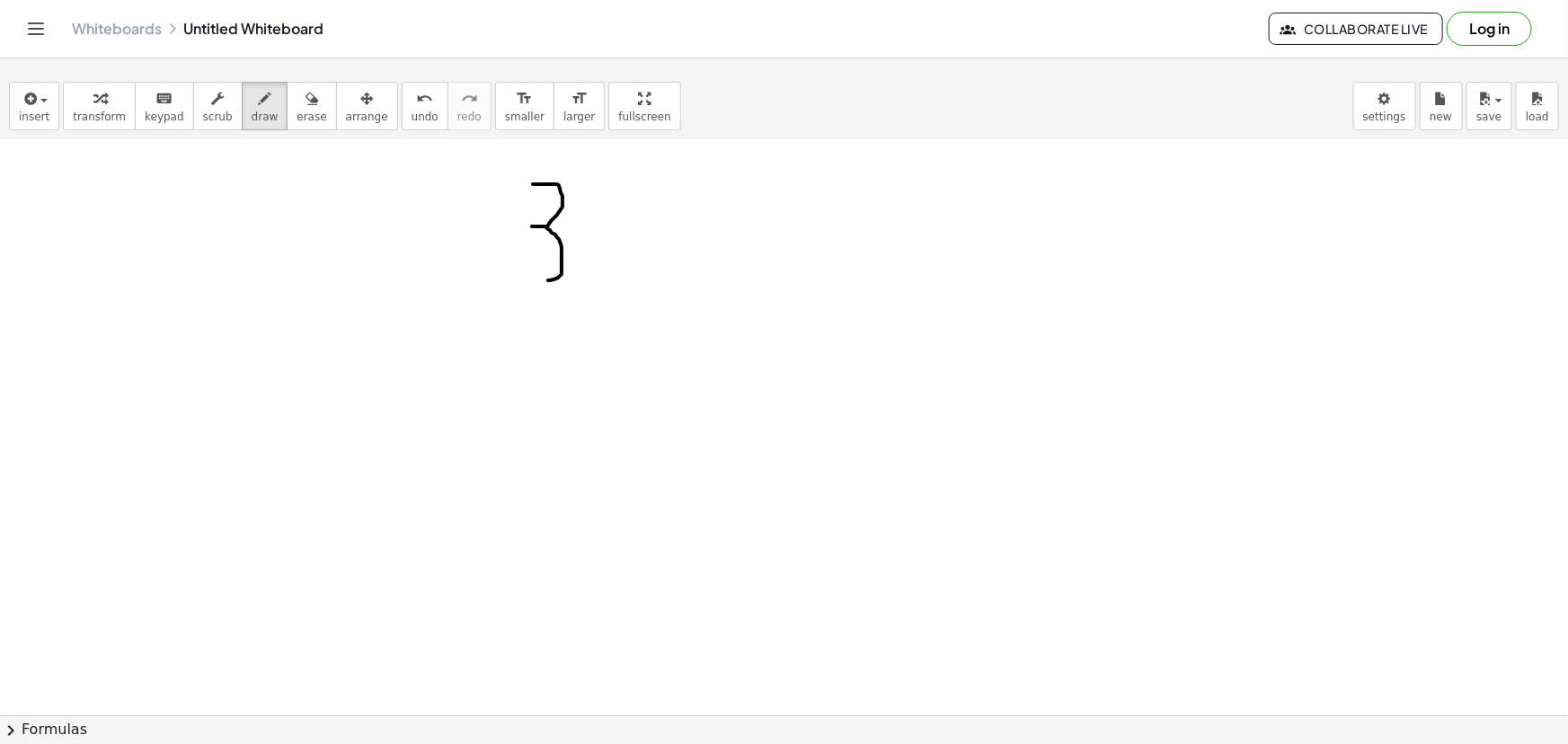
drag, startPoint x: 533, startPoint y: 183, endPoint x: 542, endPoint y: 280, distance: 97.4
click at [542, 280] on div at bounding box center [784, 544] width 1568 height 1297
drag, startPoint x: 644, startPoint y: 201, endPoint x: 612, endPoint y: 283, distance: 88.0
click at [612, 283] on div at bounding box center [784, 544] width 1568 height 1297
click at [683, 287] on div at bounding box center [784, 544] width 1568 height 1297
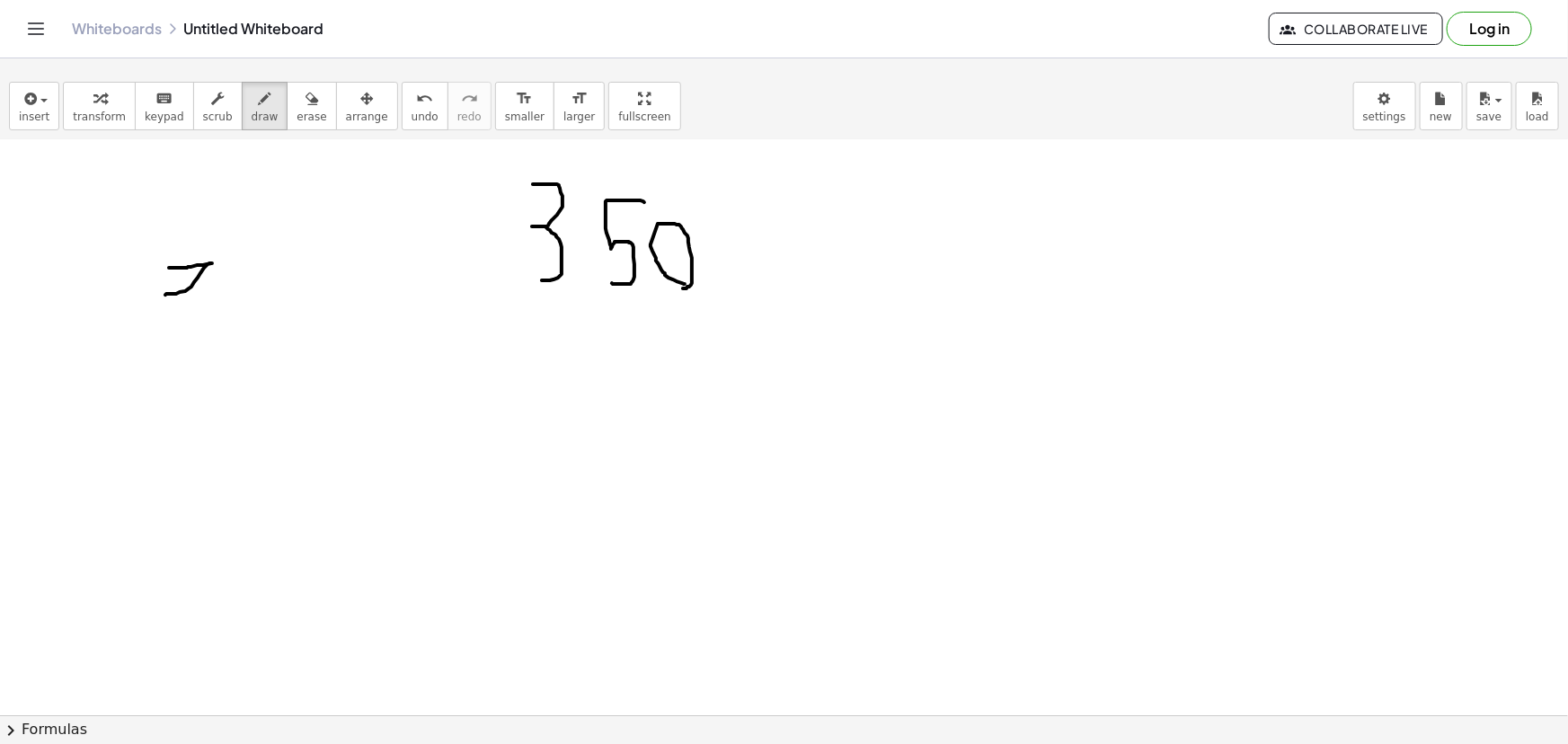
drag, startPoint x: 169, startPoint y: 267, endPoint x: 165, endPoint y: 294, distance: 27.3
click at [165, 294] on div at bounding box center [784, 544] width 1568 height 1297
drag, startPoint x: 267, startPoint y: 259, endPoint x: 252, endPoint y: 320, distance: 62.8
click at [252, 320] on div at bounding box center [784, 544] width 1568 height 1297
drag, startPoint x: 189, startPoint y: 325, endPoint x: 167, endPoint y: 373, distance: 52.8
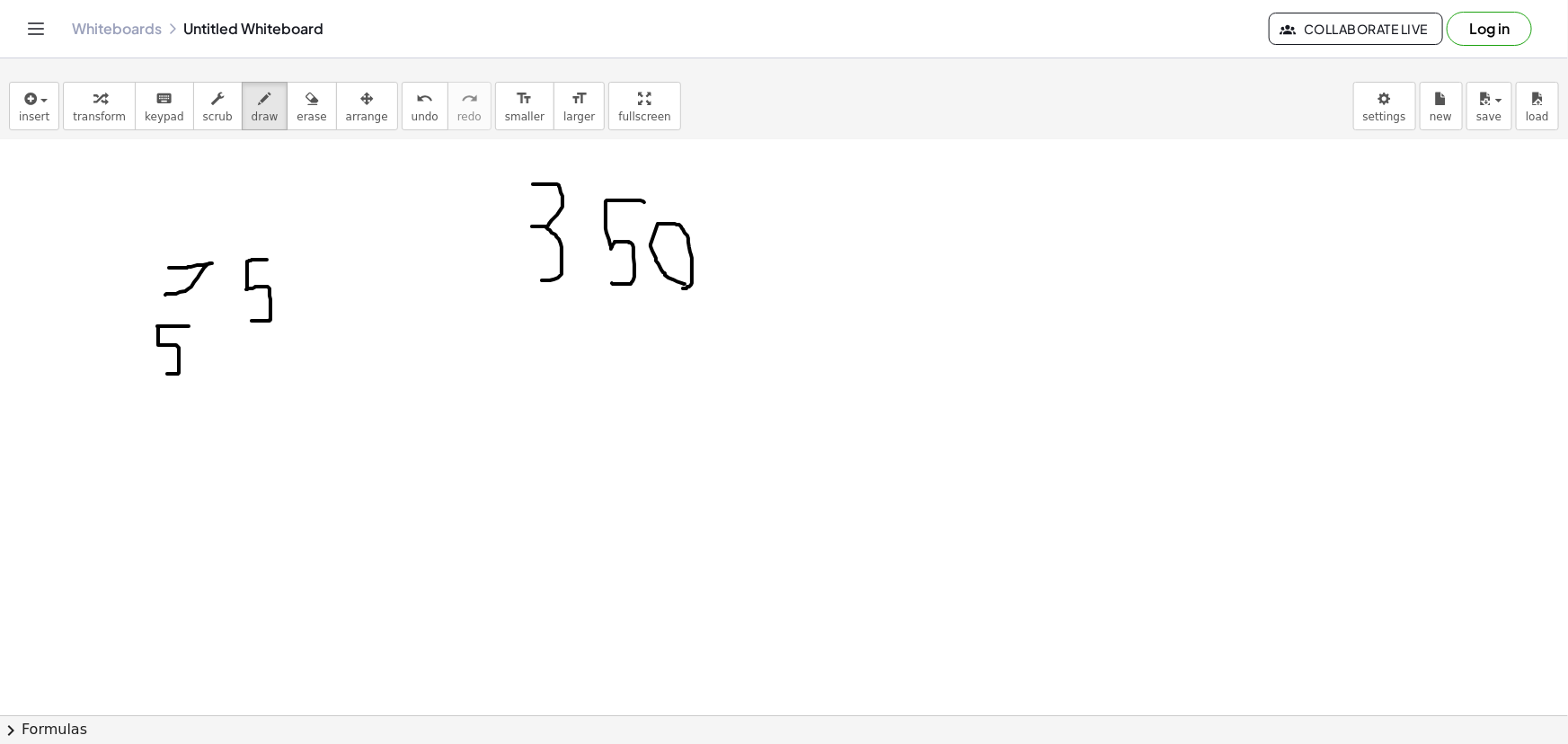
click at [167, 373] on div at bounding box center [784, 544] width 1568 height 1297
drag, startPoint x: 161, startPoint y: 400, endPoint x: 166, endPoint y: 423, distance: 23.5
click at [166, 423] on div at bounding box center [784, 544] width 1568 height 1297
click at [175, 437] on div at bounding box center [784, 544] width 1568 height 1297
click at [261, 371] on div at bounding box center [784, 544] width 1568 height 1297
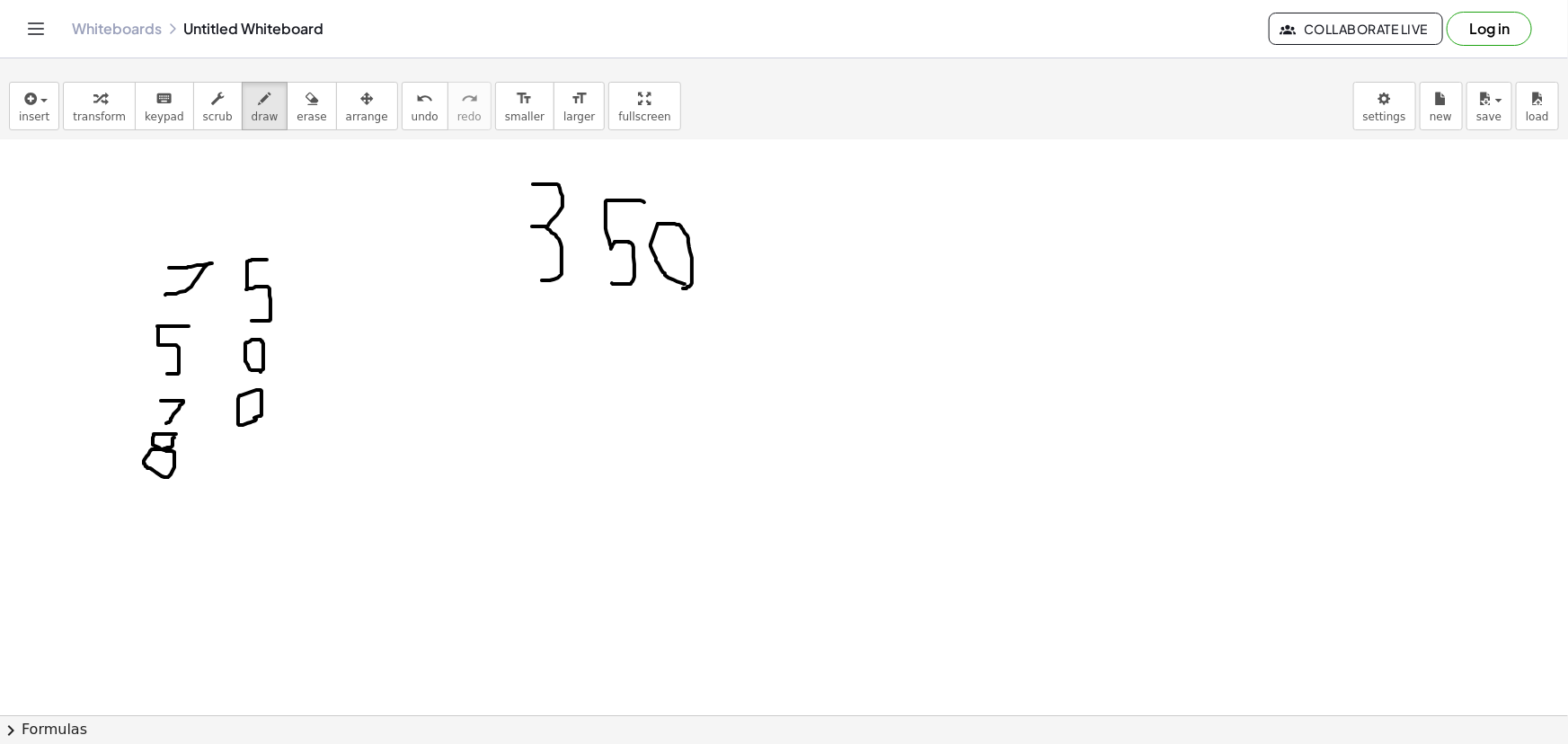
click at [254, 417] on div at bounding box center [784, 544] width 1568 height 1297
drag, startPoint x: 248, startPoint y: 472, endPoint x: 238, endPoint y: 474, distance: 10.2
click at [238, 474] on div at bounding box center [784, 544] width 1568 height 1297
drag, startPoint x: 88, startPoint y: 470, endPoint x: 91, endPoint y: 435, distance: 35.1
click at [91, 435] on div at bounding box center [784, 544] width 1568 height 1297
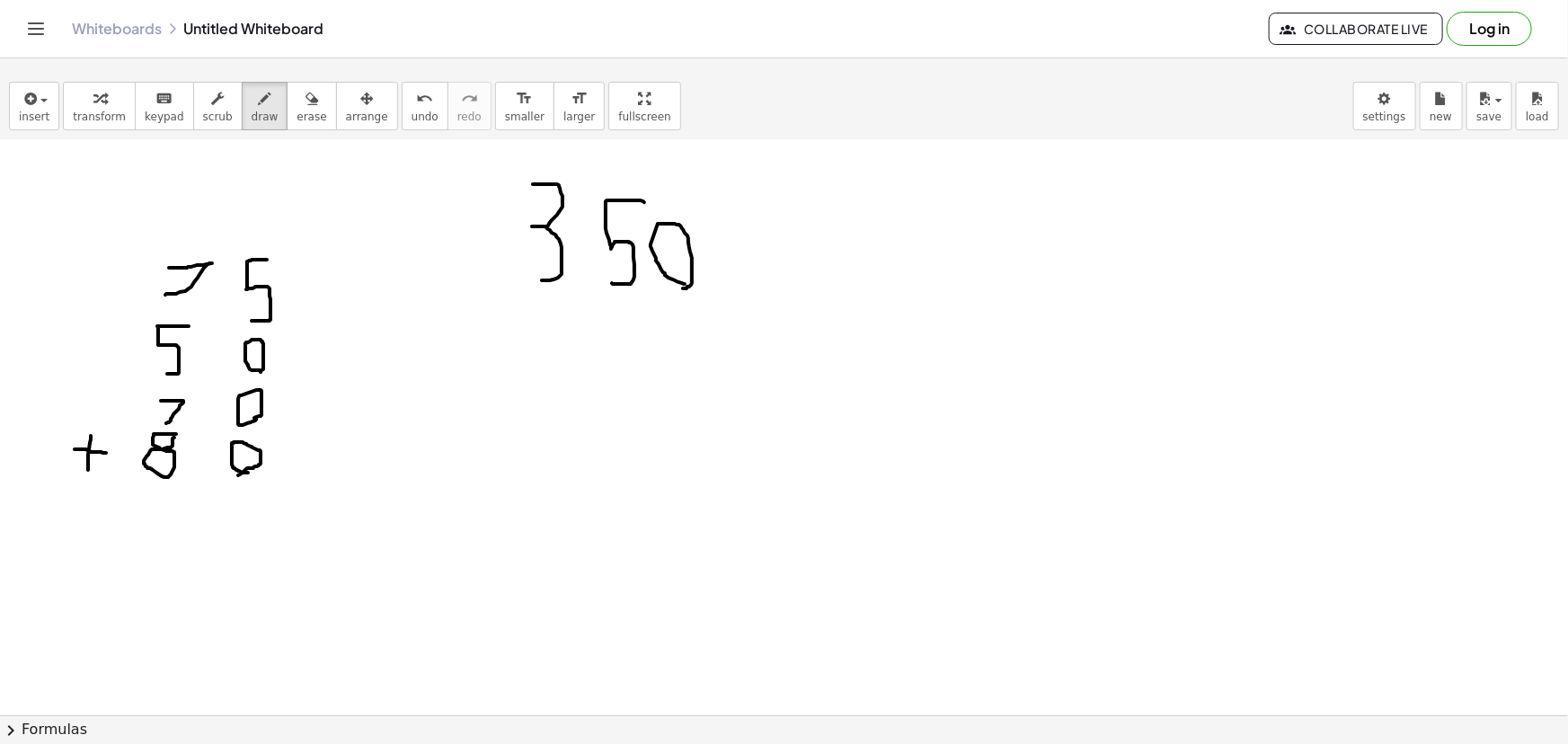
drag, startPoint x: 74, startPoint y: 449, endPoint x: 106, endPoint y: 452, distance: 32.1
click at [106, 452] on div at bounding box center [784, 544] width 1568 height 1297
drag, startPoint x: 79, startPoint y: 506, endPoint x: 336, endPoint y: 501, distance: 257.0
click at [336, 501] on div at bounding box center [784, 544] width 1568 height 1297
drag, startPoint x: 258, startPoint y: 523, endPoint x: 241, endPoint y: 569, distance: 49.0
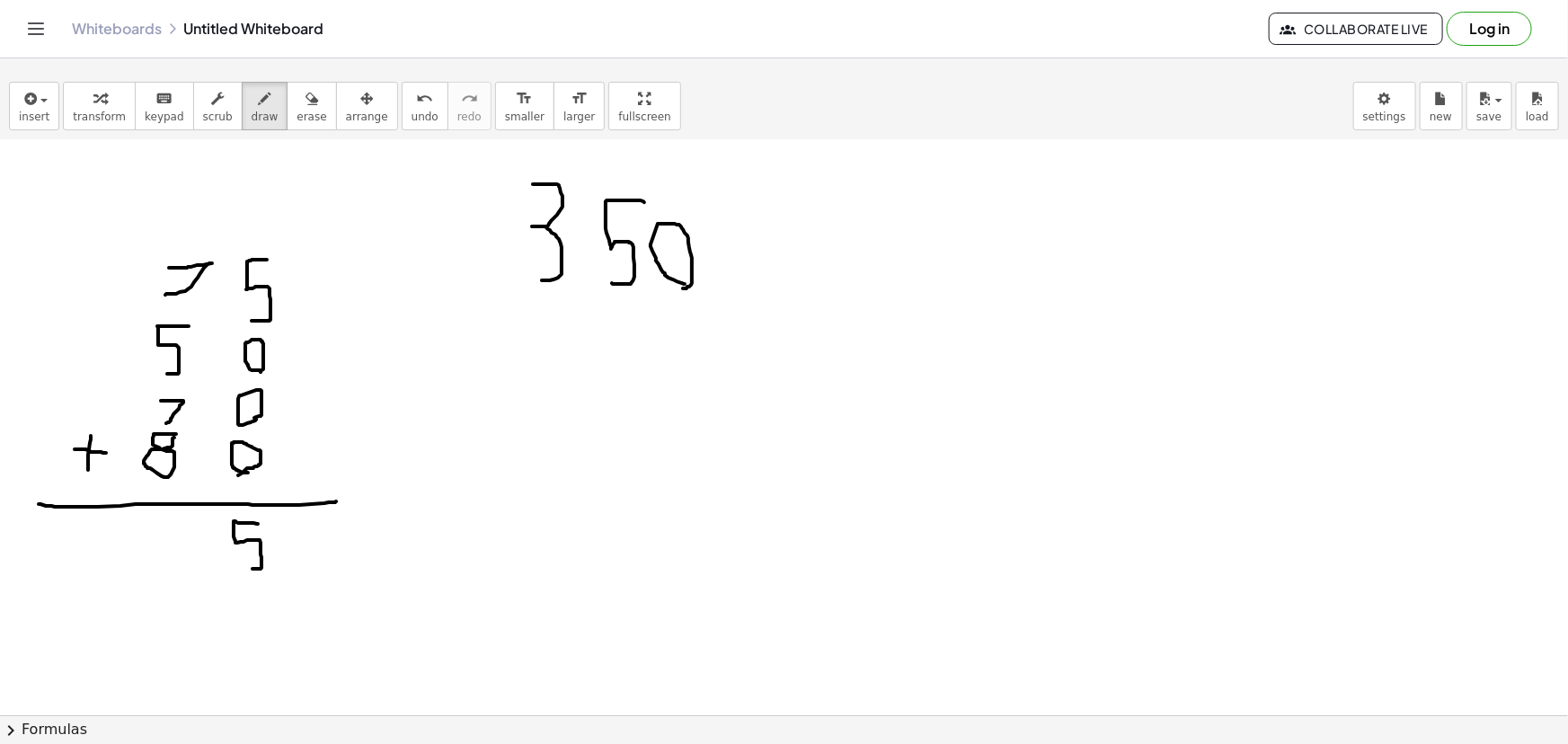
click at [242, 569] on div at bounding box center [784, 544] width 1568 height 1297
drag, startPoint x: 1089, startPoint y: 248, endPoint x: 1084, endPoint y: 322, distance: 74.2
click at [1084, 322] on div at bounding box center [784, 544] width 1568 height 1297
drag, startPoint x: 1063, startPoint y: 361, endPoint x: 992, endPoint y: 420, distance: 92.3
click at [1081, 439] on div at bounding box center [784, 544] width 1568 height 1297
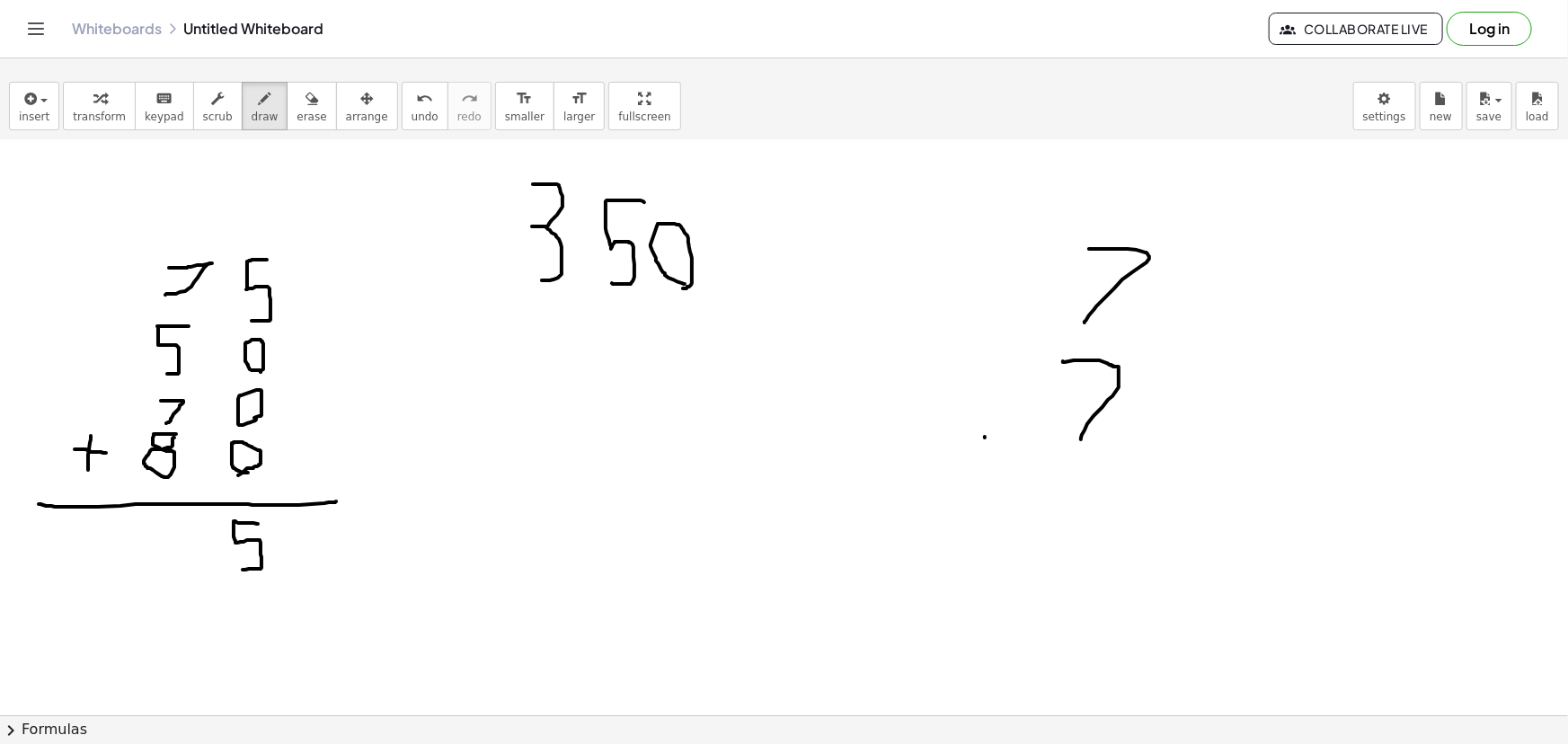
drag, startPoint x: 985, startPoint y: 436, endPoint x: 985, endPoint y: 375, distance: 61.0
click at [985, 375] on div at bounding box center [784, 544] width 1568 height 1297
drag, startPoint x: 969, startPoint y: 391, endPoint x: 999, endPoint y: 395, distance: 30.3
click at [999, 395] on div at bounding box center [784, 544] width 1568 height 1297
drag, startPoint x: 967, startPoint y: 470, endPoint x: 1234, endPoint y: 471, distance: 267.0
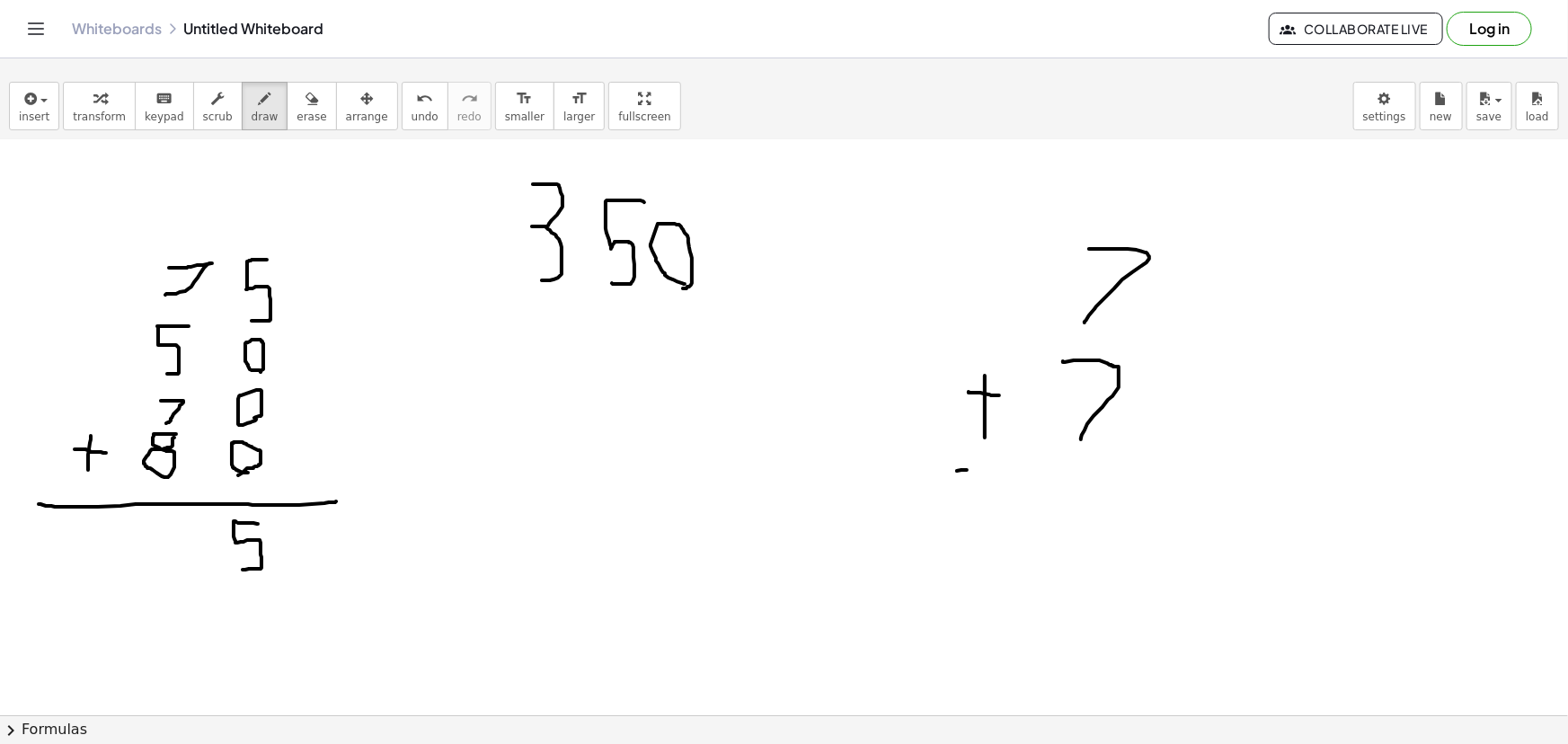
click at [1234, 471] on div at bounding box center [784, 544] width 1568 height 1297
click at [1028, 513] on div at bounding box center [784, 544] width 1568 height 1297
drag, startPoint x: 1021, startPoint y: 537, endPoint x: 1029, endPoint y: 491, distance: 46.7
click at [1029, 491] on div at bounding box center [784, 544] width 1568 height 1297
drag, startPoint x: 1099, startPoint y: 546, endPoint x: 1088, endPoint y: 494, distance: 53.2
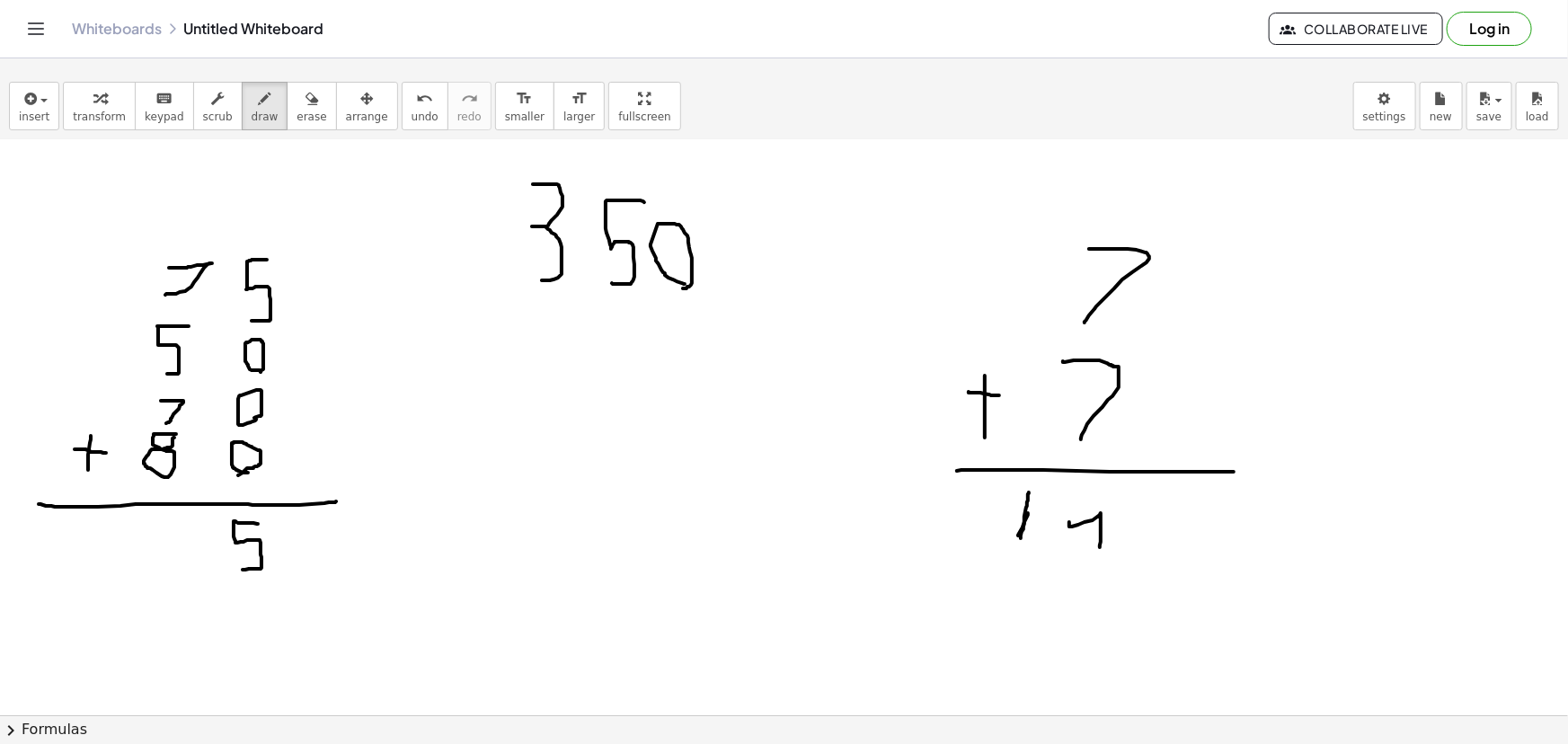
click at [1073, 494] on div at bounding box center [784, 544] width 1568 height 1297
drag, startPoint x: 1099, startPoint y: 521, endPoint x: 1105, endPoint y: 487, distance: 34.5
click at [1105, 487] on div at bounding box center [784, 544] width 1568 height 1297
click at [305, 103] on icon "button" at bounding box center [311, 99] width 12 height 22
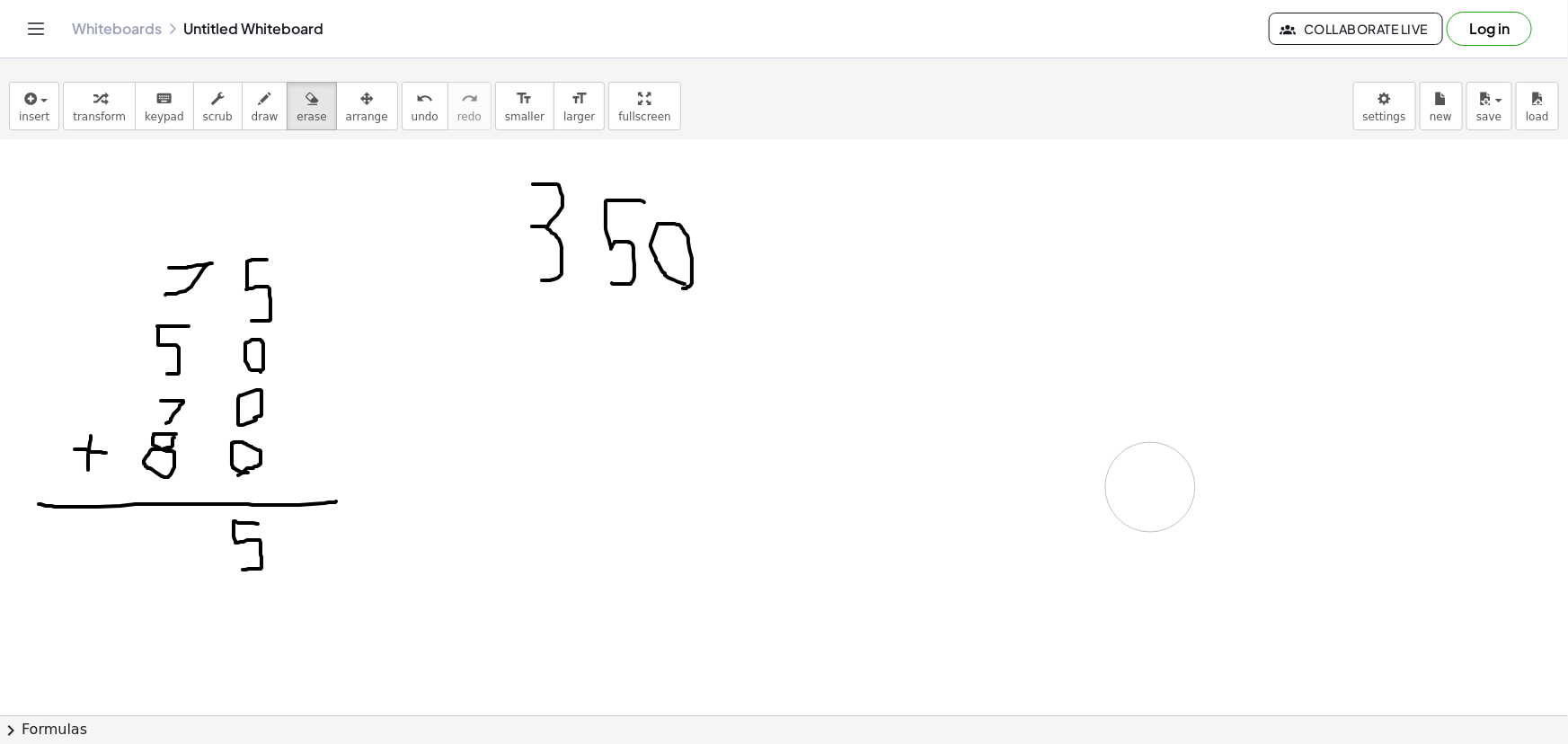
drag, startPoint x: 868, startPoint y: 471, endPoint x: 1010, endPoint y: 423, distance: 149.9
click at [1147, 476] on div at bounding box center [784, 544] width 1568 height 1297
click at [252, 111] on span "draw" at bounding box center [265, 116] width 27 height 12
drag, startPoint x: 1122, startPoint y: 314, endPoint x: 1087, endPoint y: 368, distance: 64.4
click at [1087, 368] on div at bounding box center [784, 544] width 1568 height 1297
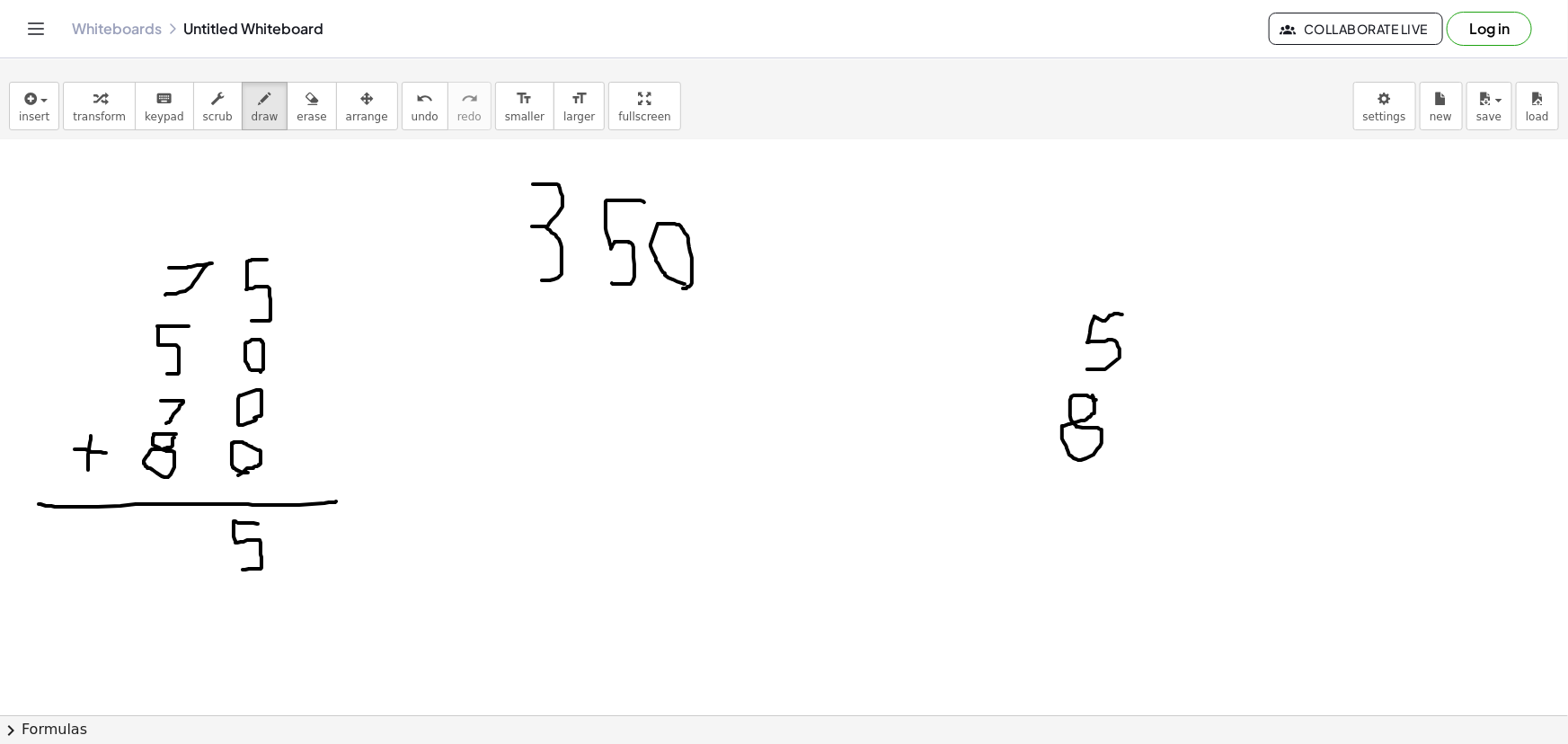
click at [1093, 395] on div at bounding box center [784, 544] width 1568 height 1297
click at [1004, 405] on div at bounding box center [784, 544] width 1568 height 1297
drag, startPoint x: 989, startPoint y: 425, endPoint x: 1013, endPoint y: 418, distance: 25.0
click at [1013, 418] on div at bounding box center [784, 544] width 1568 height 1297
drag, startPoint x: 950, startPoint y: 471, endPoint x: 1244, endPoint y: 476, distance: 294.0
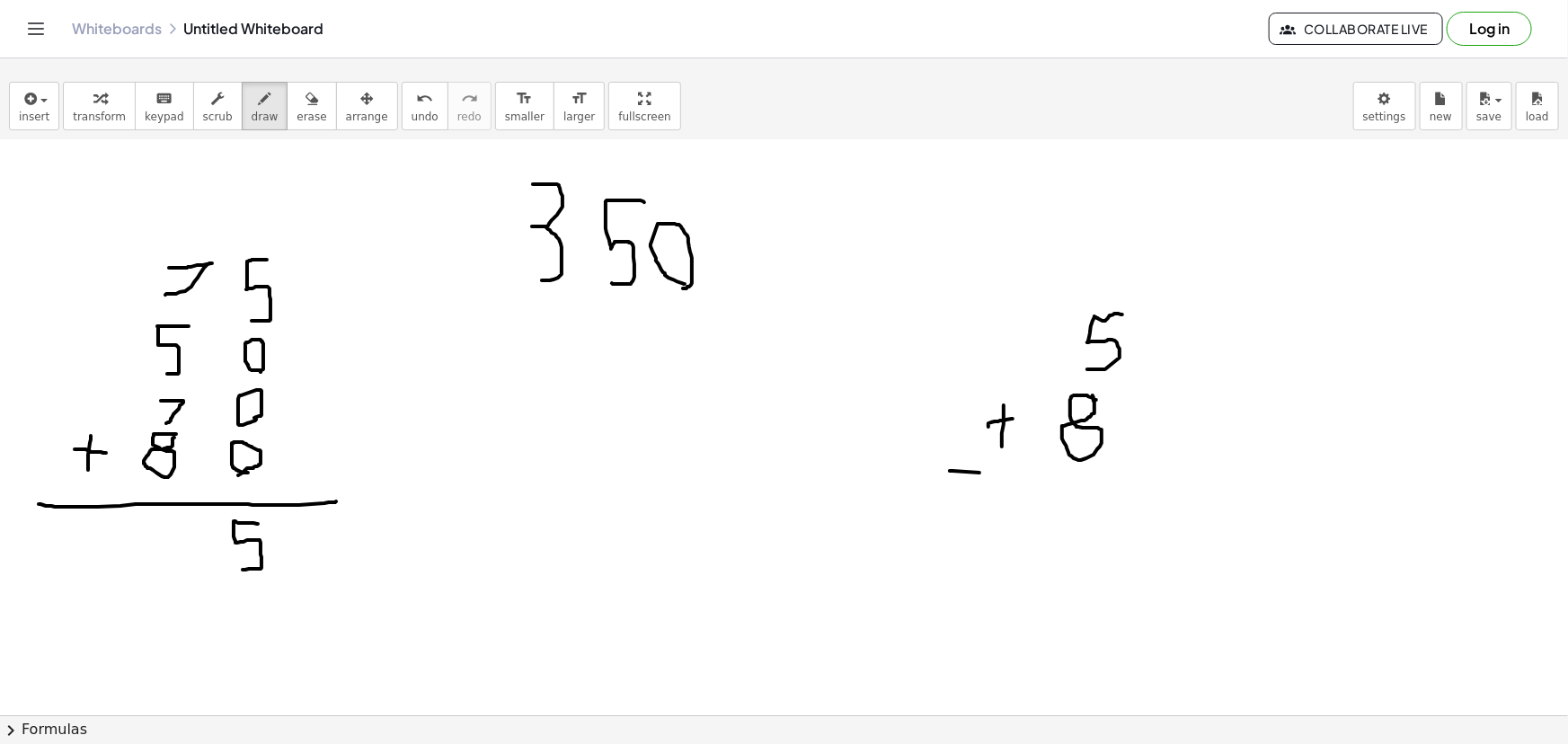
click at [1244, 476] on div at bounding box center [784, 544] width 1568 height 1297
drag, startPoint x: 1072, startPoint y: 508, endPoint x: 1058, endPoint y: 582, distance: 75.3
click at [1066, 584] on div at bounding box center [784, 544] width 1568 height 1297
drag, startPoint x: 1028, startPoint y: 576, endPoint x: 1028, endPoint y: 513, distance: 63.0
click at [1028, 524] on div at bounding box center [784, 544] width 1568 height 1297
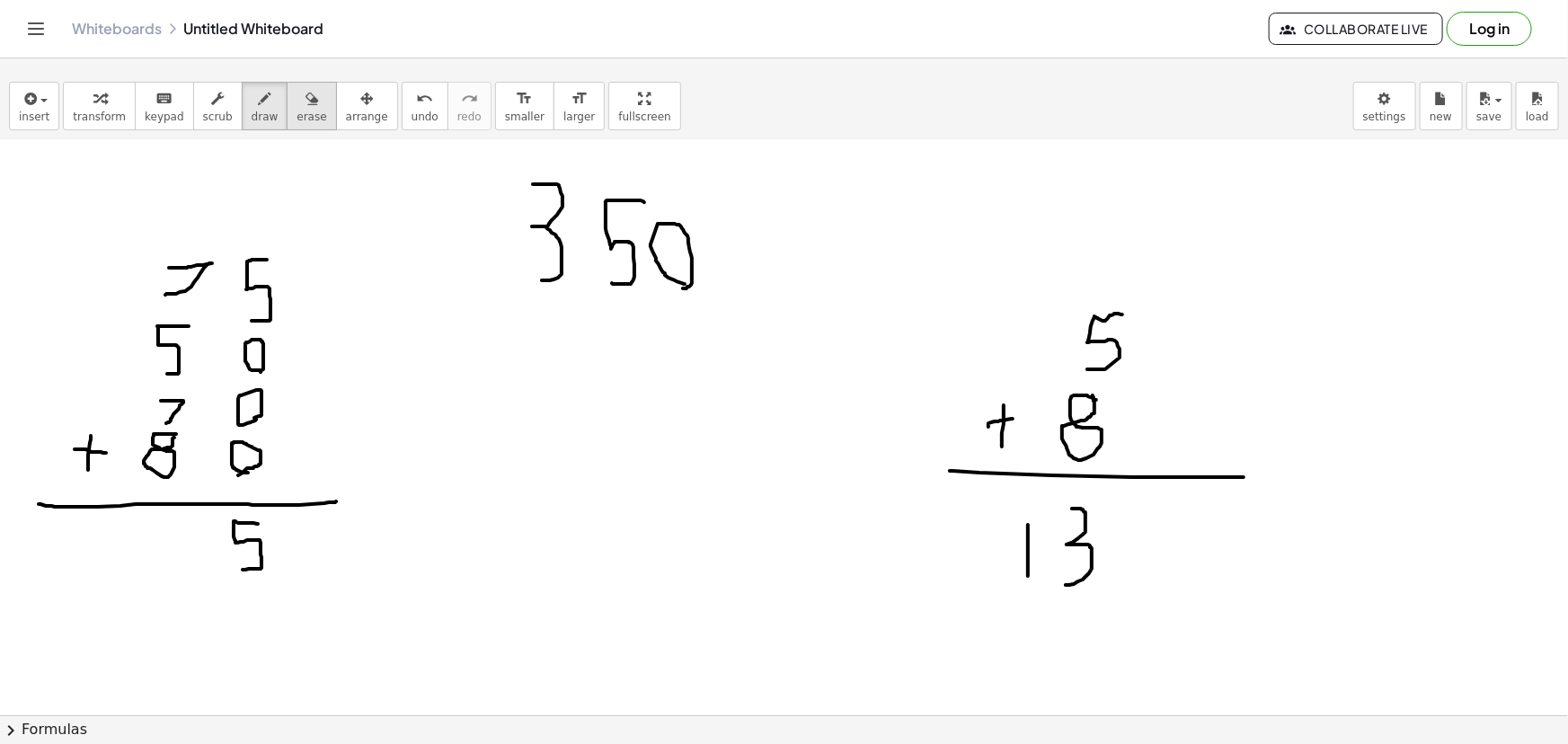
click at [305, 107] on icon "button" at bounding box center [311, 99] width 12 height 22
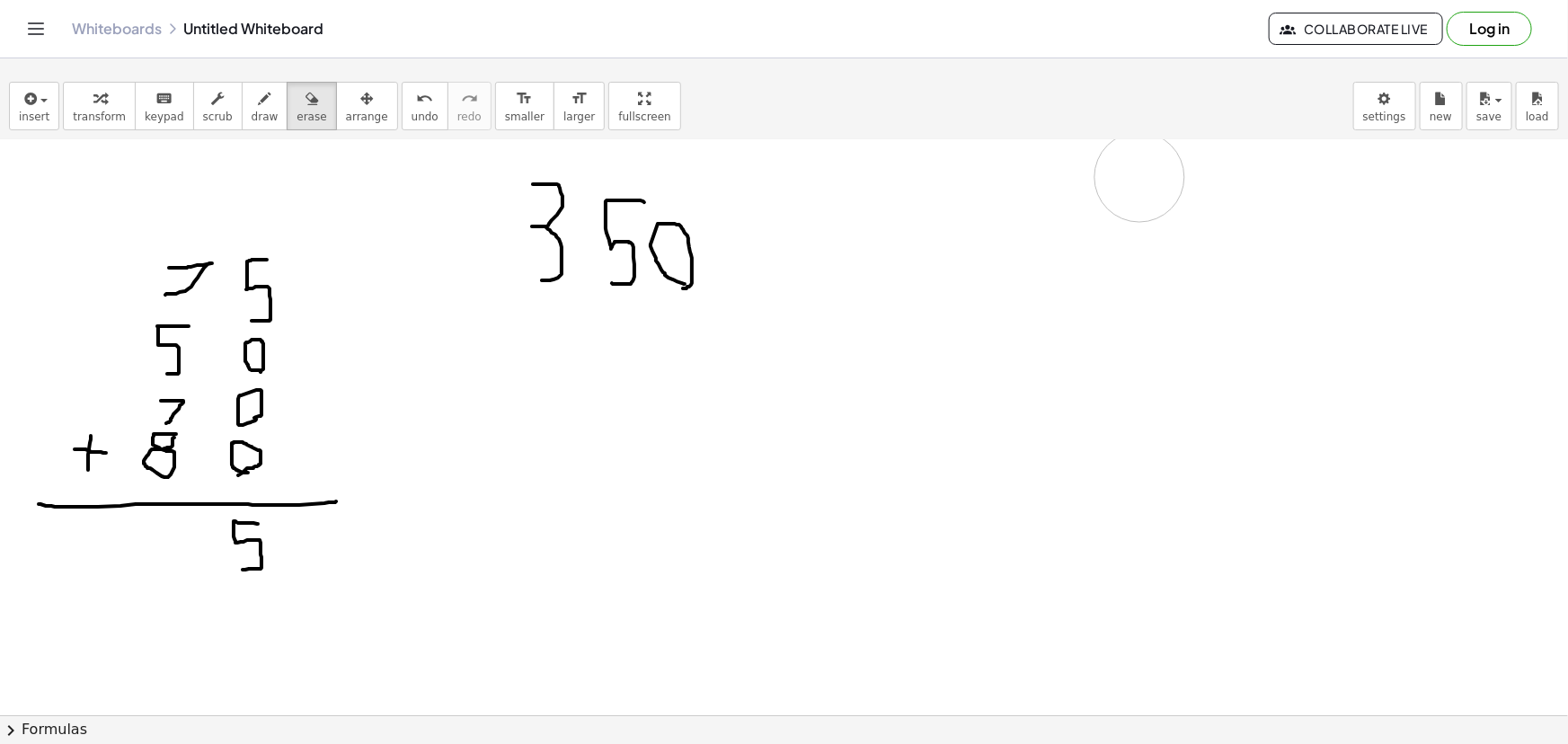
drag, startPoint x: 1024, startPoint y: 621, endPoint x: 1140, endPoint y: 177, distance: 458.9
click at [1140, 177] on div at bounding box center [784, 544] width 1568 height 1297
drag, startPoint x: 1074, startPoint y: 341, endPoint x: 1082, endPoint y: 297, distance: 44.7
click at [1082, 297] on div at bounding box center [784, 544] width 1568 height 1297
click at [252, 116] on span "draw" at bounding box center [265, 116] width 27 height 12
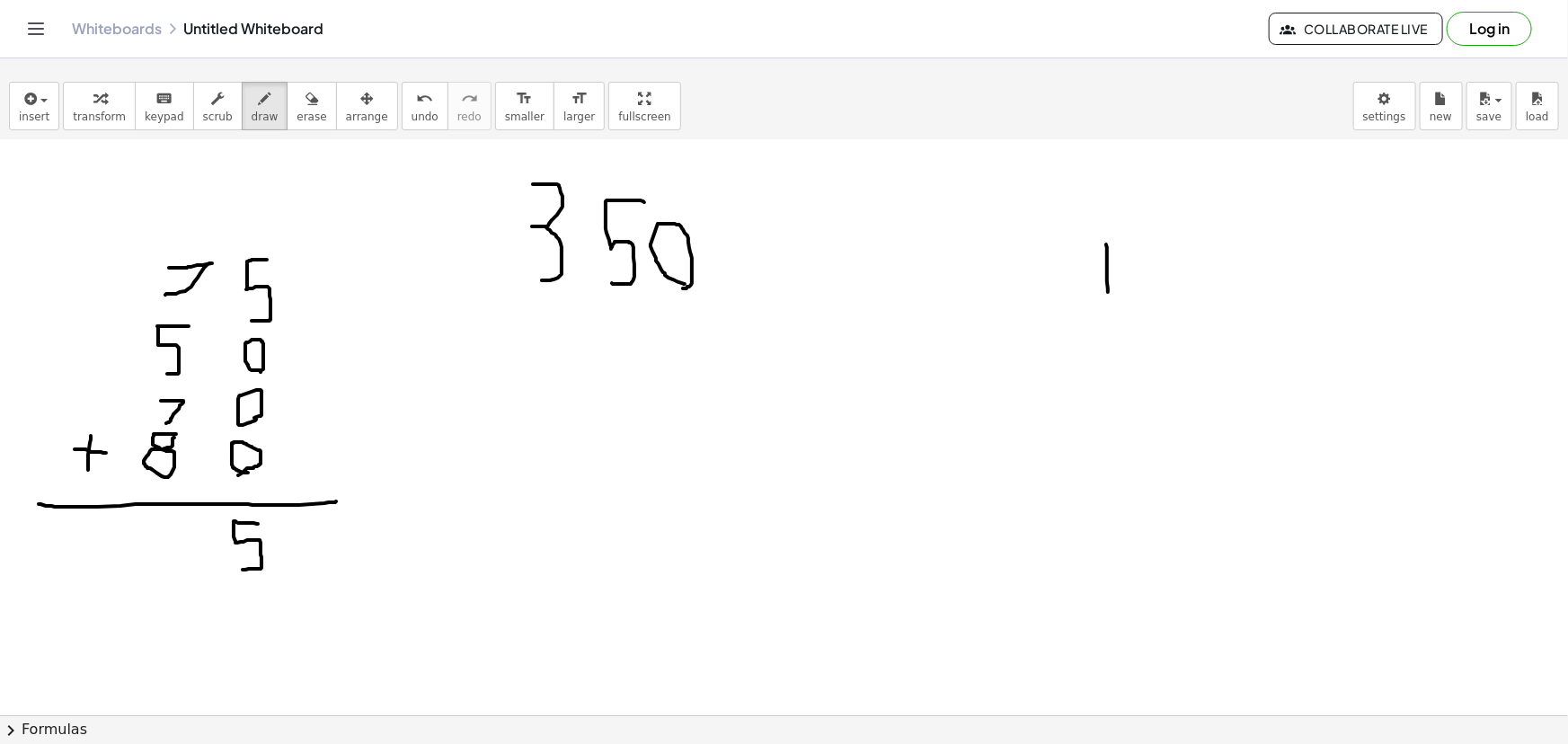
drag, startPoint x: 1106, startPoint y: 243, endPoint x: 1108, endPoint y: 291, distance: 48.0
click at [1108, 291] on div at bounding box center [784, 544] width 1568 height 1297
drag, startPoint x: 1163, startPoint y: 243, endPoint x: 1175, endPoint y: 309, distance: 67.1
click at [1175, 309] on div at bounding box center [784, 544] width 1568 height 1297
drag, startPoint x: 1137, startPoint y: 247, endPoint x: 1171, endPoint y: 266, distance: 38.9
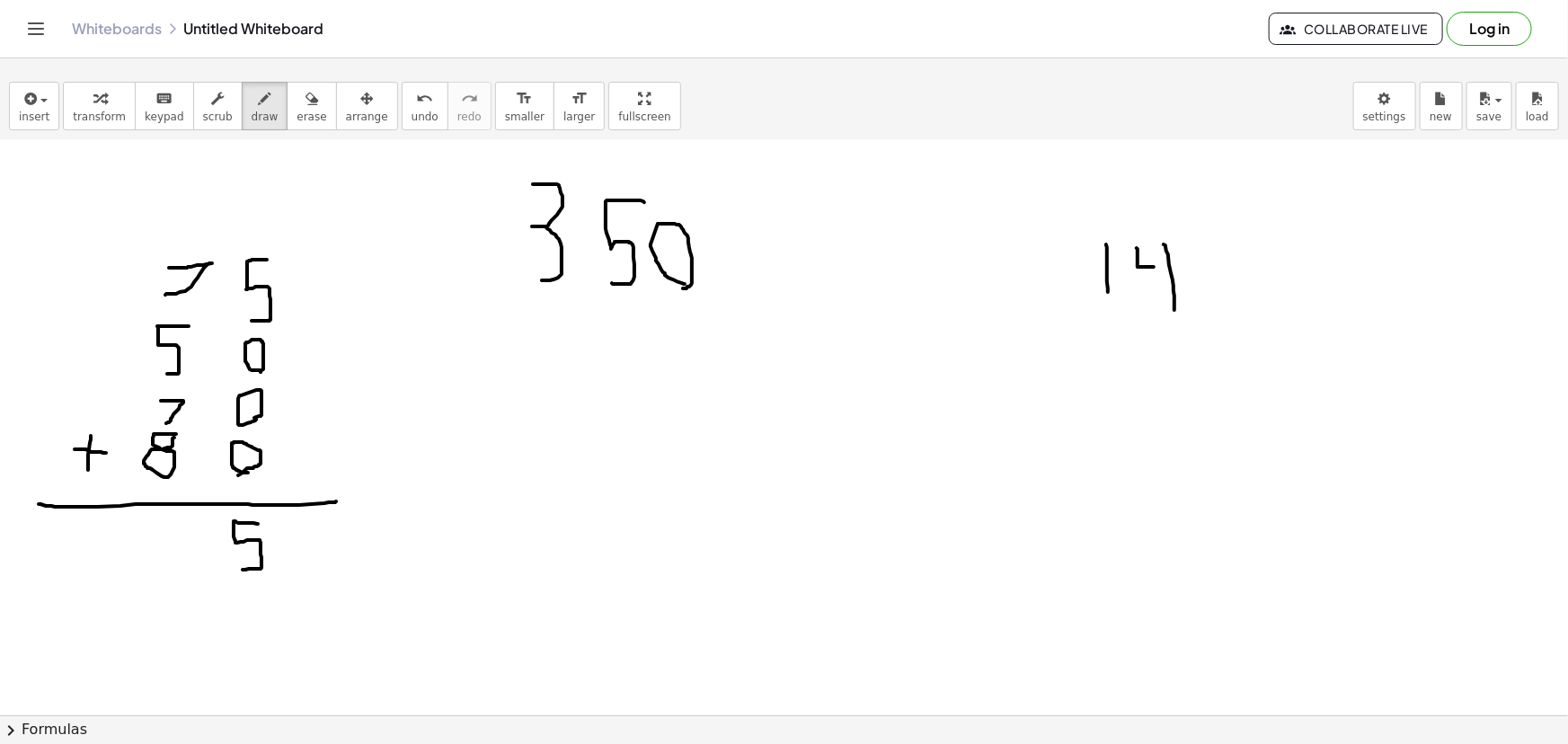
click at [1171, 266] on div at bounding box center [784, 544] width 1568 height 1297
drag, startPoint x: 1102, startPoint y: 313, endPoint x: 1101, endPoint y: 399, distance: 86.0
click at [1101, 399] on div at bounding box center [784, 544] width 1568 height 1297
drag, startPoint x: 1145, startPoint y: 324, endPoint x: 1115, endPoint y: 396, distance: 78.0
click at [1138, 404] on div at bounding box center [784, 544] width 1568 height 1297
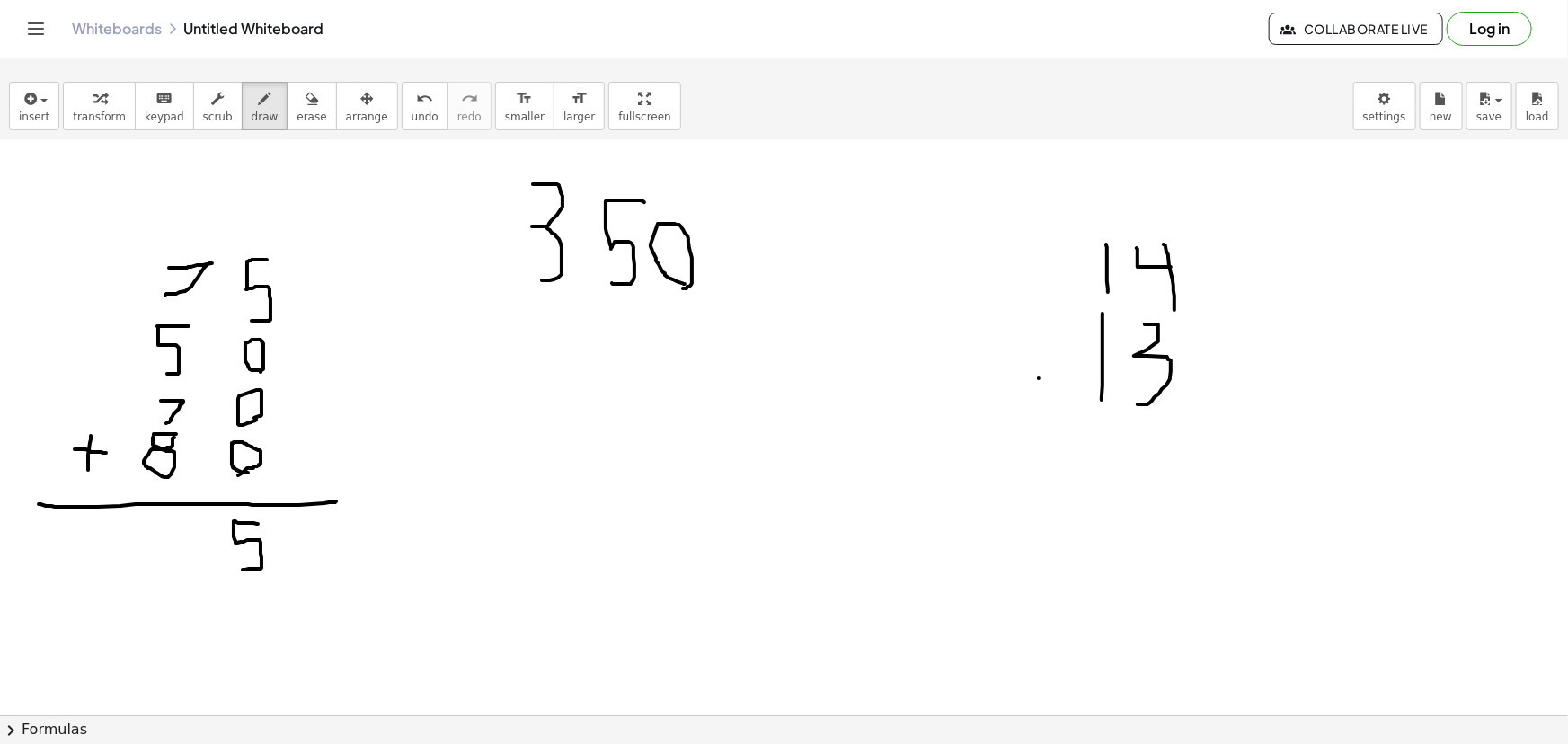
drag, startPoint x: 1038, startPoint y: 378, endPoint x: 1037, endPoint y: 337, distance: 41.0
click at [1037, 337] on div at bounding box center [784, 544] width 1568 height 1297
drag, startPoint x: 1014, startPoint y: 357, endPoint x: 1058, endPoint y: 355, distance: 44.0
click at [1058, 355] on div at bounding box center [784, 544] width 1568 height 1297
drag, startPoint x: 995, startPoint y: 415, endPoint x: 1336, endPoint y: 439, distance: 341.8
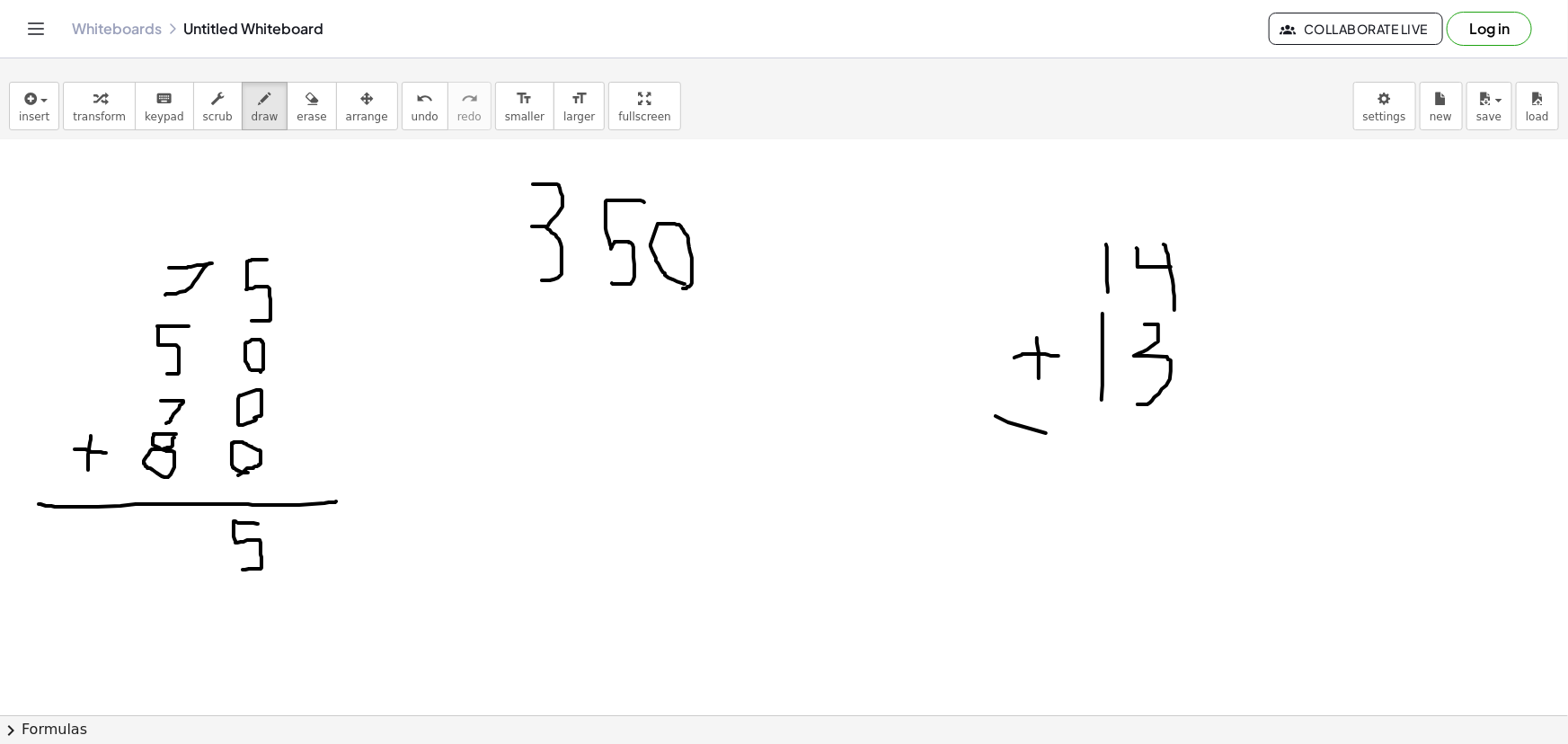
click at [1294, 451] on div at bounding box center [784, 544] width 1568 height 1297
drag, startPoint x: 1157, startPoint y: 473, endPoint x: 1132, endPoint y: 508, distance: 43.0
click at [1143, 524] on div at bounding box center [784, 544] width 1568 height 1297
drag, startPoint x: 1098, startPoint y: 471, endPoint x: 1135, endPoint y: 519, distance: 60.6
click at [1135, 519] on div at bounding box center [784, 544] width 1568 height 1297
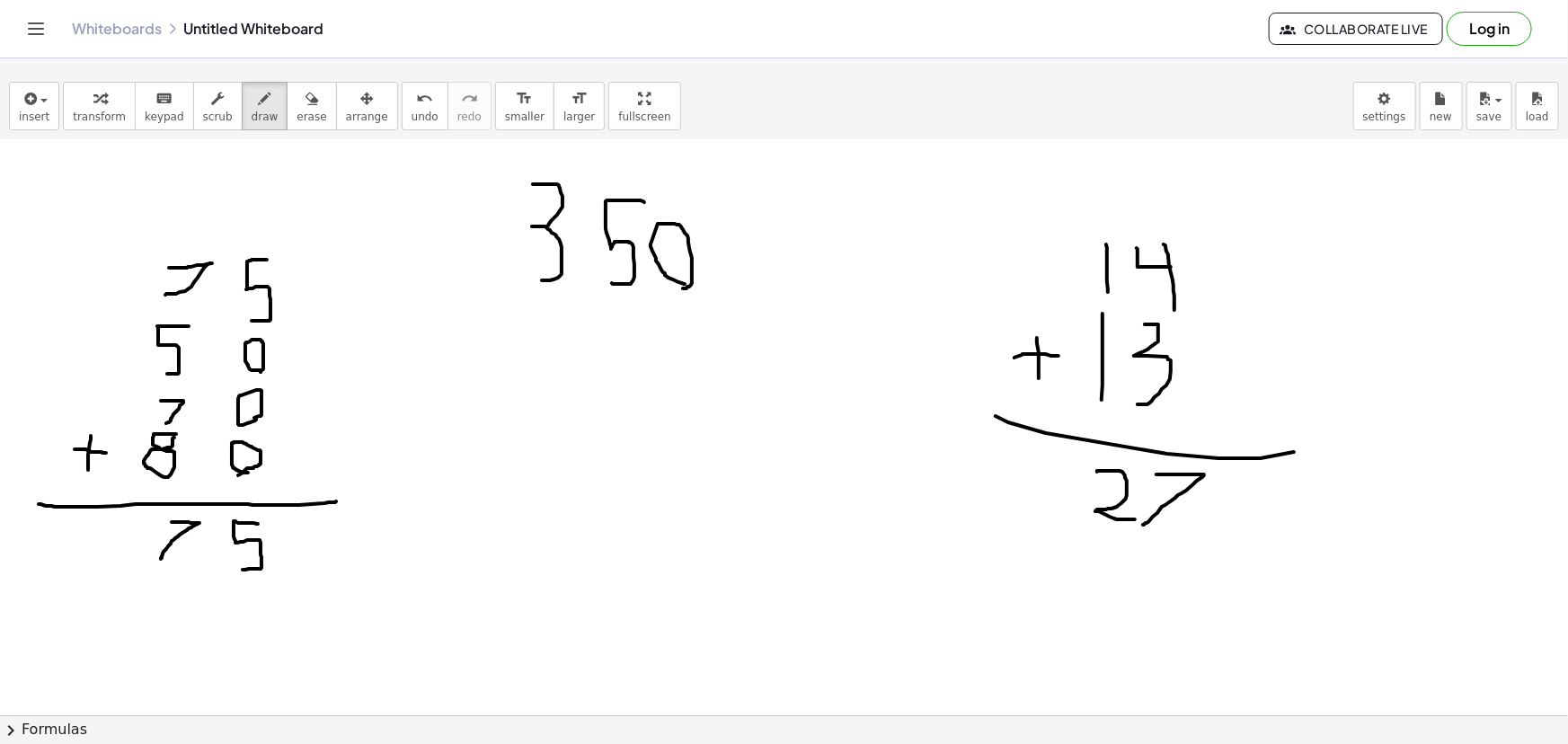
drag, startPoint x: 172, startPoint y: 521, endPoint x: 161, endPoint y: 558, distance: 38.6
click at [161, 558] on div at bounding box center [784, 544] width 1568 height 1297
drag, startPoint x: 98, startPoint y: 526, endPoint x: 133, endPoint y: 559, distance: 48.1
click at [133, 559] on div at bounding box center [784, 544] width 1568 height 1297
click at [297, 103] on div "button" at bounding box center [312, 98] width 30 height 22
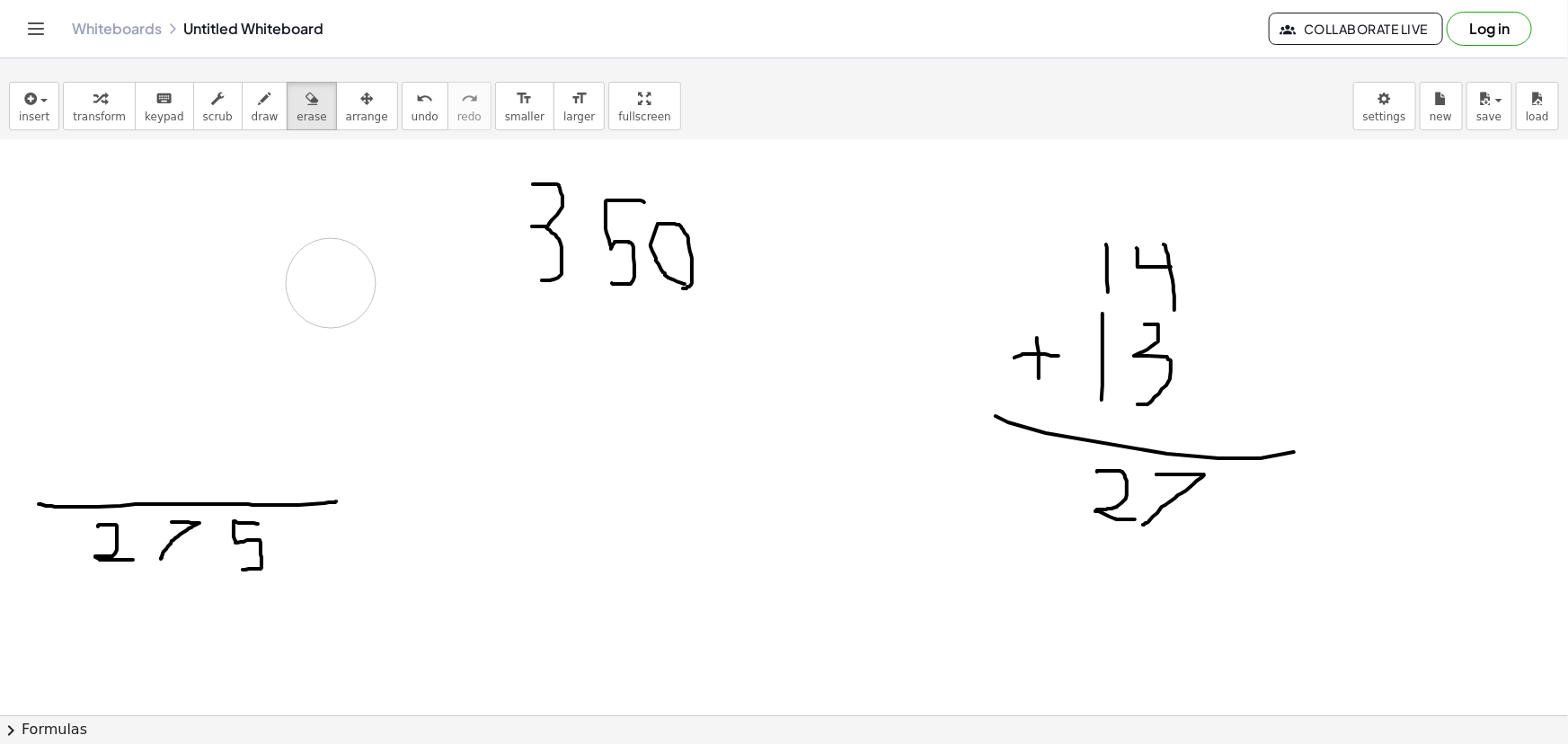
drag, startPoint x: 146, startPoint y: 242, endPoint x: 478, endPoint y: 418, distance: 375.8
click at [329, 283] on div at bounding box center [784, 544] width 1568 height 1297
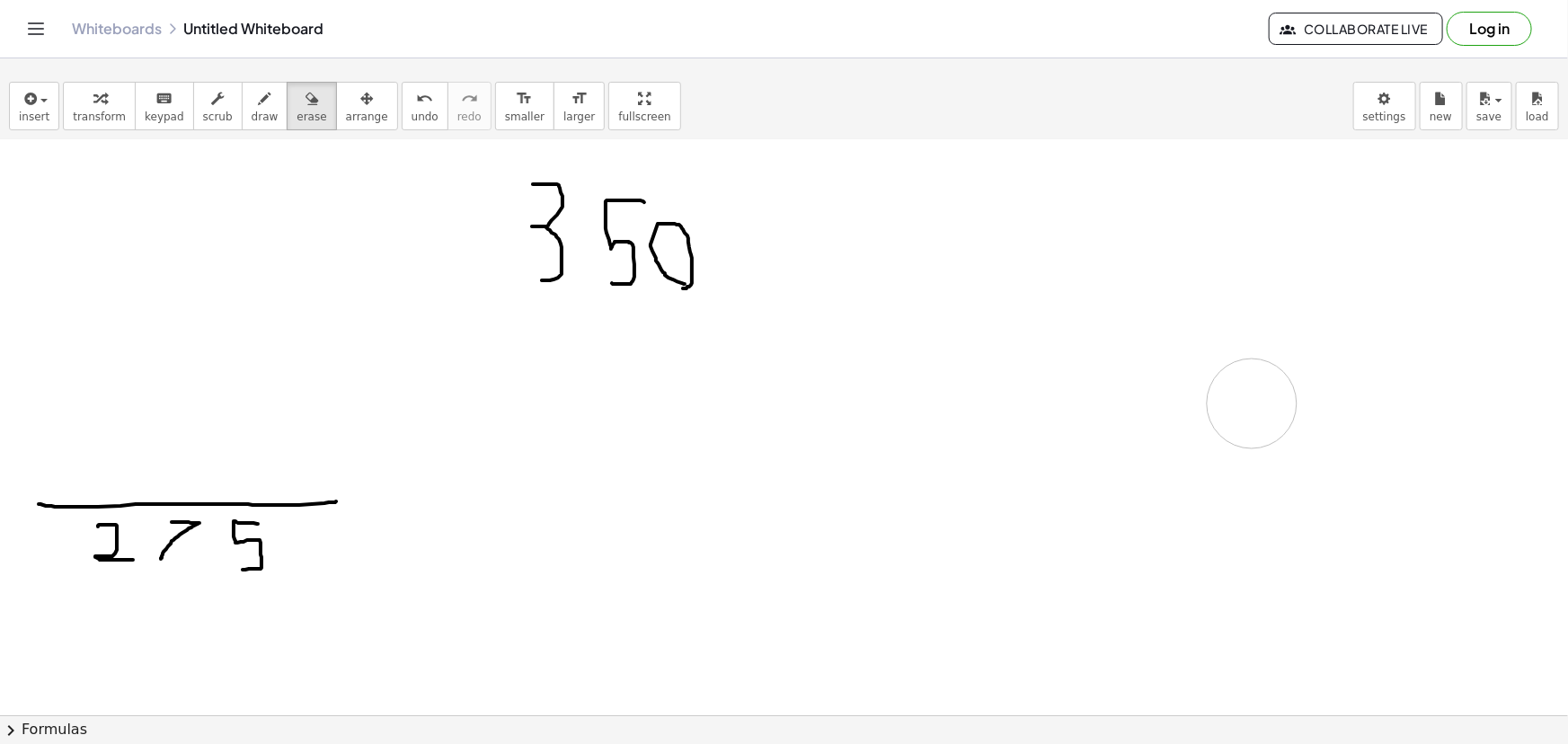
drag, startPoint x: 956, startPoint y: 523, endPoint x: 1252, endPoint y: 500, distance: 296.9
click at [1252, 500] on div at bounding box center [784, 544] width 1568 height 1297
drag, startPoint x: 345, startPoint y: 469, endPoint x: 47, endPoint y: 477, distance: 298.1
click at [47, 477] on div at bounding box center [784, 544] width 1568 height 1297
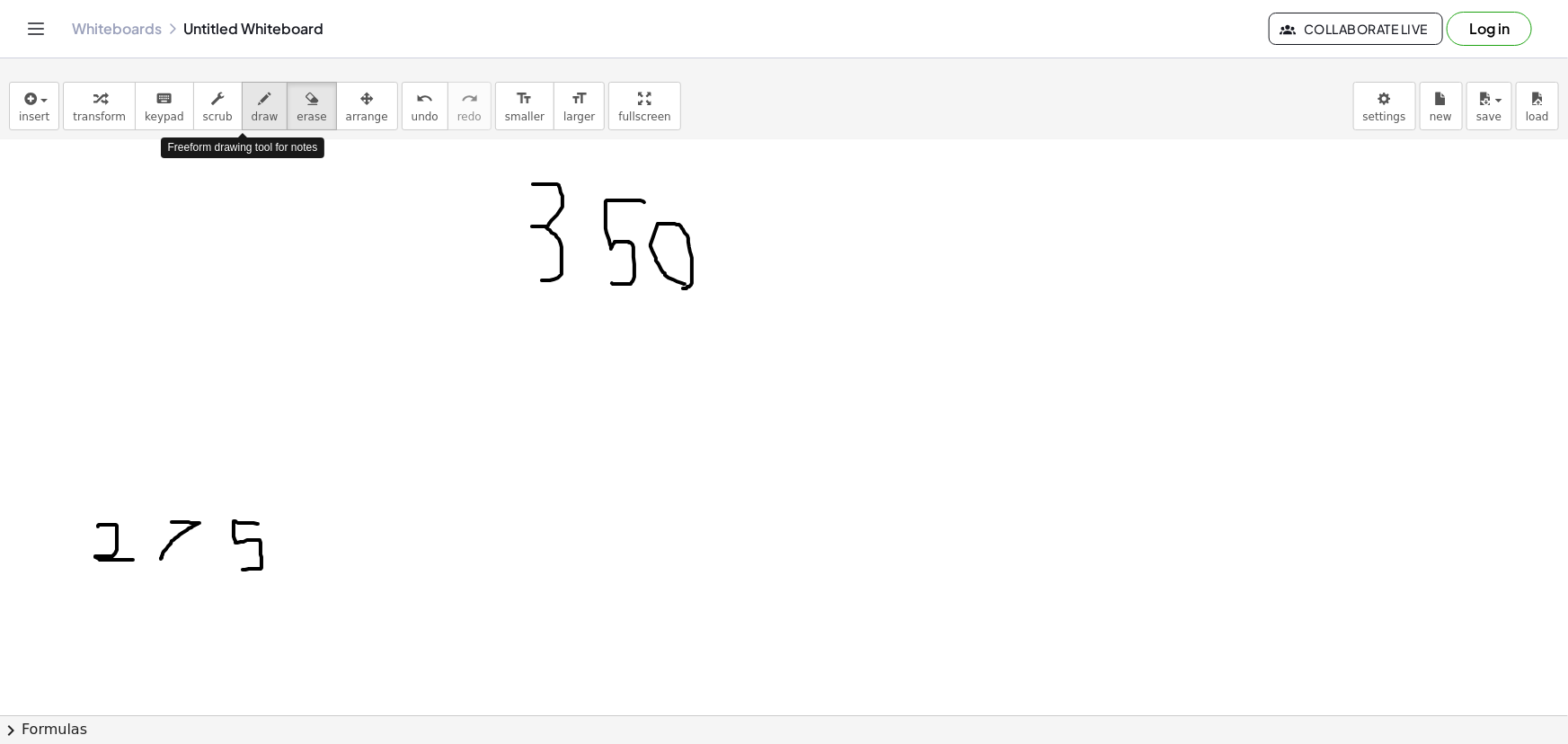
click at [252, 104] on div "button" at bounding box center [265, 98] width 27 height 22
drag, startPoint x: 537, startPoint y: 322, endPoint x: 565, endPoint y: 372, distance: 57.3
click at [562, 372] on div at bounding box center [784, 544] width 1568 height 1297
drag, startPoint x: 607, startPoint y: 314, endPoint x: 579, endPoint y: 350, distance: 45.6
click at [579, 350] on div at bounding box center [784, 544] width 1568 height 1297
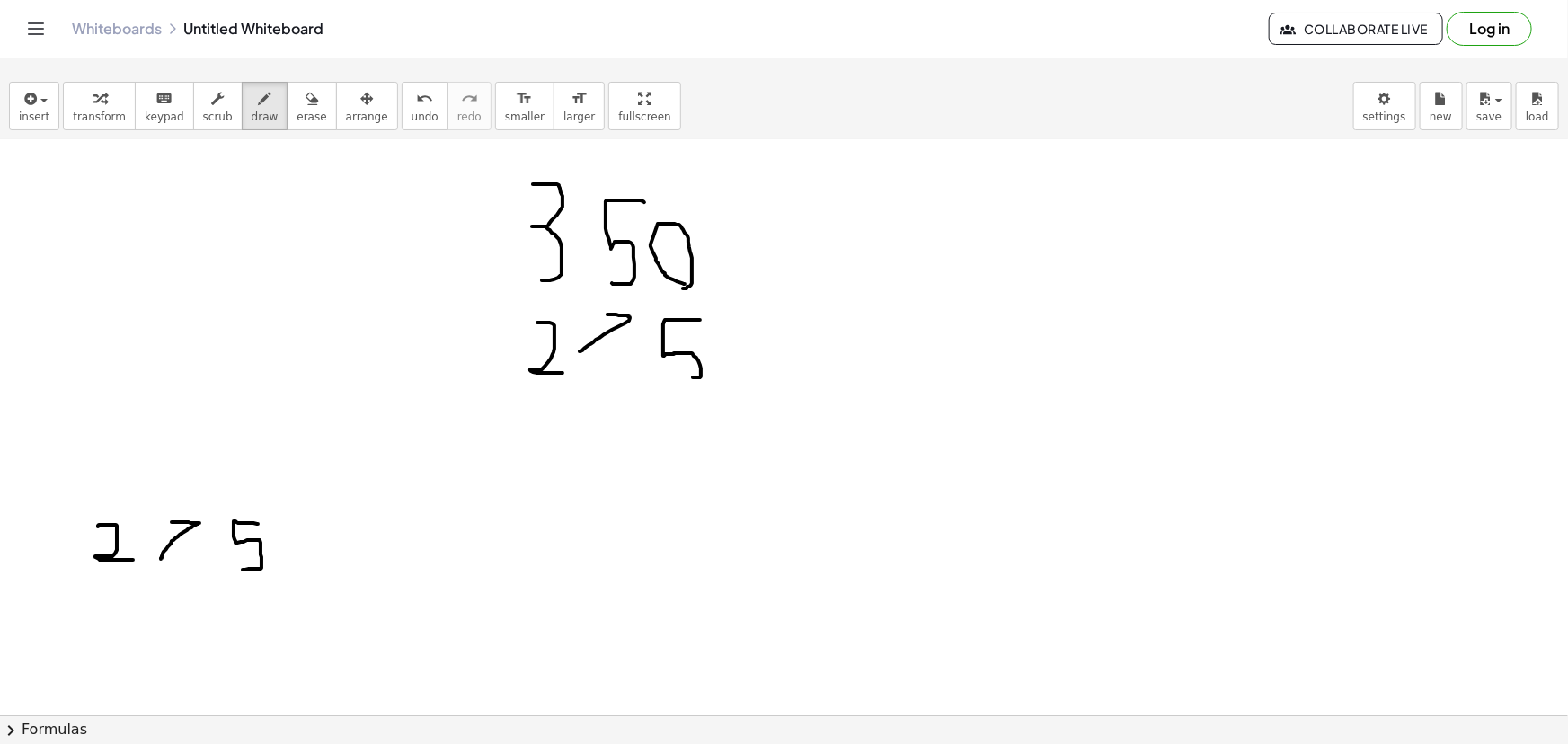
drag, startPoint x: 700, startPoint y: 319, endPoint x: 678, endPoint y: 378, distance: 63.0
click at [679, 378] on div at bounding box center [784, 544] width 1568 height 1297
drag, startPoint x: 439, startPoint y: 335, endPoint x: 503, endPoint y: 347, distance: 65.1
click at [503, 347] on div at bounding box center [784, 544] width 1568 height 1297
drag, startPoint x: 435, startPoint y: 393, endPoint x: 768, endPoint y: 408, distance: 333.3
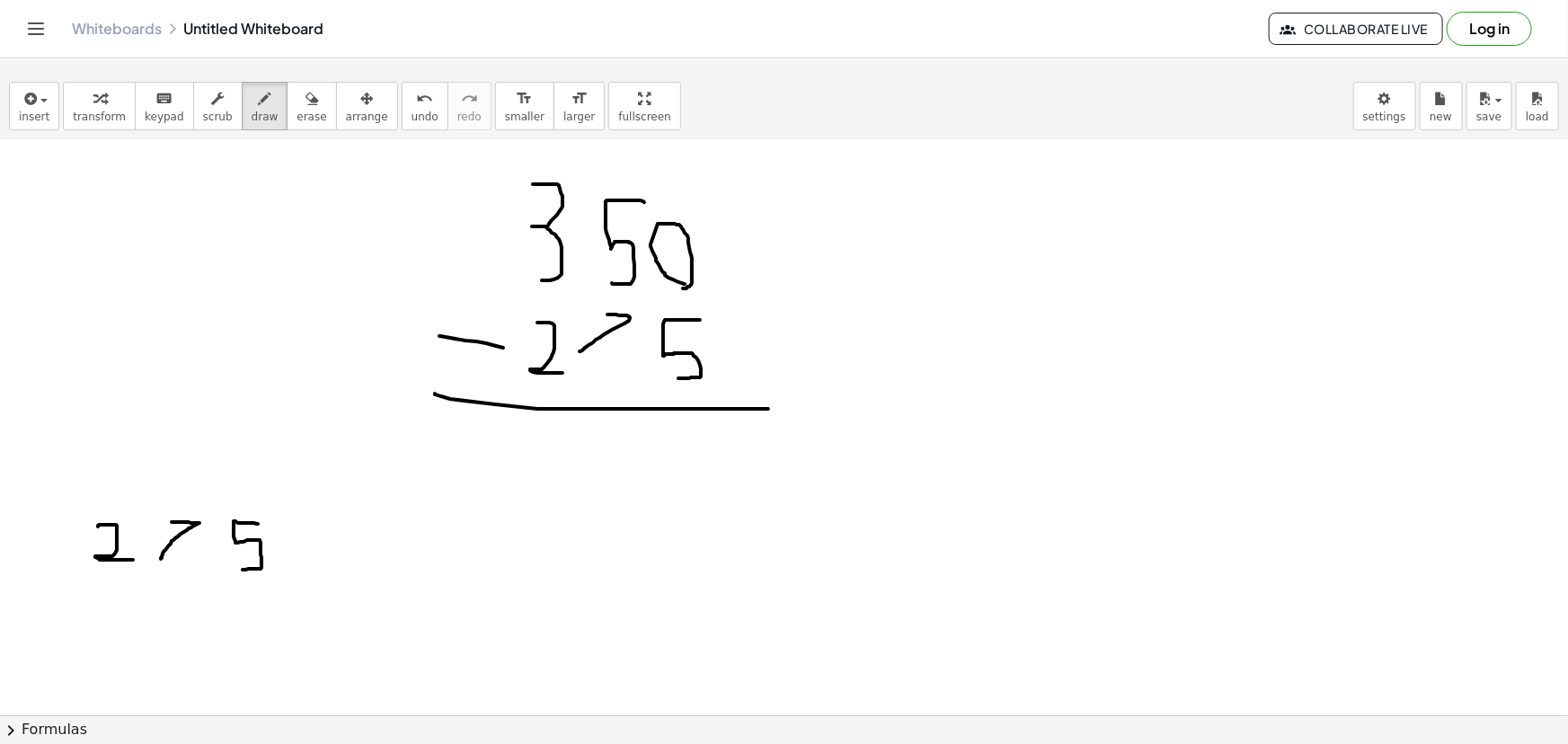
click at [768, 408] on div at bounding box center [784, 544] width 1568 height 1297
click at [297, 111] on span "erase" at bounding box center [312, 116] width 30 height 12
drag, startPoint x: 53, startPoint y: 522, endPoint x: 279, endPoint y: 560, distance: 229.2
click at [279, 560] on div at bounding box center [784, 544] width 1568 height 1297
click at [252, 121] on span "draw" at bounding box center [265, 116] width 27 height 12
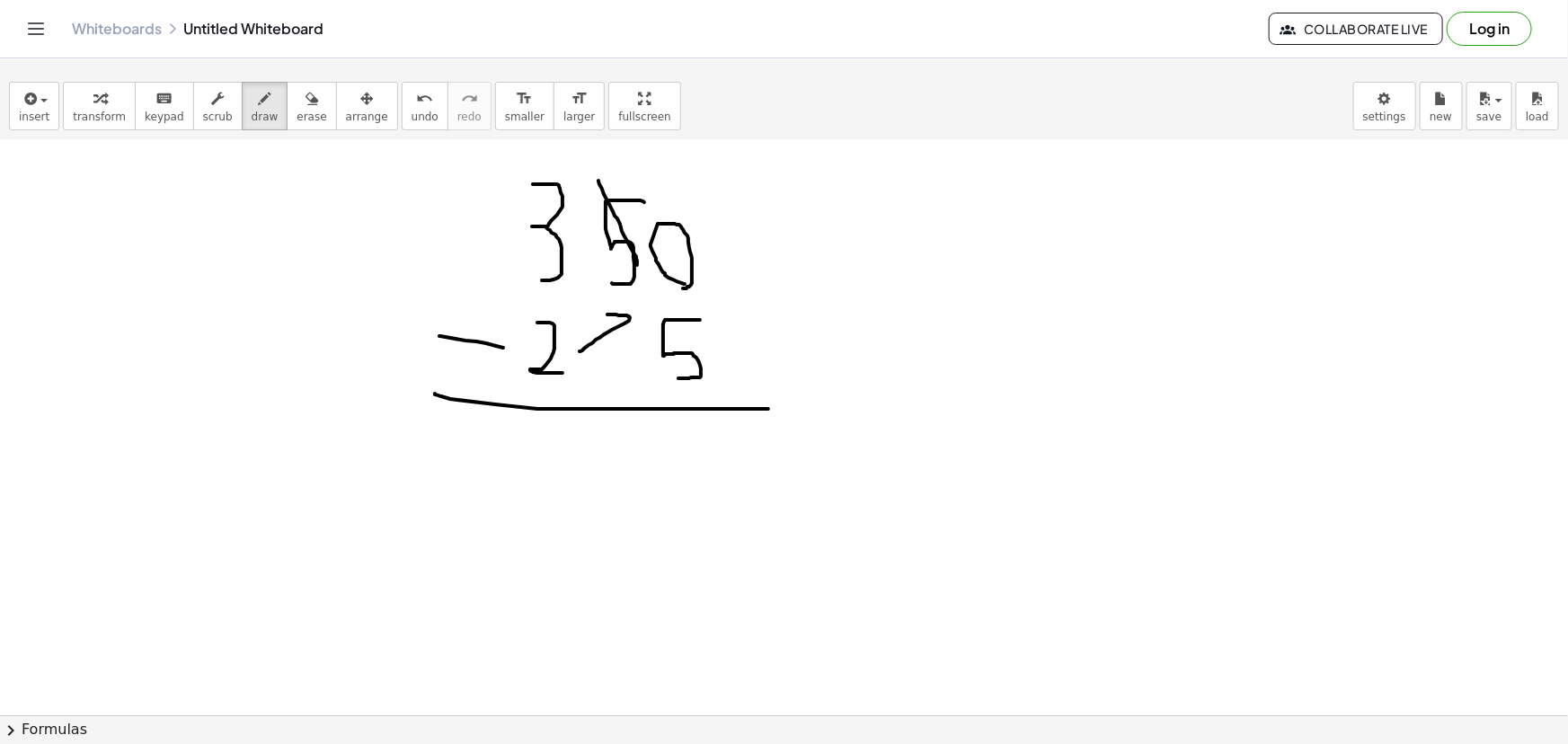
drag, startPoint x: 598, startPoint y: 179, endPoint x: 638, endPoint y: 267, distance: 96.7
click at [638, 268] on div at bounding box center [784, 544] width 1568 height 1297
drag, startPoint x: 621, startPoint y: 178, endPoint x: 608, endPoint y: 178, distance: 13.0
click at [608, 178] on div at bounding box center [784, 544] width 1568 height 1297
click at [402, 107] on button "undo undo" at bounding box center [425, 106] width 47 height 49
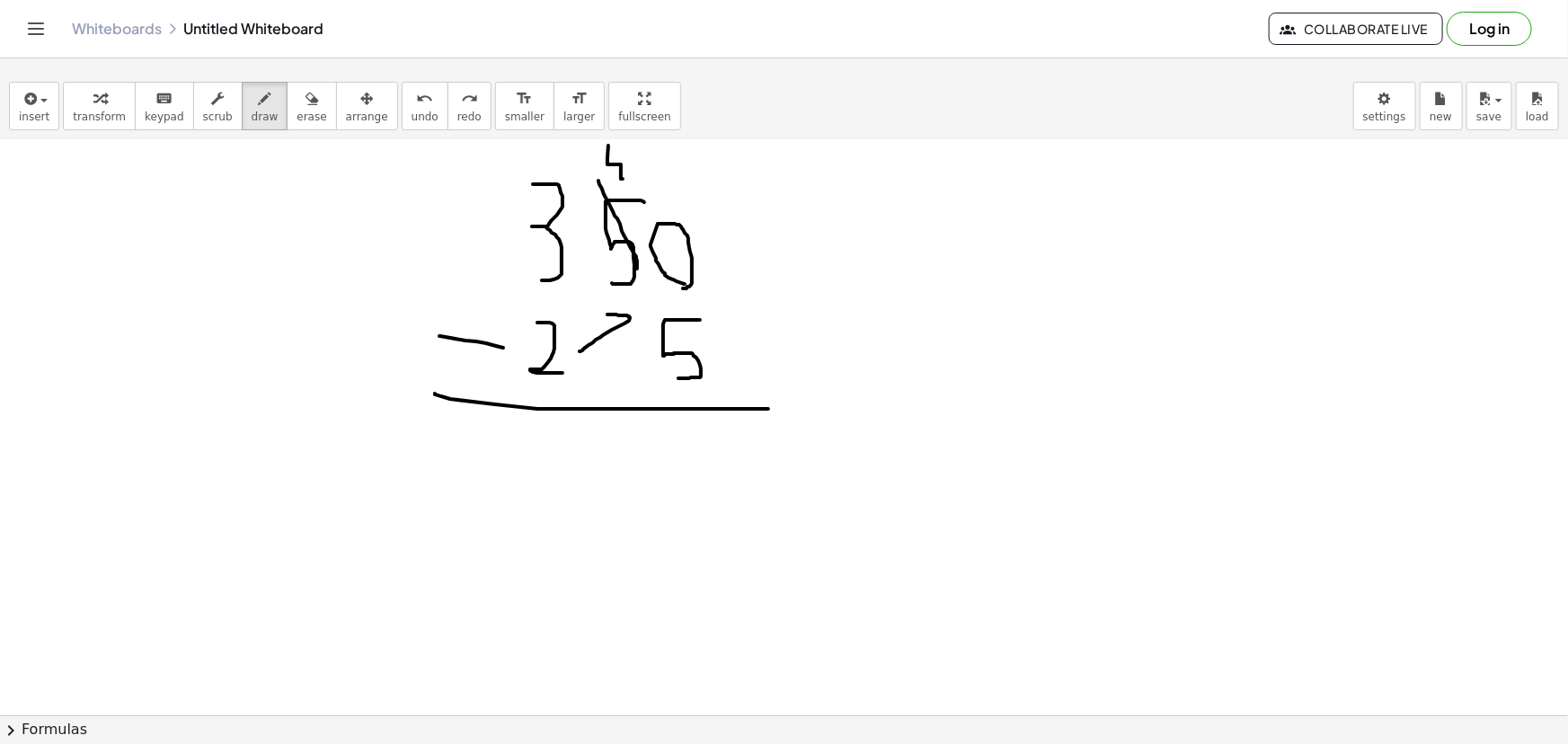
drag, startPoint x: 623, startPoint y: 178, endPoint x: 608, endPoint y: 145, distance: 36.2
click at [608, 145] on div at bounding box center [784, 544] width 1568 height 1297
drag, startPoint x: 621, startPoint y: 171, endPoint x: 621, endPoint y: 148, distance: 23.0
click at [621, 148] on div at bounding box center [784, 544] width 1568 height 1297
drag, startPoint x: 652, startPoint y: 212, endPoint x: 680, endPoint y: 261, distance: 56.4
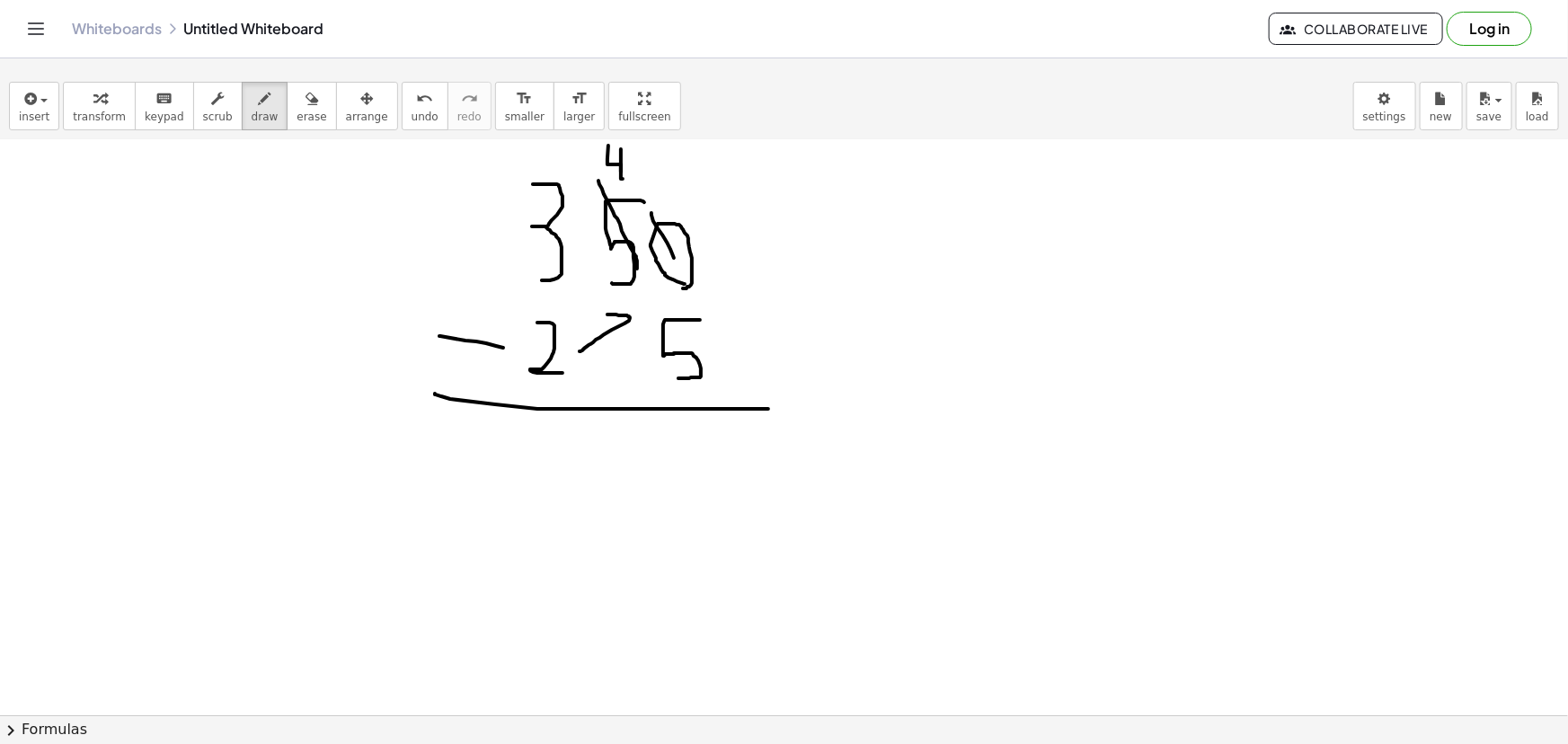
click at [680, 271] on div at bounding box center [784, 544] width 1568 height 1297
drag, startPoint x: 659, startPoint y: 187, endPoint x: 659, endPoint y: 154, distance: 33.0
click at [659, 154] on div at bounding box center [784, 544] width 1568 height 1297
click at [678, 179] on div at bounding box center [784, 544] width 1568 height 1297
drag, startPoint x: 703, startPoint y: 428, endPoint x: 675, endPoint y: 470, distance: 50.5
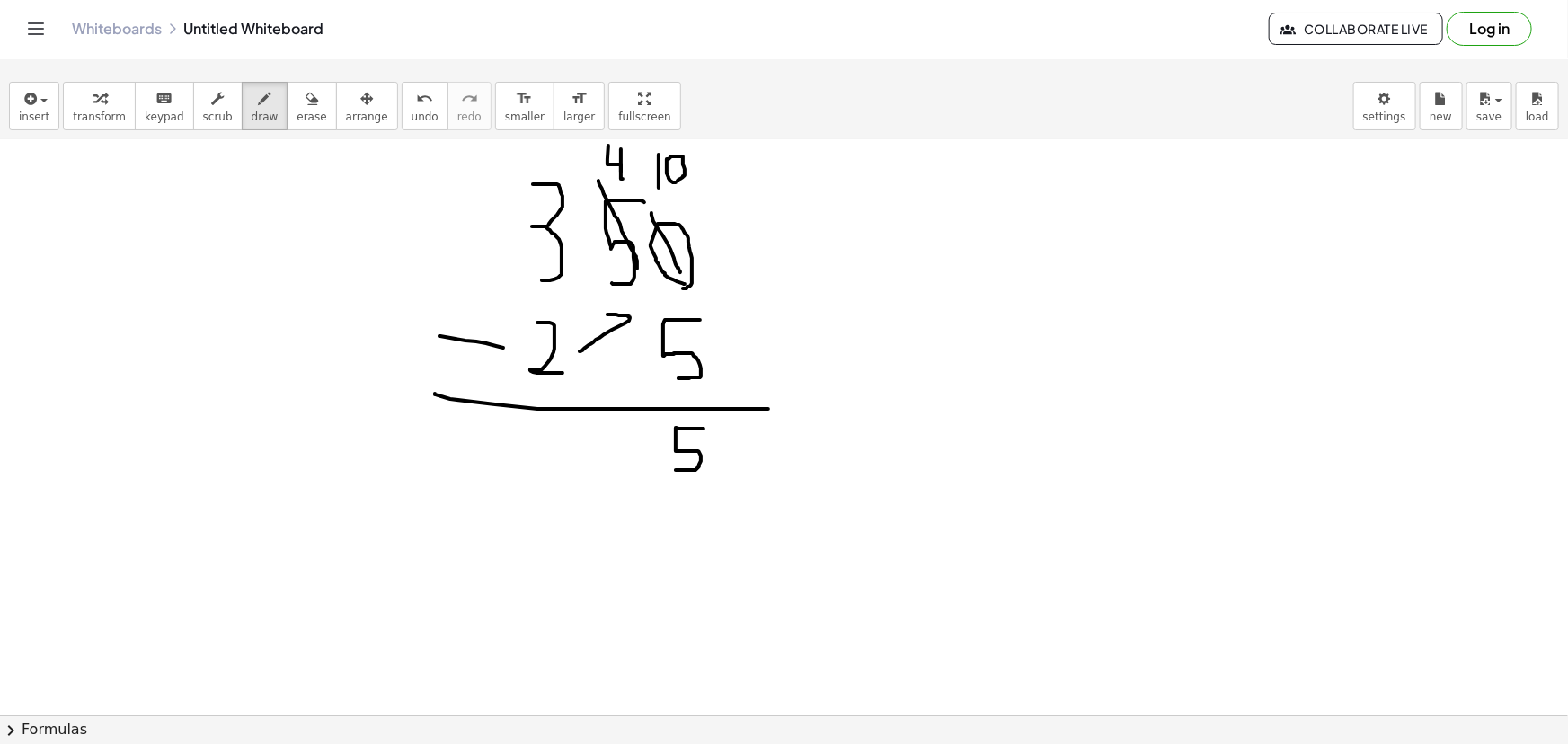
click at [675, 470] on div at bounding box center [784, 544] width 1568 height 1297
drag, startPoint x: 519, startPoint y: 167, endPoint x: 574, endPoint y: 270, distance: 116.8
click at [574, 270] on div at bounding box center [784, 544] width 1568 height 1297
drag, startPoint x: 537, startPoint y: 144, endPoint x: 557, endPoint y: 168, distance: 31.2
click at [557, 168] on div at bounding box center [784, 544] width 1568 height 1297
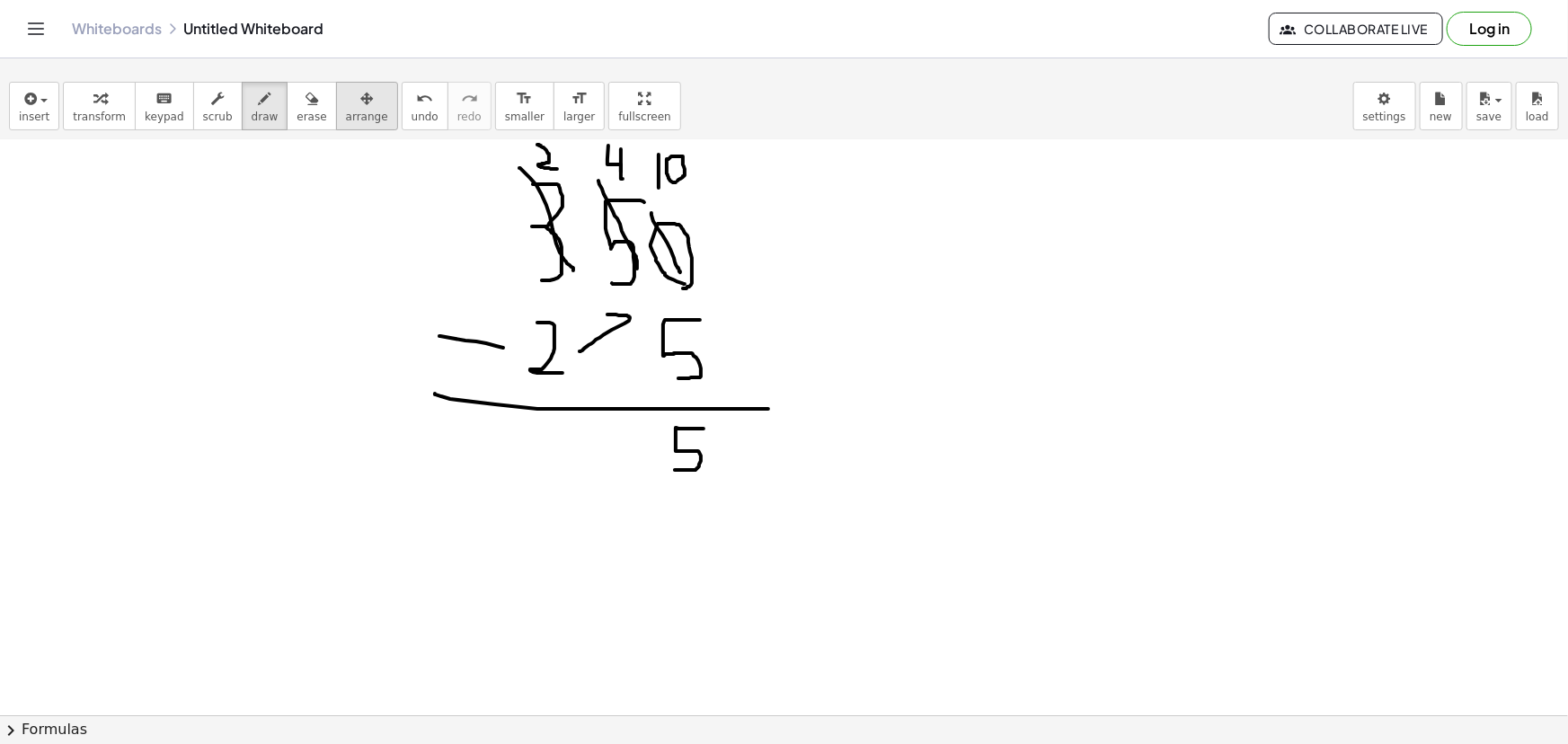
click at [346, 119] on span "arrange" at bounding box center [366, 116] width 42 height 12
drag, startPoint x: 471, startPoint y: 147, endPoint x: 529, endPoint y: 252, distance: 120.0
click at [529, 252] on div at bounding box center [784, 544] width 1568 height 1297
click at [514, 417] on div at bounding box center [784, 544] width 1568 height 1297
drag, startPoint x: 516, startPoint y: 402, endPoint x: 521, endPoint y: 425, distance: 23.5
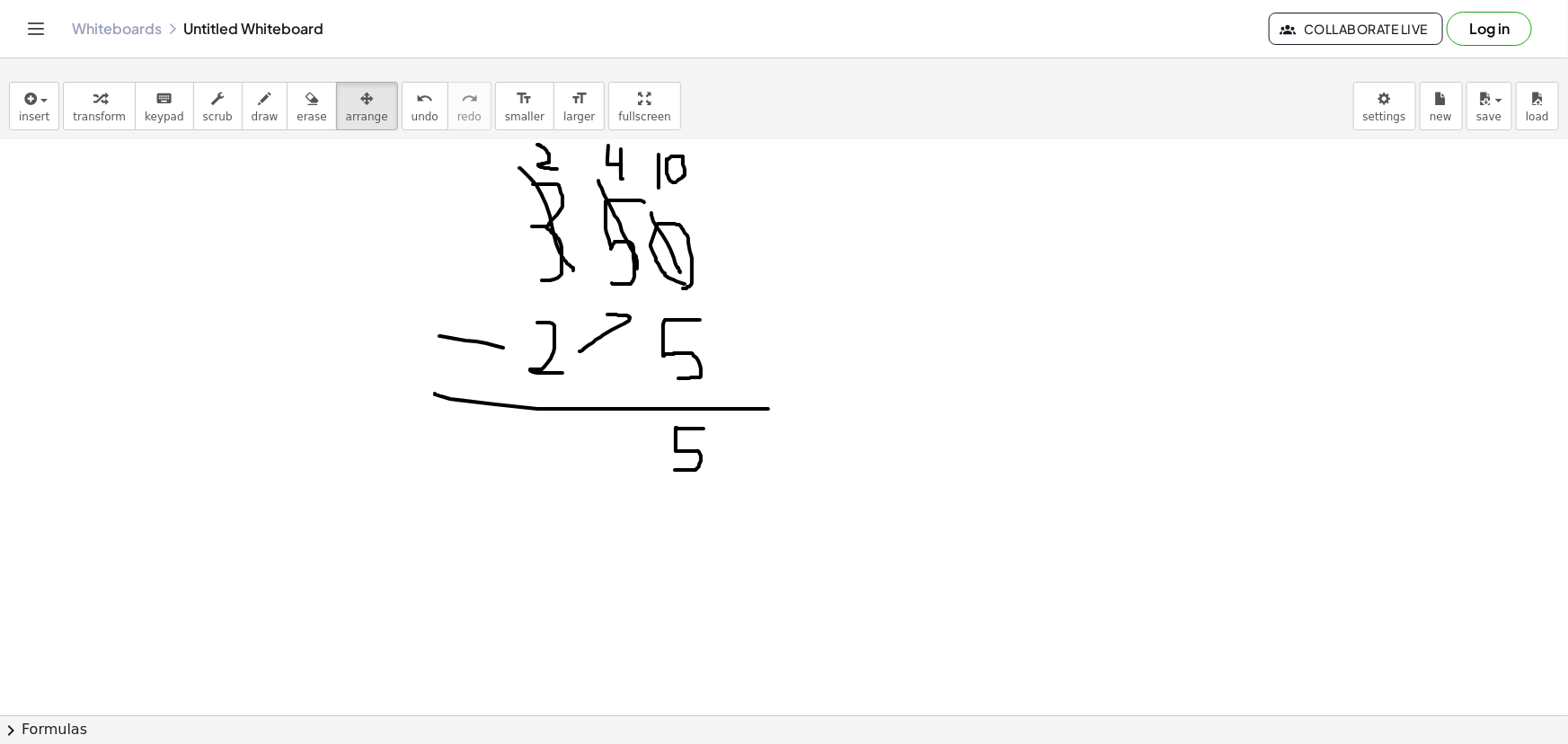
click at [521, 425] on div at bounding box center [784, 544] width 1568 height 1297
drag, startPoint x: 706, startPoint y: 474, endPoint x: 537, endPoint y: 135, distance: 378.8
click at [537, 135] on div "insert select one: Math Expression Function Text Youtube Video Graphing Geometr…" at bounding box center [784, 409] width 1568 height 672
click at [540, 163] on div at bounding box center [784, 544] width 1568 height 1297
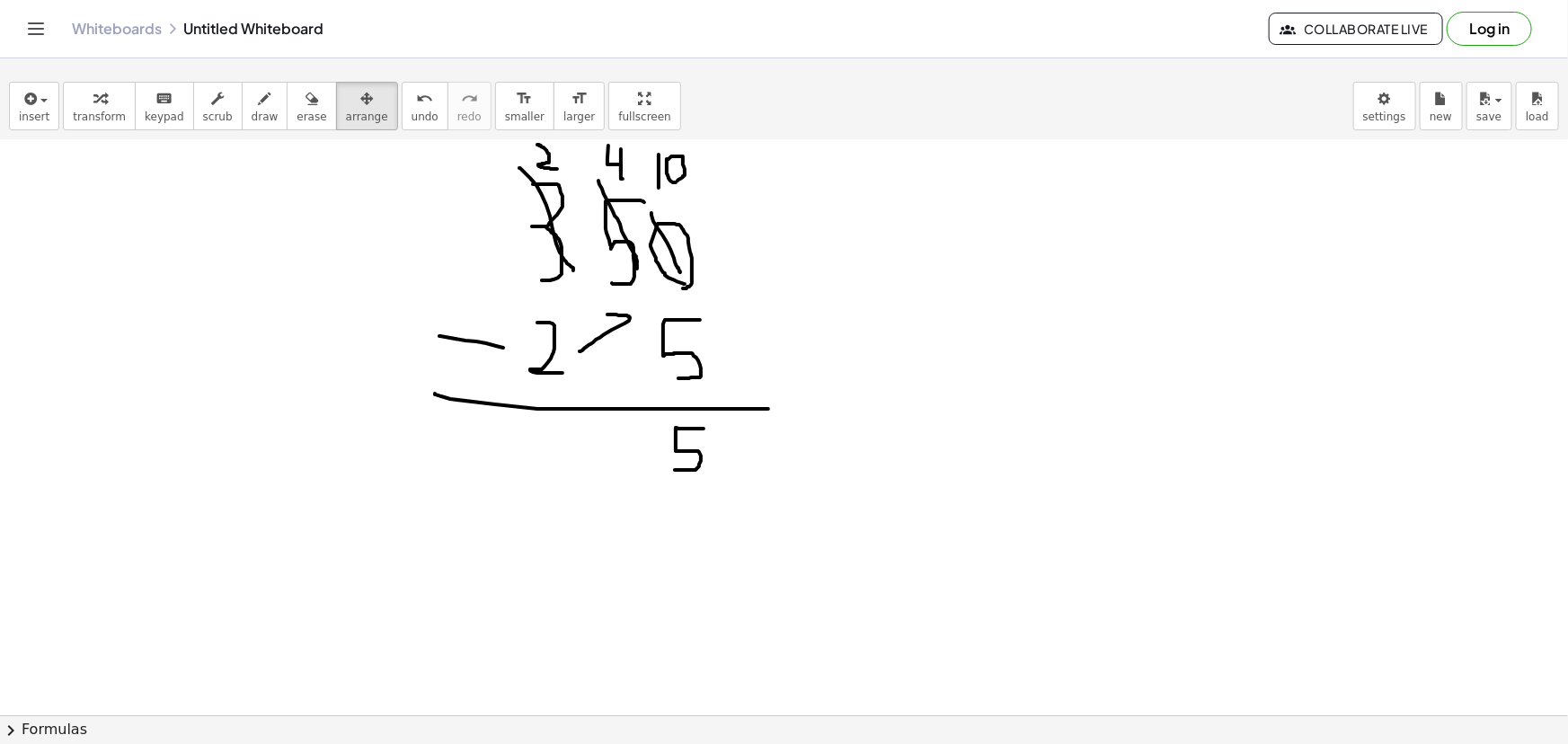
click at [585, 223] on div at bounding box center [784, 544] width 1568 height 1297
drag, startPoint x: 548, startPoint y: 229, endPoint x: 548, endPoint y: 240, distance: 11.0
click at [548, 240] on div at bounding box center [784, 544] width 1568 height 1297
drag, startPoint x: 484, startPoint y: 341, endPoint x: 400, endPoint y: 335, distance: 84.2
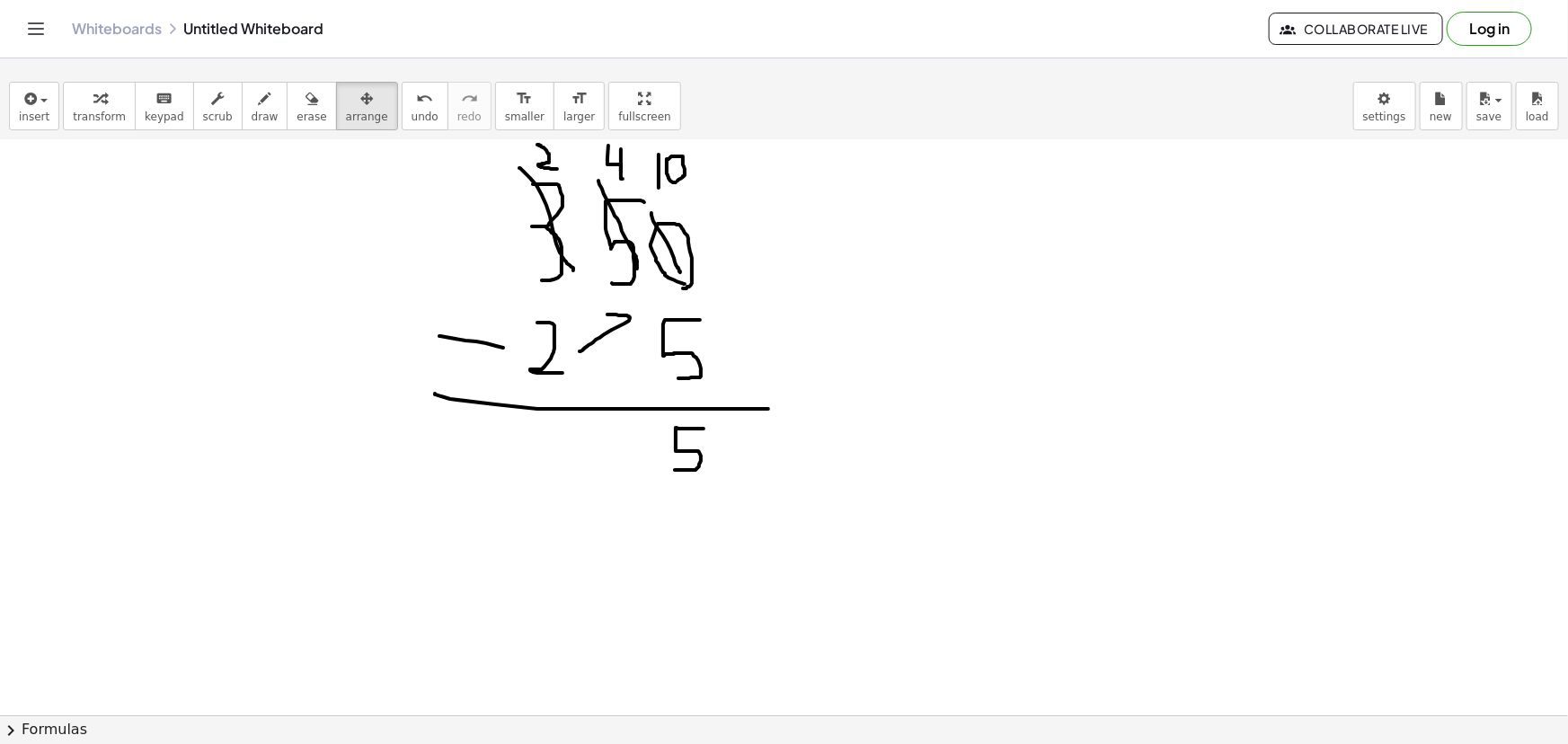
click at [400, 335] on div at bounding box center [784, 544] width 1568 height 1297
drag, startPoint x: 375, startPoint y: 213, endPoint x: 364, endPoint y: 316, distance: 103.6
click at [364, 316] on div at bounding box center [784, 544] width 1568 height 1297
drag, startPoint x: 364, startPoint y: 316, endPoint x: 267, endPoint y: 326, distance: 97.5
click at [267, 326] on div at bounding box center [784, 544] width 1568 height 1297
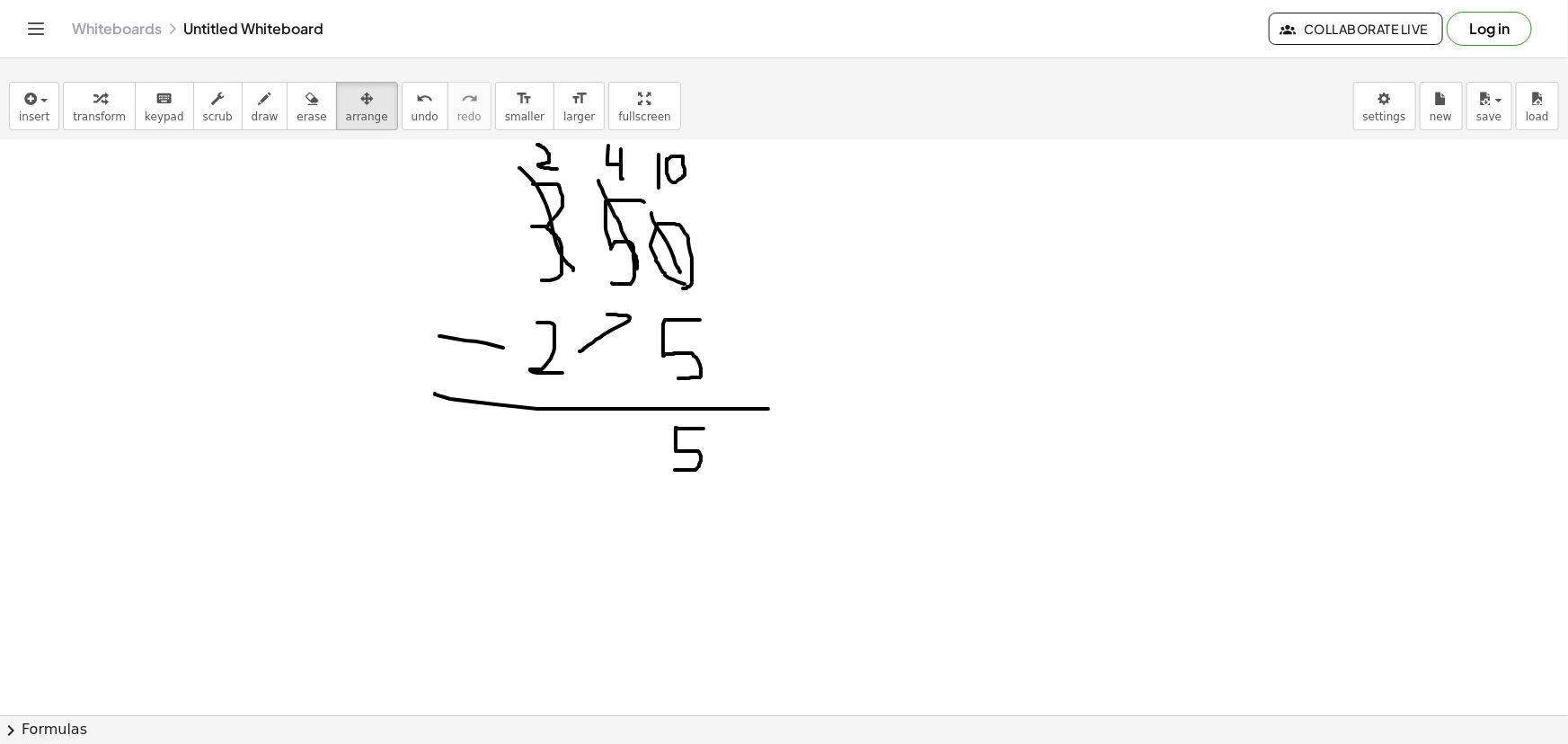
drag, startPoint x: 569, startPoint y: 302, endPoint x: 564, endPoint y: 314, distance: 13.0
click at [564, 314] on div at bounding box center [784, 544] width 1568 height 1297
drag, startPoint x: 535, startPoint y: 350, endPoint x: 526, endPoint y: 328, distance: 23.8
click at [503, 397] on div at bounding box center [784, 544] width 1568 height 1297
drag, startPoint x: 497, startPoint y: 406, endPoint x: 488, endPoint y: 419, distance: 15.8
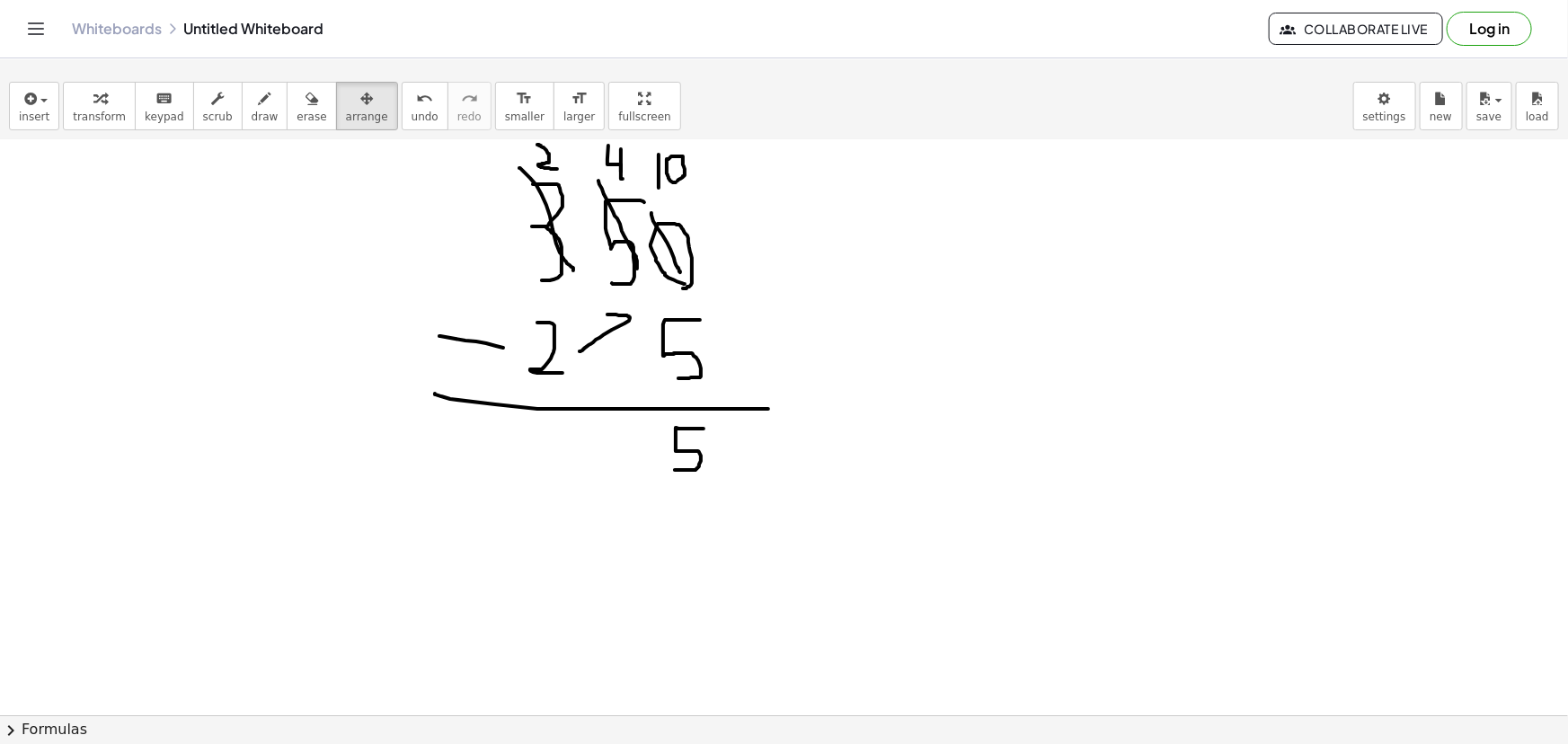
click at [488, 419] on div at bounding box center [784, 544] width 1568 height 1297
drag, startPoint x: 477, startPoint y: 378, endPoint x: 542, endPoint y: 302, distance: 100.0
click at [489, 363] on div at bounding box center [784, 544] width 1568 height 1297
drag, startPoint x: 542, startPoint y: 302, endPoint x: 517, endPoint y: 378, distance: 80.0
click at [513, 386] on div at bounding box center [784, 544] width 1568 height 1297
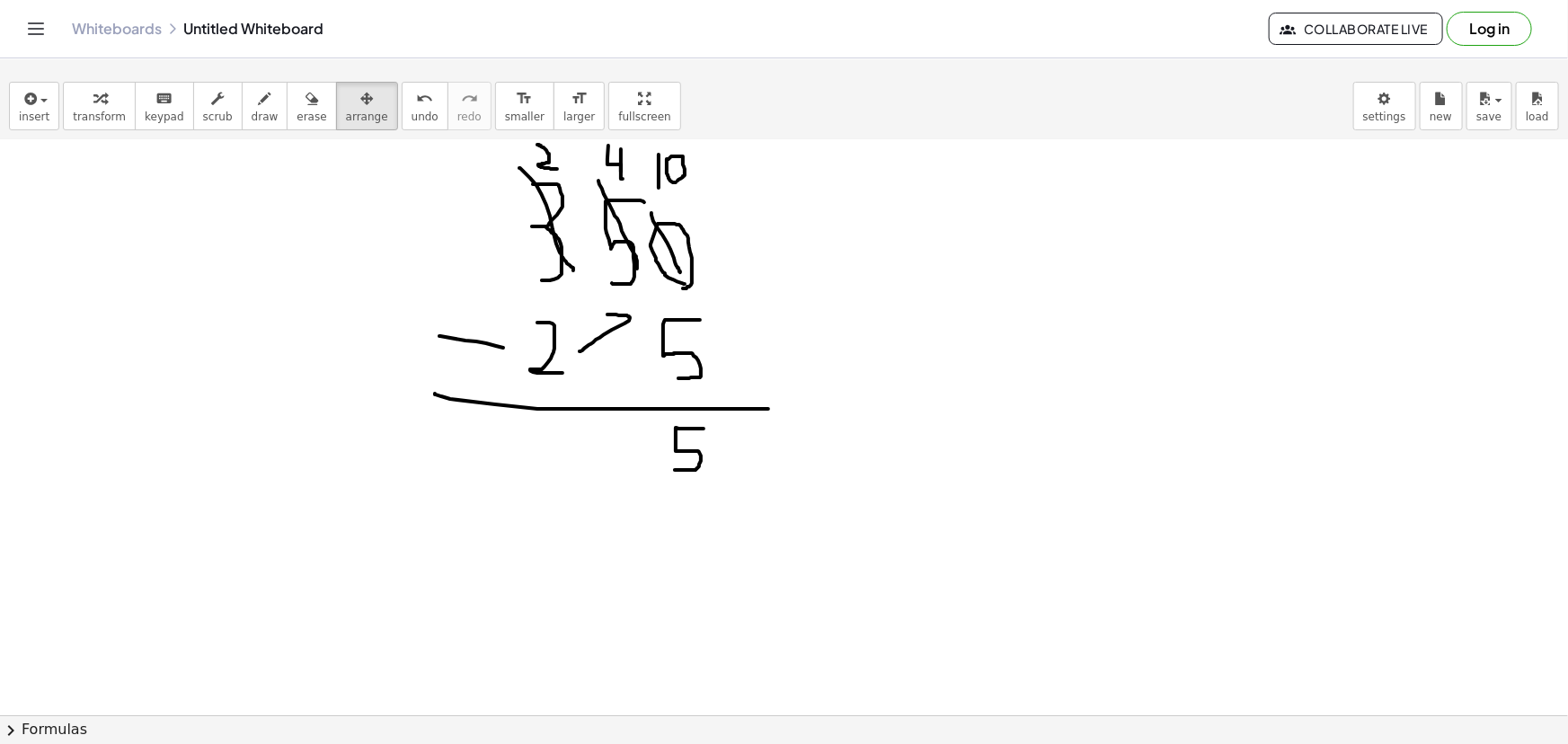
click at [589, 413] on div at bounding box center [784, 544] width 1568 height 1297
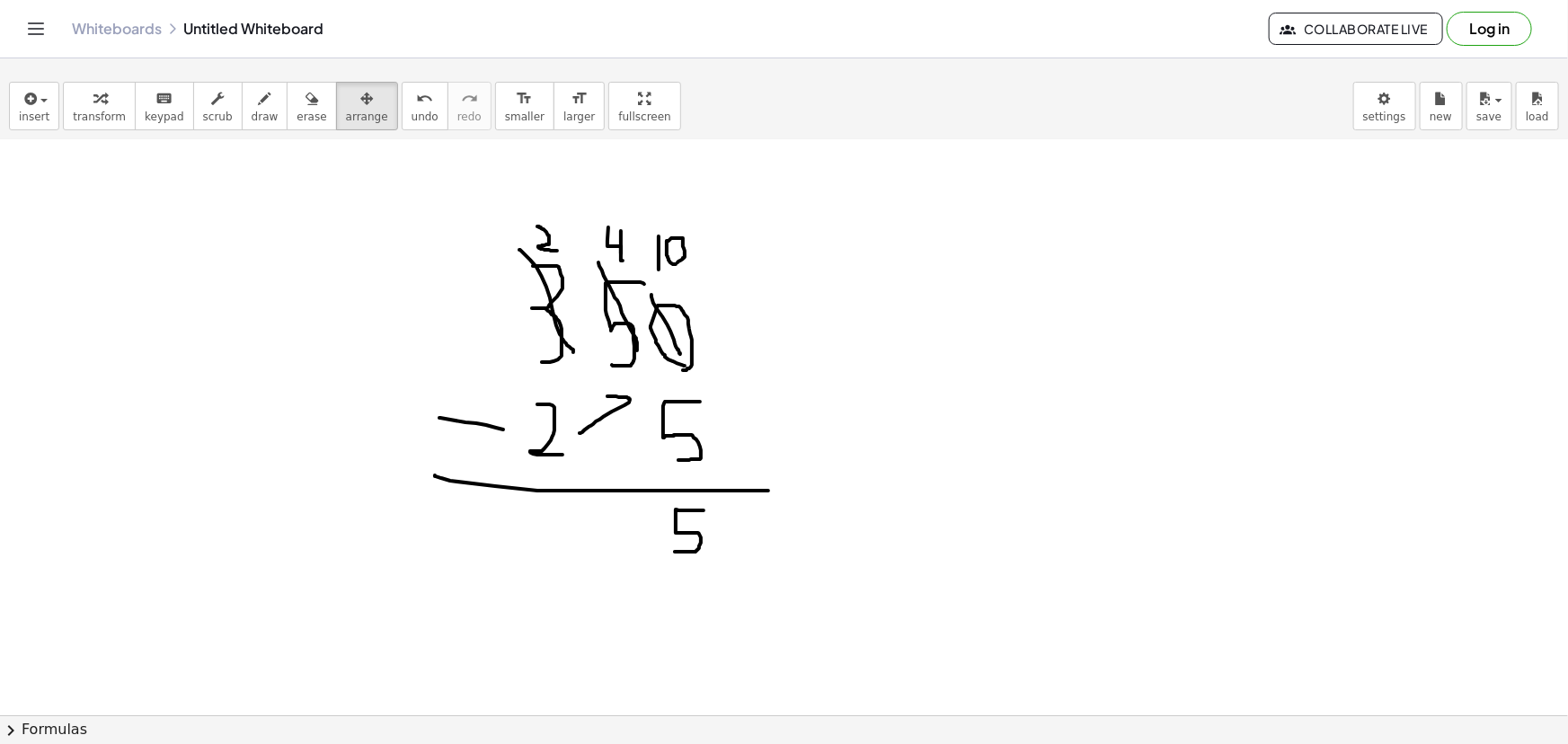
scroll to position [81, 0]
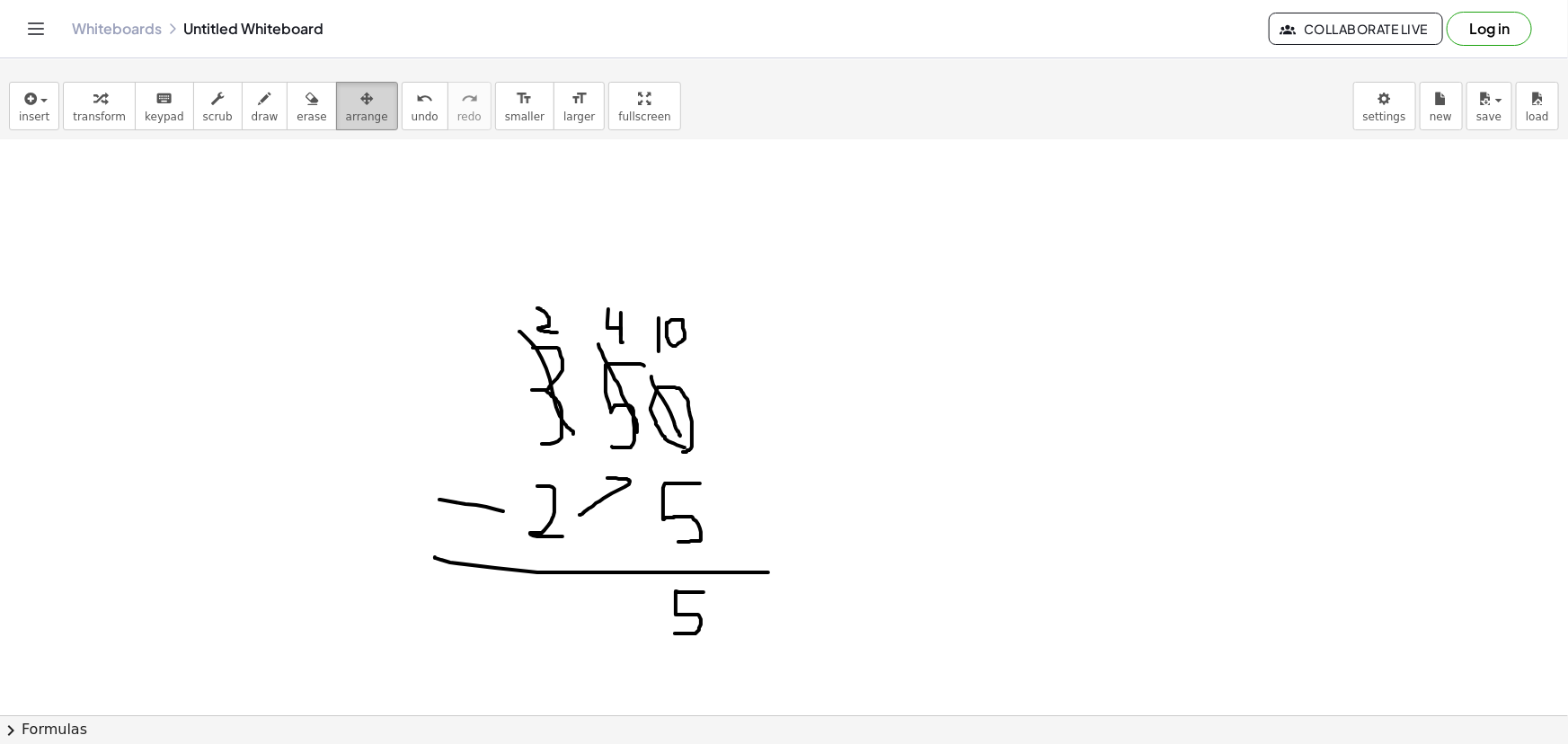
click at [361, 96] on icon "button" at bounding box center [366, 99] width 12 height 22
click at [346, 101] on div "button" at bounding box center [366, 98] width 42 height 22
drag, startPoint x: 515, startPoint y: 288, endPoint x: 688, endPoint y: 463, distance: 246.1
click at [688, 463] on div at bounding box center [784, 707] width 1568 height 1297
drag, startPoint x: 669, startPoint y: 424, endPoint x: 556, endPoint y: 370, distance: 125.2
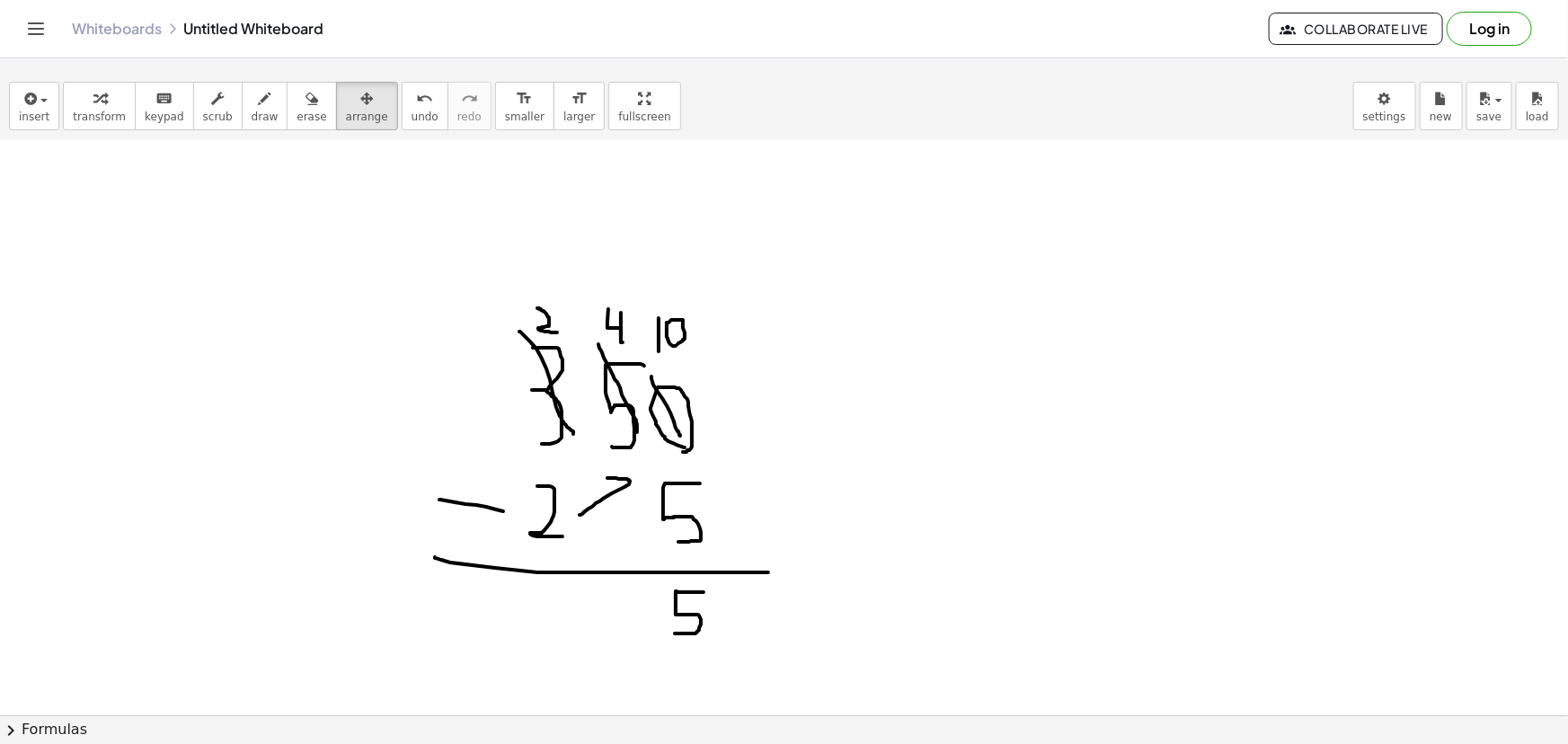
click at [596, 407] on div at bounding box center [784, 707] width 1568 height 1297
click at [352, 112] on span "arrange" at bounding box center [366, 116] width 42 height 12
click at [259, 103] on icon "button" at bounding box center [265, 99] width 12 height 22
drag, startPoint x: 599, startPoint y: 305, endPoint x: 624, endPoint y: 337, distance: 40.6
click at [624, 337] on div at bounding box center [784, 707] width 1568 height 1297
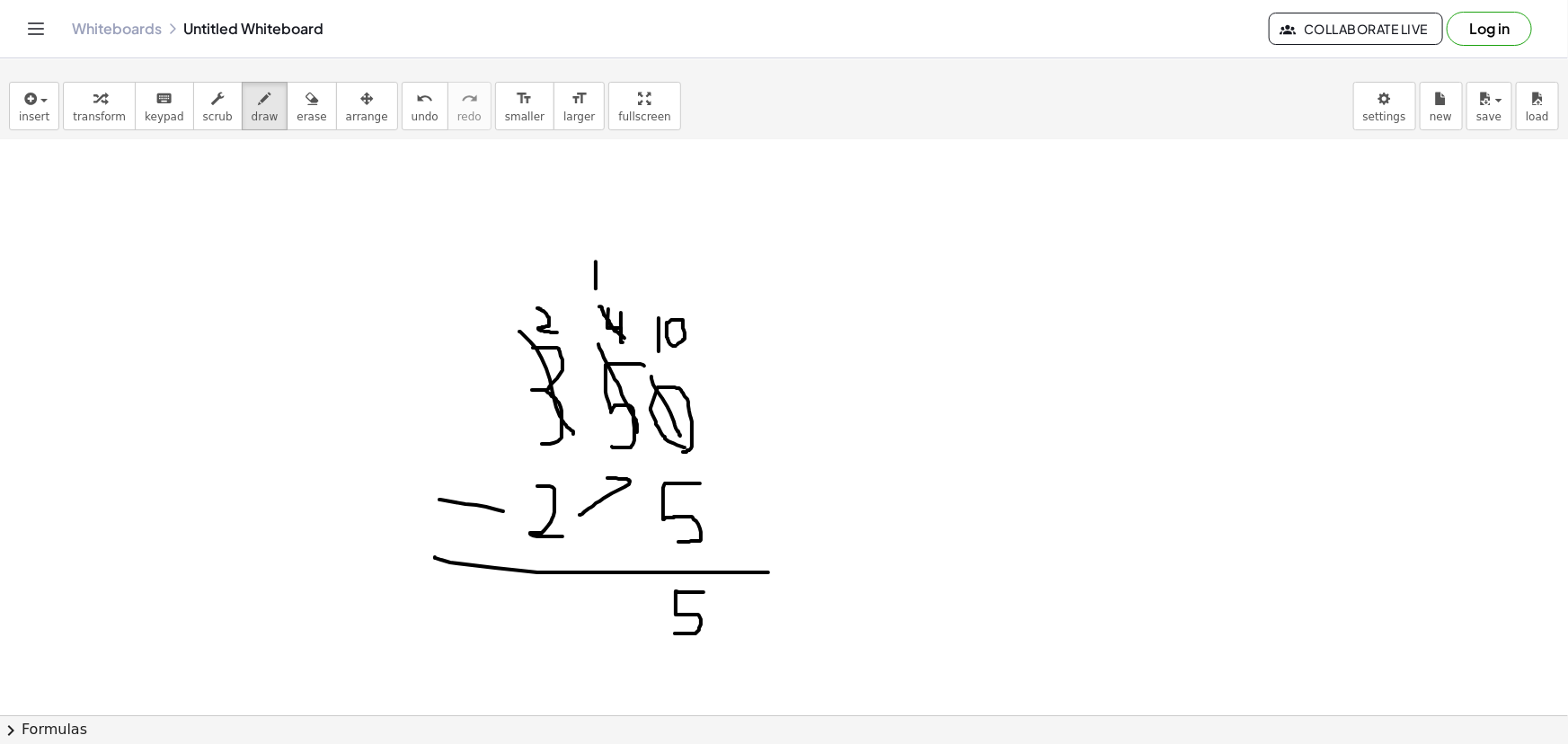
drag, startPoint x: 596, startPoint y: 287, endPoint x: 599, endPoint y: 261, distance: 26.2
click at [596, 261] on div at bounding box center [784, 707] width 1568 height 1297
drag, startPoint x: 620, startPoint y: 286, endPoint x: 609, endPoint y: 264, distance: 24.6
click at [609, 264] on div at bounding box center [784, 707] width 1568 height 1297
drag, startPoint x: 619, startPoint y: 279, endPoint x: 622, endPoint y: 258, distance: 21.2
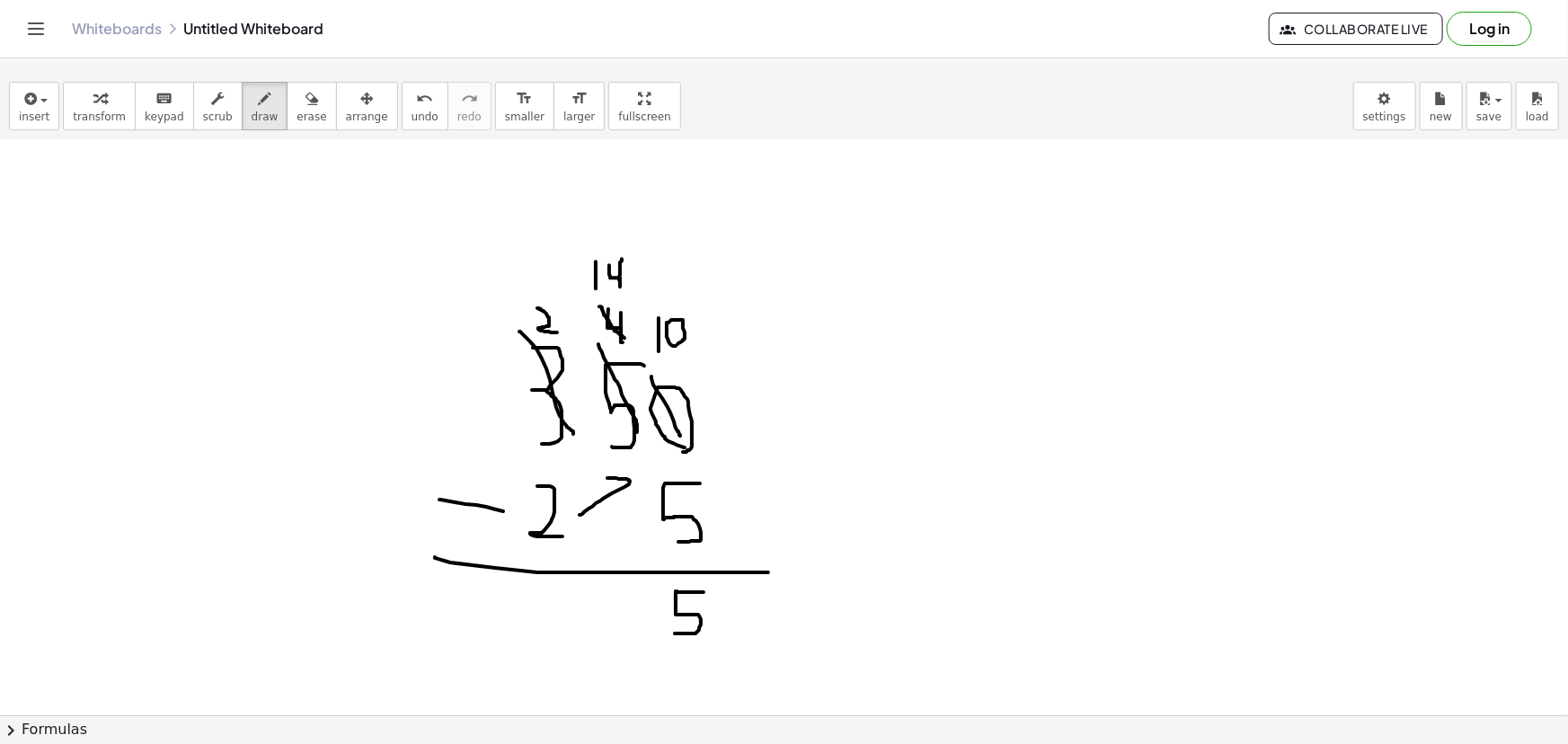
click at [622, 258] on div at bounding box center [784, 707] width 1568 height 1297
drag, startPoint x: 592, startPoint y: 585, endPoint x: 604, endPoint y: 620, distance: 37.0
click at [604, 620] on div at bounding box center [784, 707] width 1568 height 1297
drag, startPoint x: 516, startPoint y: 614, endPoint x: 515, endPoint y: 599, distance: 15.0
click at [515, 599] on div at bounding box center [784, 707] width 1568 height 1297
